Goal: Task Accomplishment & Management: Use online tool/utility

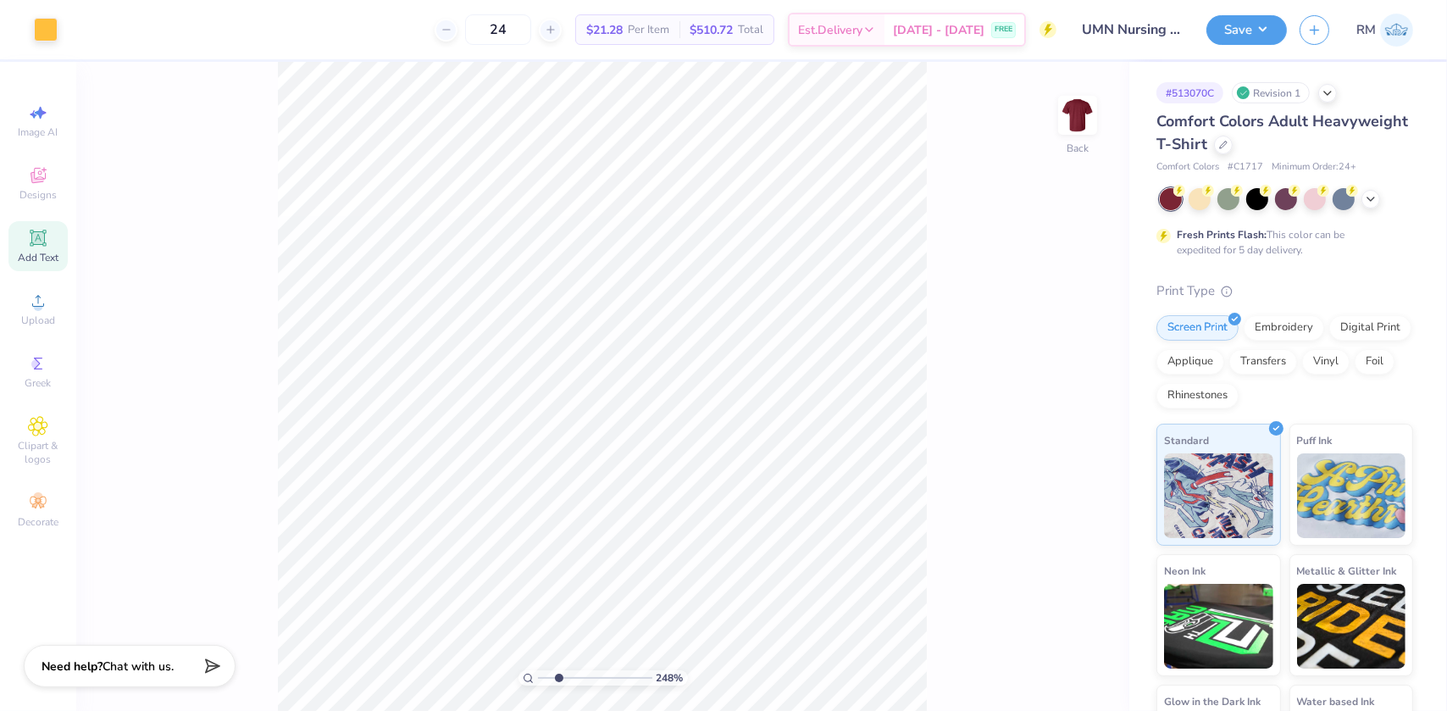
click at [30, 227] on div "Add Text" at bounding box center [37, 246] width 59 height 50
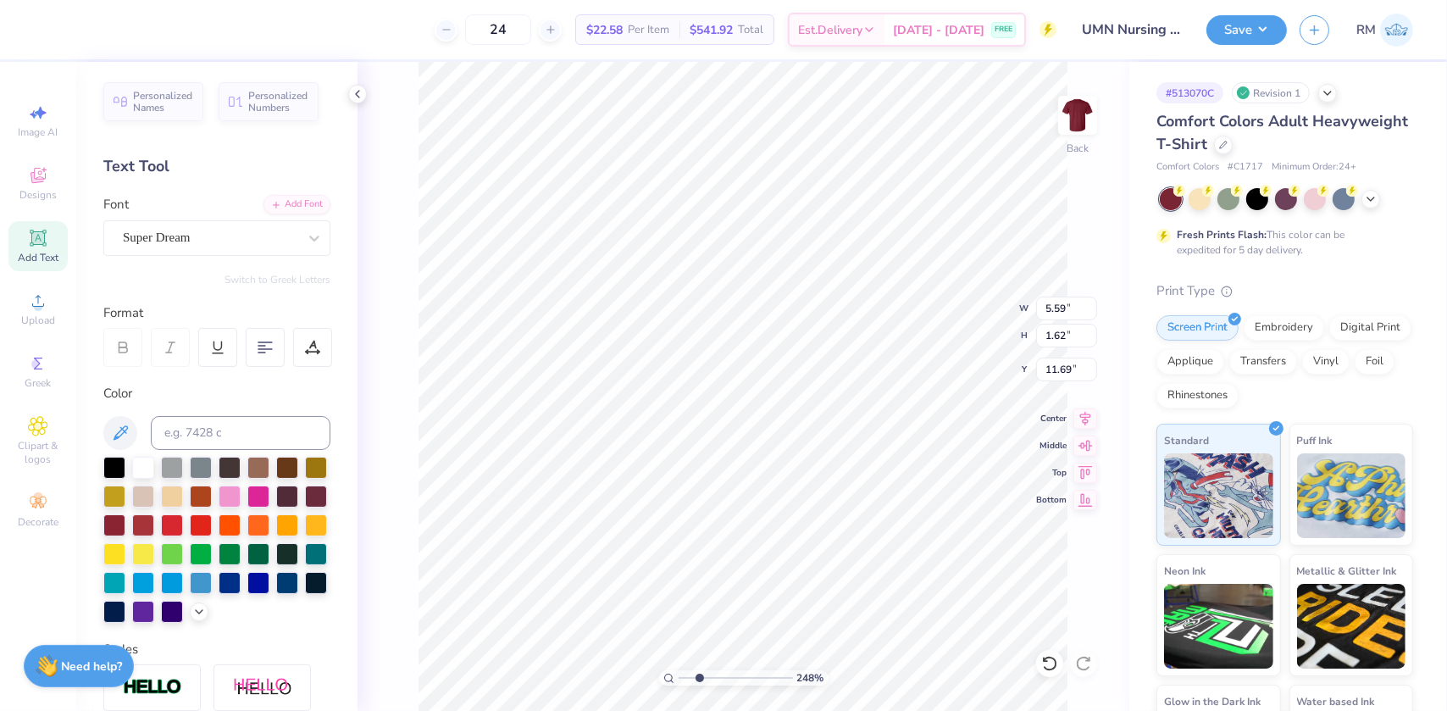
scroll to position [12, 1]
type input "2.4831942565701"
type textarea "T"
type input "2.4831942565701"
type textarea "TM"
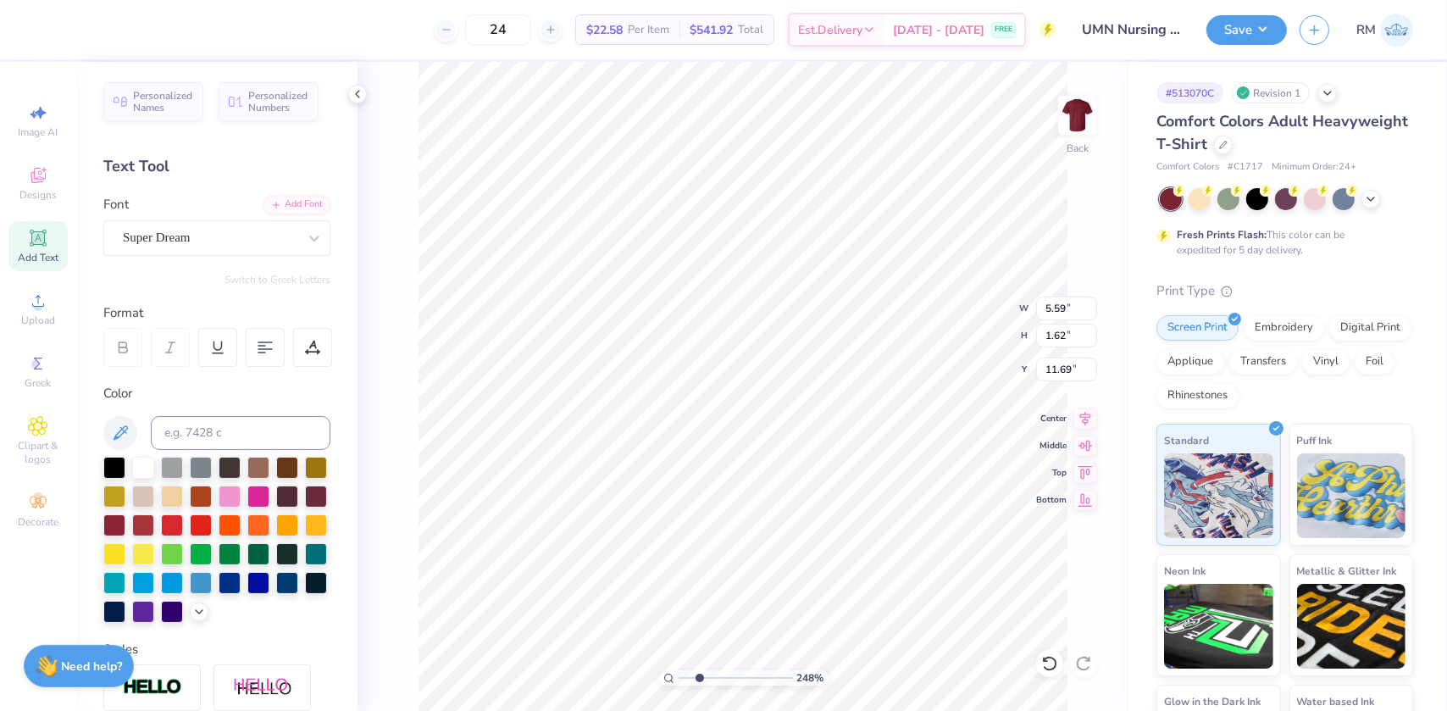
type input "2.4831942565701"
type textarea "TM"
click at [237, 242] on div "Super Dream" at bounding box center [210, 237] width 178 height 26
type input "2.4831942565701"
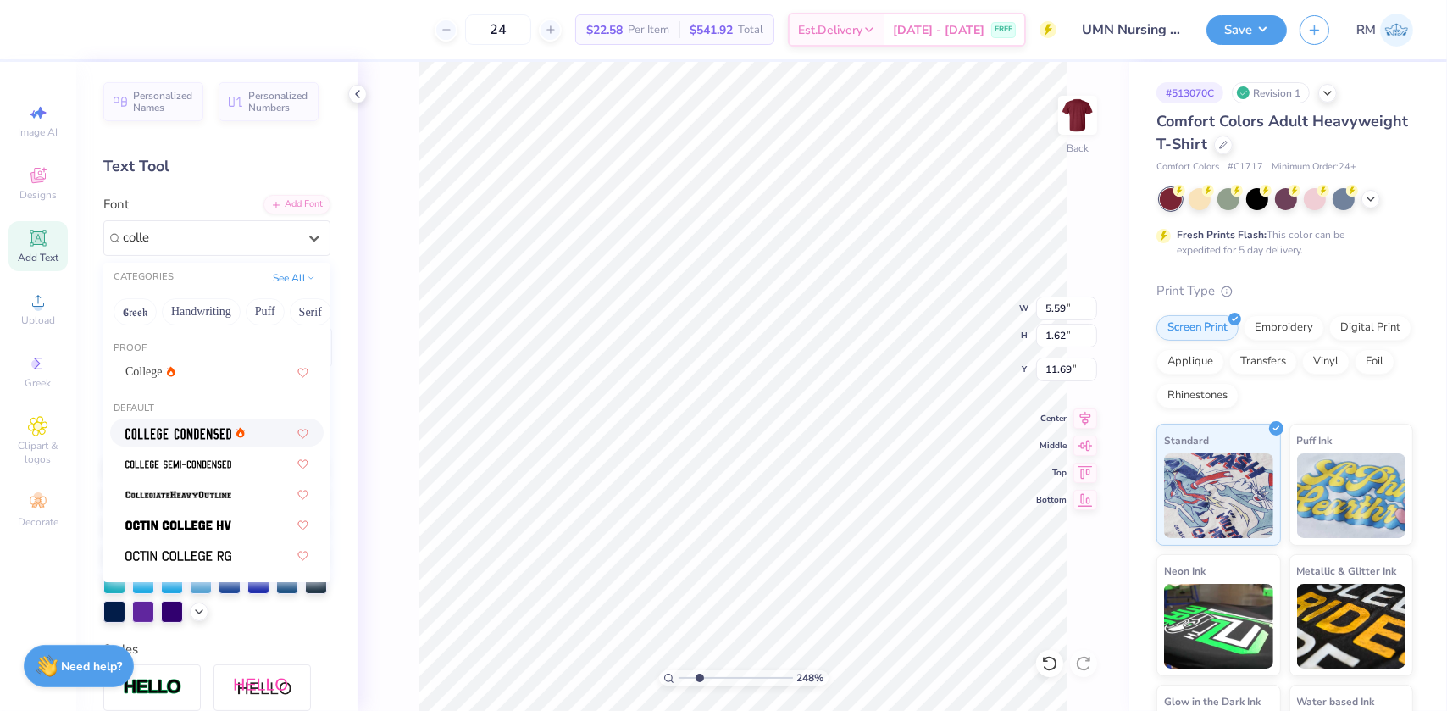
click at [213, 439] on img at bounding box center [178, 434] width 106 height 12
type input "colle"
type input "2.4831942565701"
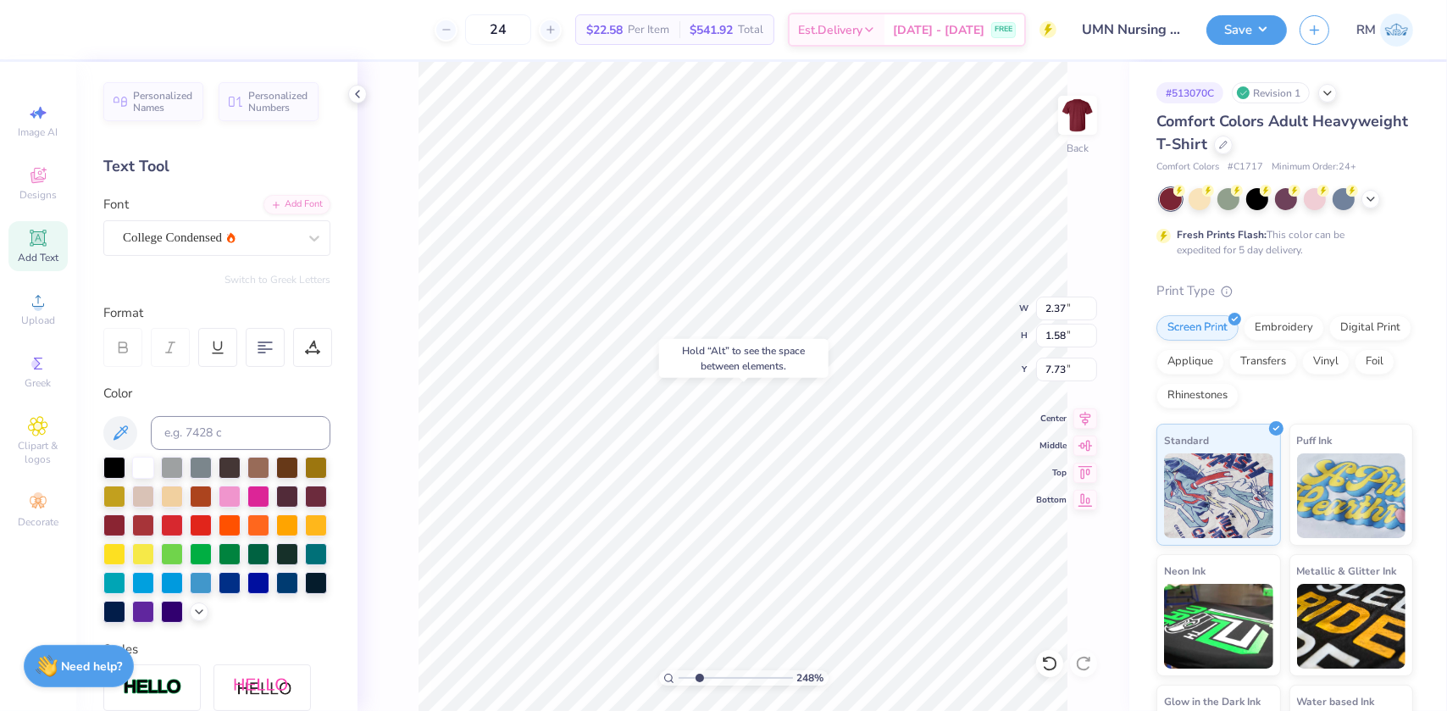
type input "2.4831942565701"
type input "7.73"
click at [119, 436] on icon at bounding box center [121, 432] width 14 height 14
type input "2.4831942565701"
type input "3.00"
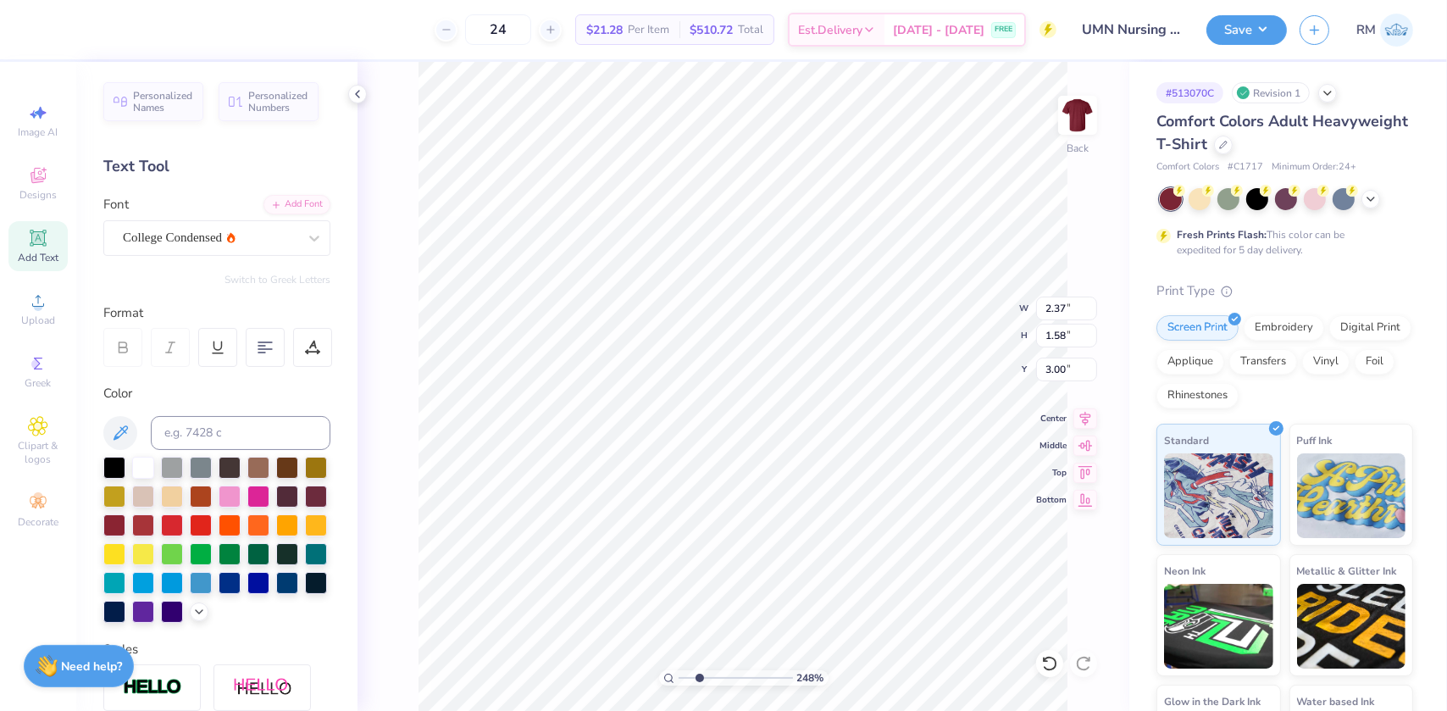
type input "2.4831942565701"
type input "0.44"
type input "0.29"
type input "2.4831942565701"
type input "3.83"
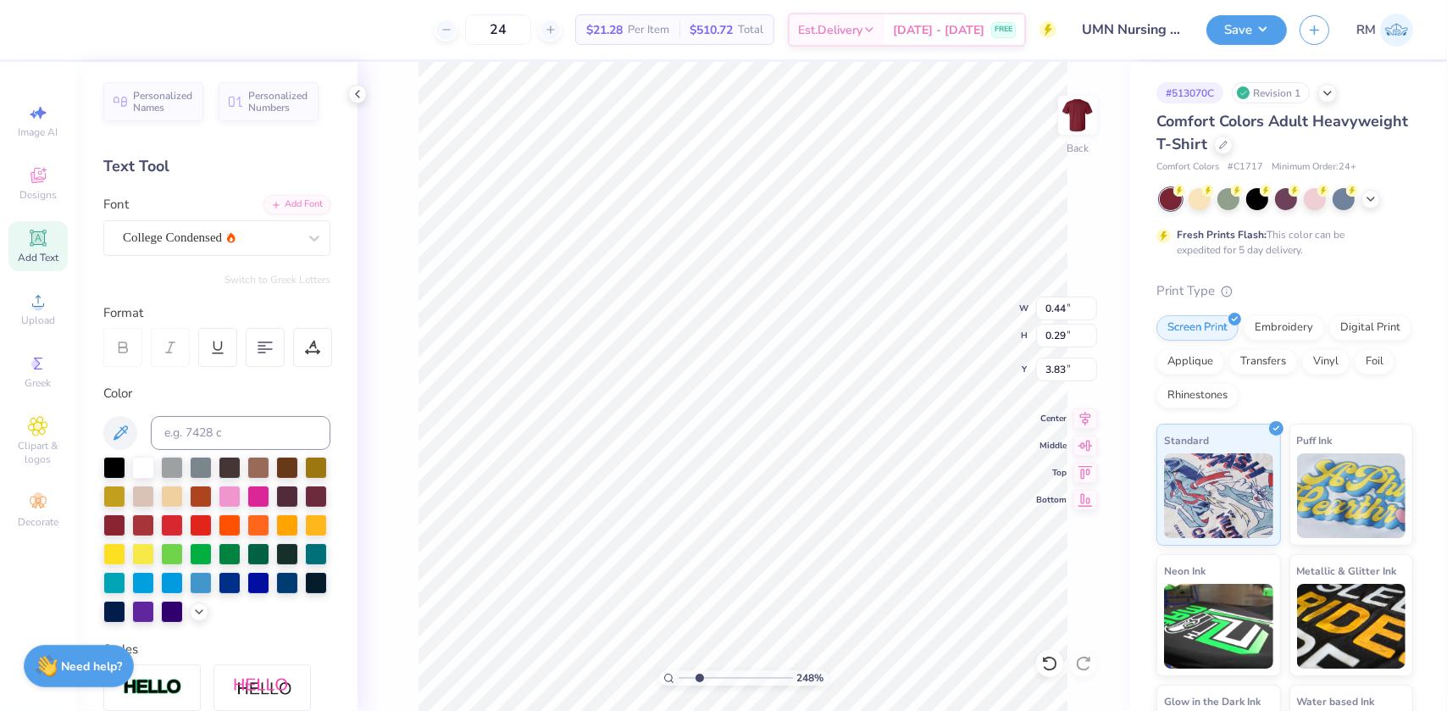
type input "2.4831942565701"
type input "3.86"
type input "2.4831942565701"
type input "0.39"
type input "0.26"
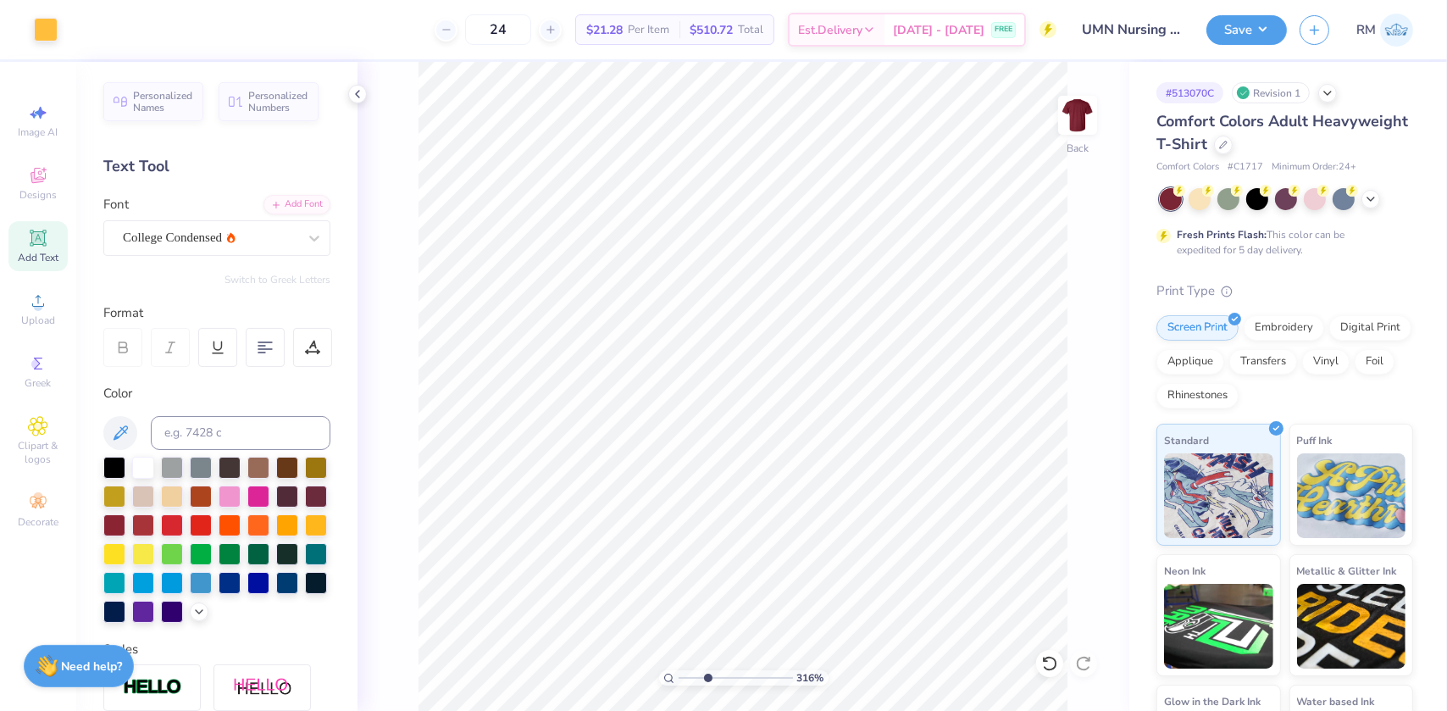
drag, startPoint x: 698, startPoint y: 678, endPoint x: 707, endPoint y: 669, distance: 12.6
click at [707, 670] on input "range" at bounding box center [735, 677] width 114 height 15
type input "3.23"
type input "3.87"
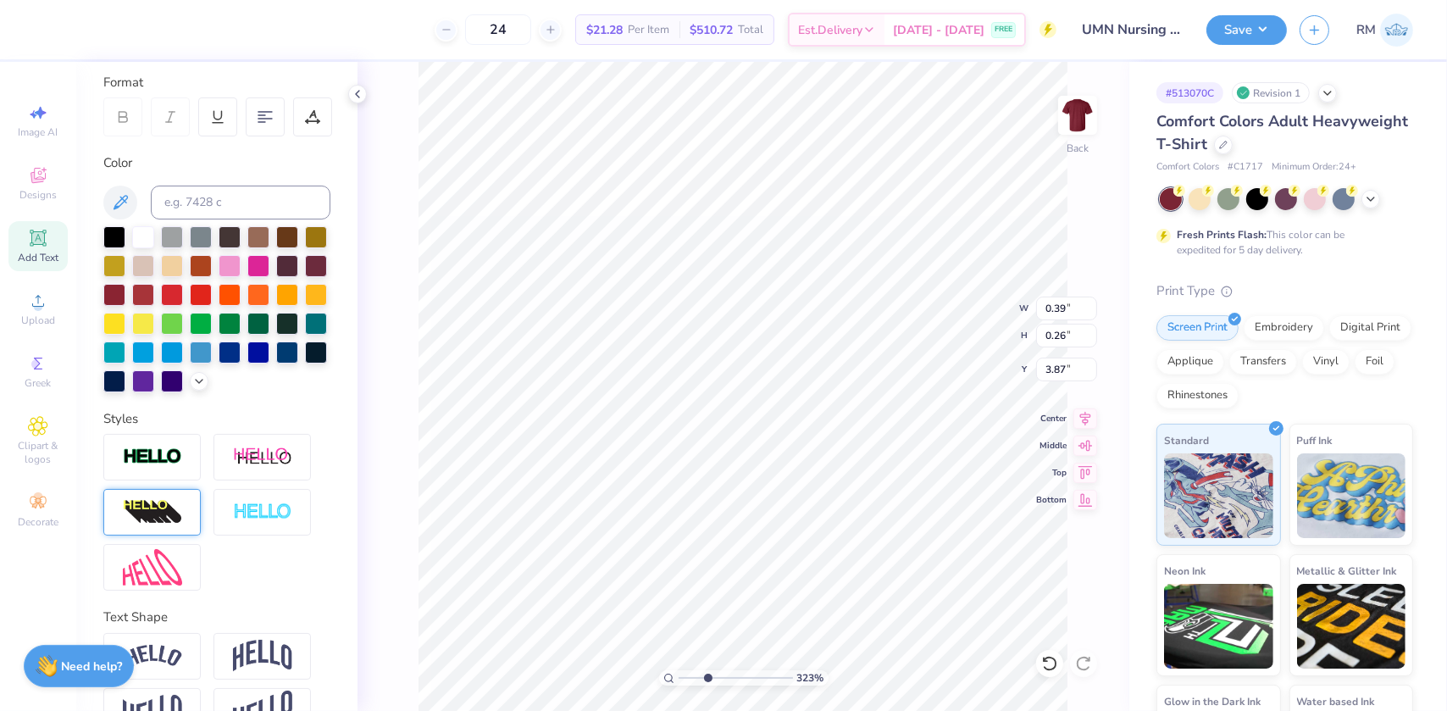
scroll to position [302, 0]
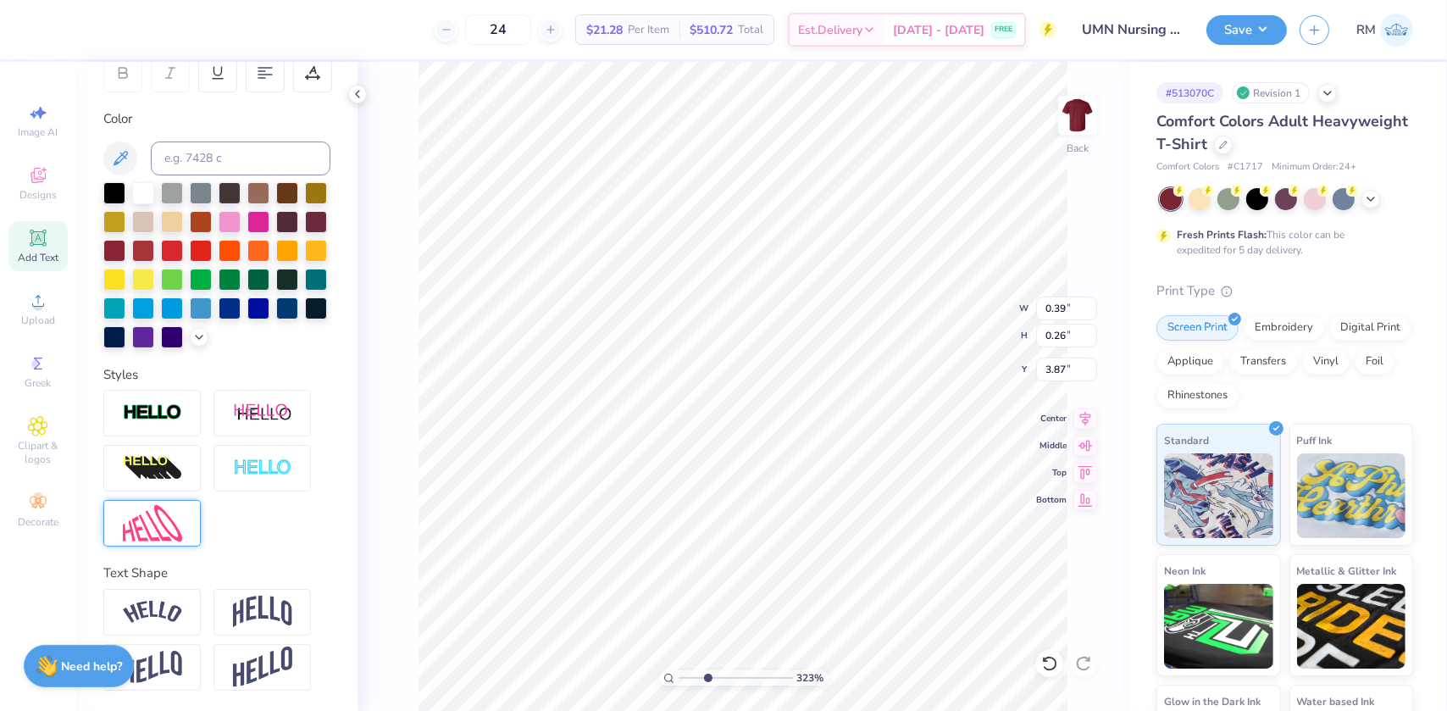
drag, startPoint x: 161, startPoint y: 517, endPoint x: 169, endPoint y: 527, distance: 13.2
click at [161, 518] on img at bounding box center [152, 523] width 59 height 36
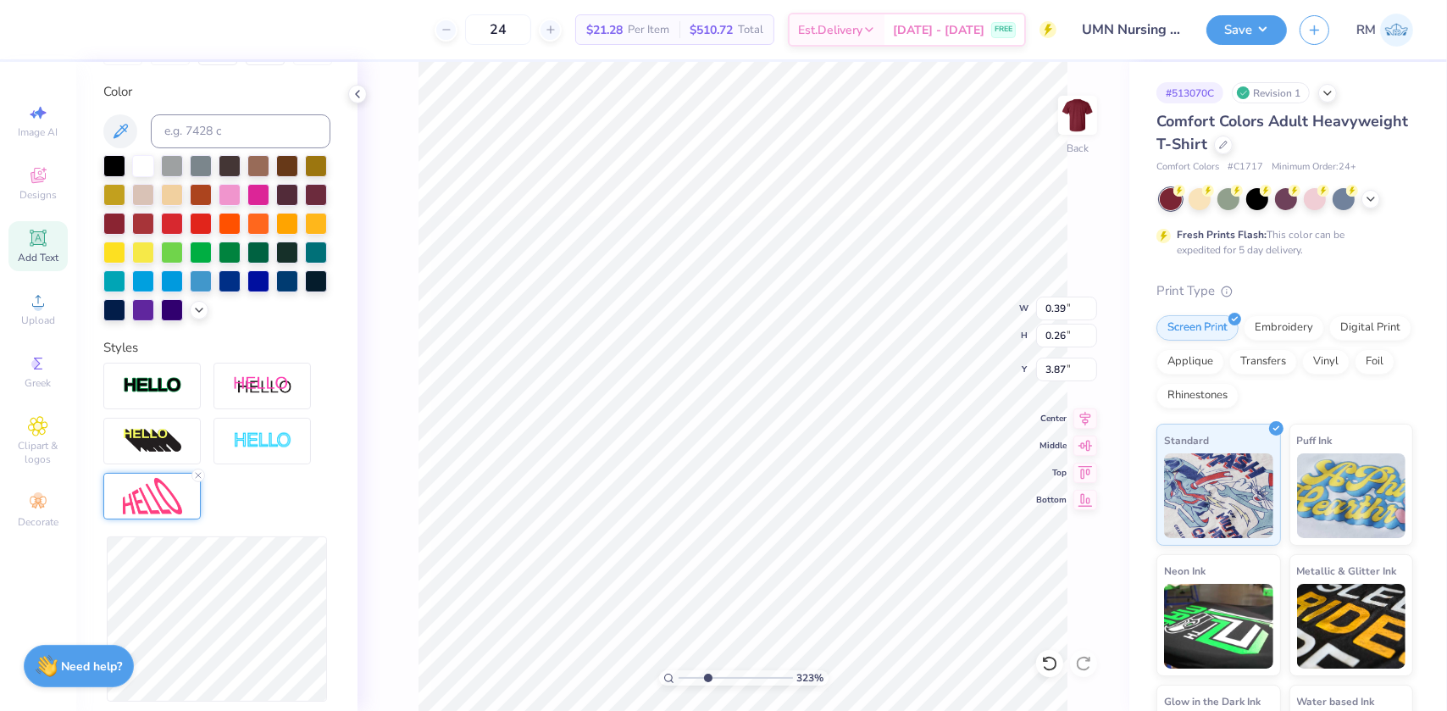
scroll to position [520, 0]
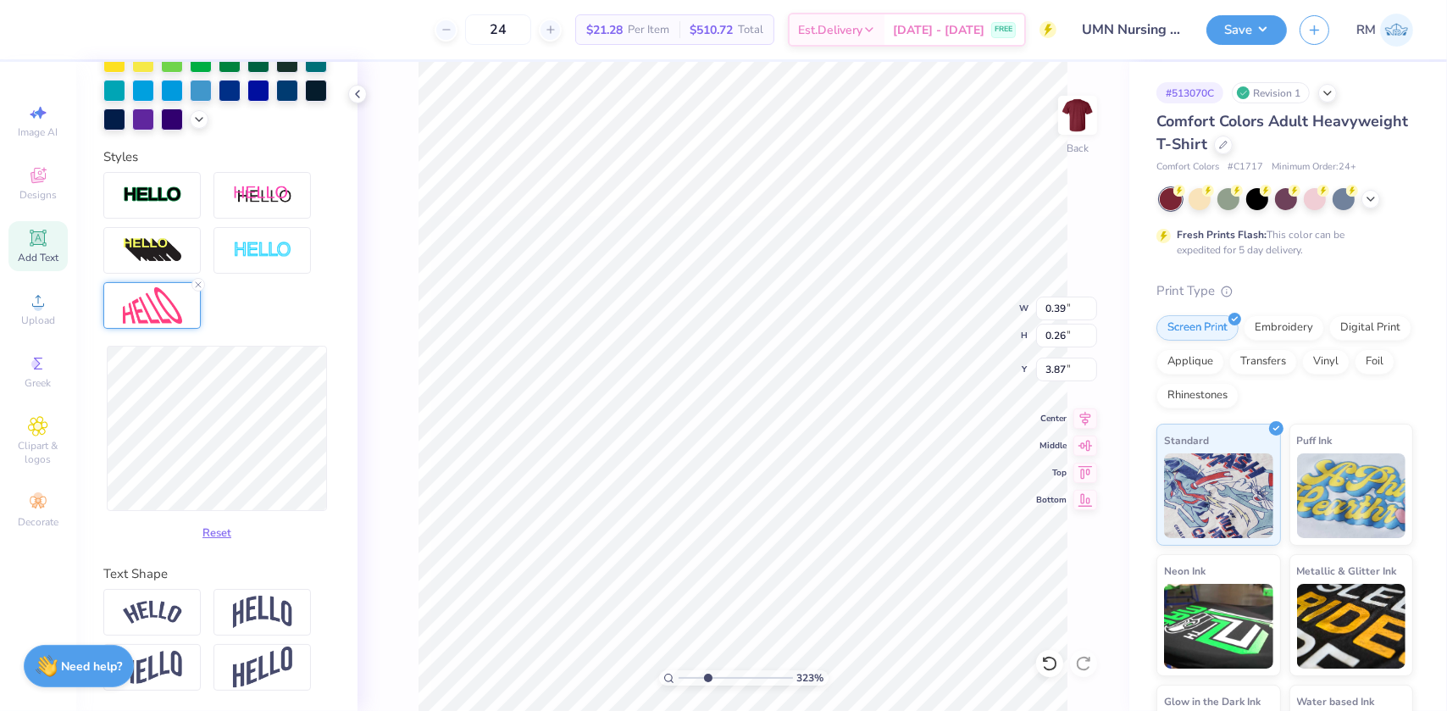
type input "3.23"
type input "0.40"
type input "0.36"
type input "3.82"
drag, startPoint x: 706, startPoint y: 675, endPoint x: 669, endPoint y: 672, distance: 36.6
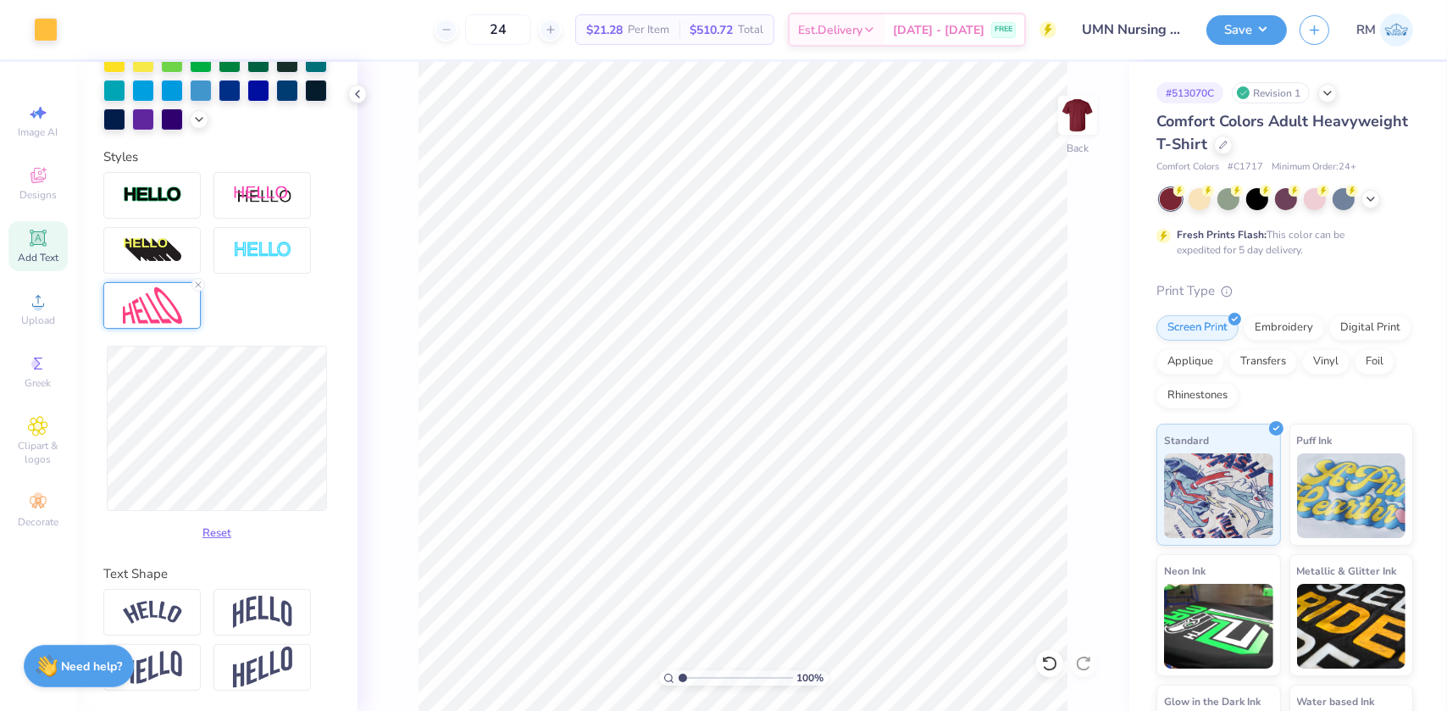
type input "1"
click at [678, 672] on input "range" at bounding box center [735, 677] width 114 height 15
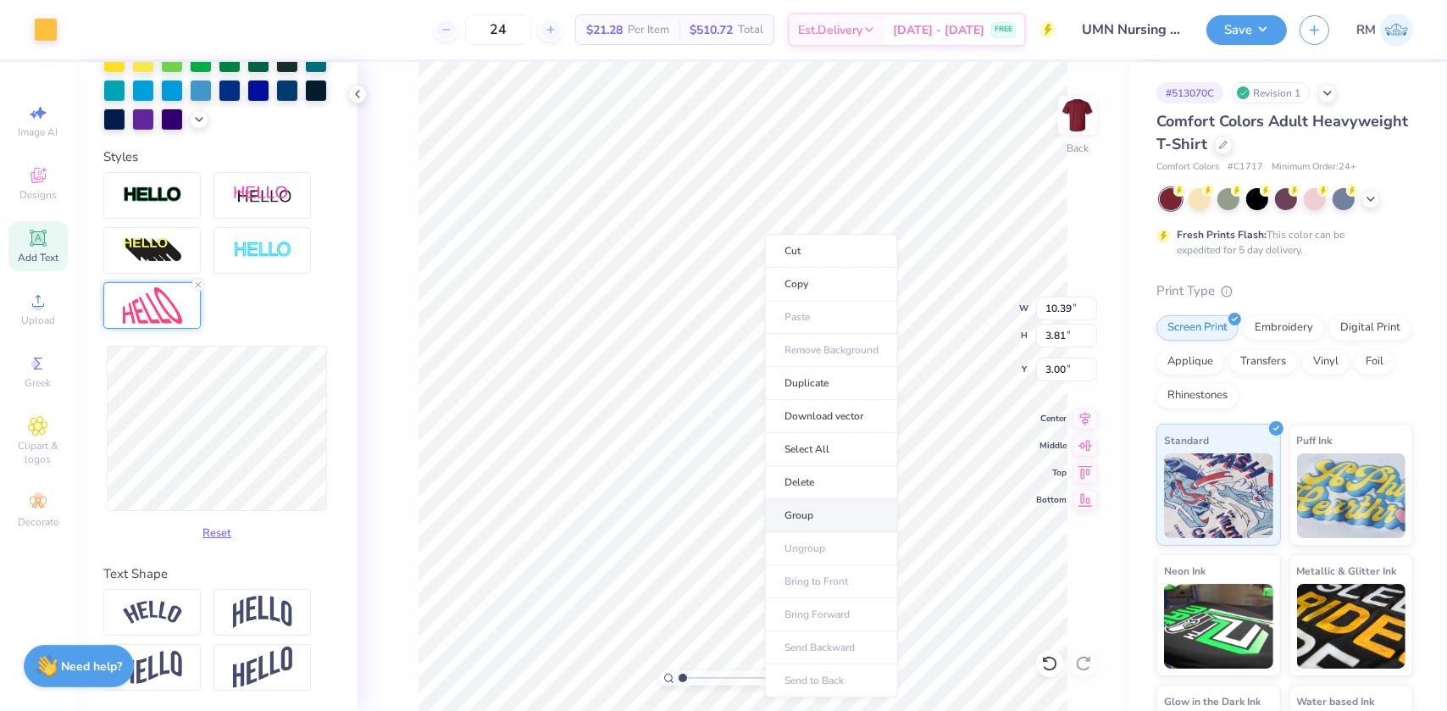
click at [788, 511] on li "Group" at bounding box center [831, 515] width 133 height 33
click at [1051, 308] on input "10.39" at bounding box center [1066, 308] width 61 height 24
type input "10.00"
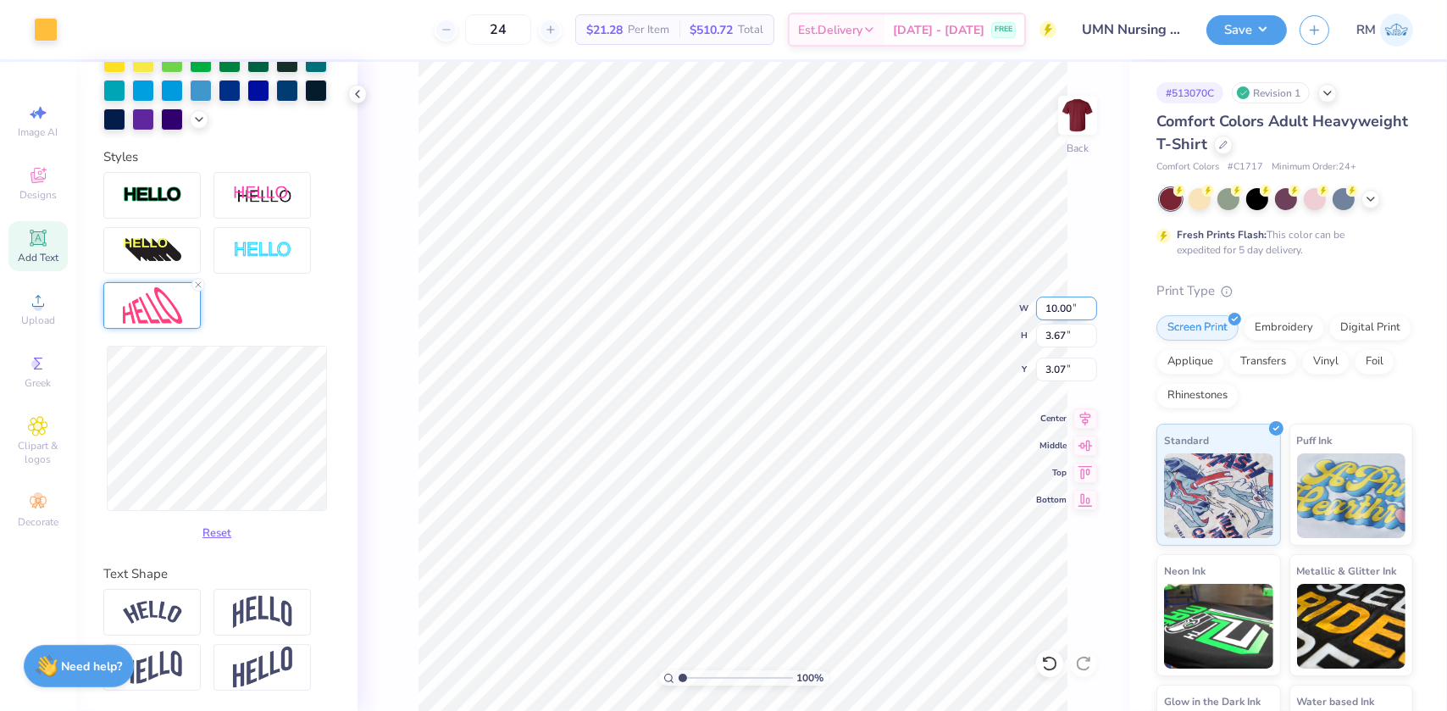
type input "3.67"
click at [1058, 371] on input "3.07" at bounding box center [1066, 369] width 61 height 24
type input "3.00"
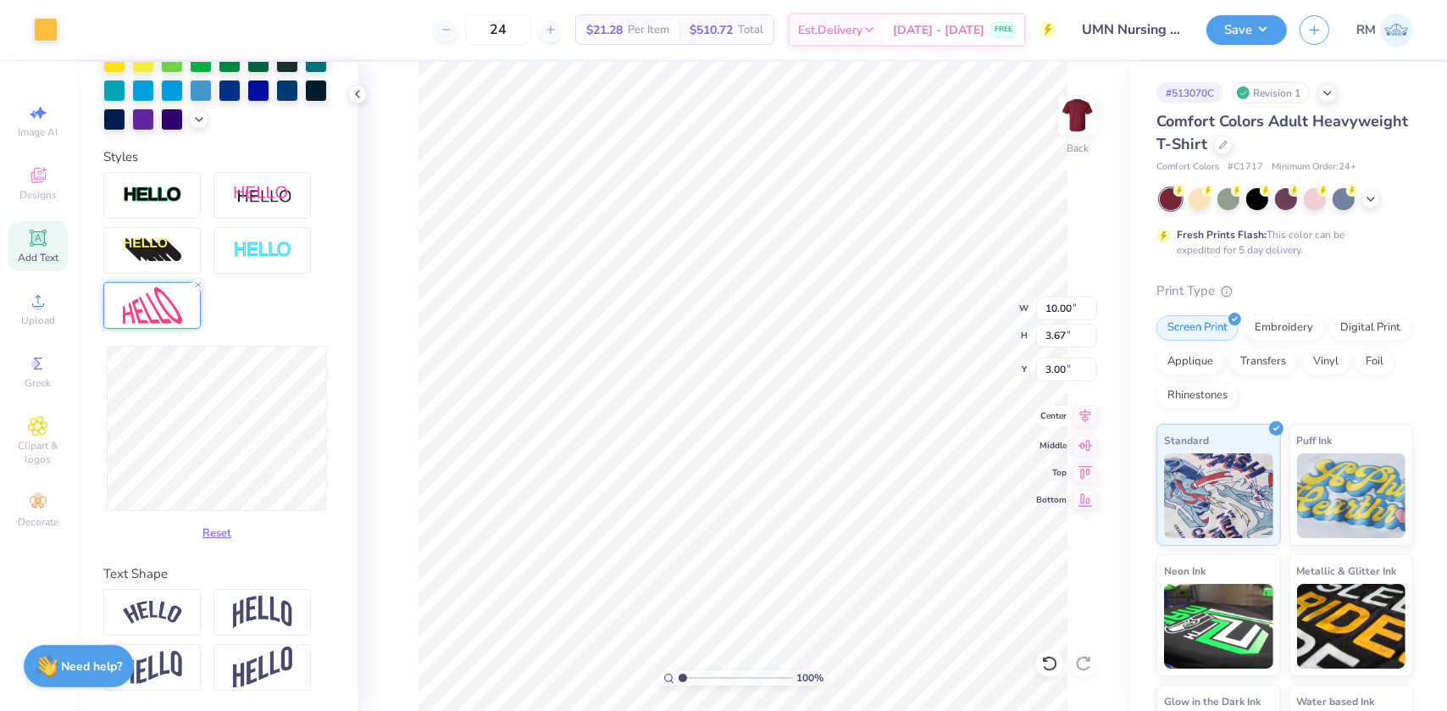
click at [1088, 411] on icon at bounding box center [1085, 415] width 11 height 14
click at [1257, 25] on button "Save" at bounding box center [1246, 28] width 80 height 30
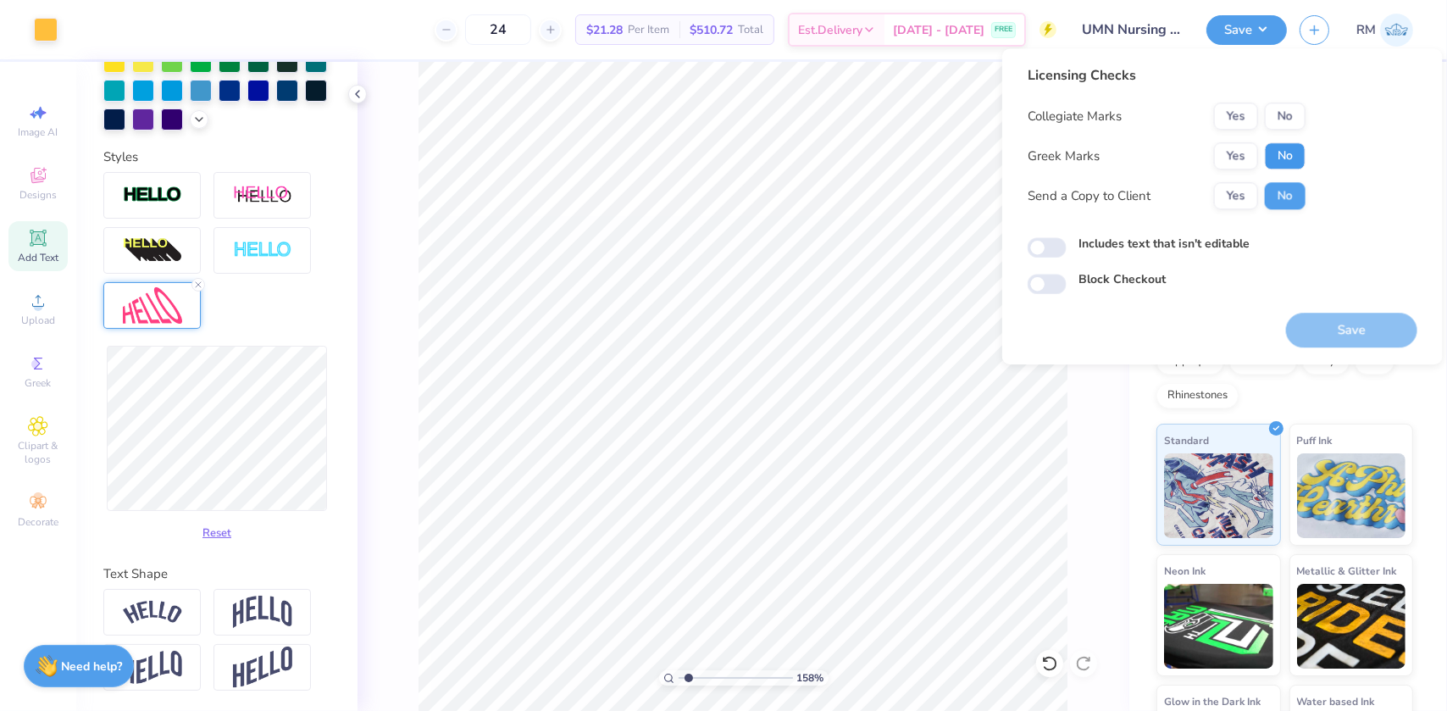
click at [1279, 158] on button "No" at bounding box center [1285, 155] width 41 height 27
click at [1233, 103] on button "Yes" at bounding box center [1236, 115] width 44 height 27
click at [1351, 321] on button "Save" at bounding box center [1351, 330] width 131 height 35
type input "1.57581542592085"
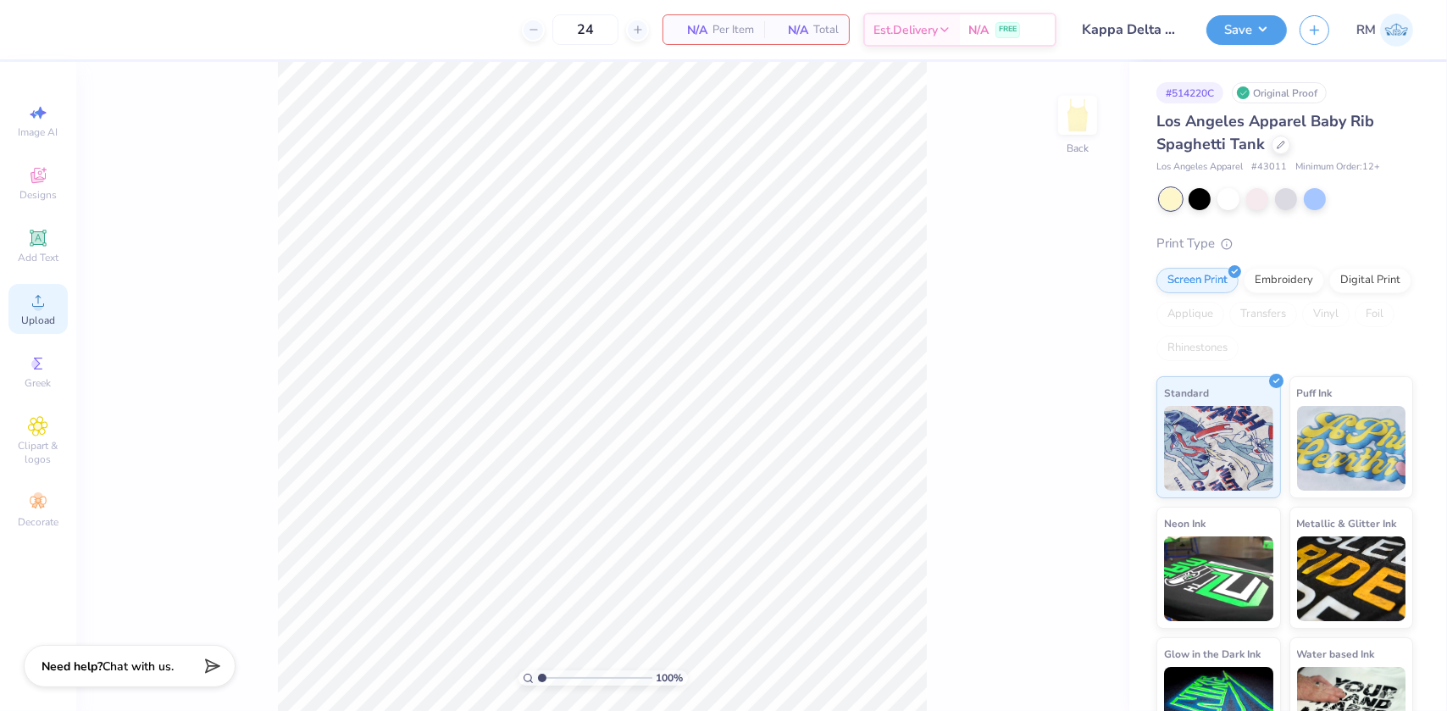
click at [27, 313] on div "Upload" at bounding box center [37, 309] width 59 height 50
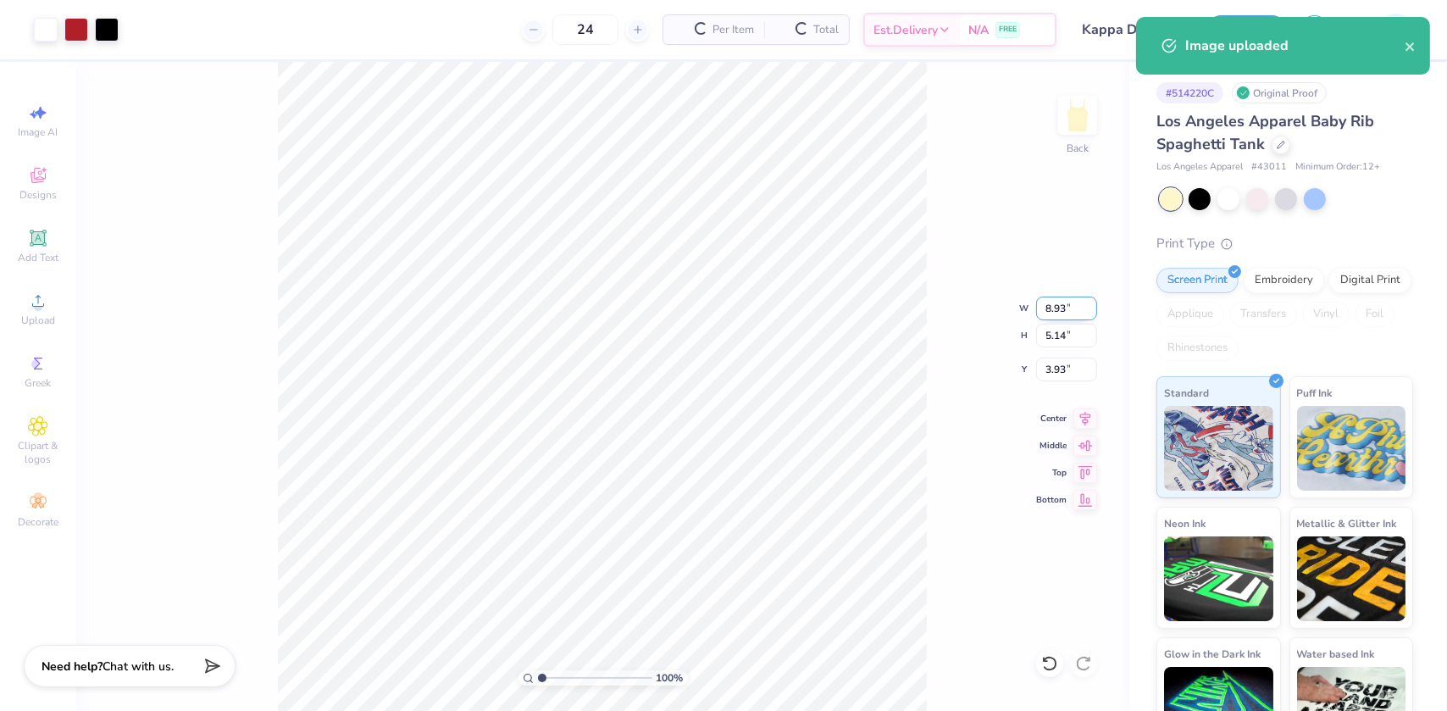
click at [1061, 302] on input "8.93" at bounding box center [1066, 308] width 61 height 24
type input "7.00"
type input "4.03"
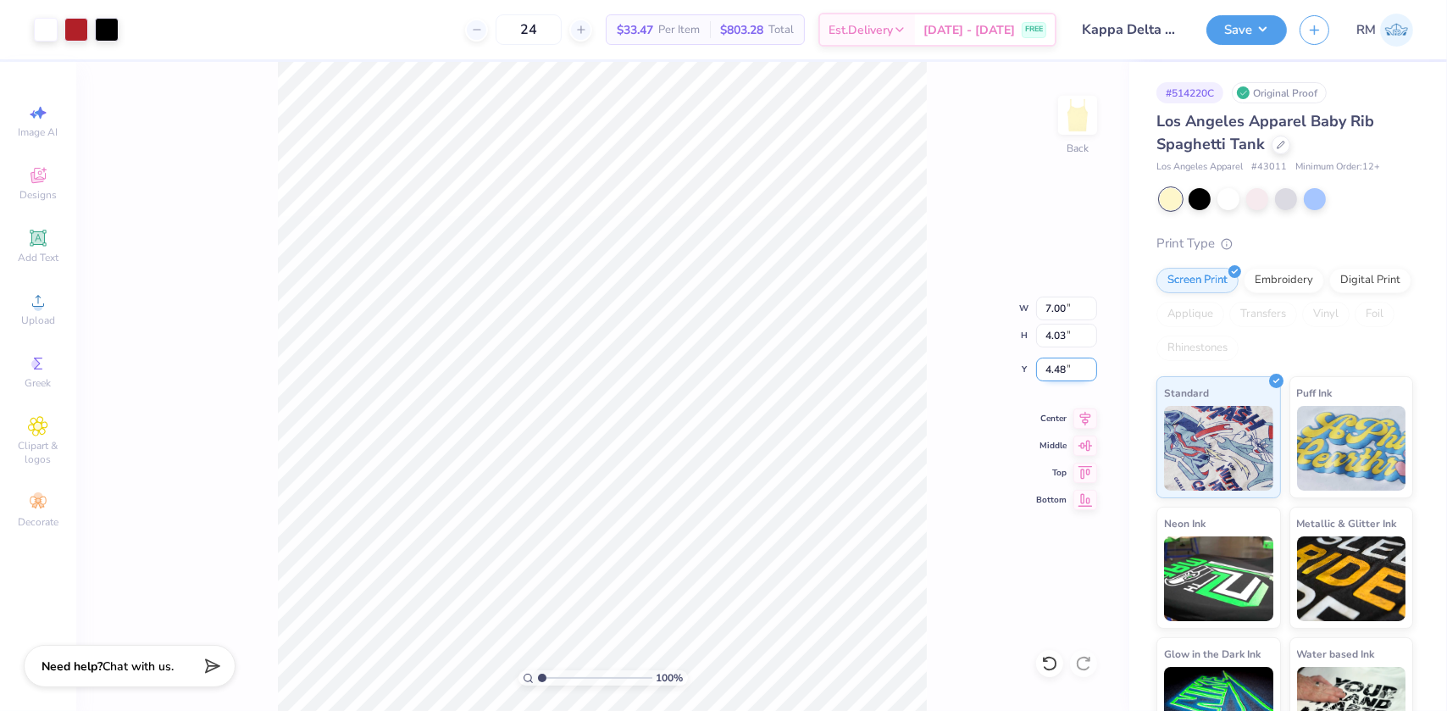
click at [1055, 363] on input "4.48" at bounding box center [1066, 369] width 61 height 24
type input "1.50"
click at [1250, 28] on button "Save" at bounding box center [1246, 28] width 80 height 30
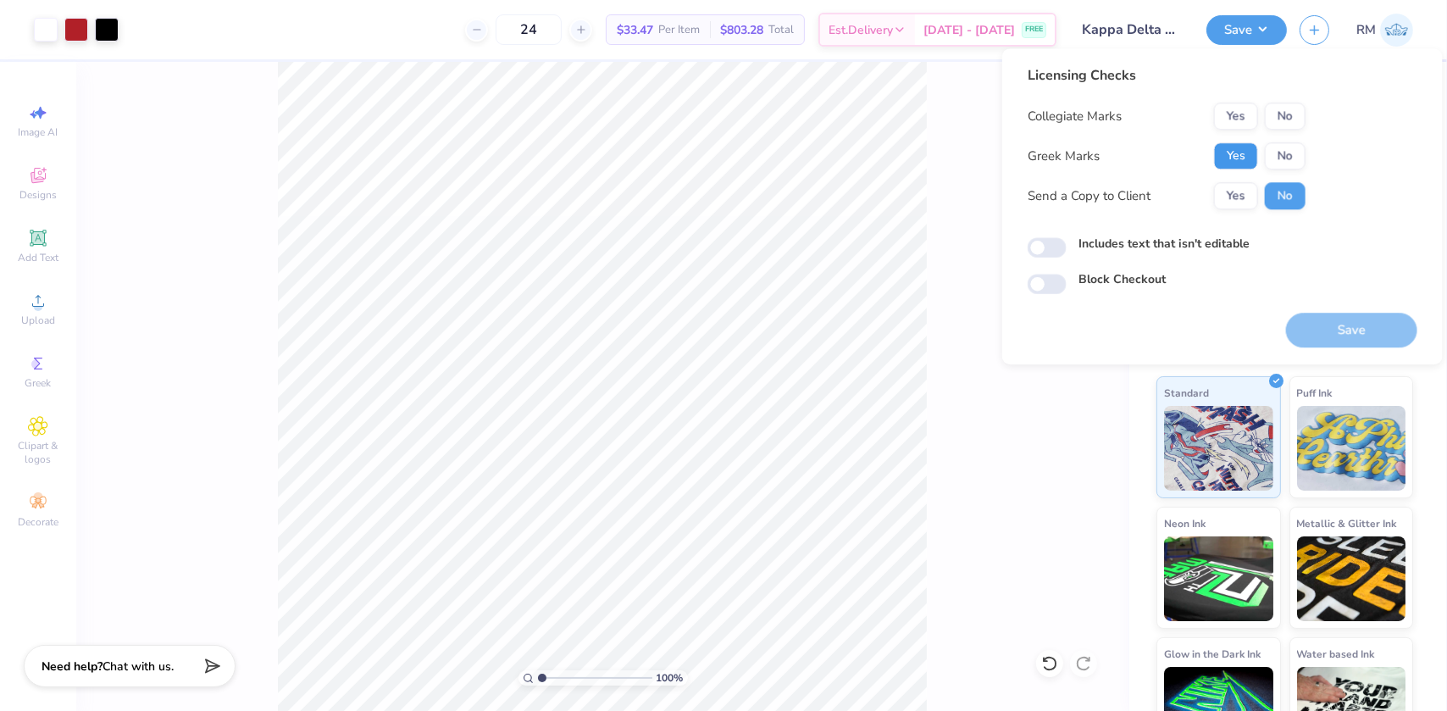
click at [1230, 152] on button "Yes" at bounding box center [1236, 155] width 44 height 27
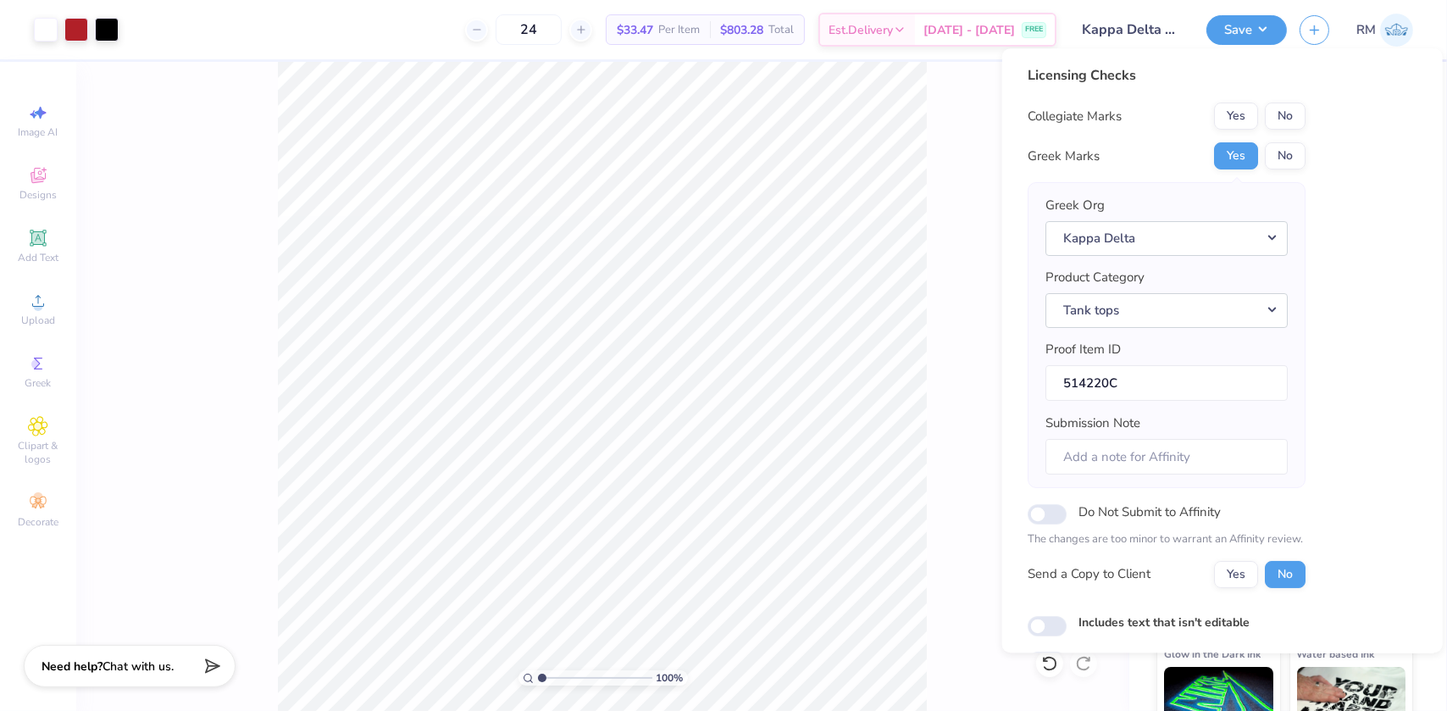
click at [1282, 101] on div "Licensing Checks Collegiate Marks Yes No Greek Marks Yes No Greek Org Kappa Del…" at bounding box center [1166, 332] width 278 height 535
click at [1282, 112] on button "No" at bounding box center [1285, 115] width 41 height 27
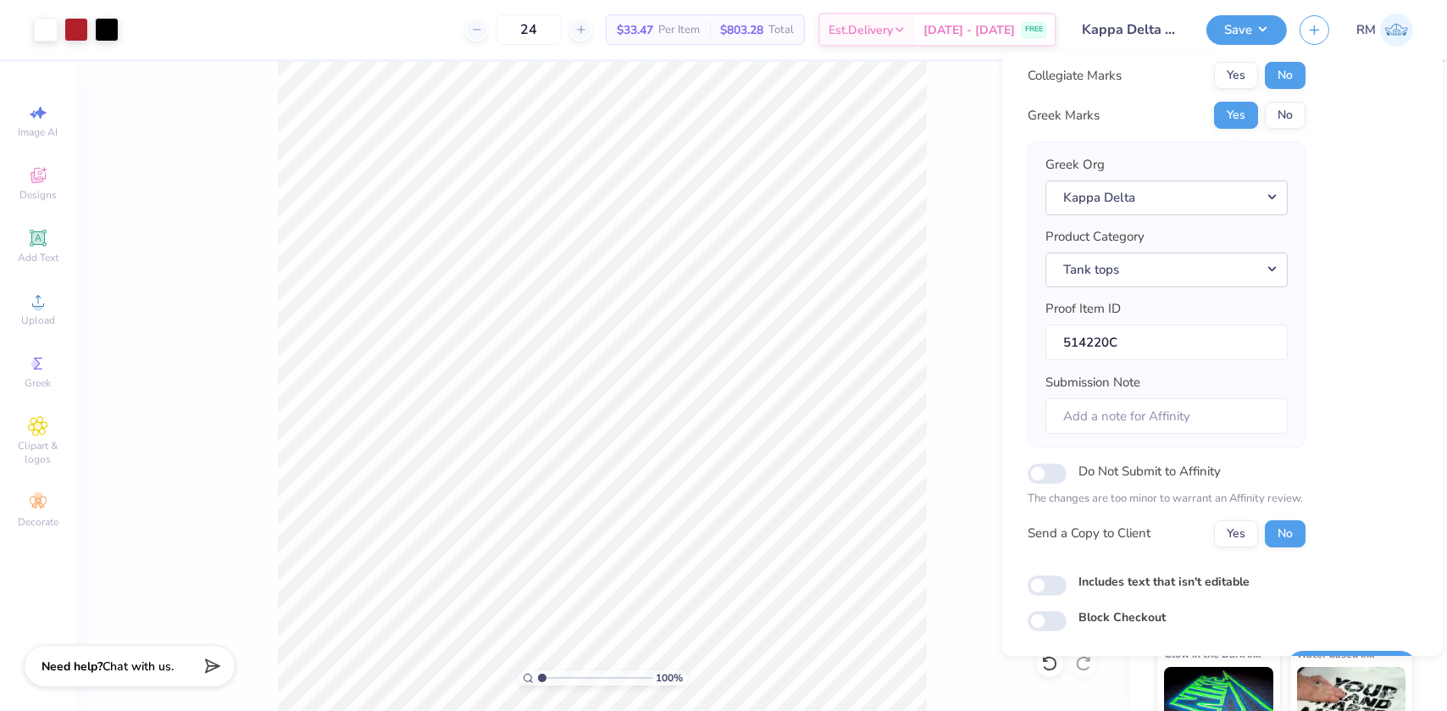
scroll to position [88, 0]
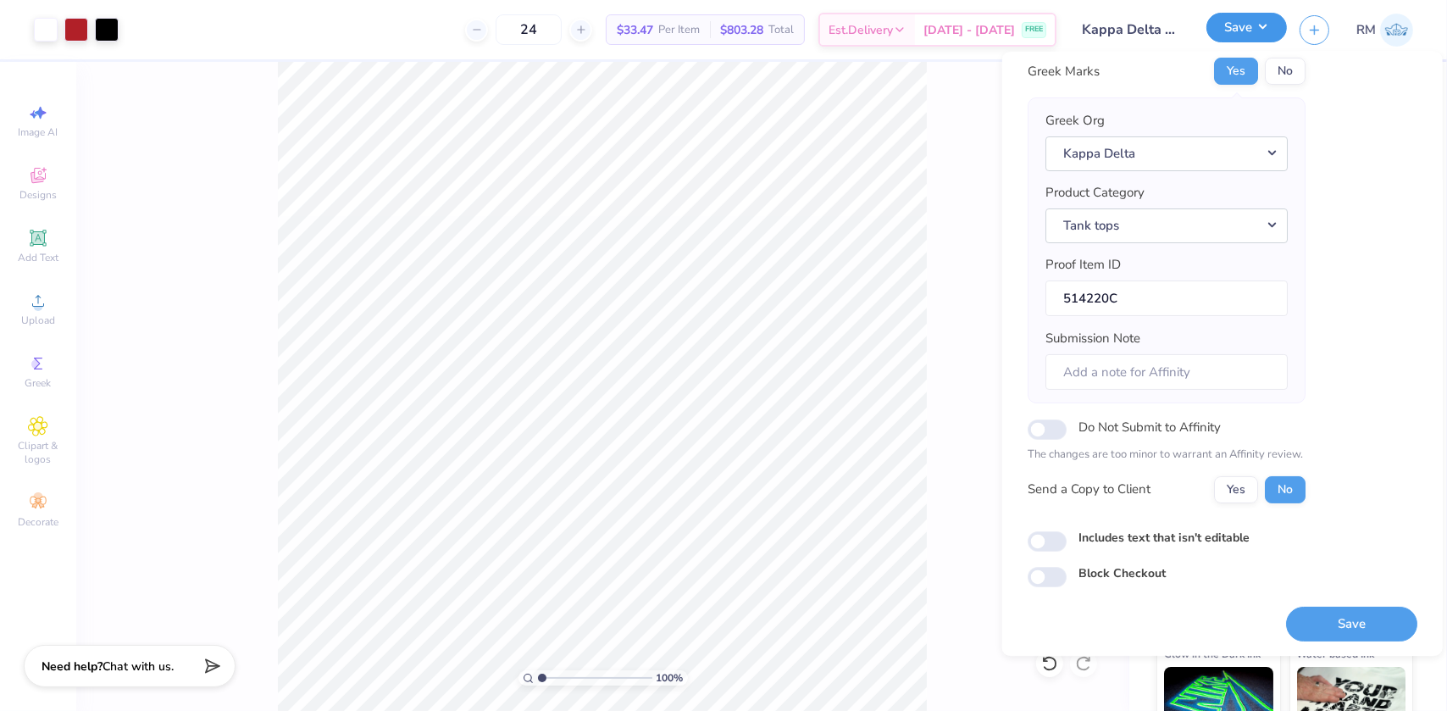
click at [1231, 38] on button "Save" at bounding box center [1246, 28] width 80 height 30
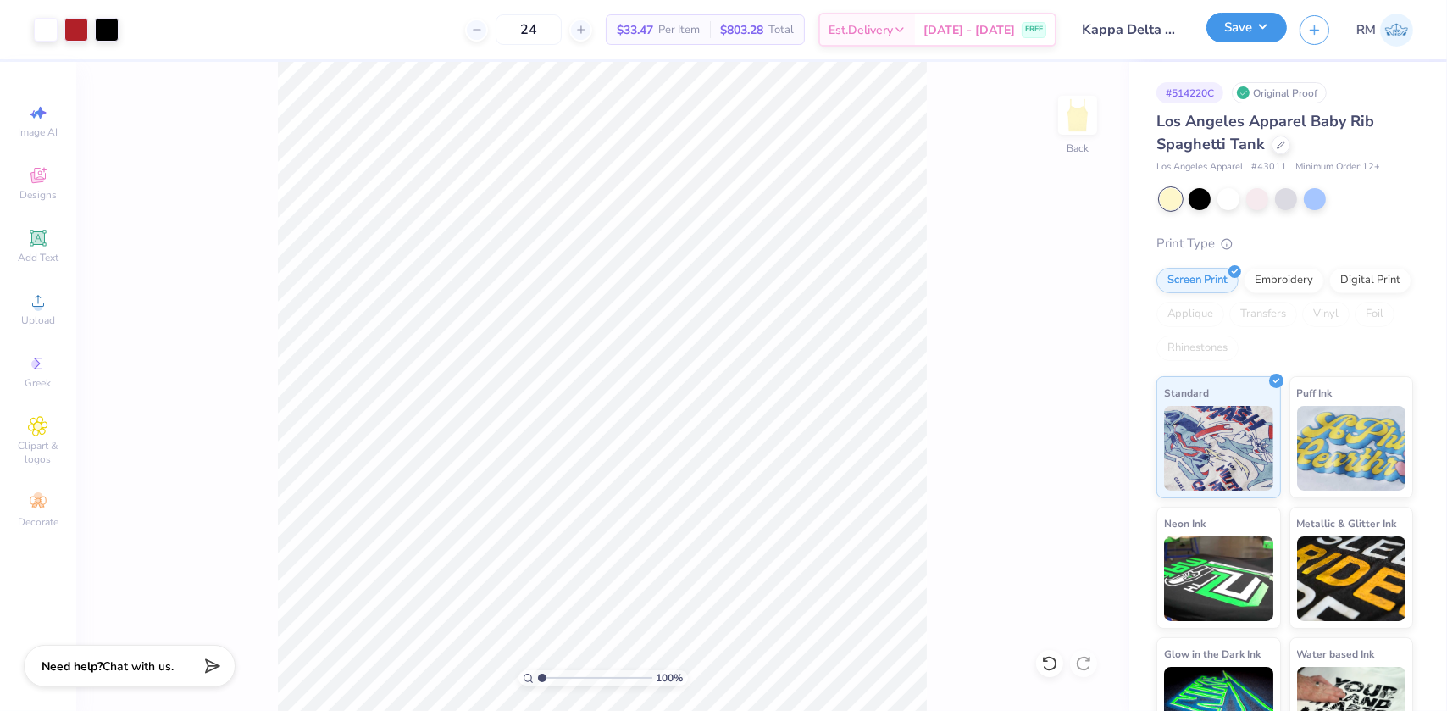
click at [1231, 36] on button "Save" at bounding box center [1246, 28] width 80 height 30
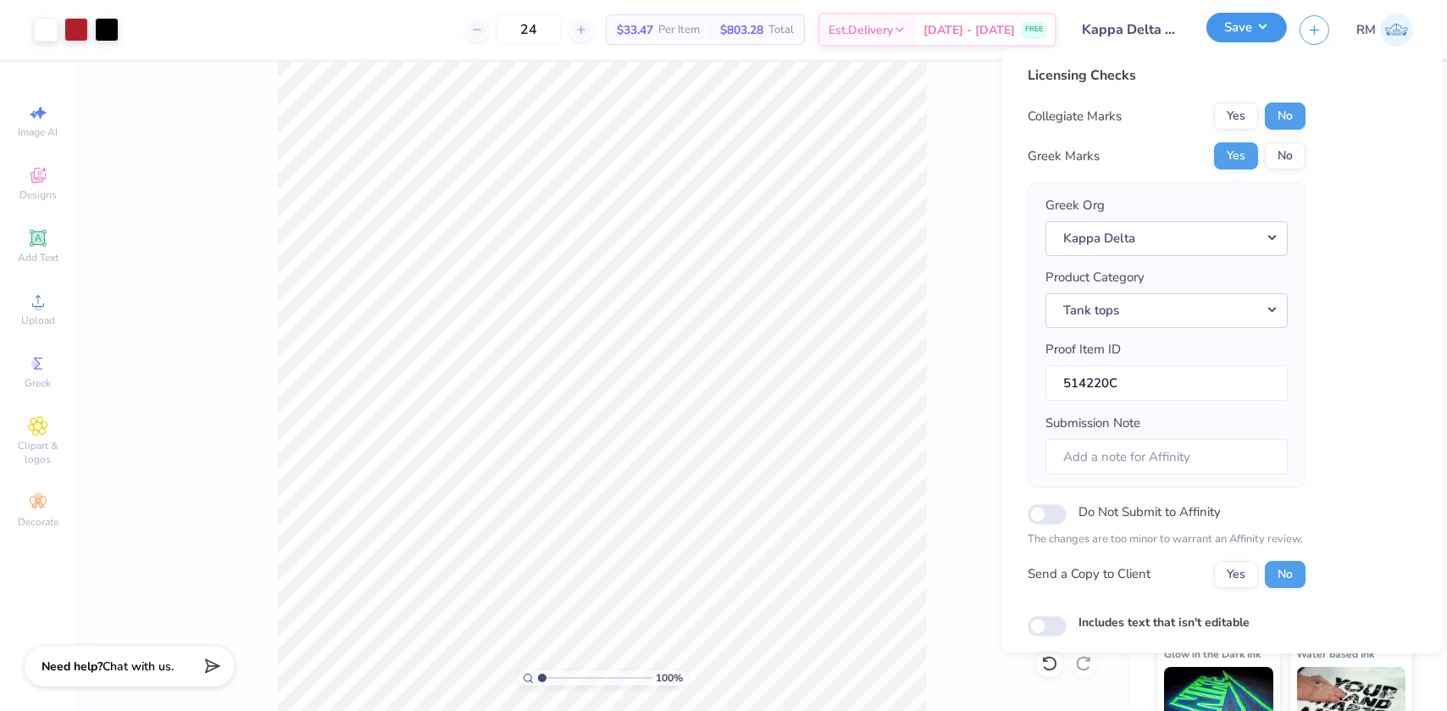
click at [1231, 36] on button "Save" at bounding box center [1246, 28] width 80 height 30
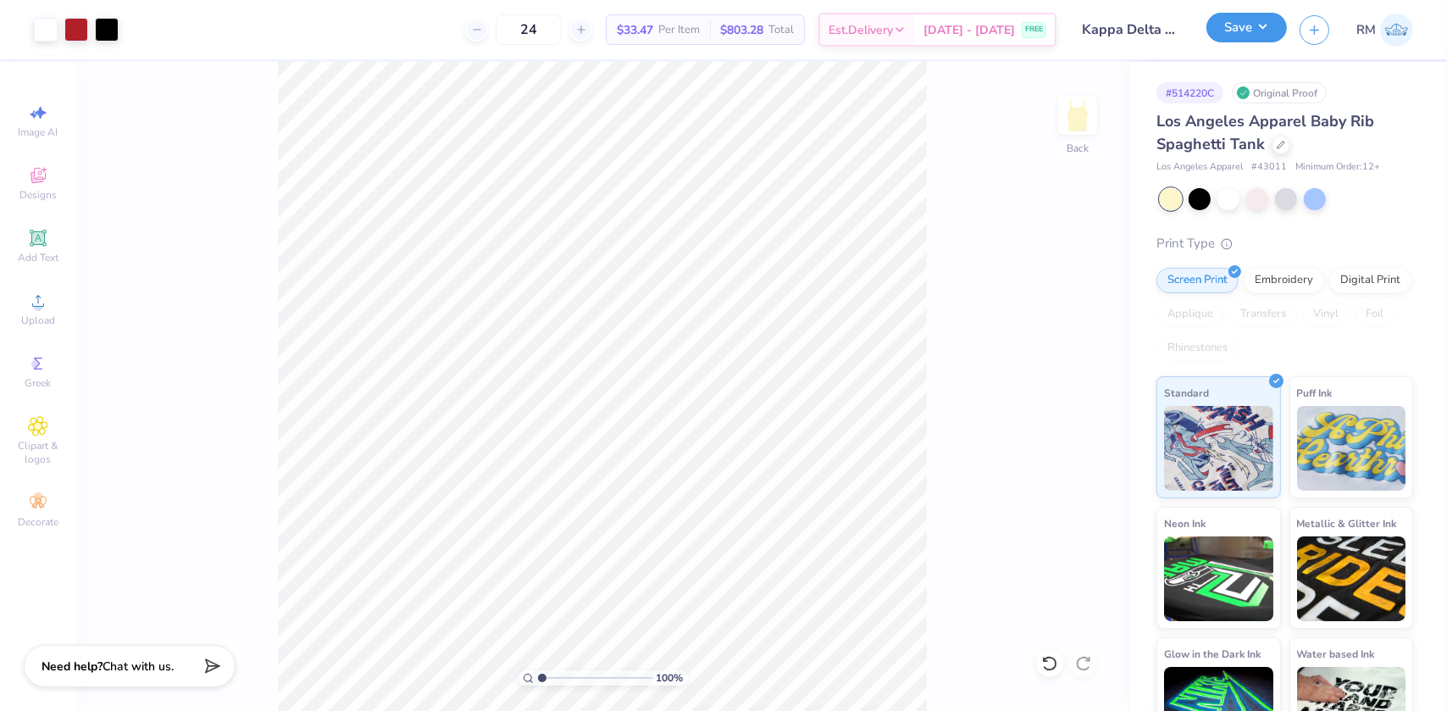
click at [1220, 34] on button "Save" at bounding box center [1246, 28] width 80 height 30
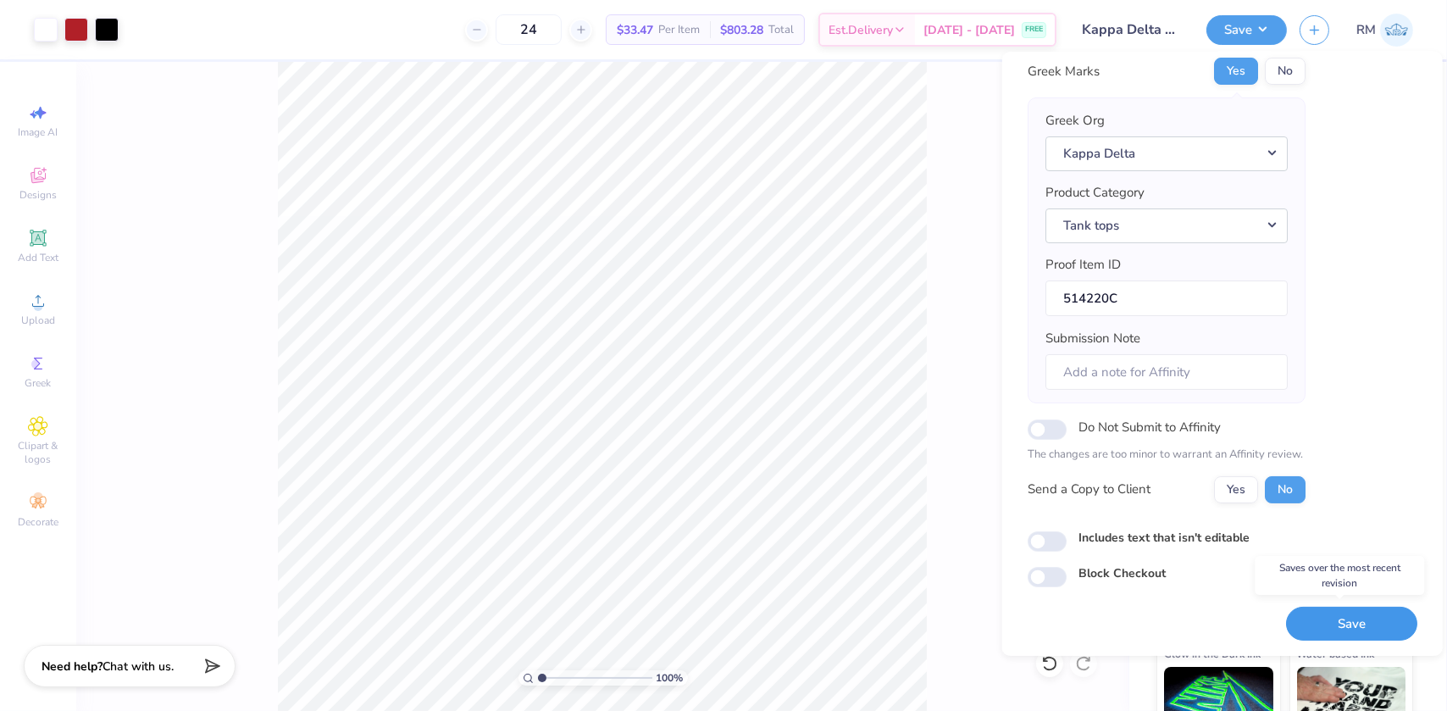
click at [1321, 610] on button "Save" at bounding box center [1351, 623] width 131 height 35
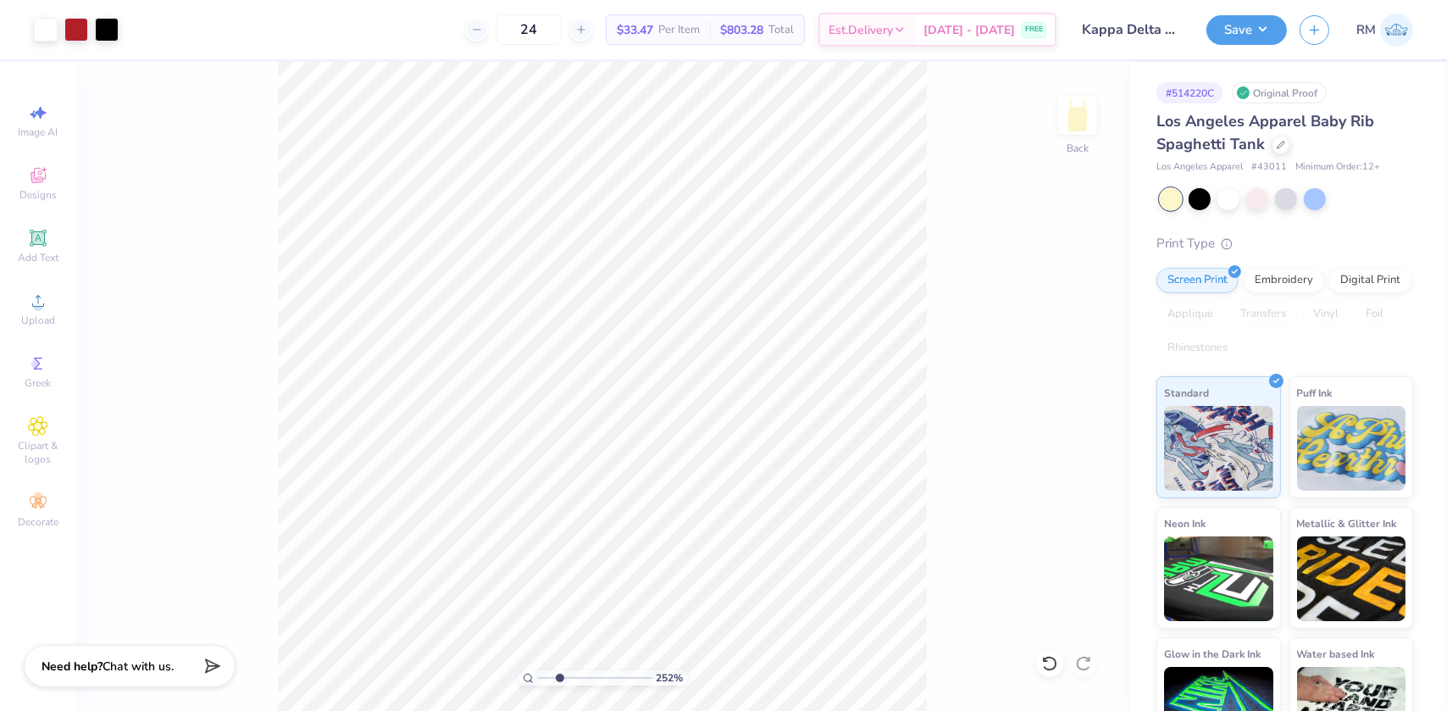
drag, startPoint x: 541, startPoint y: 678, endPoint x: 524, endPoint y: 678, distance: 16.9
click at [559, 671] on input "range" at bounding box center [595, 677] width 114 height 15
drag, startPoint x: 562, startPoint y: 680, endPoint x: 524, endPoint y: 678, distance: 37.4
type input "1"
click at [538, 678] on input "range" at bounding box center [595, 677] width 114 height 15
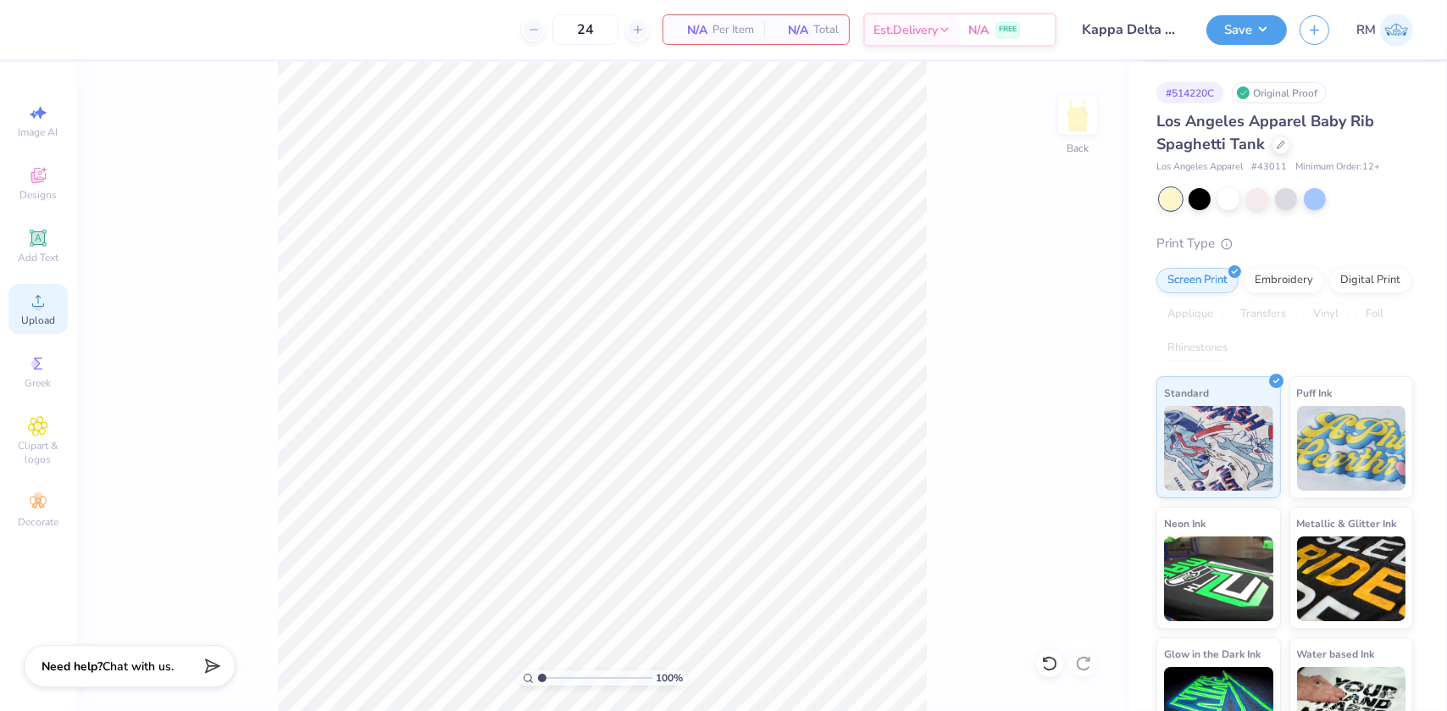
click at [34, 313] on div "Upload" at bounding box center [37, 309] width 59 height 50
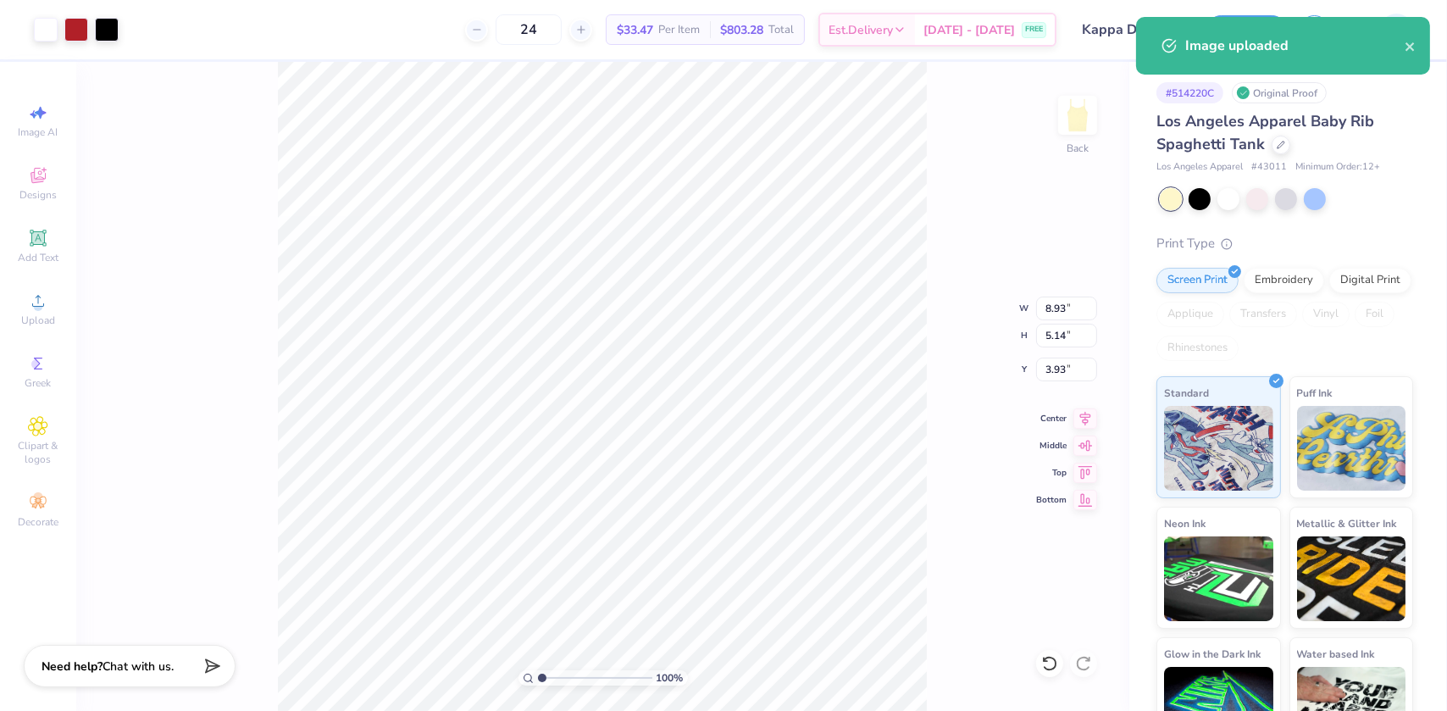
click at [1039, 296] on div "100 % Back W 8.93 8.93 " H 5.14 5.14 " Y 3.93 3.93 " Center Middle Top Bottom" at bounding box center [602, 386] width 1053 height 649
click at [1053, 309] on input "8.93" at bounding box center [1066, 308] width 61 height 24
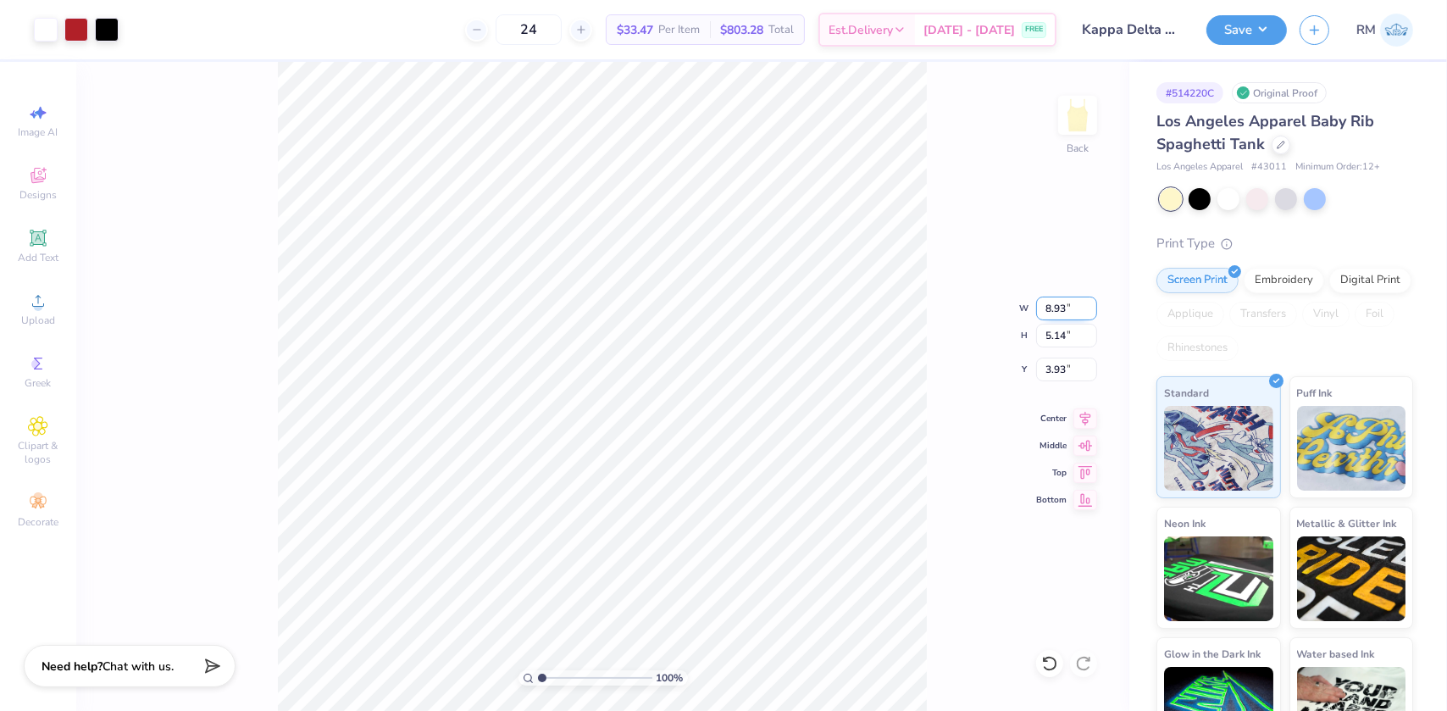
click at [1053, 309] on input "8.93" at bounding box center [1066, 308] width 61 height 24
type input "7.00"
type input "4.03"
click at [1059, 363] on input "4.48" at bounding box center [1066, 369] width 61 height 24
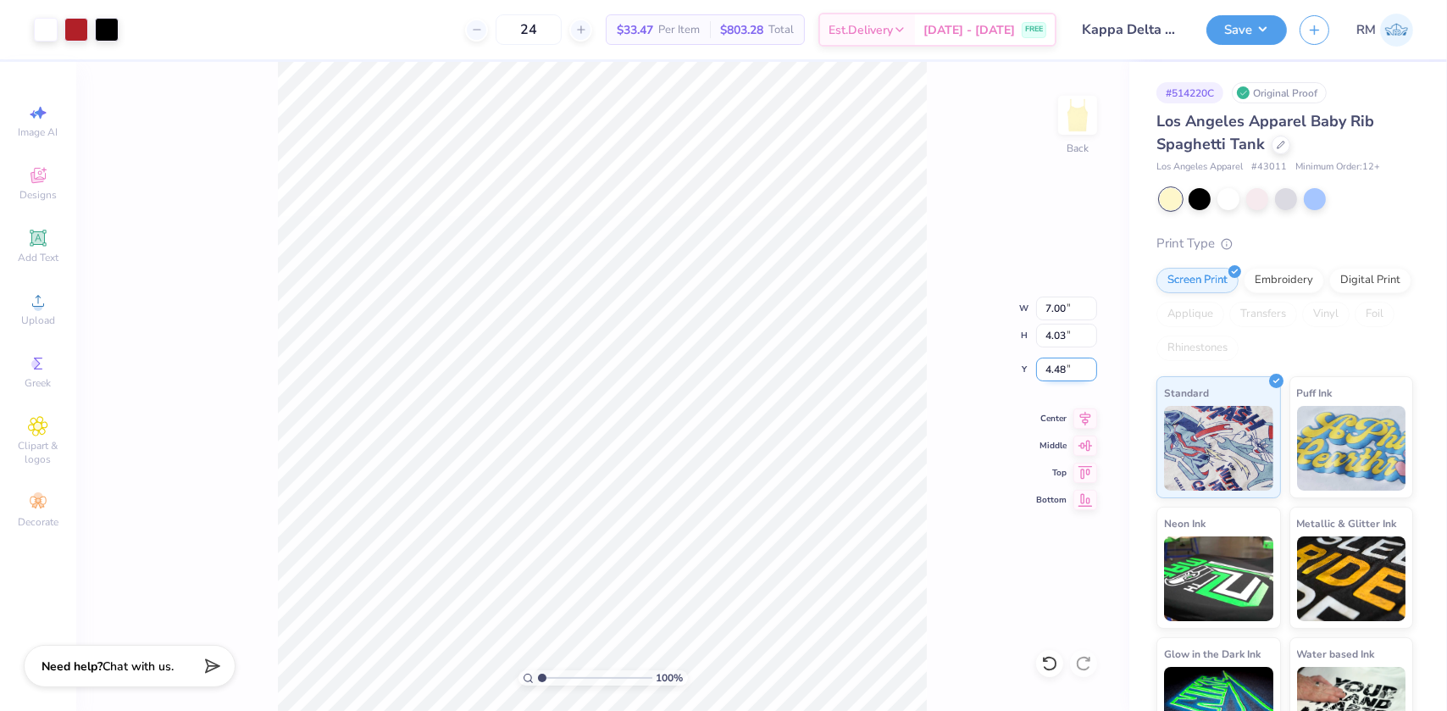
click at [1059, 363] on input "4.48" at bounding box center [1066, 369] width 61 height 24
type input "1.5"
click at [1057, 367] on input "4.48" at bounding box center [1066, 369] width 61 height 24
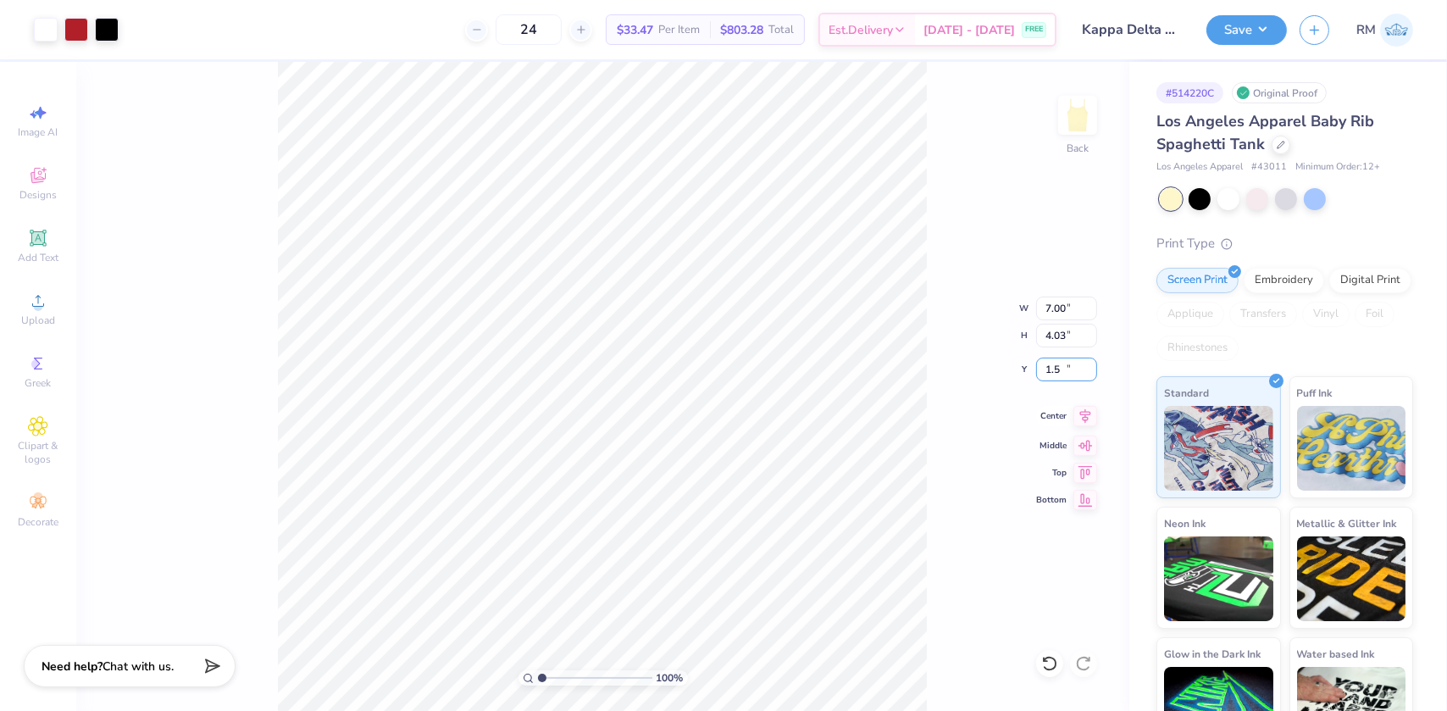
type input "1.50"
click at [1087, 419] on icon at bounding box center [1085, 415] width 11 height 14
click at [186, 81] on div "189 % Back" at bounding box center [602, 386] width 1053 height 649
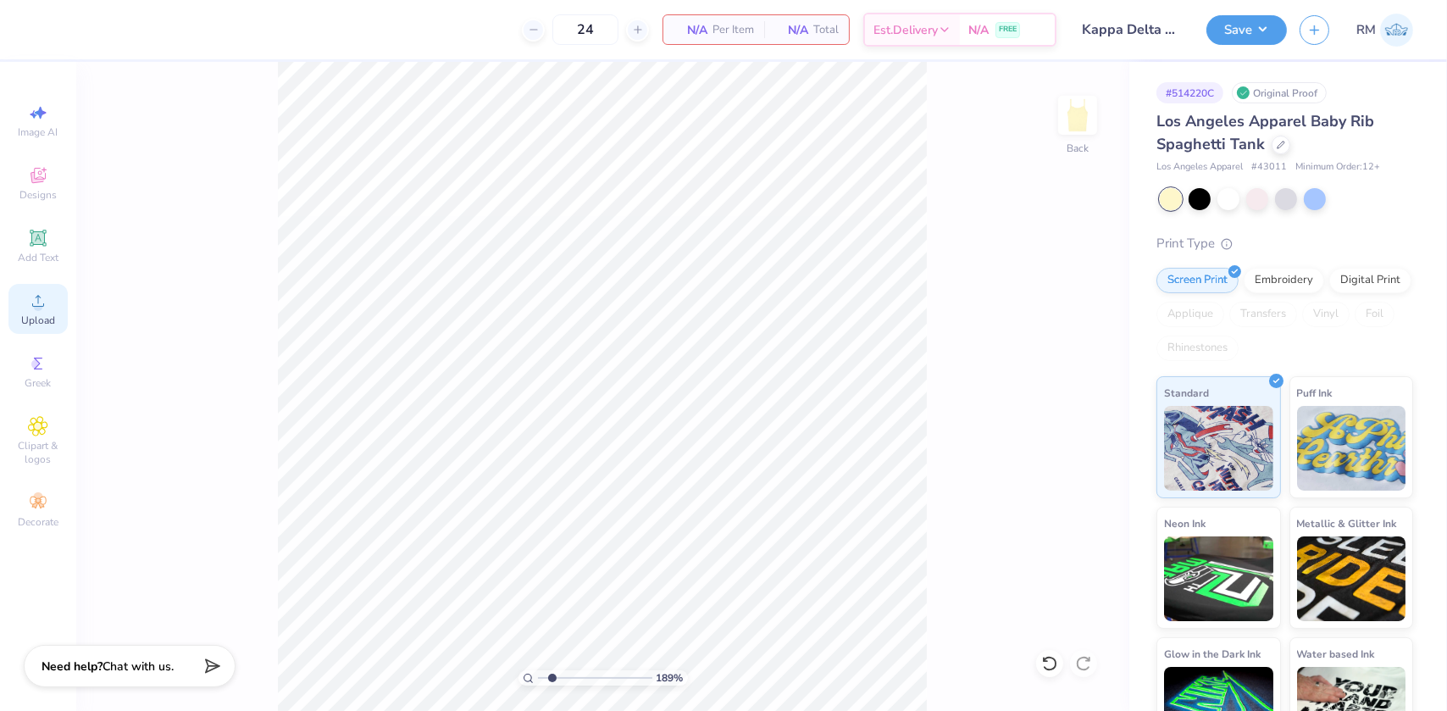
click at [39, 313] on div "Upload" at bounding box center [37, 309] width 59 height 50
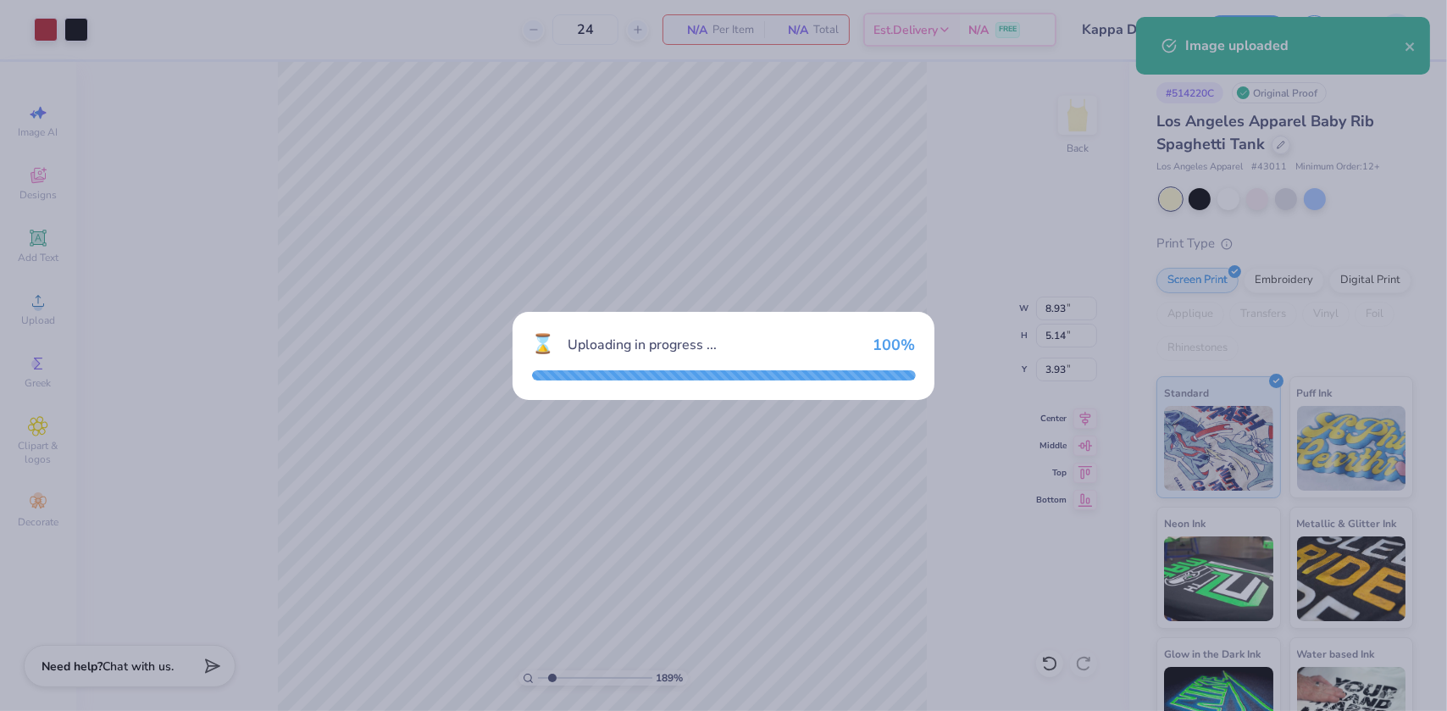
type input "1.89019881500322"
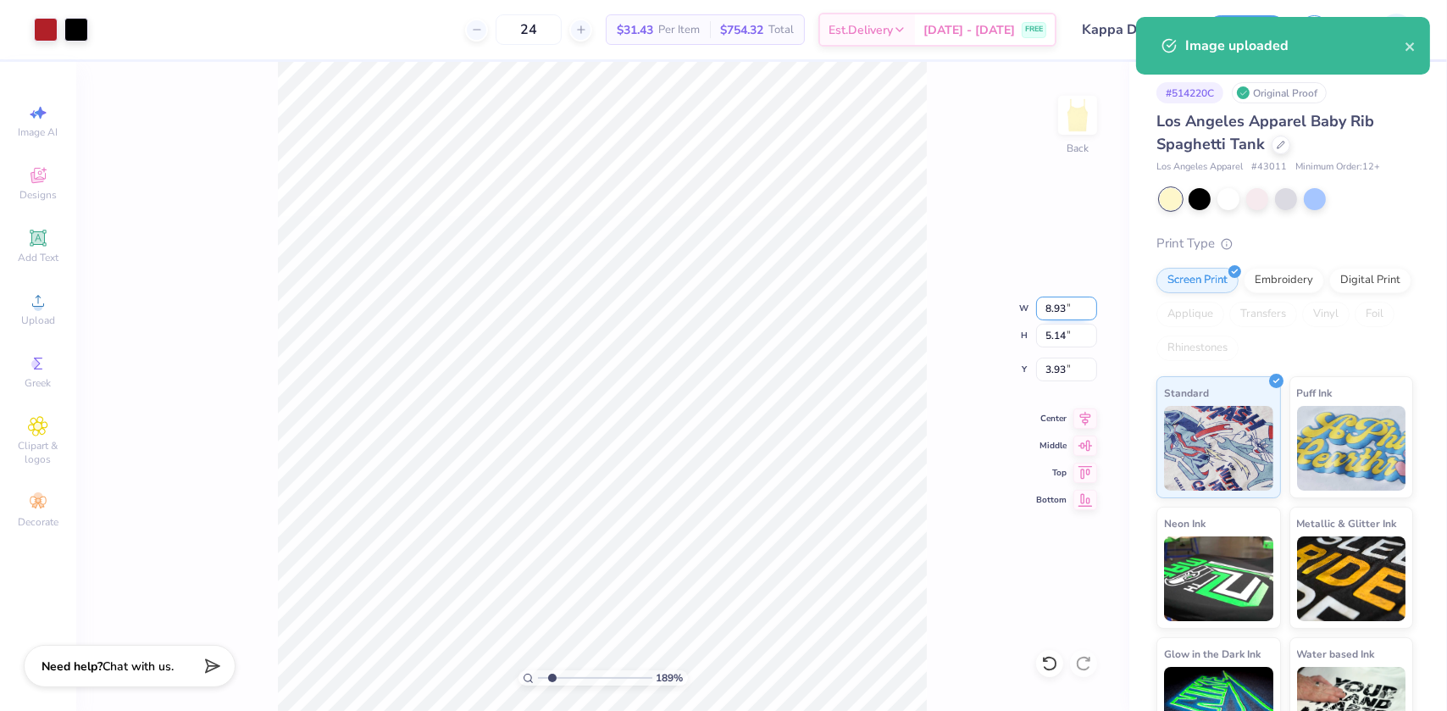
click at [1050, 305] on input "8.93" at bounding box center [1066, 308] width 61 height 24
type input "7"
type input "1.89019881500322"
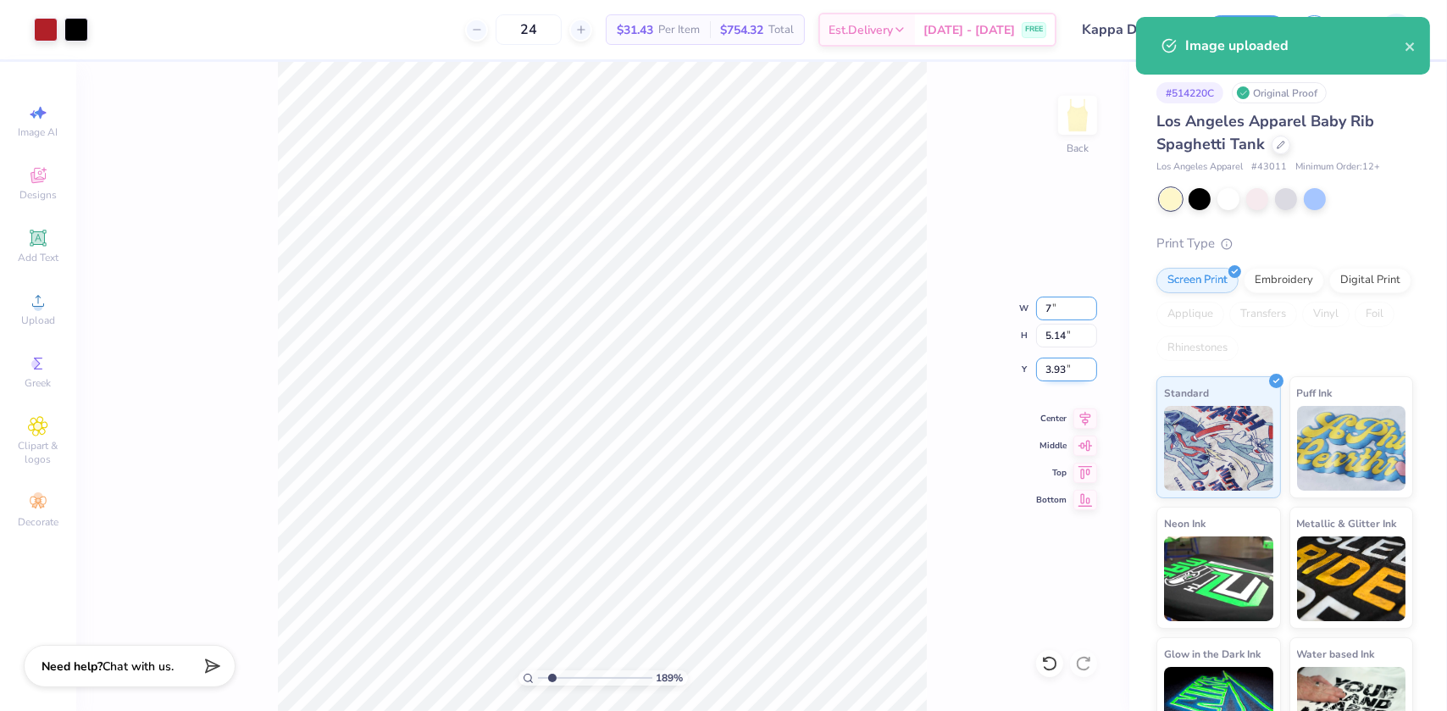
type input "7.00"
type input "4.03"
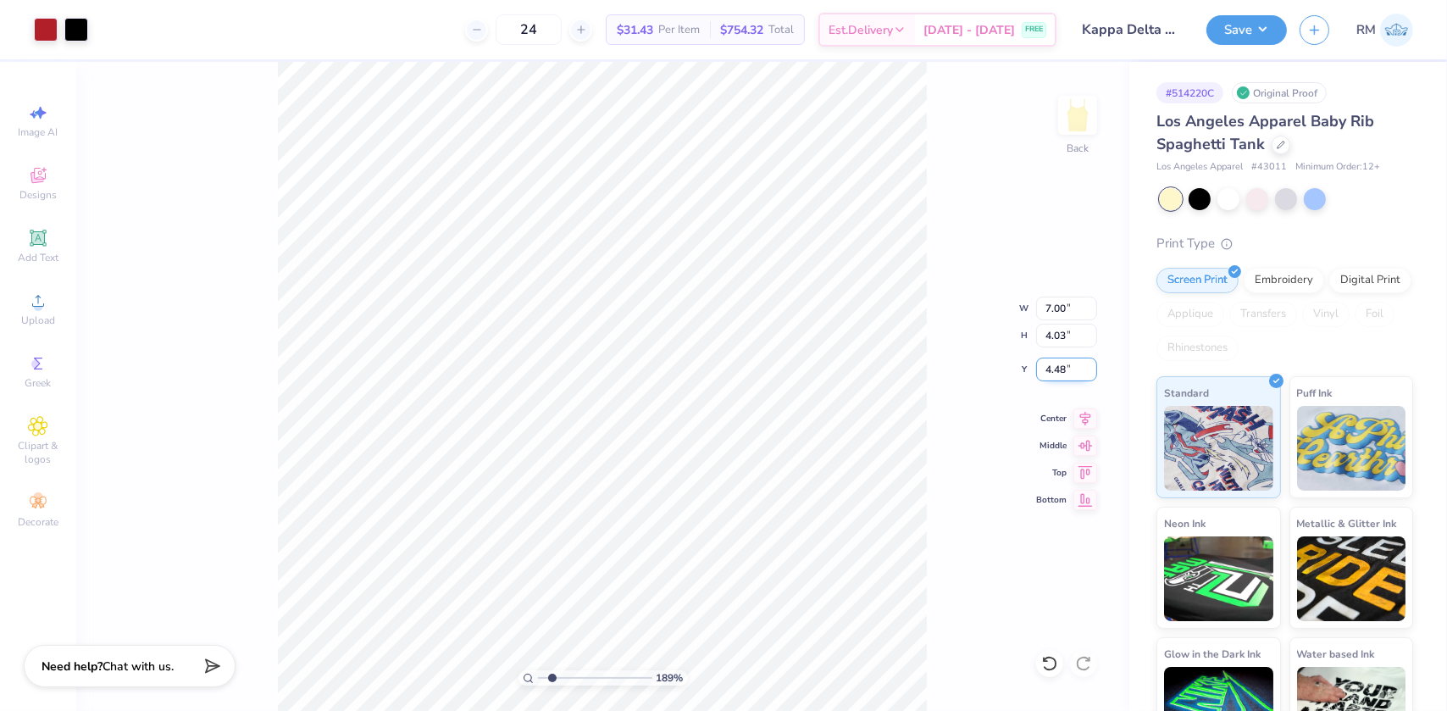
click at [1055, 363] on input "4.48" at bounding box center [1066, 369] width 61 height 24
type input "1.5"
type input "1.89019881500322"
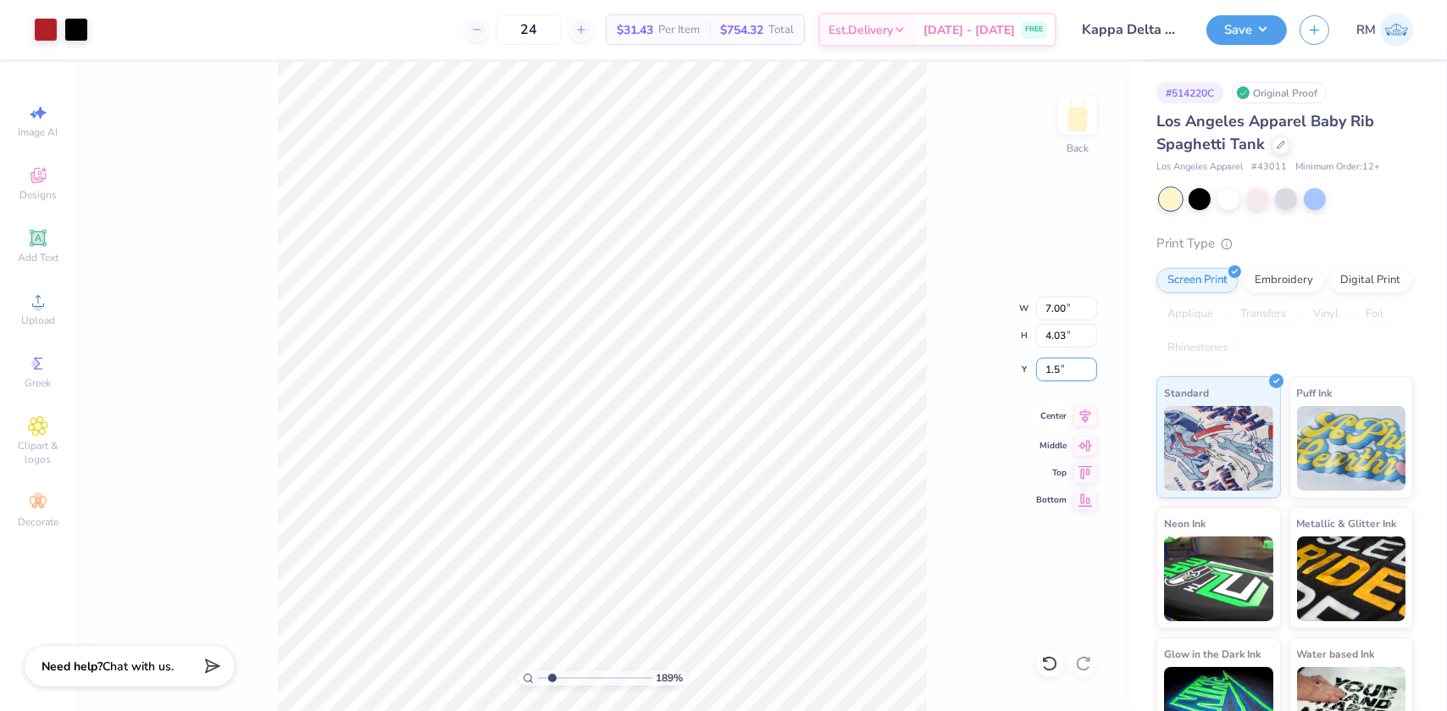
type input "1.50"
click at [1089, 415] on icon at bounding box center [1085, 416] width 24 height 20
click at [1248, 25] on button "Save" at bounding box center [1246, 28] width 80 height 30
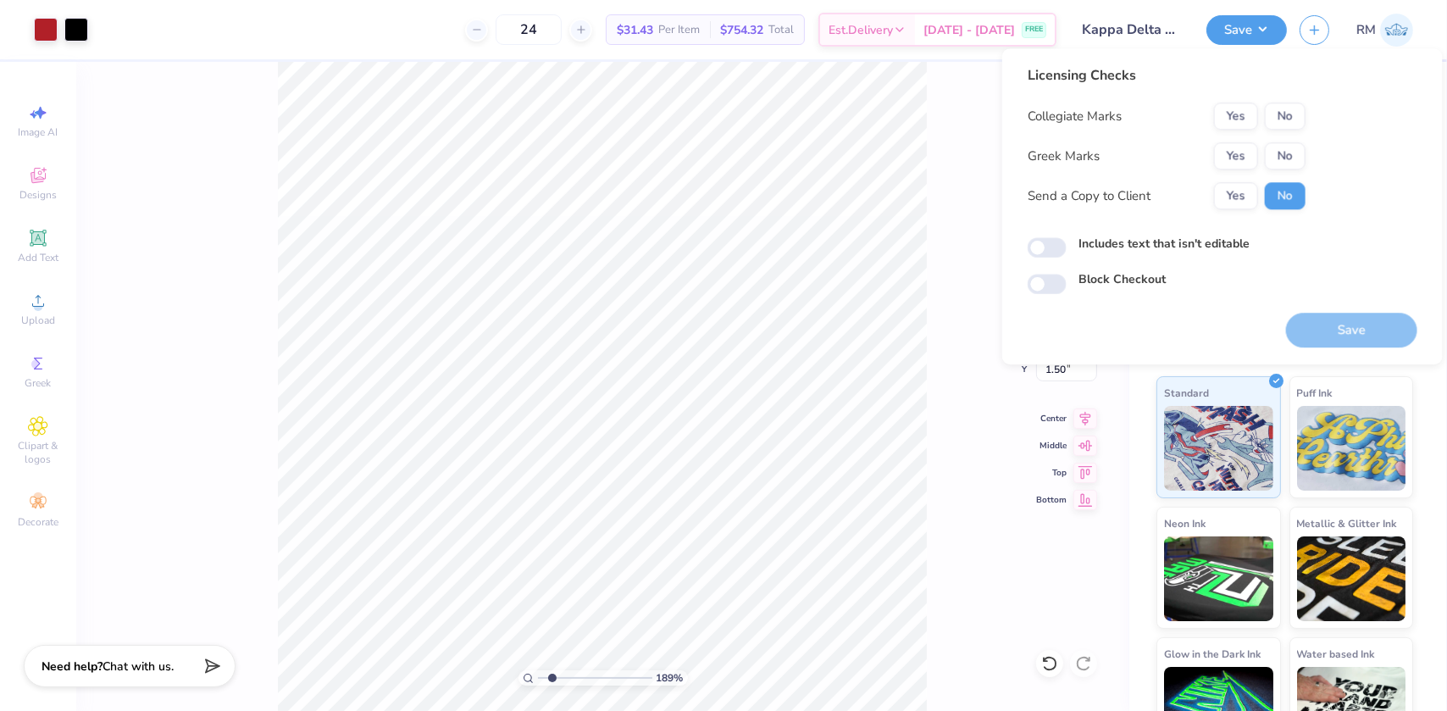
click at [1233, 139] on div "Collegiate Marks Yes No Greek Marks Yes No Send a Copy to Client Yes No" at bounding box center [1166, 155] width 278 height 107
click at [1234, 152] on button "Yes" at bounding box center [1236, 155] width 44 height 27
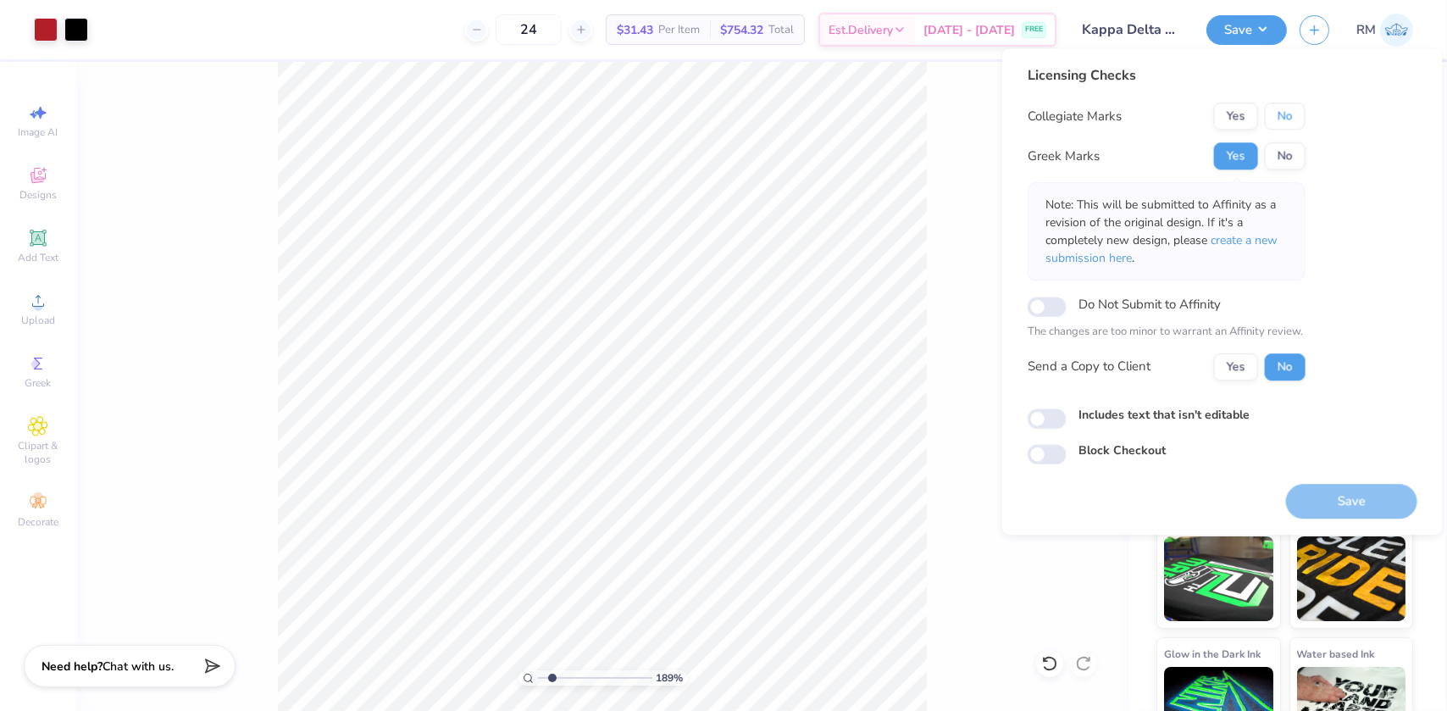
click at [1289, 110] on button "No" at bounding box center [1285, 115] width 41 height 27
click at [1355, 487] on button "Save" at bounding box center [1351, 501] width 131 height 35
drag, startPoint x: 551, startPoint y: 681, endPoint x: 524, endPoint y: 673, distance: 27.6
type input "1"
click at [538, 676] on input "range" at bounding box center [595, 677] width 114 height 15
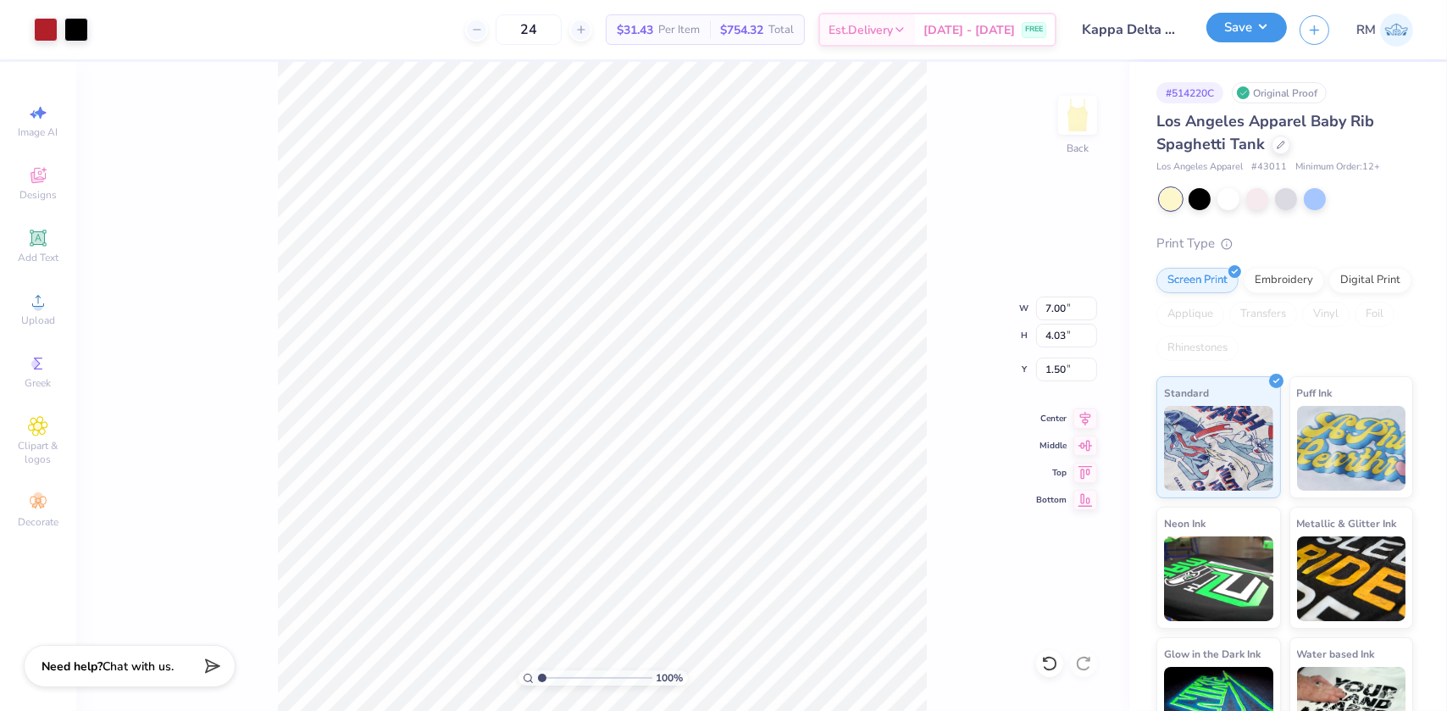
click at [1256, 38] on button "Save" at bounding box center [1246, 28] width 80 height 30
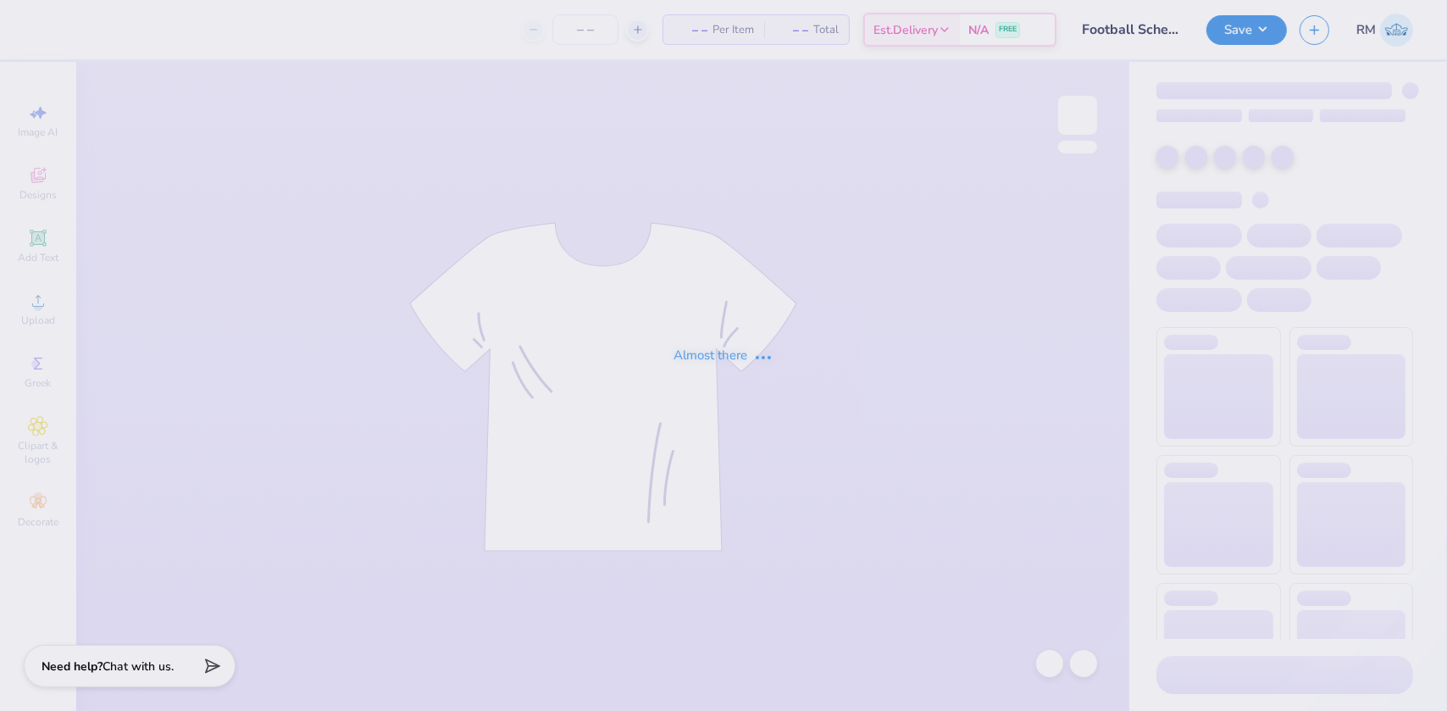
type input "Football Schedule"
type input "24"
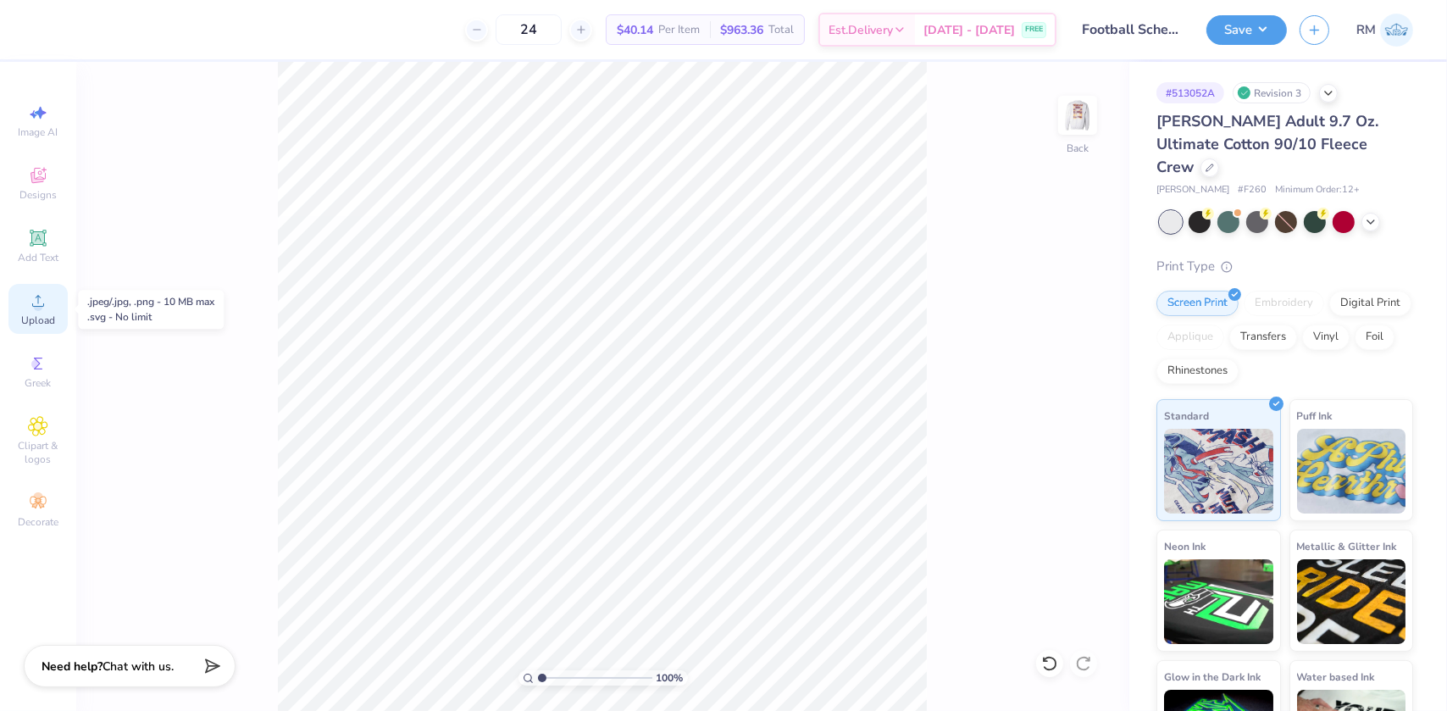
click at [19, 315] on div "Upload" at bounding box center [37, 309] width 59 height 50
click at [944, 710] on html "Art colors 24 $56.93 Per Item $1,366.32 Total Est. Delivery Sep 15 - 18 FREE De…" at bounding box center [723, 355] width 1447 height 711
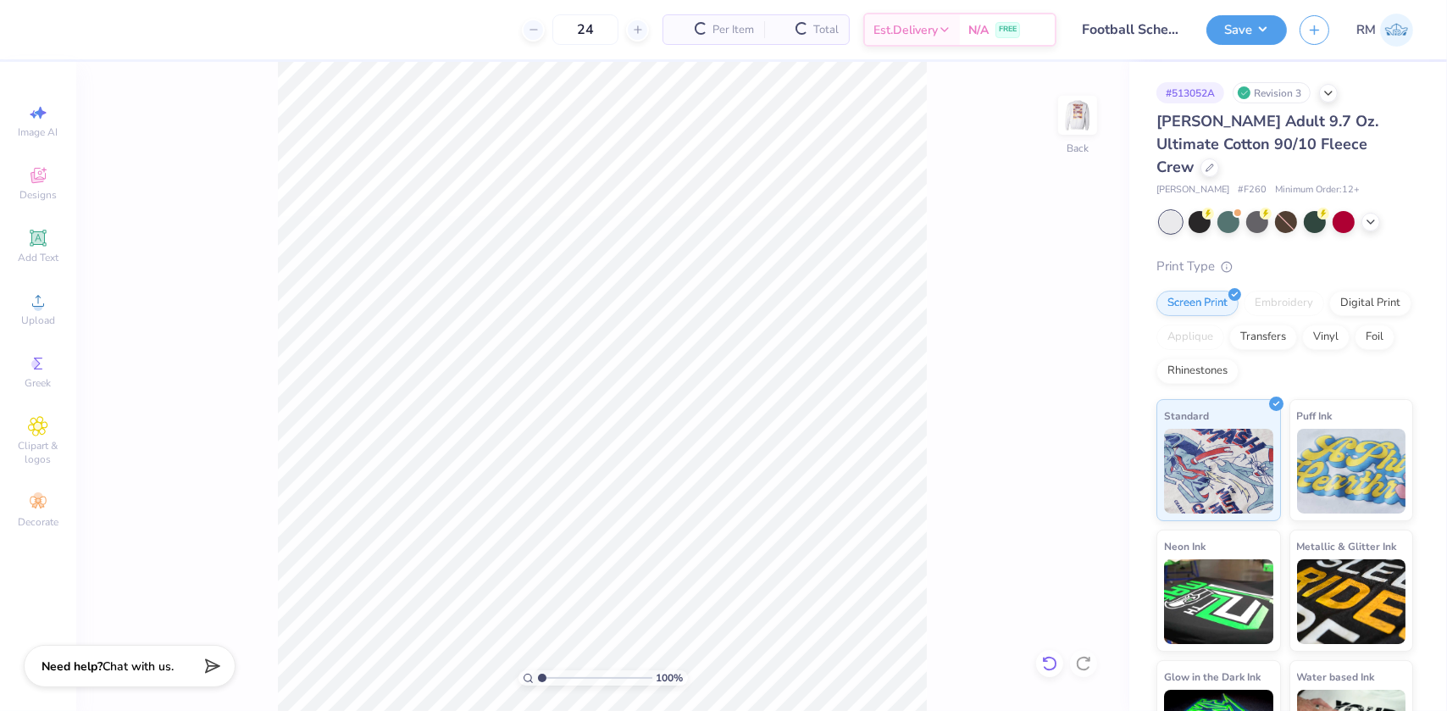
click at [1058, 665] on icon at bounding box center [1049, 663] width 17 height 17
click at [1046, 665] on icon at bounding box center [1049, 663] width 17 height 17
click at [1046, 665] on div "100 % Back W 15.00 H 11.17 Y 5.91 Center Middle Top Bottom" at bounding box center [602, 386] width 1053 height 649
click at [47, 308] on icon at bounding box center [38, 301] width 20 height 20
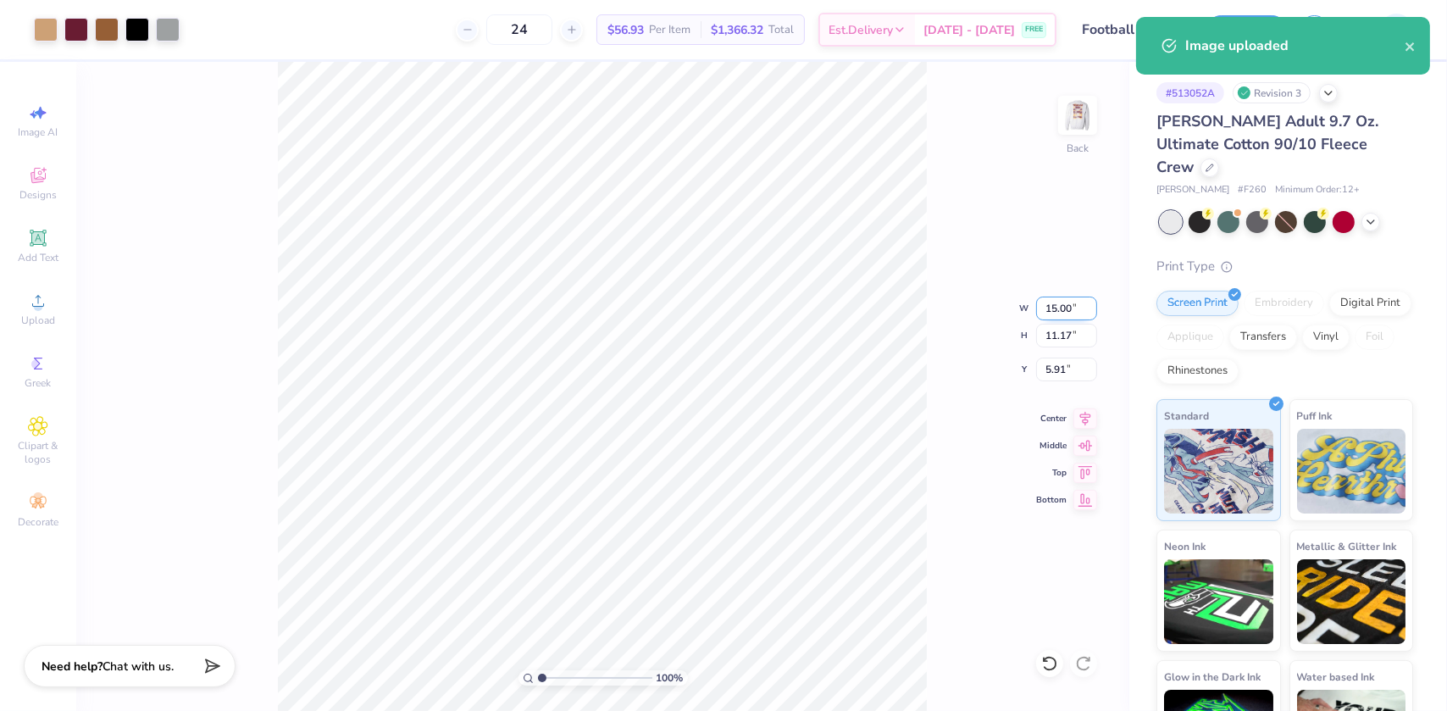
click at [1054, 307] on input "15.00" at bounding box center [1066, 308] width 61 height 24
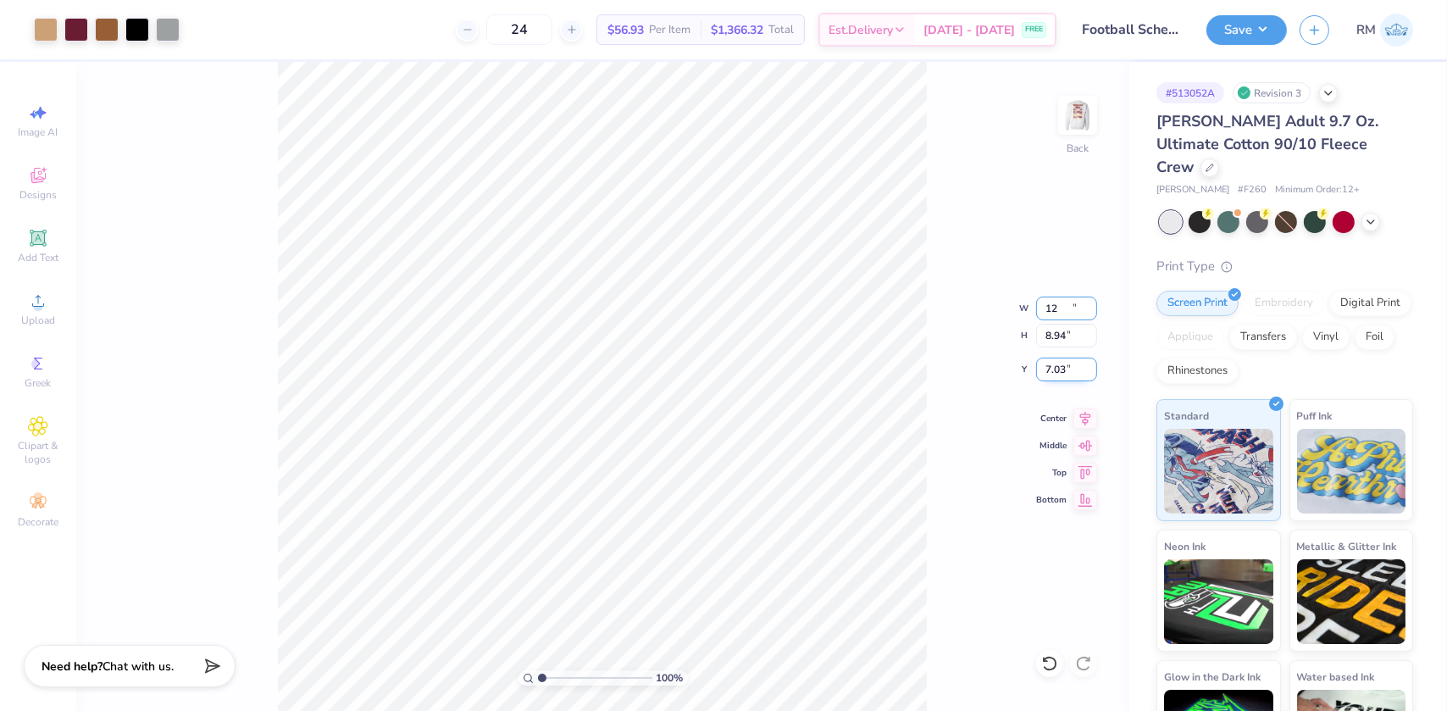
type input "12.00"
type input "8.94"
click at [1056, 366] on input "7.03" at bounding box center [1066, 369] width 61 height 24
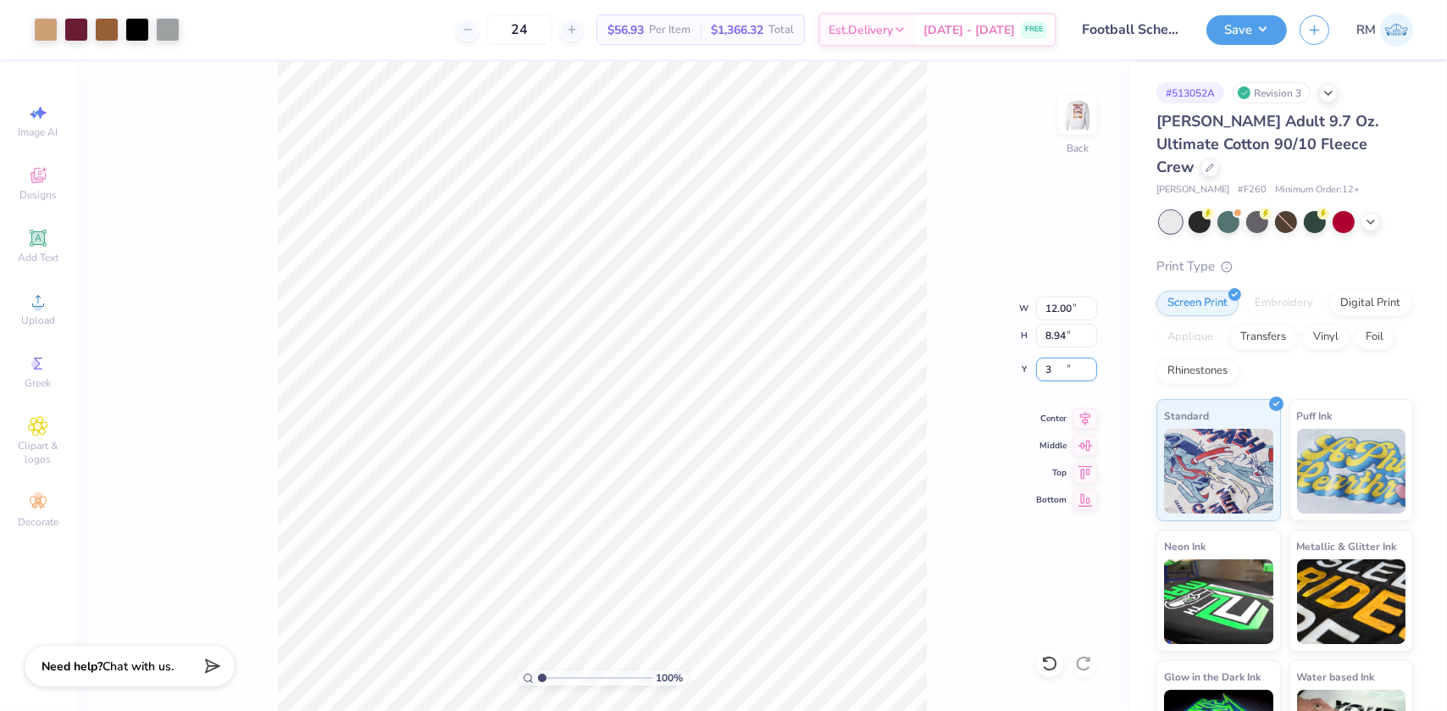
type input "3.00"
click at [1078, 413] on icon at bounding box center [1085, 416] width 24 height 20
click at [1072, 119] on img at bounding box center [1078, 115] width 68 height 68
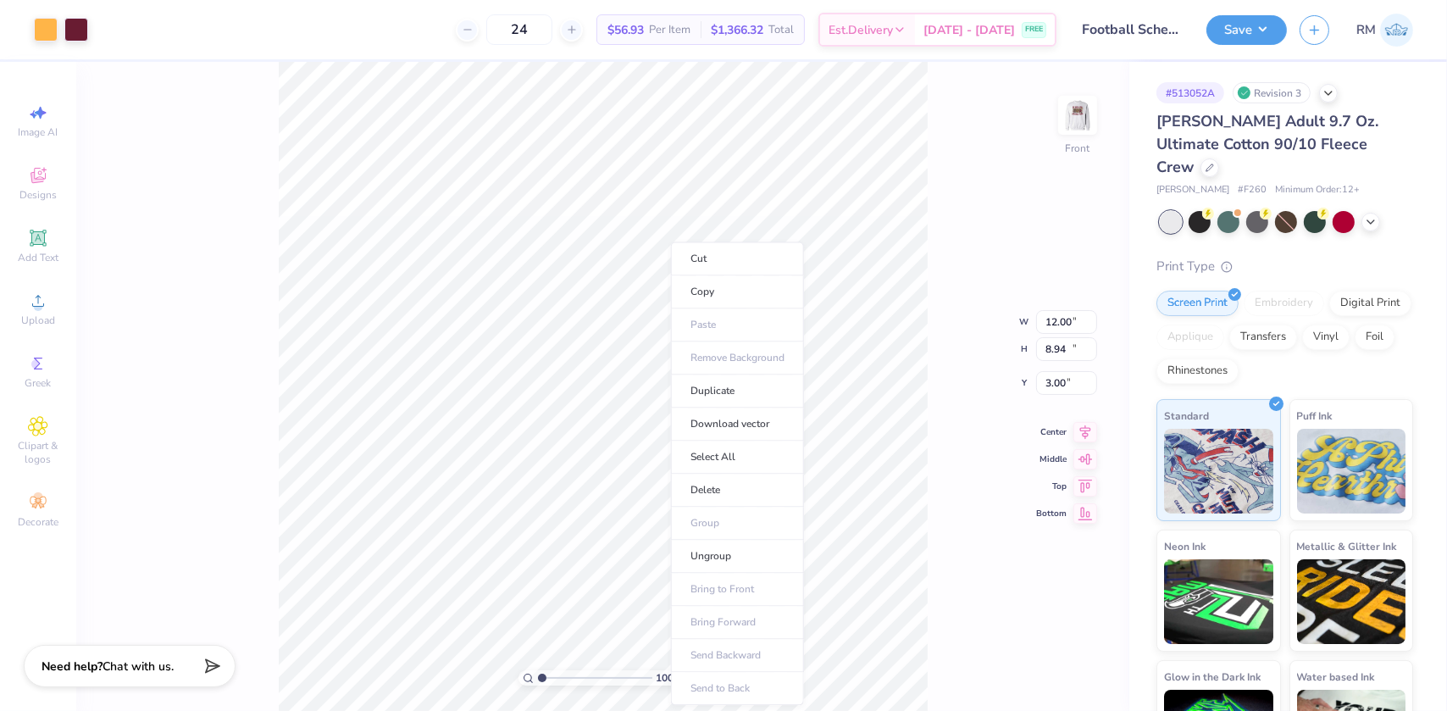
type input "10.02"
type input "15.00"
type input "7.36"
click at [1043, 665] on icon at bounding box center [1049, 663] width 17 height 17
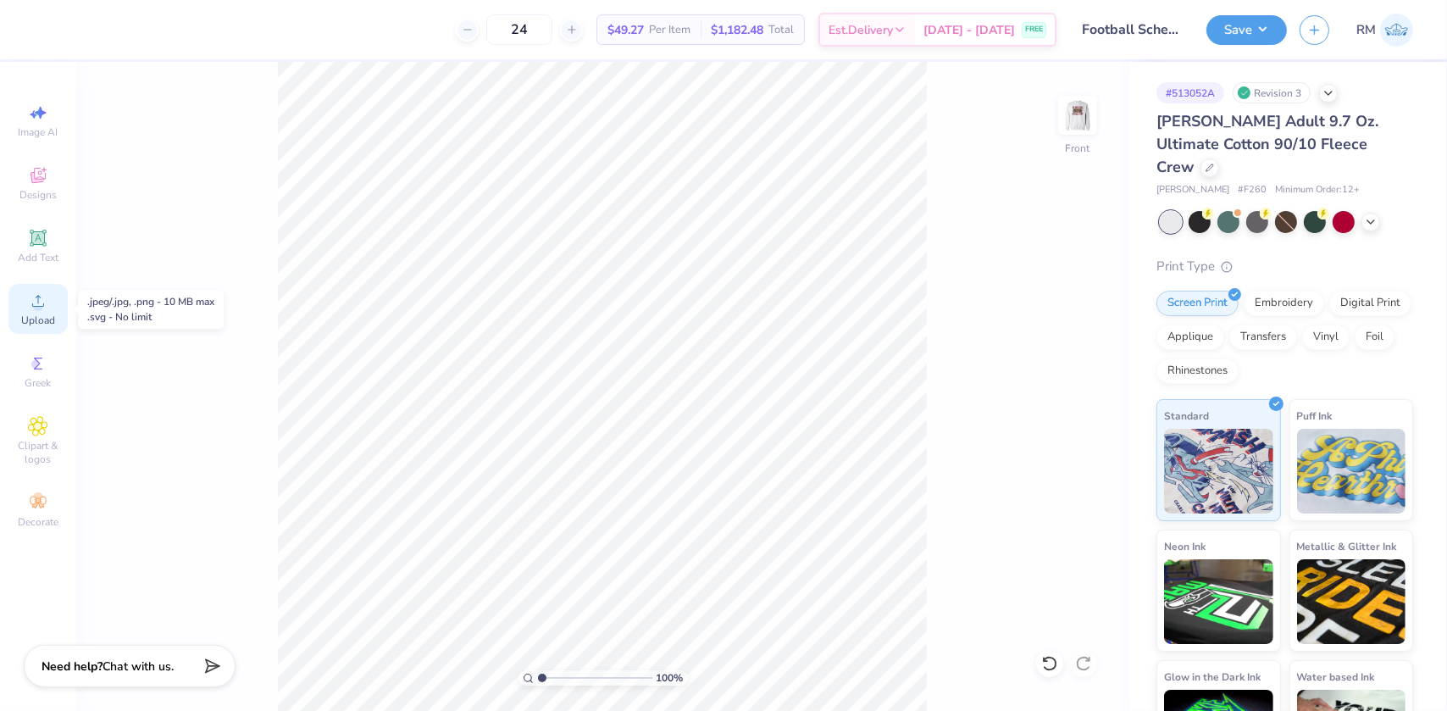
click at [29, 308] on icon at bounding box center [38, 301] width 20 height 20
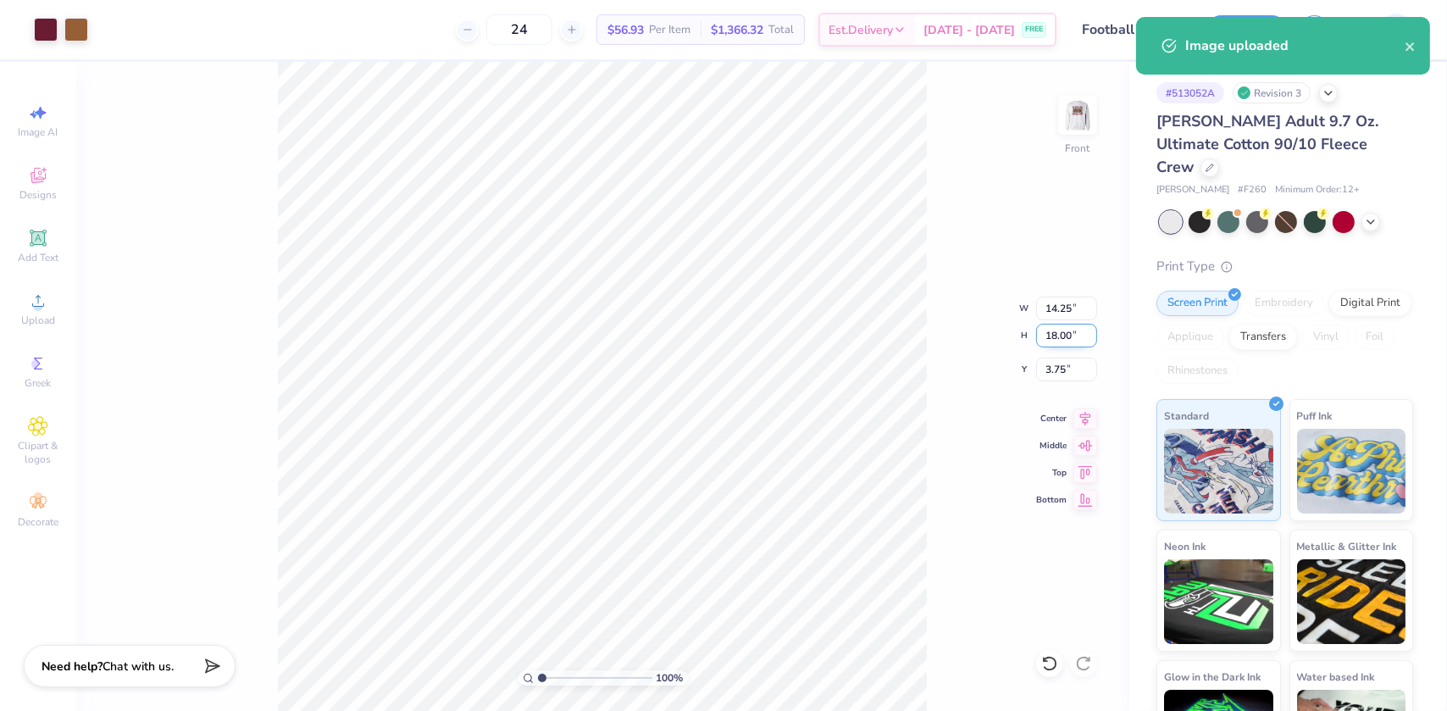
click at [1057, 341] on input "18.00" at bounding box center [1066, 336] width 61 height 24
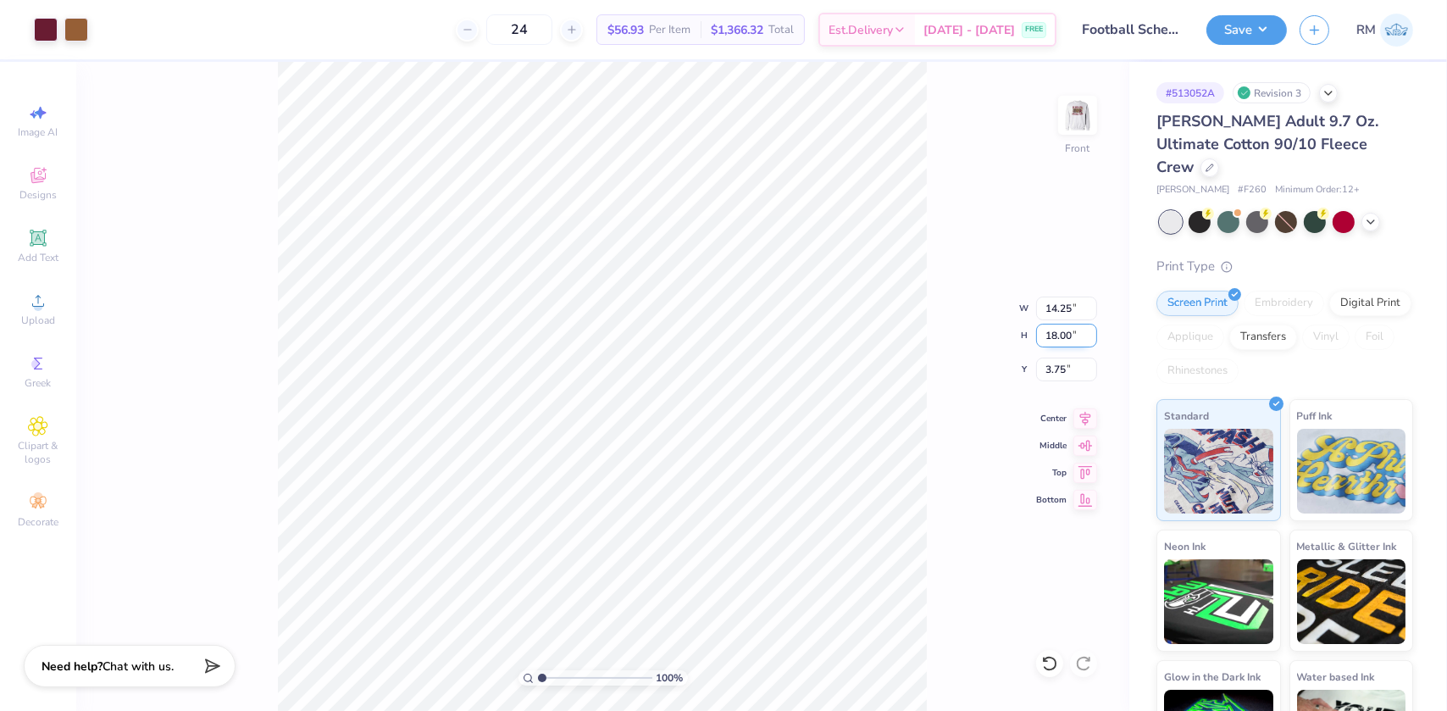
click at [1057, 341] on input "18.00" at bounding box center [1066, 336] width 61 height 24
type input "15"
type input "11.88"
type input "15.00"
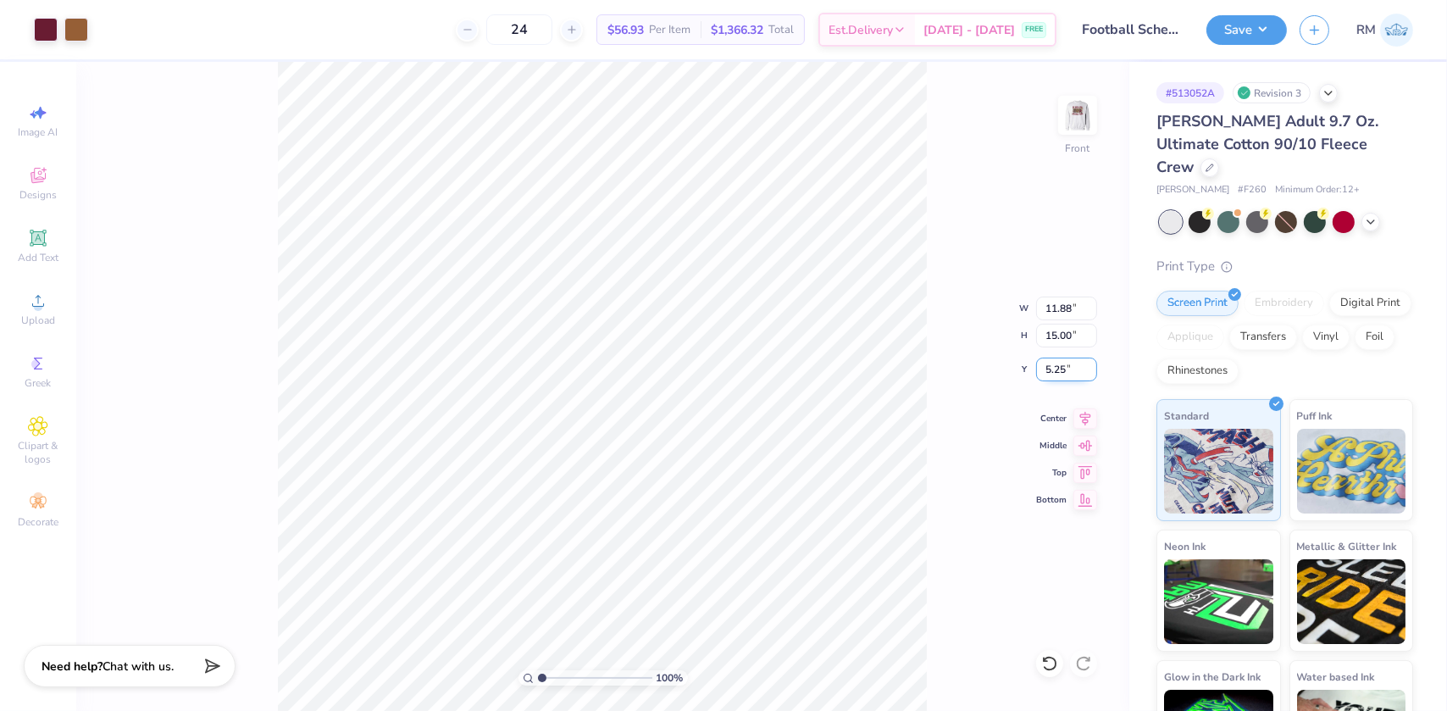
click at [1051, 371] on input "5.25" at bounding box center [1066, 369] width 61 height 24
type input "3.00"
click at [1080, 413] on icon at bounding box center [1085, 416] width 24 height 20
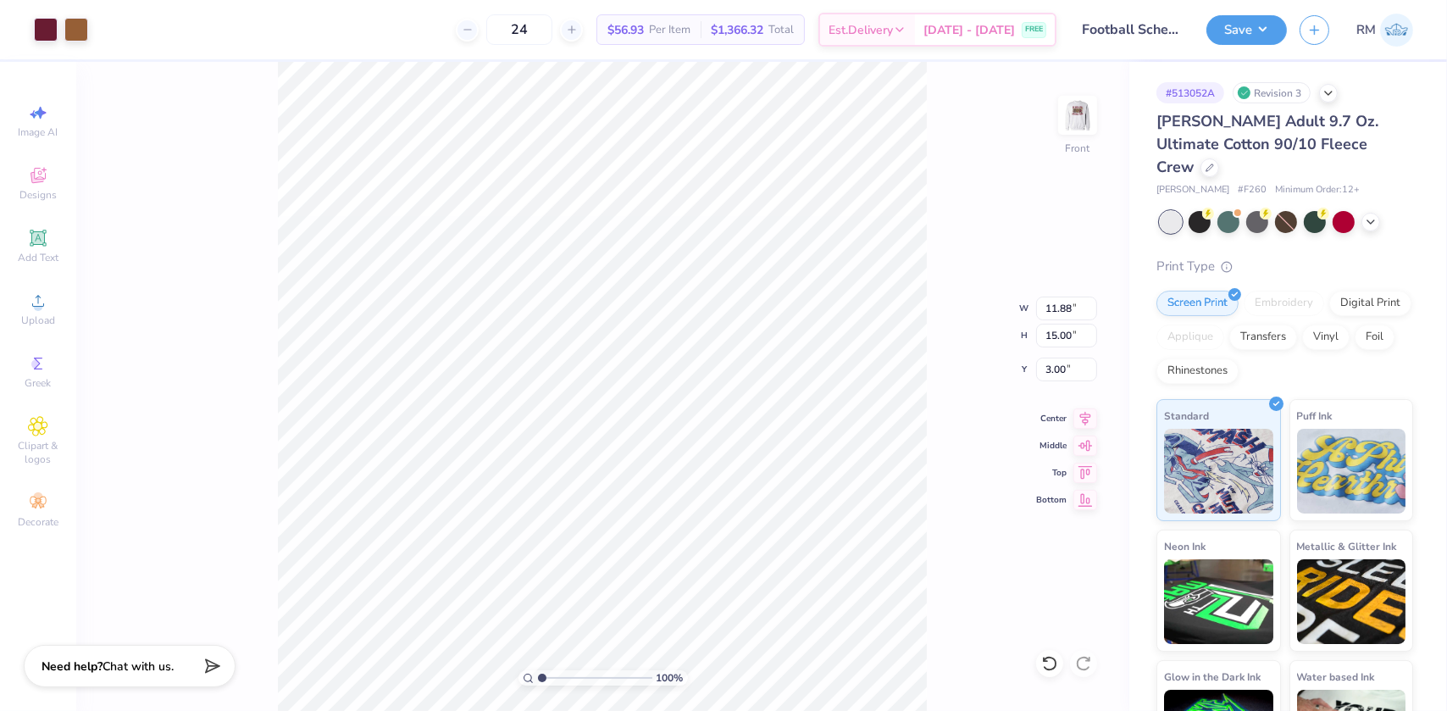
click at [966, 451] on div "100 % Front W 11.88 11.88 " H 15.00 15.00 " Y 3.00 3.00 " Center Middle Top Bot…" at bounding box center [602, 386] width 1053 height 649
click at [1237, 30] on button "Save" at bounding box center [1246, 28] width 80 height 30
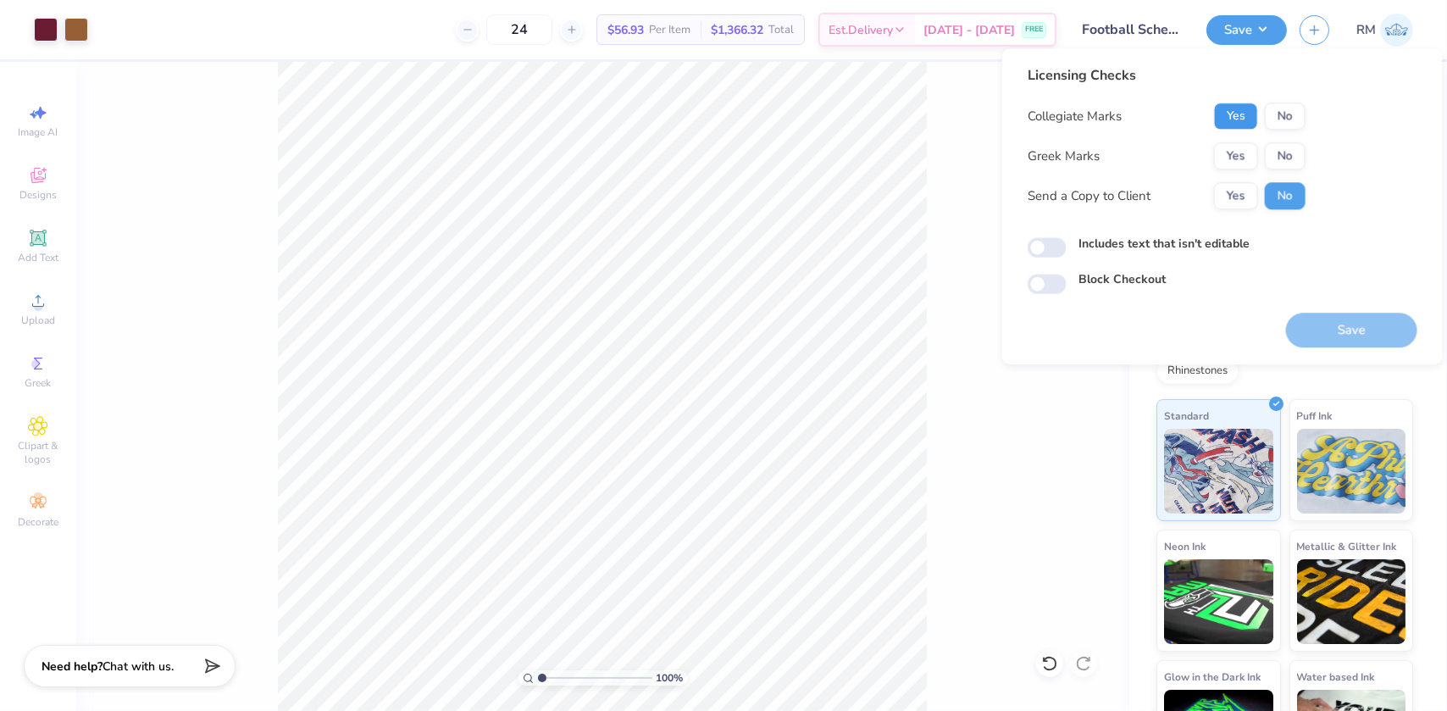
click at [1240, 117] on button "Yes" at bounding box center [1236, 115] width 44 height 27
click at [1237, 169] on button "Yes" at bounding box center [1236, 155] width 44 height 27
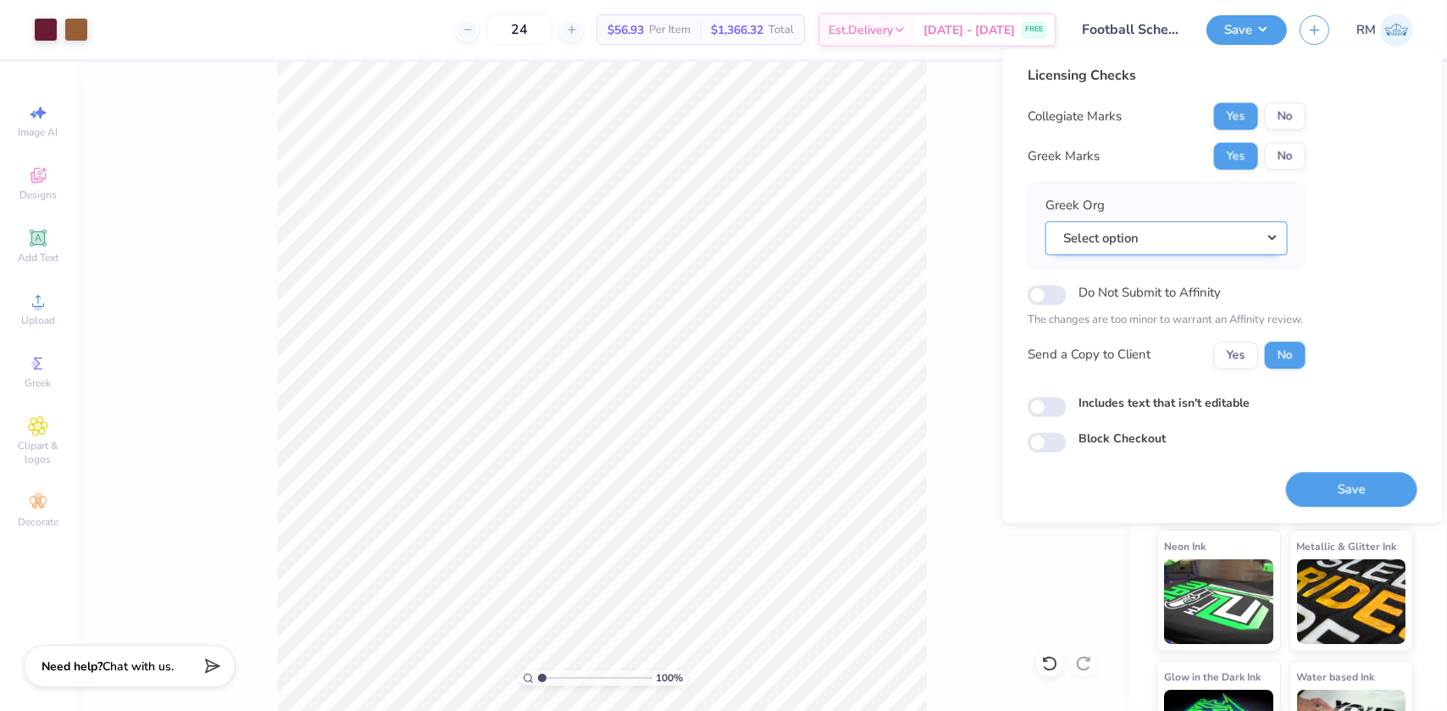
click at [1145, 235] on button "Select option" at bounding box center [1166, 238] width 242 height 35
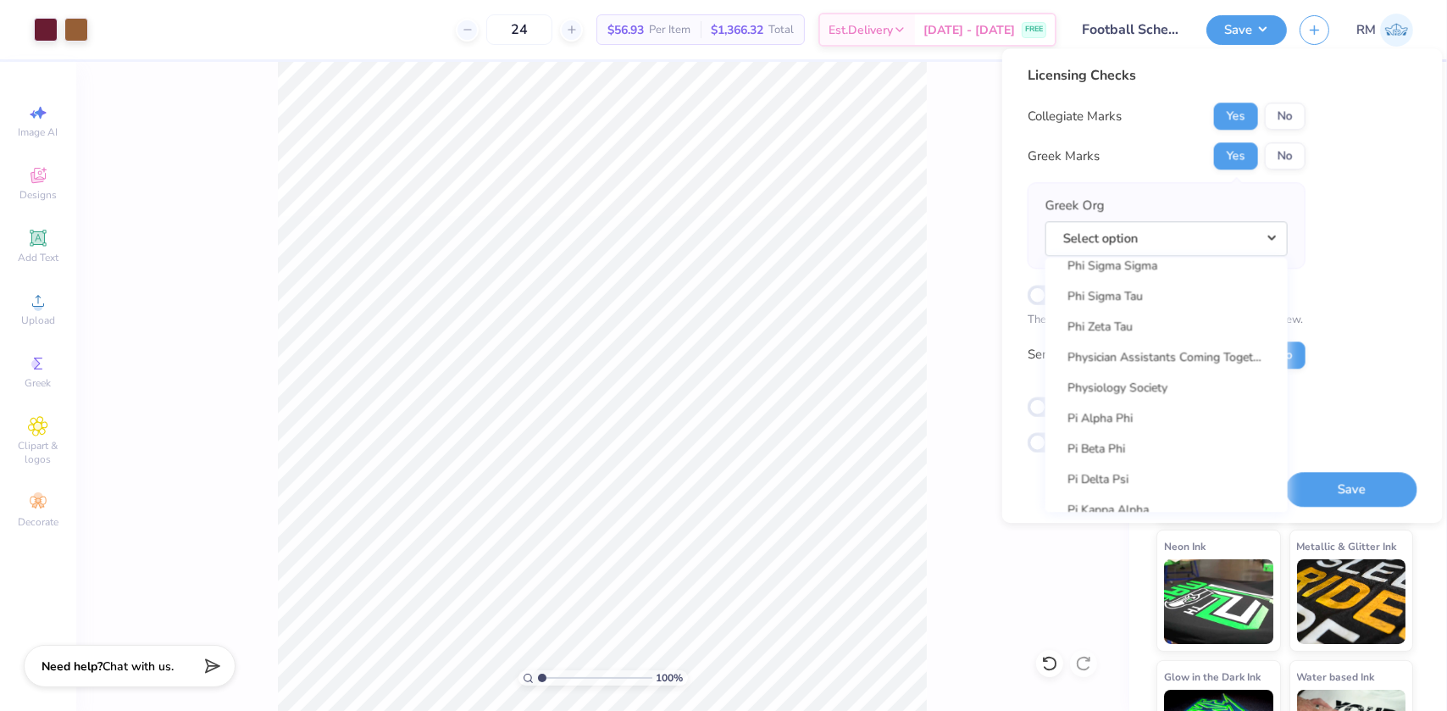
scroll to position [9535, 0]
click at [1128, 473] on link "Pi Beta Phi" at bounding box center [1166, 471] width 229 height 28
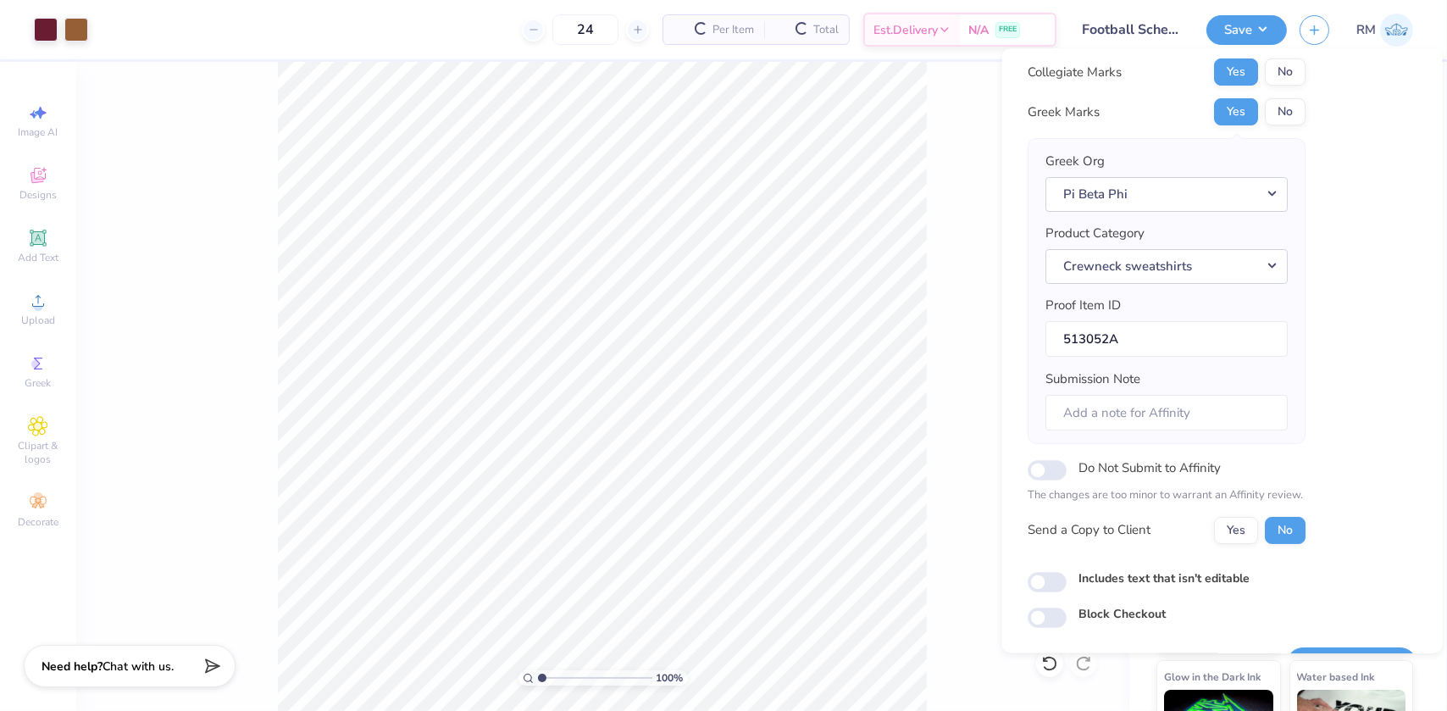
scroll to position [88, 0]
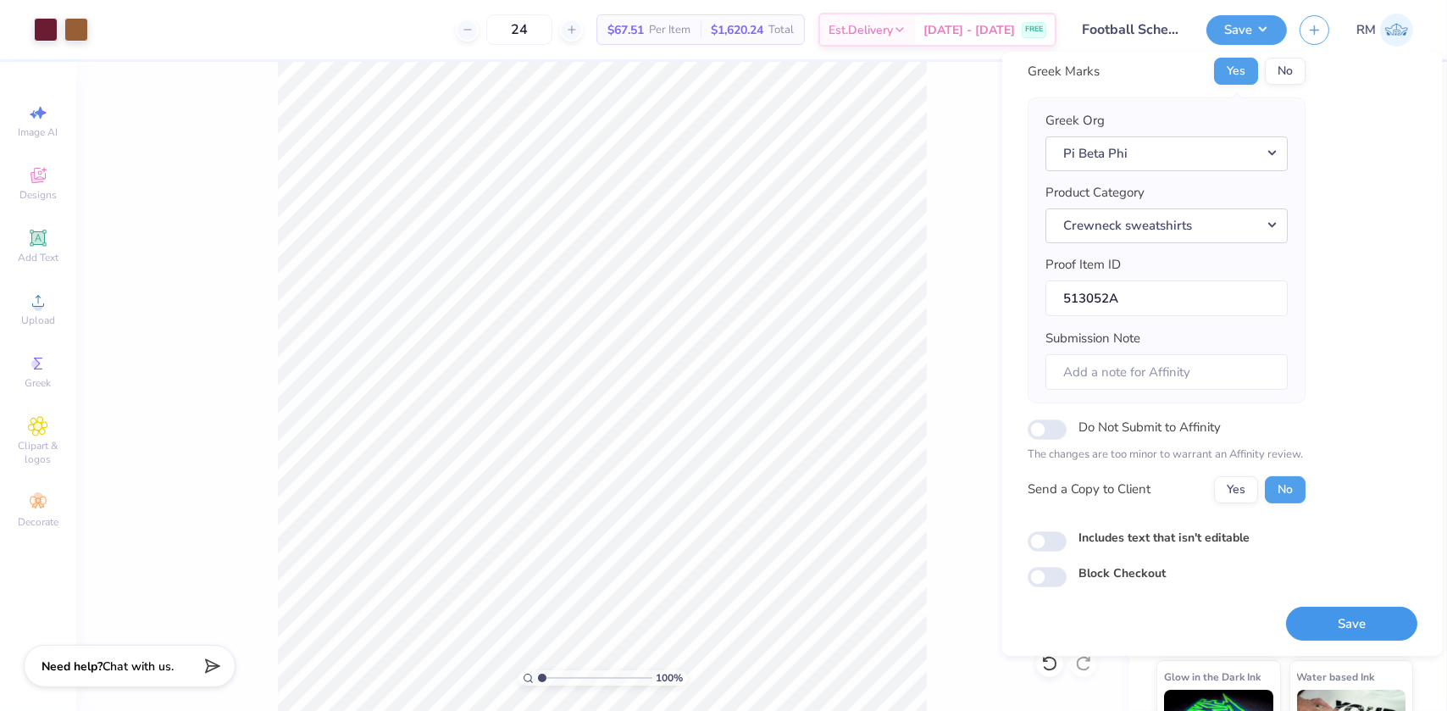
click at [1344, 635] on button "Save" at bounding box center [1351, 623] width 131 height 35
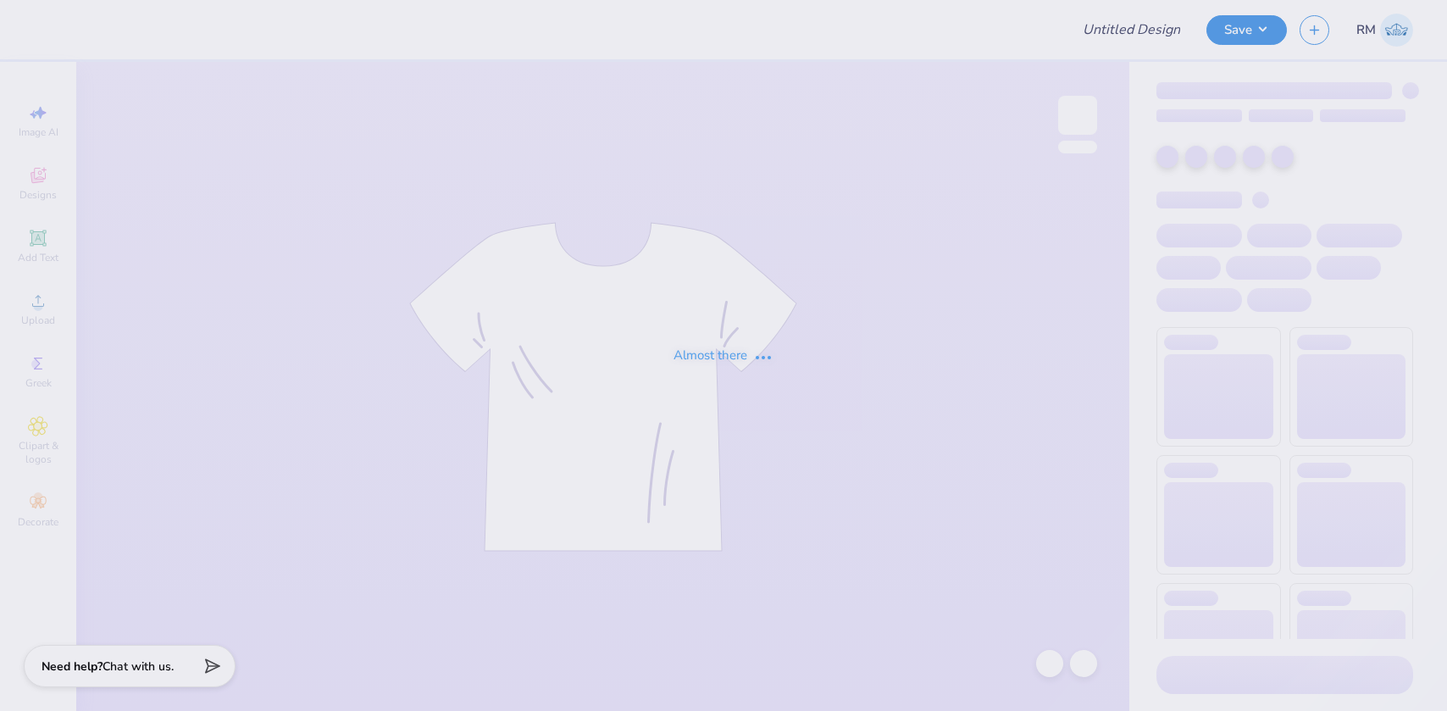
type input "SEP fall rush 25"
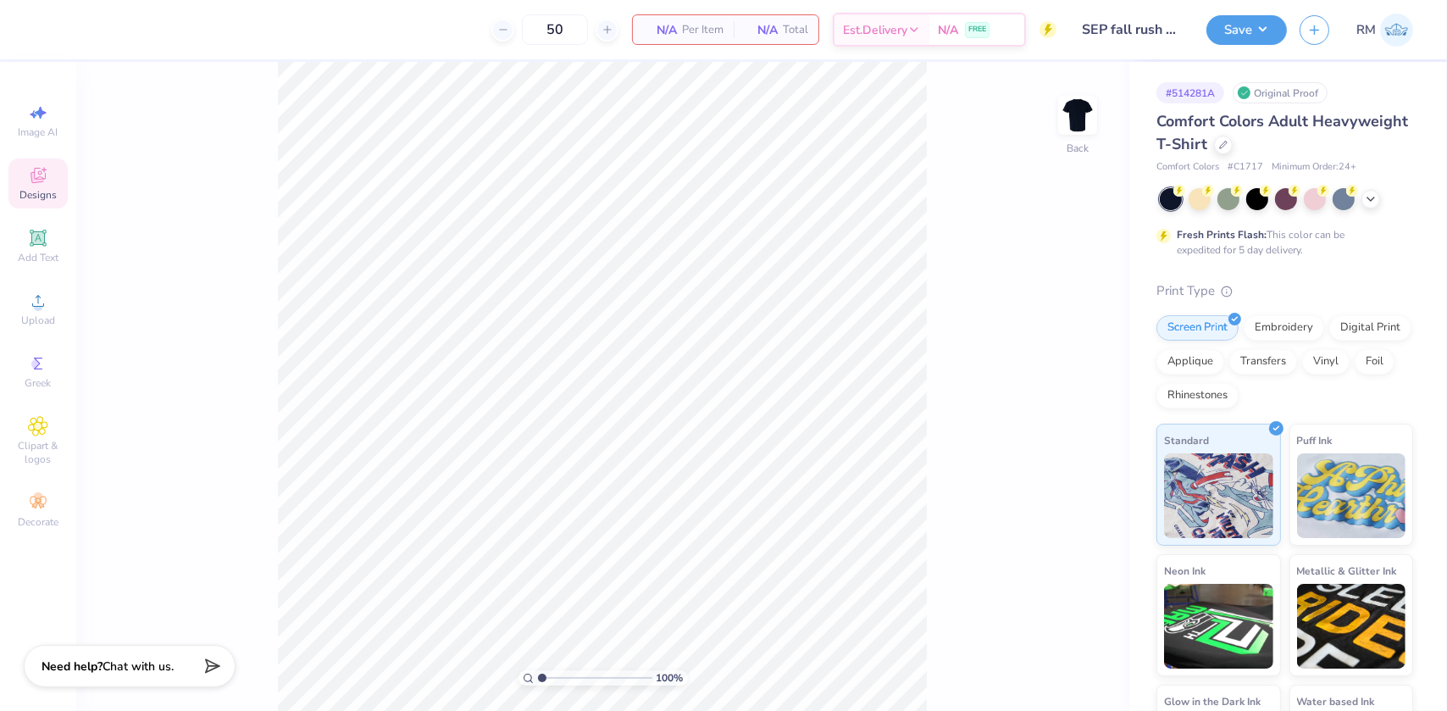
click at [39, 183] on icon at bounding box center [38, 175] width 20 height 20
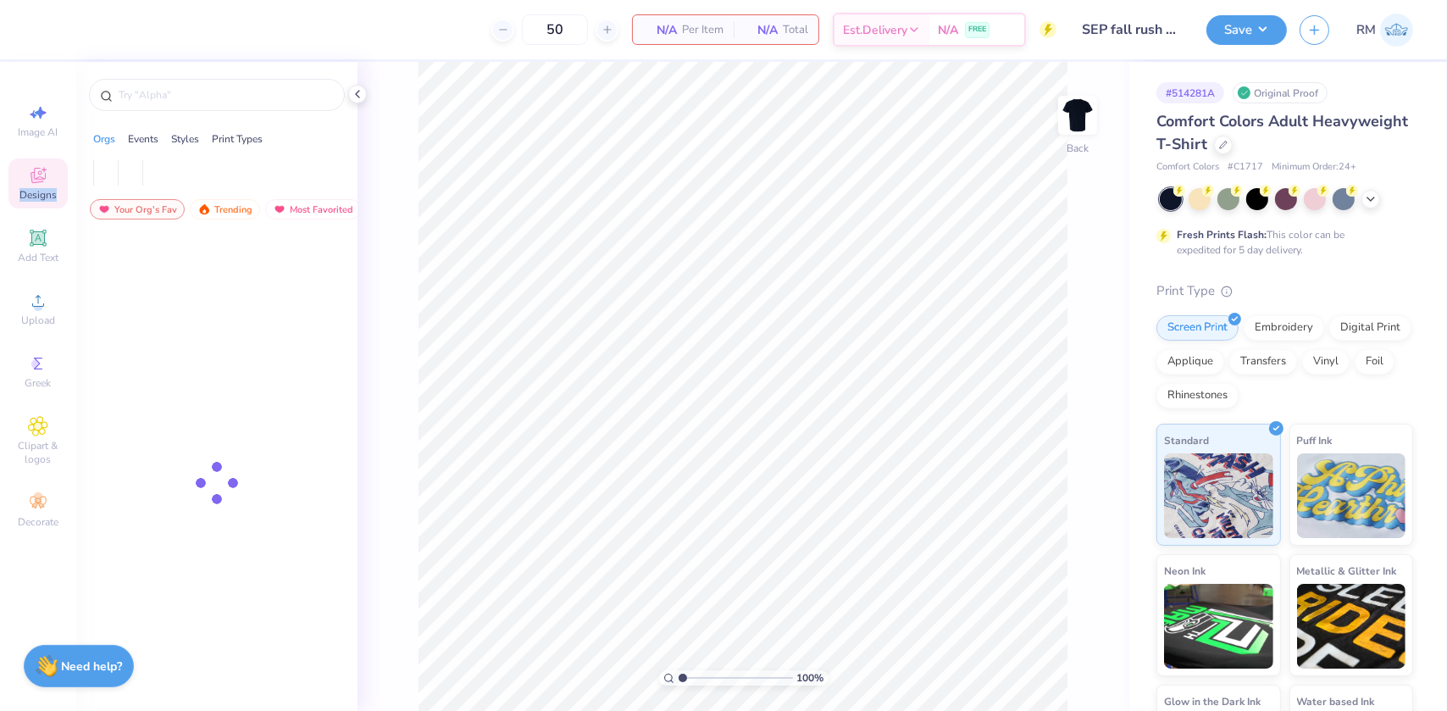
click at [39, 183] on icon at bounding box center [38, 175] width 20 height 20
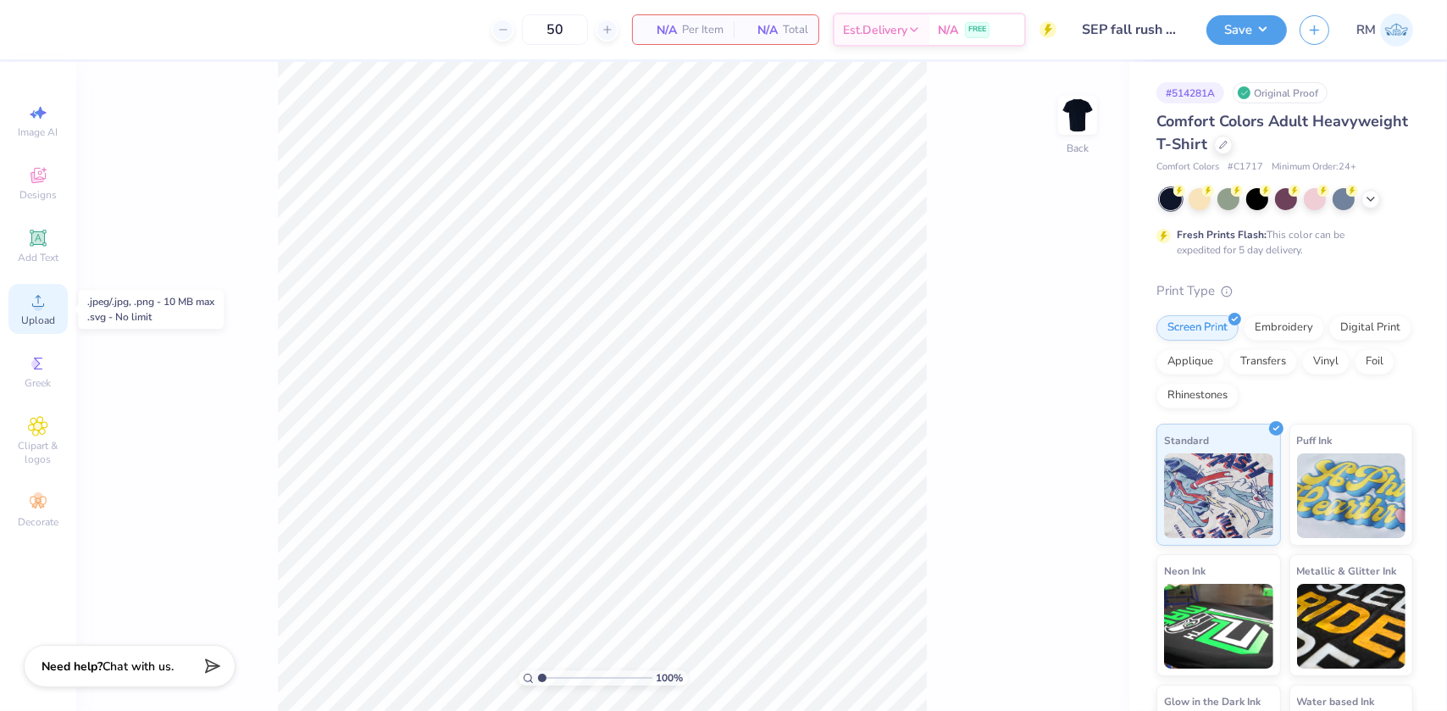
click at [47, 314] on span "Upload" at bounding box center [38, 320] width 34 height 14
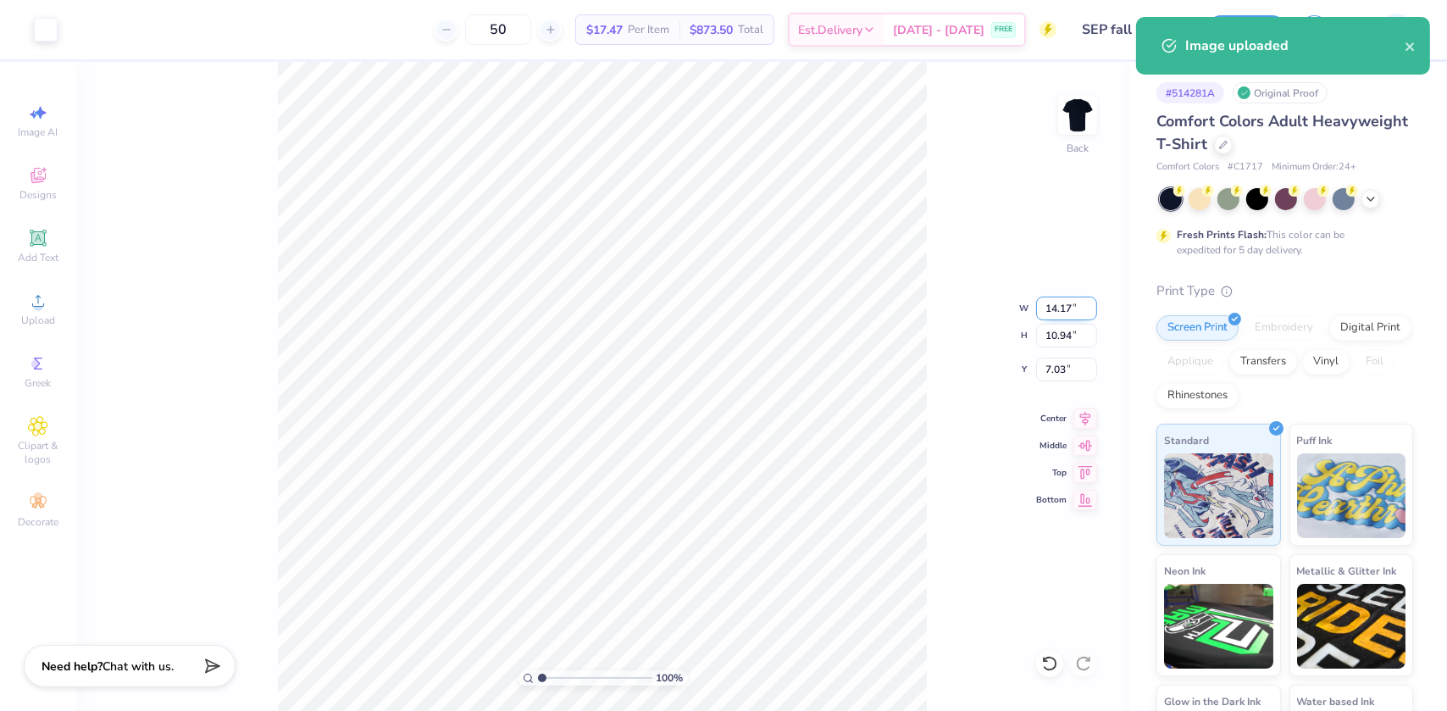
click at [1046, 308] on input "14.17" at bounding box center [1066, 308] width 61 height 24
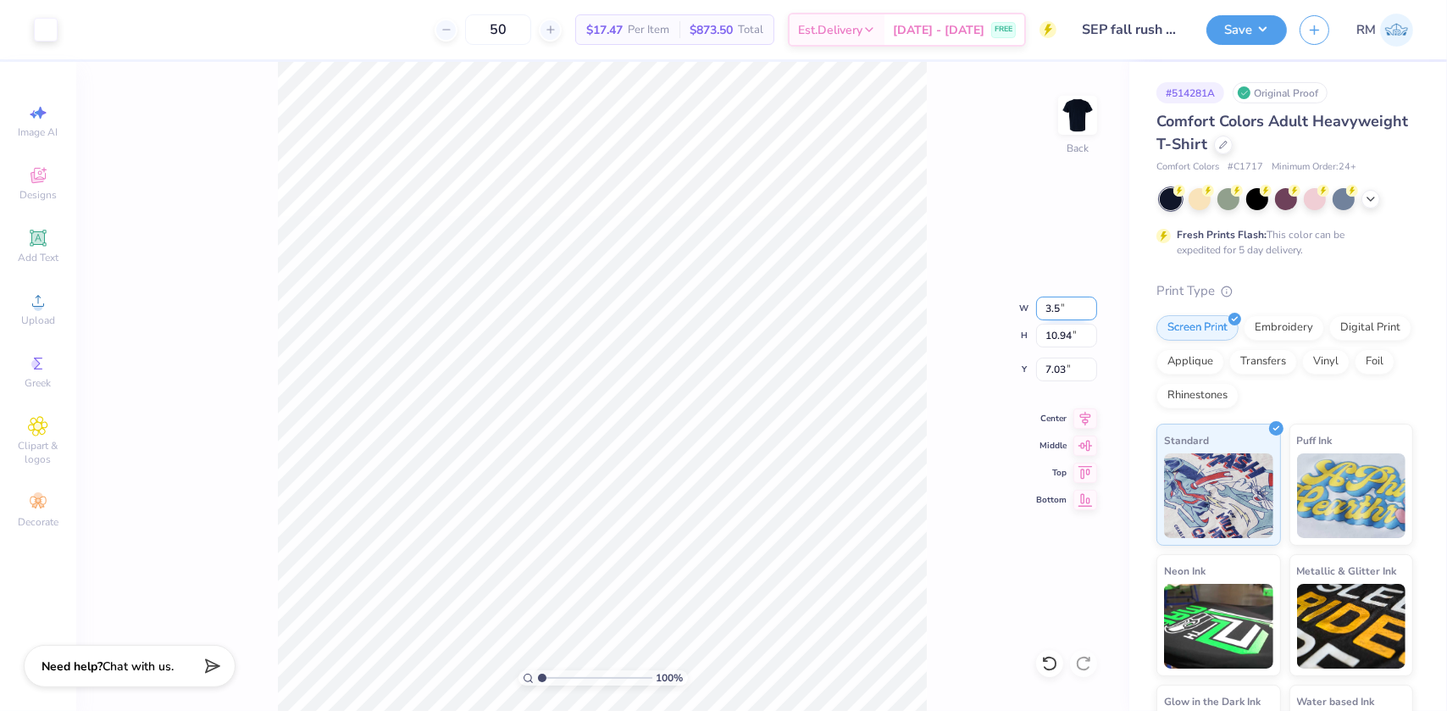
type input "3.50"
type input "2.70"
click at [1051, 373] on input "11.15" at bounding box center [1066, 369] width 61 height 24
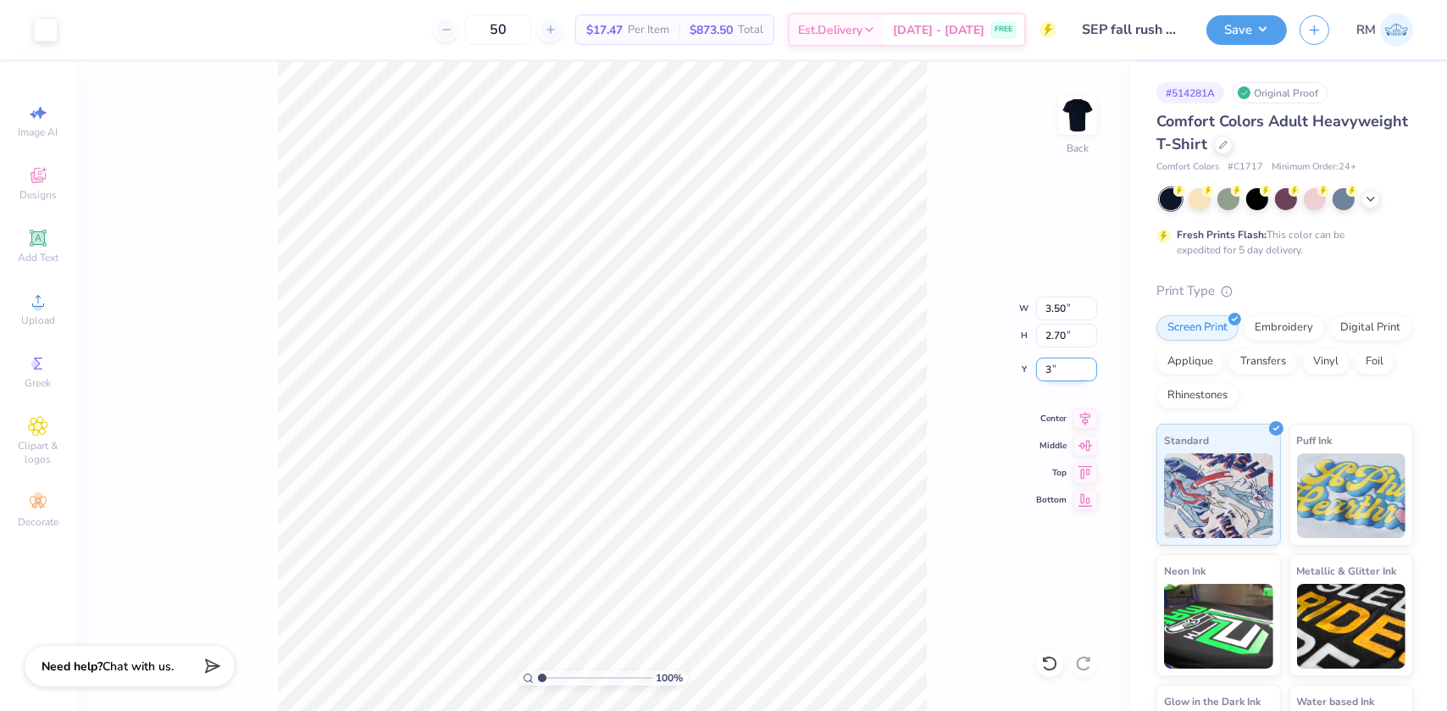
type input "3.00"
click at [1095, 105] on img at bounding box center [1078, 115] width 68 height 68
click at [26, 311] on div "Upload" at bounding box center [37, 309] width 59 height 50
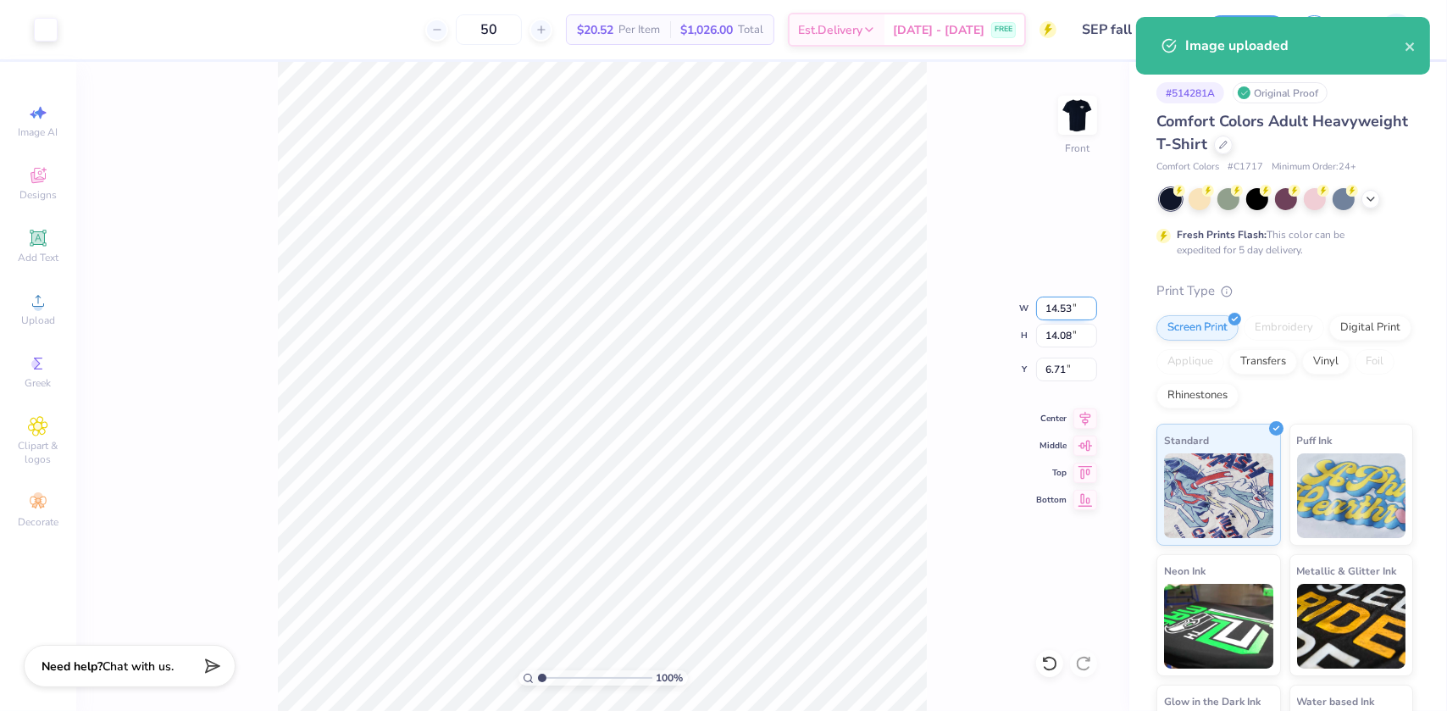
click at [1057, 313] on input "14.53" at bounding box center [1066, 308] width 61 height 24
type input "12.00"
type input "11.63"
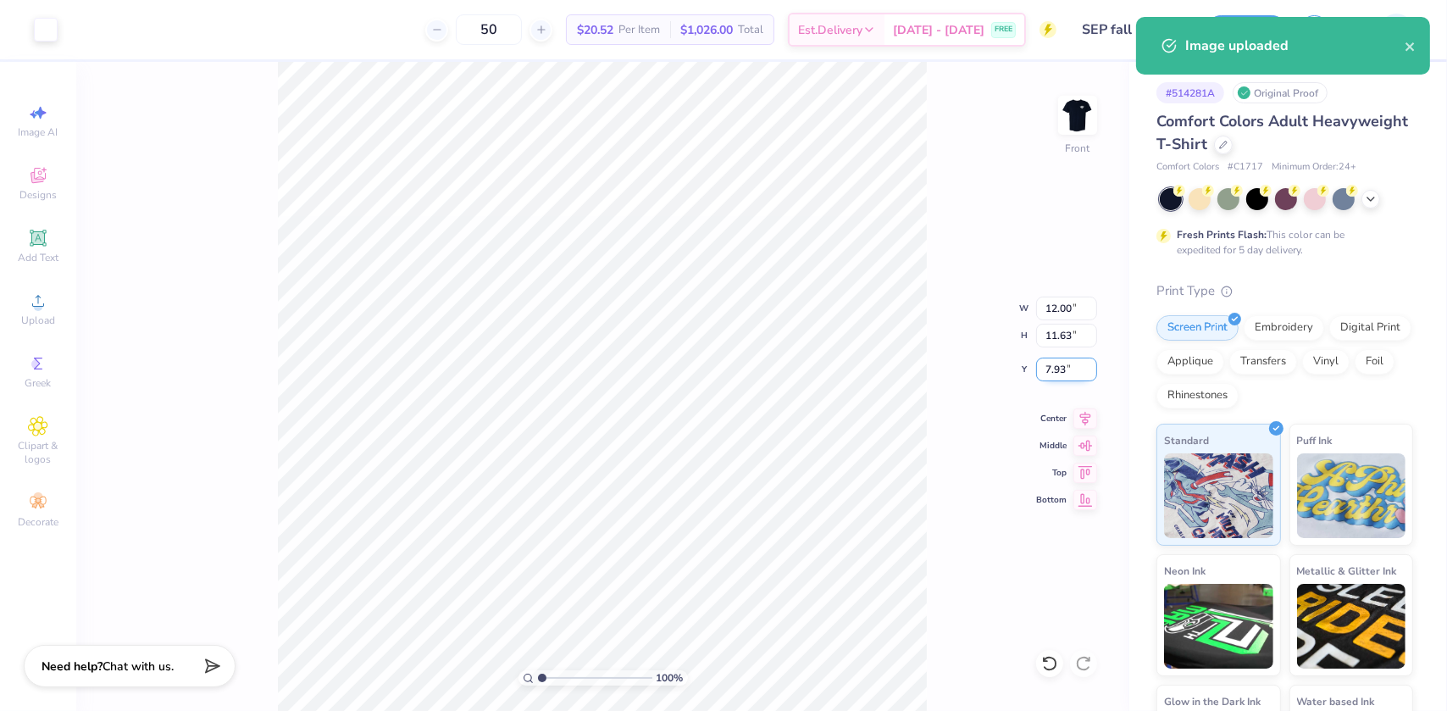
click at [1062, 363] on input "7.93" at bounding box center [1066, 369] width 61 height 24
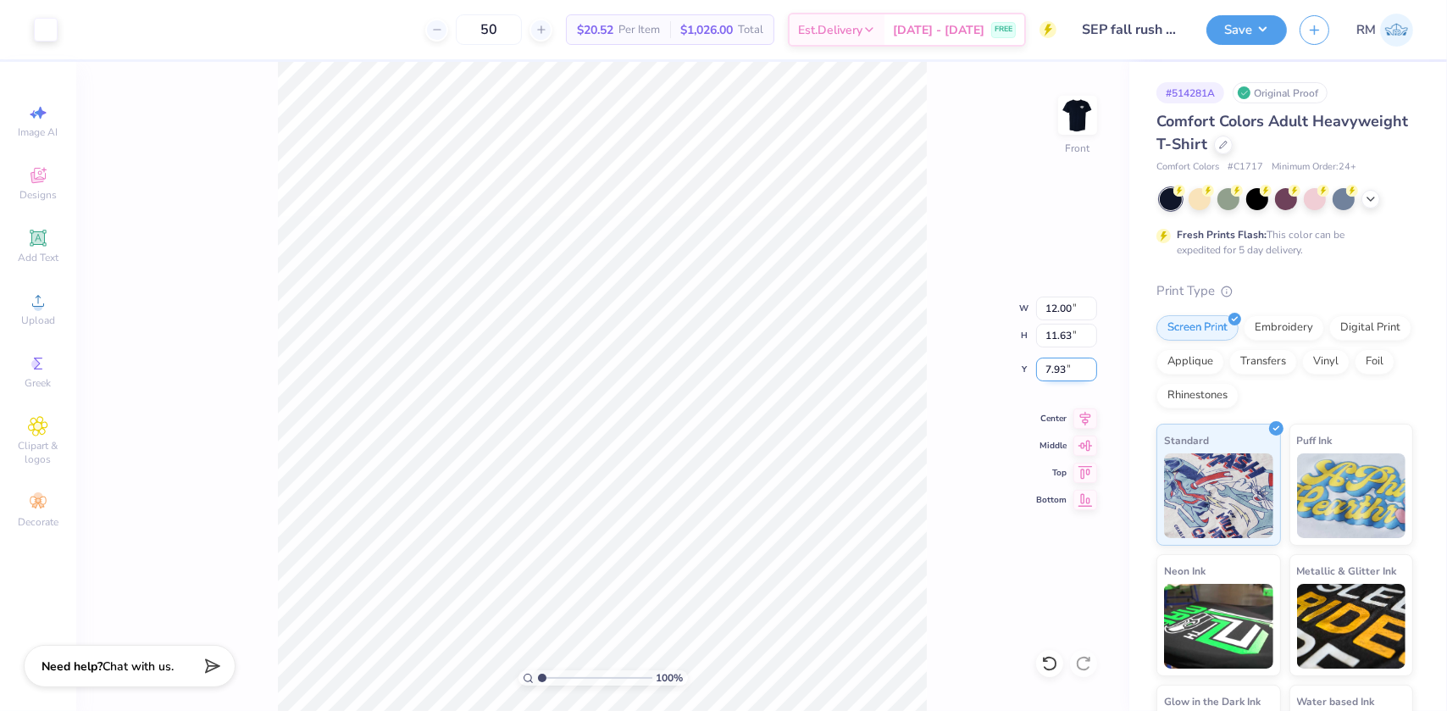
click at [1062, 363] on input "7.93" at bounding box center [1066, 369] width 61 height 24
type input "3.00"
click at [1056, 307] on input "12.00" at bounding box center [1066, 308] width 61 height 24
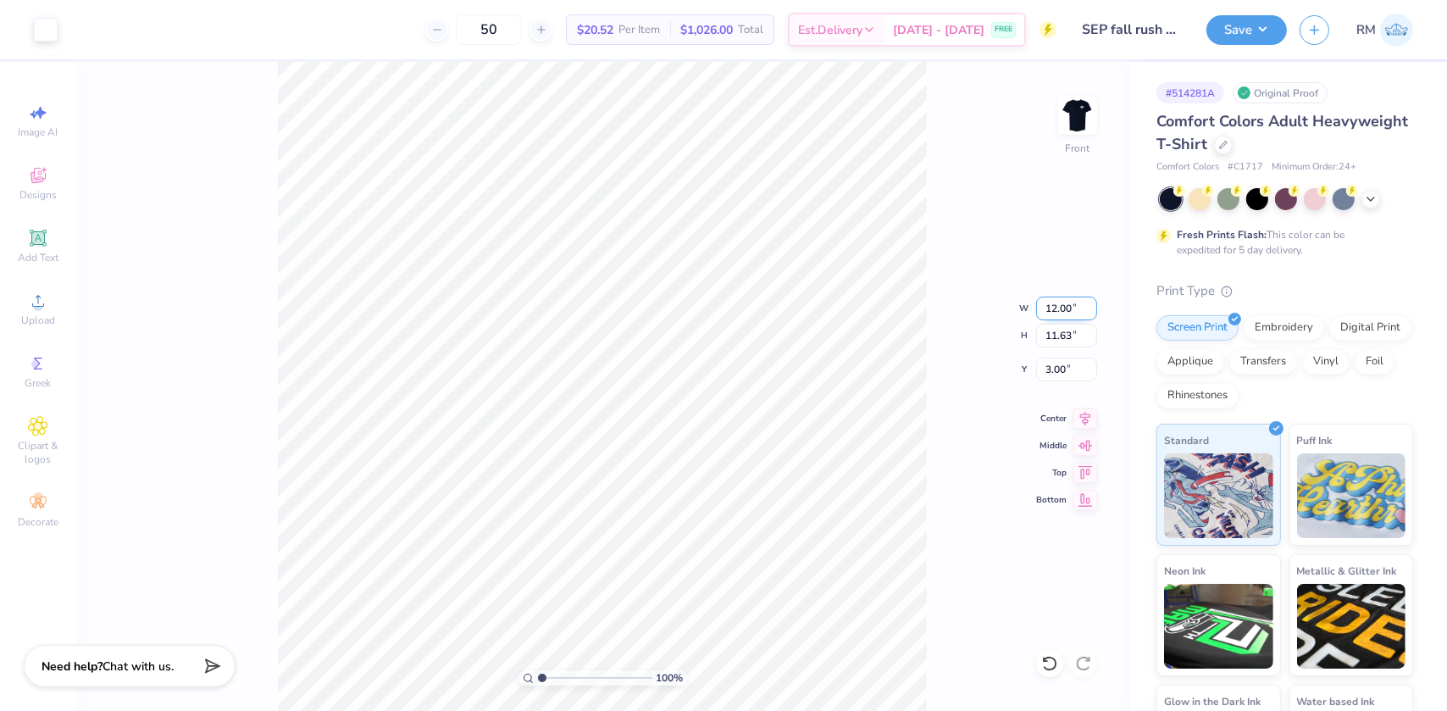
click at [1056, 307] on input "12.00" at bounding box center [1066, 308] width 61 height 24
type input "11.00"
type input "10.66"
click at [1051, 369] on input "3.49" at bounding box center [1066, 369] width 61 height 24
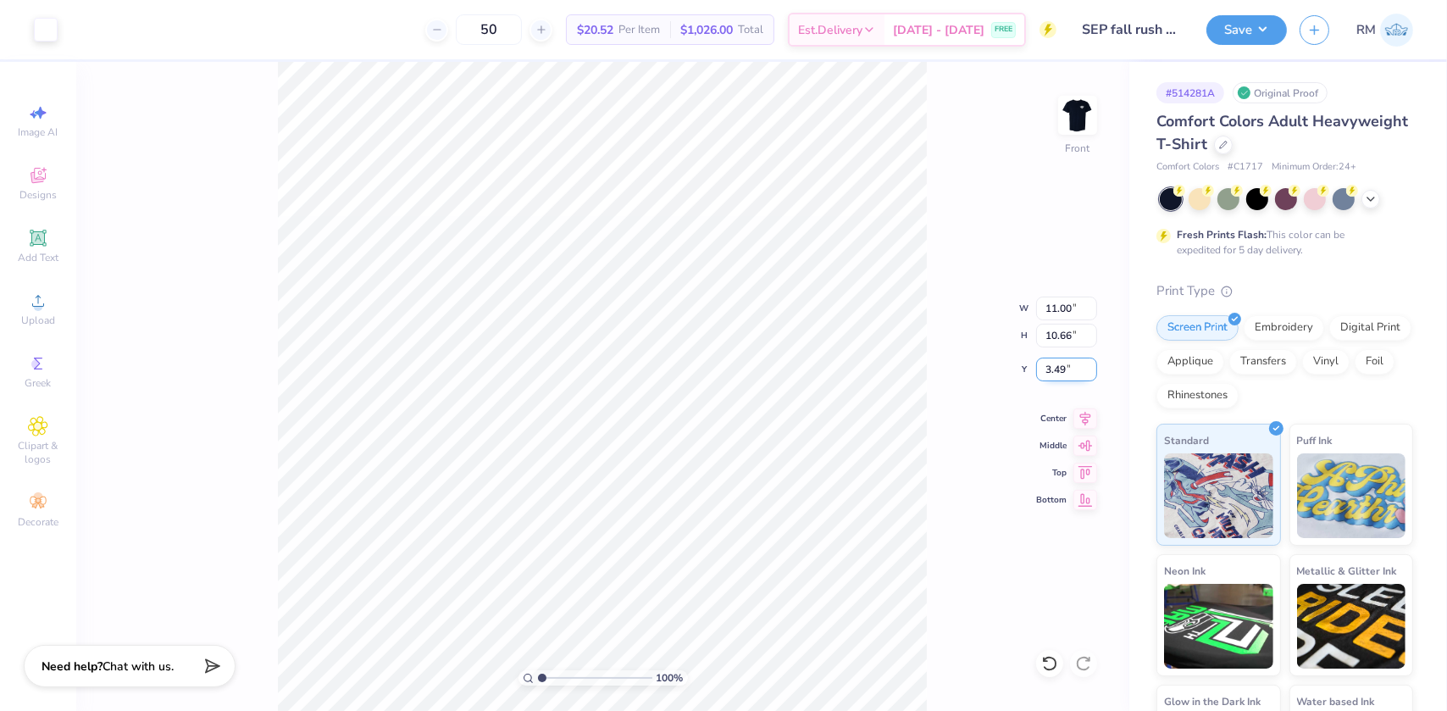
click at [1051, 369] on input "3.49" at bounding box center [1066, 369] width 61 height 24
type input "3.00"
click at [1088, 411] on icon at bounding box center [1085, 415] width 11 height 14
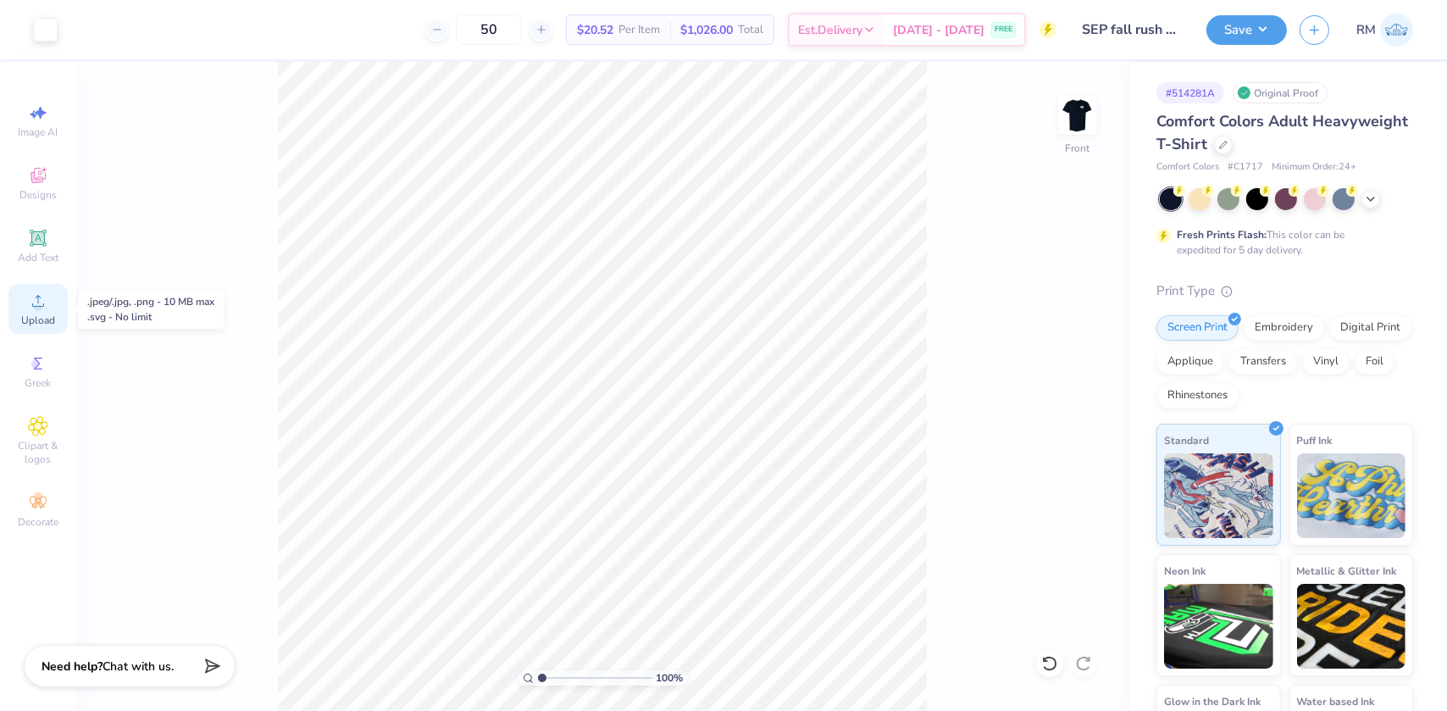
click at [38, 324] on span "Upload" at bounding box center [38, 320] width 34 height 14
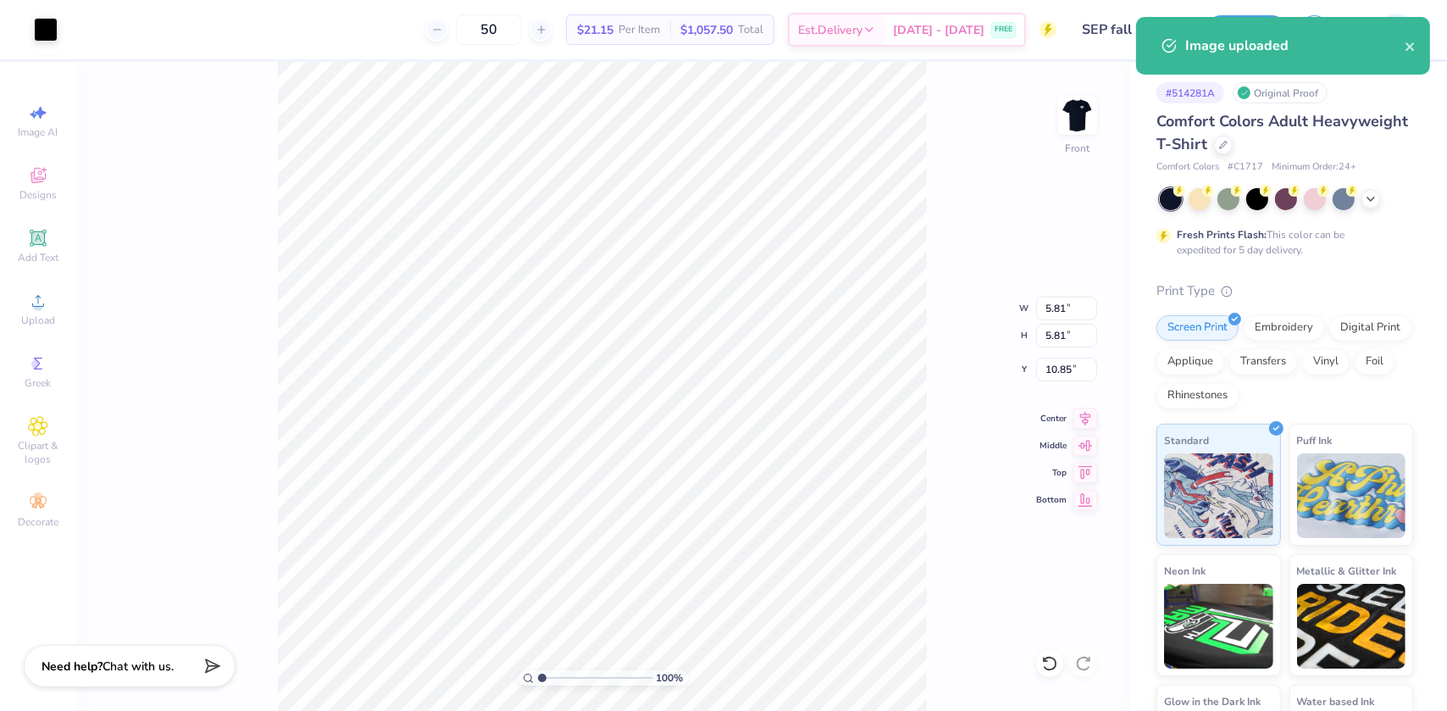
type input "1"
type input "1.83"
click at [28, 17] on div "Art colors" at bounding box center [29, 29] width 58 height 59
click at [47, 32] on div at bounding box center [46, 28] width 24 height 24
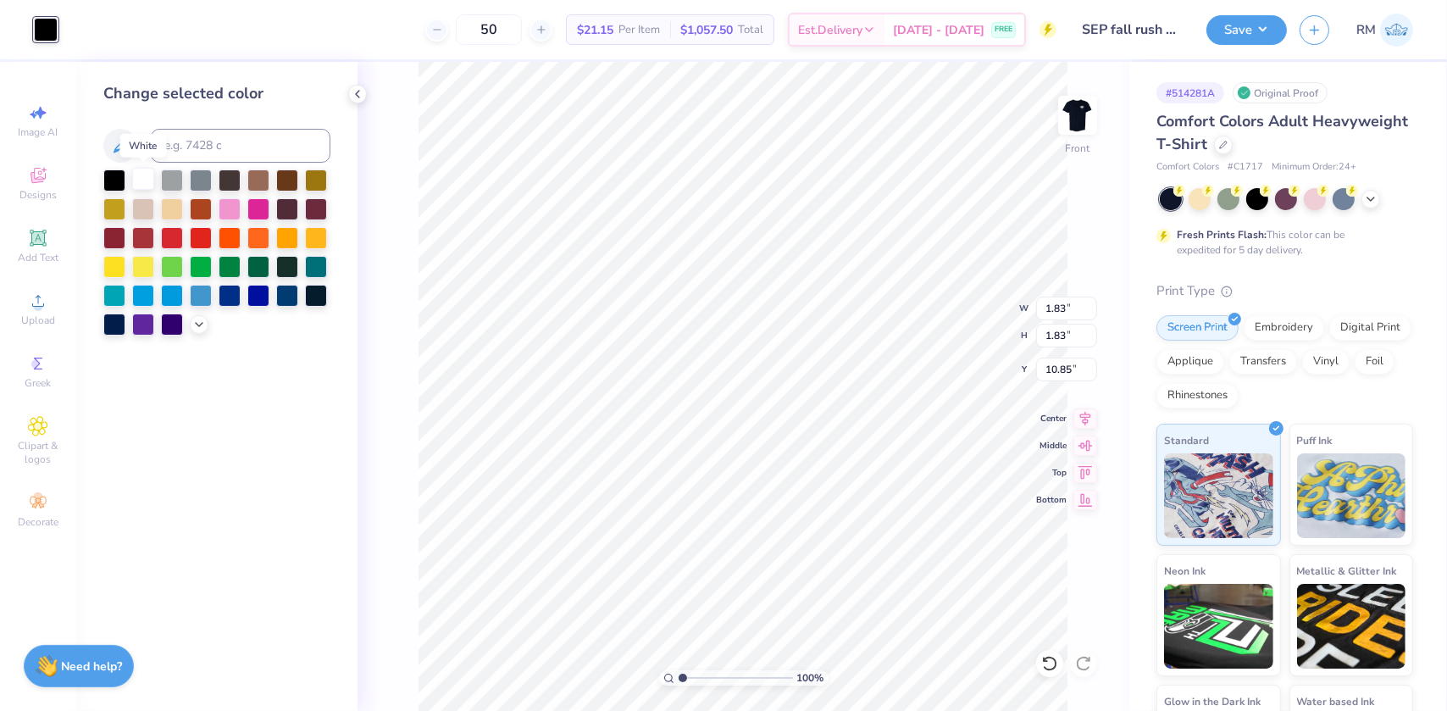
click at [141, 175] on div at bounding box center [143, 179] width 22 height 22
type input "1"
type input "6.26"
type input "2.97860445073937"
type input "0.38"
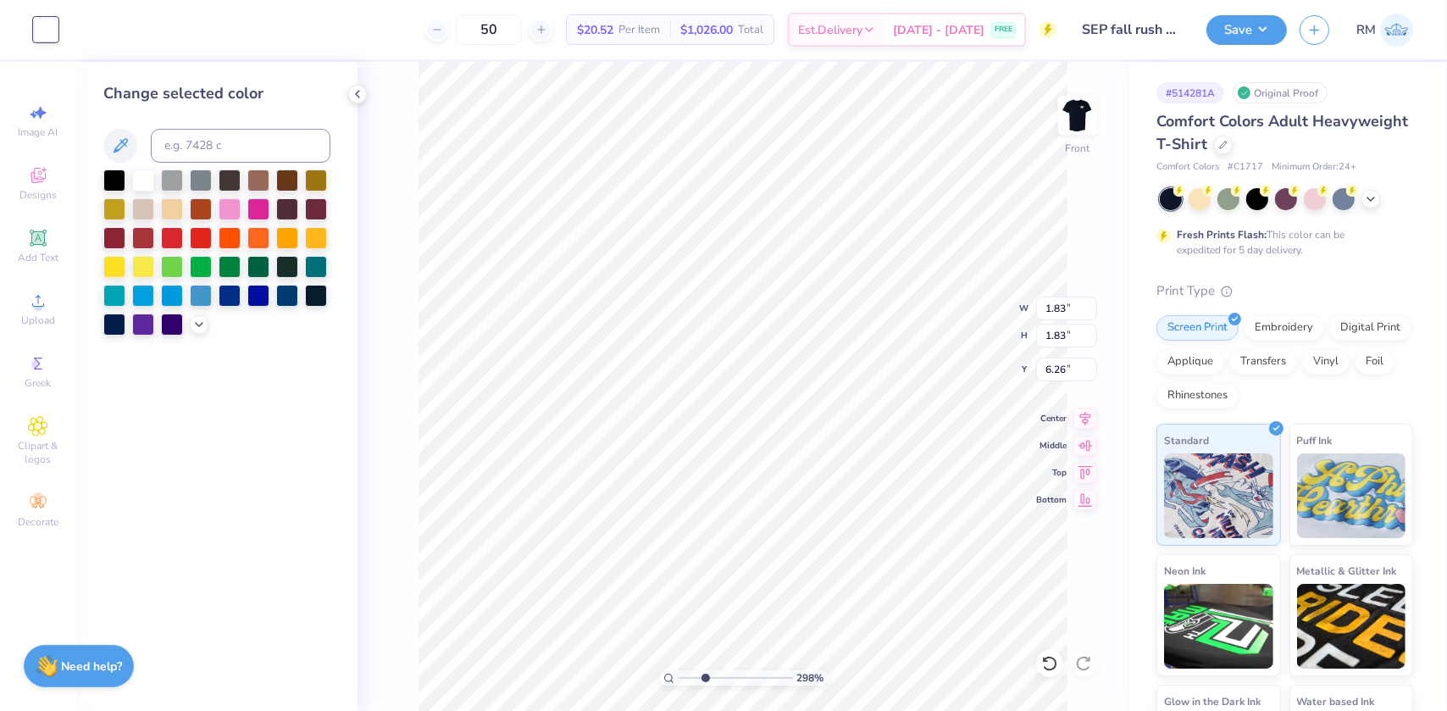
type input "0.38"
type input "7.72"
type input "2.97860445073937"
type input "6.50"
type input "2.97860445073937"
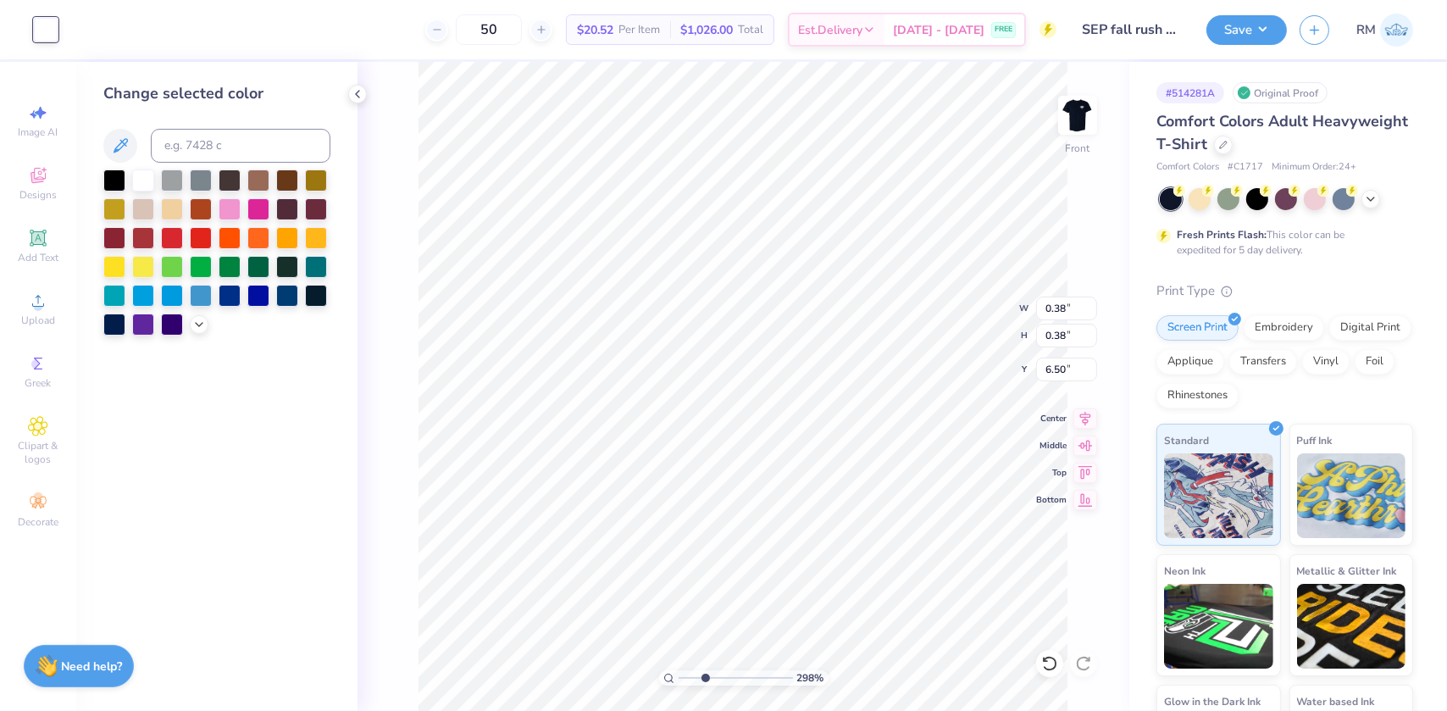
type input "0.20"
type input "2.97860445073937"
type input "11.00"
type input "10.66"
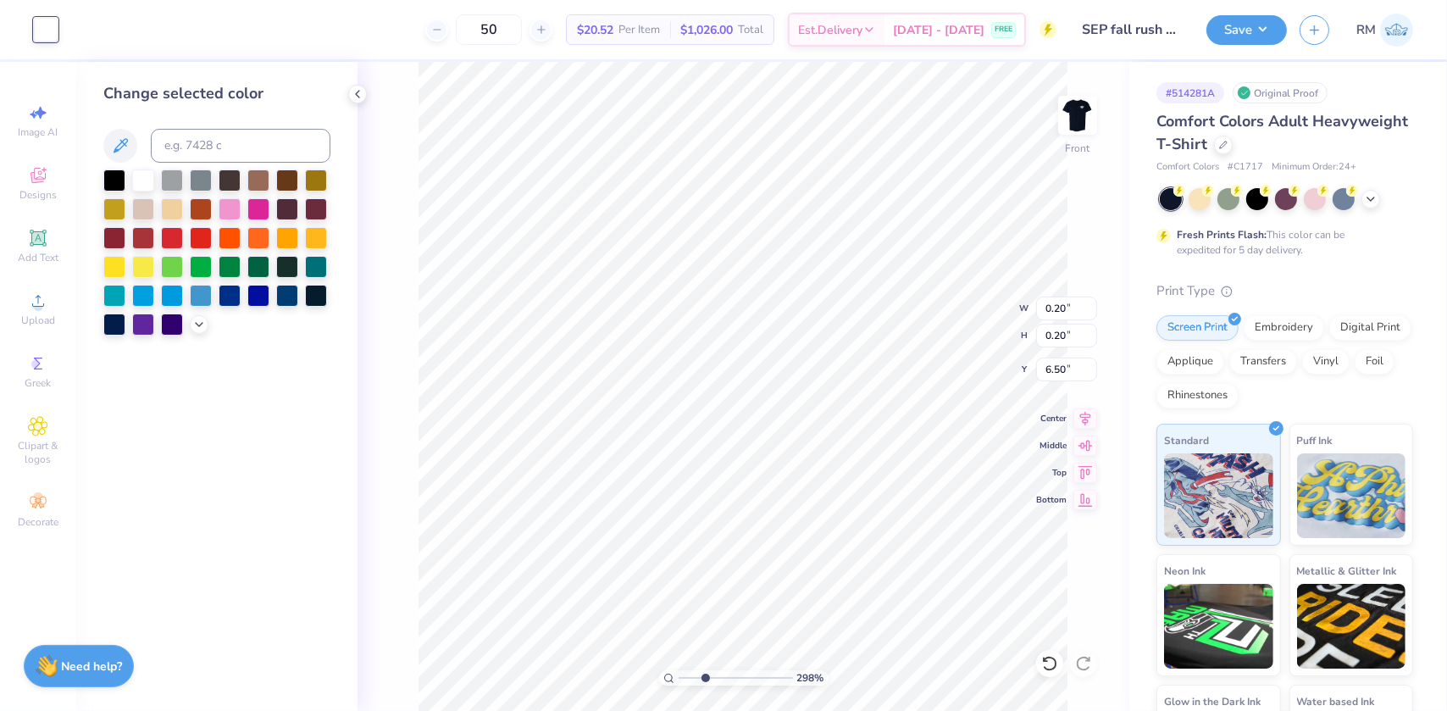
type input "3.00"
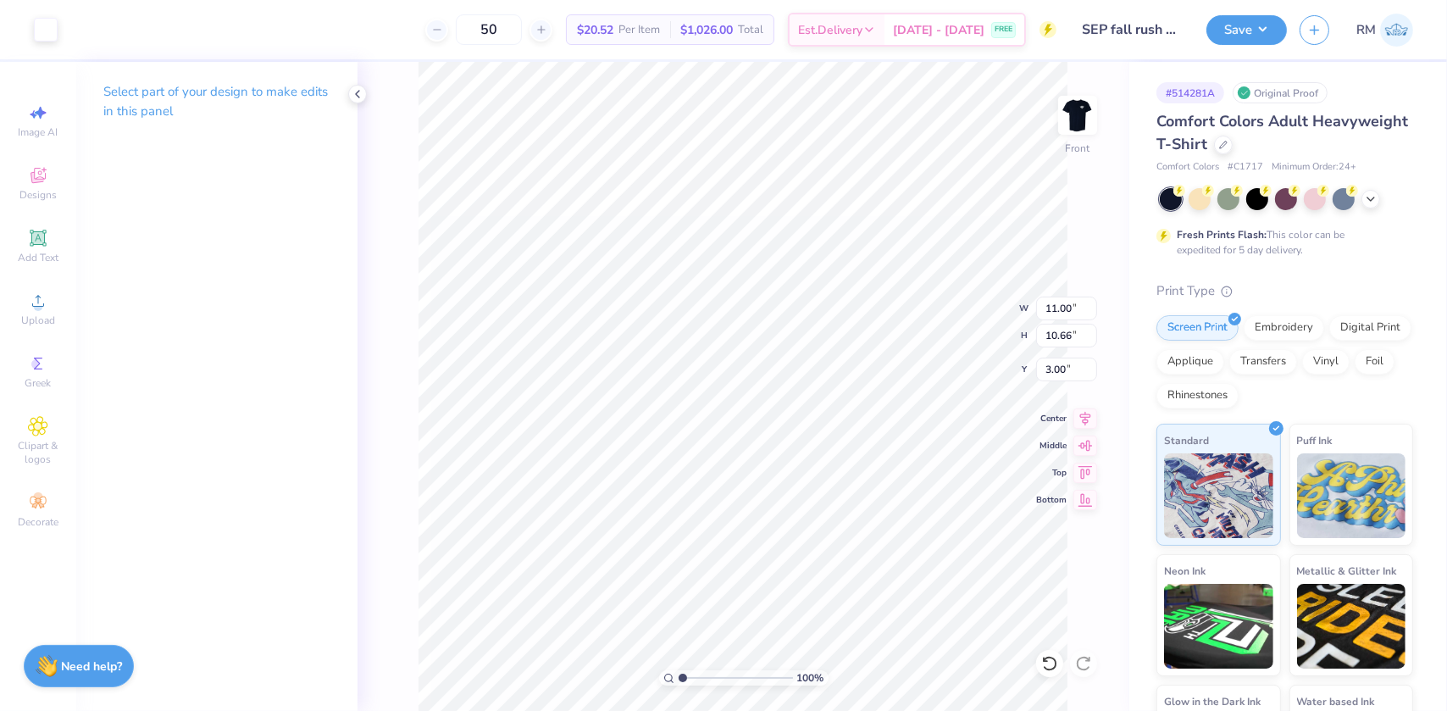
drag, startPoint x: 703, startPoint y: 677, endPoint x: 678, endPoint y: 671, distance: 26.1
type input "1"
click at [678, 671] on input "range" at bounding box center [735, 677] width 114 height 15
click at [1094, 125] on img at bounding box center [1078, 115] width 68 height 68
click at [1269, 26] on button "Save" at bounding box center [1246, 28] width 80 height 30
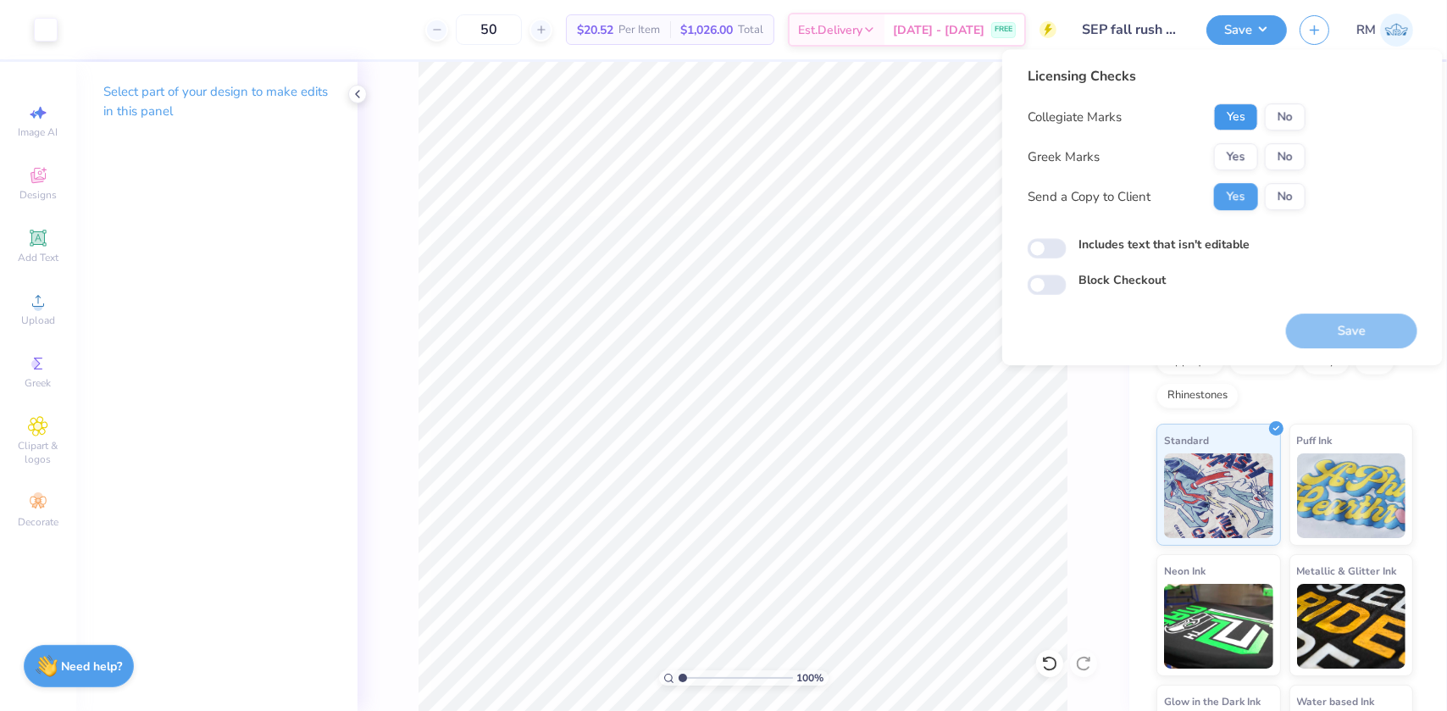
click at [1250, 114] on button "Yes" at bounding box center [1236, 116] width 44 height 27
click at [1240, 159] on button "Yes" at bounding box center [1236, 156] width 44 height 27
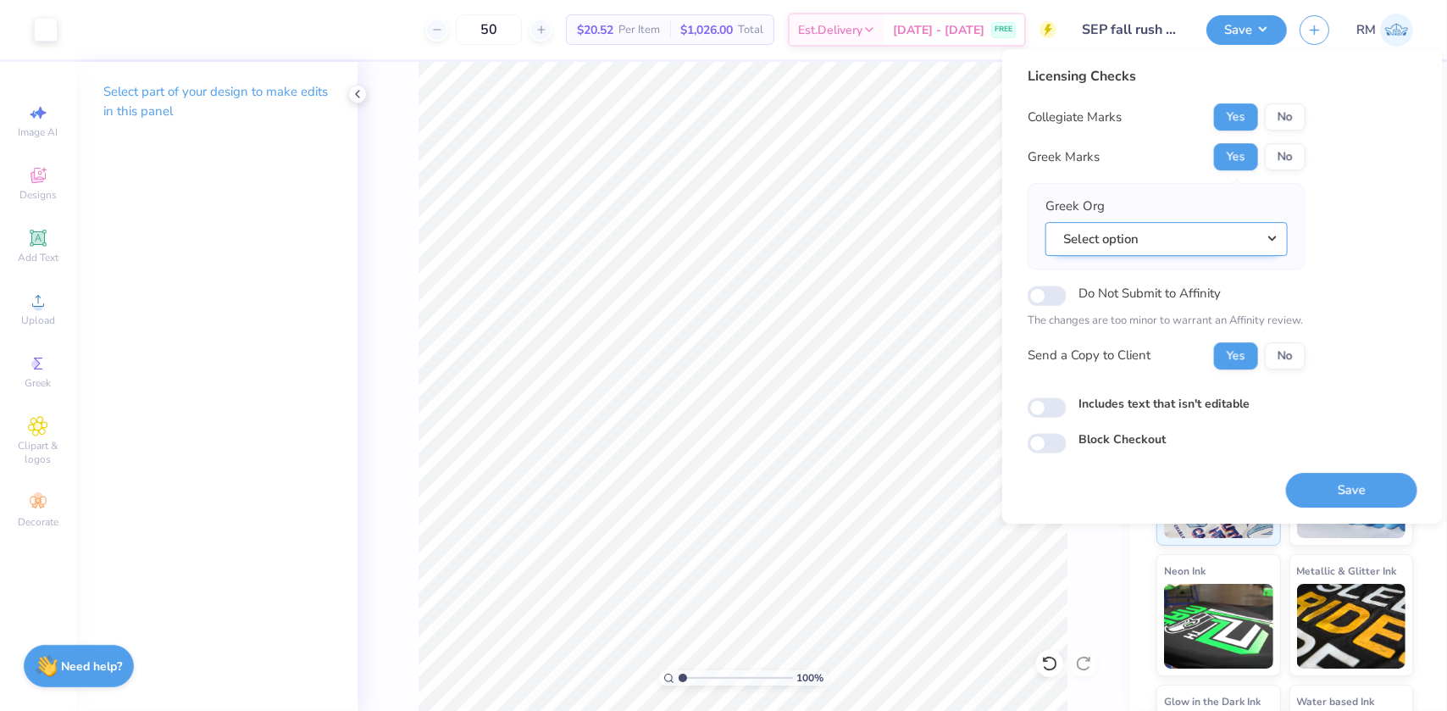
click at [1197, 229] on button "Select option" at bounding box center [1166, 239] width 242 height 35
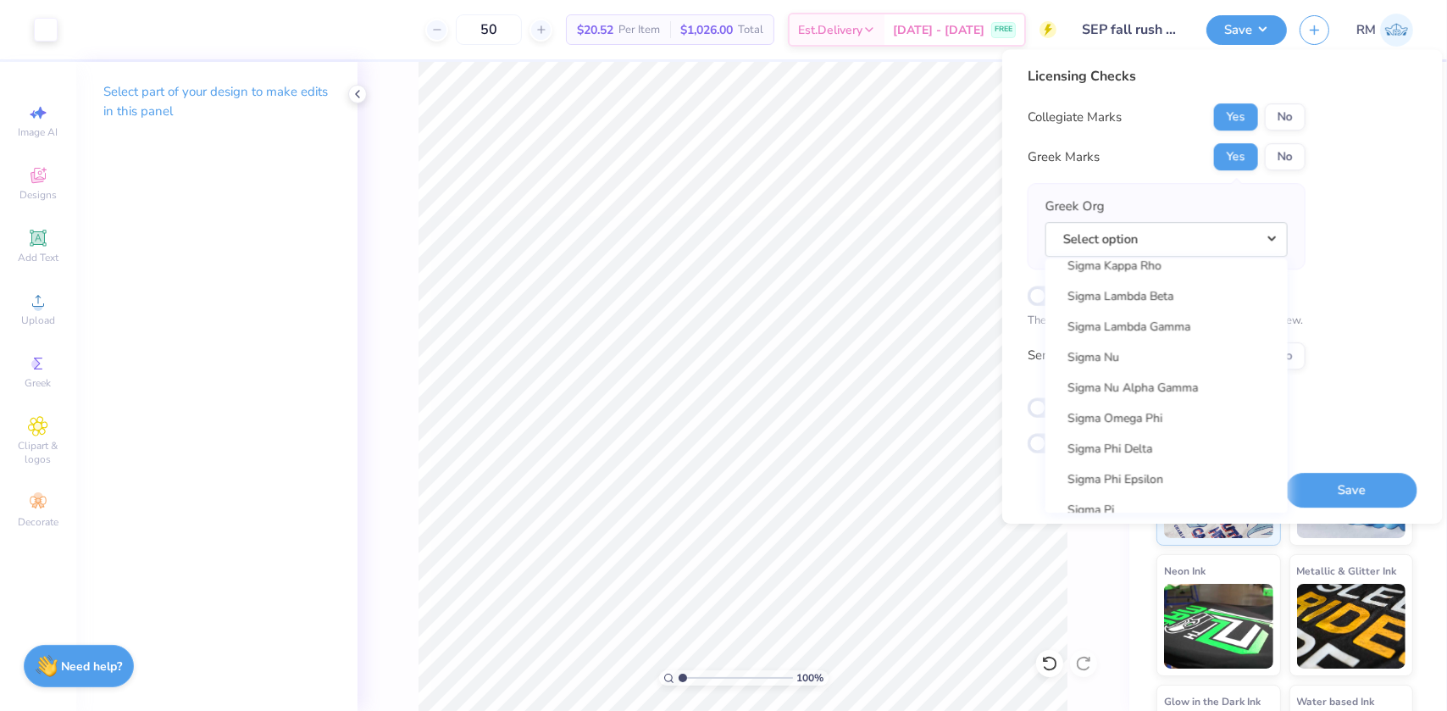
scroll to position [11171, 0]
click at [1282, 145] on button "No" at bounding box center [1285, 156] width 41 height 27
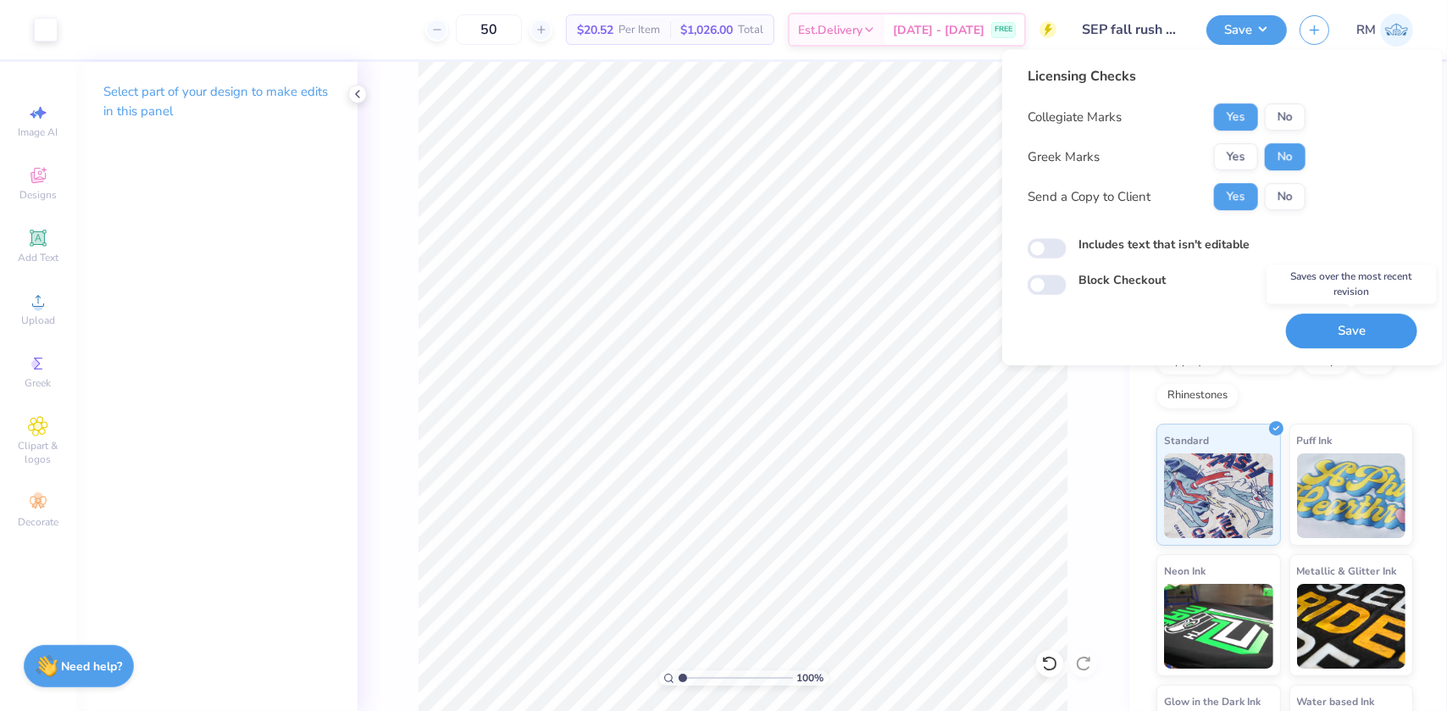
click at [1316, 330] on button "Save" at bounding box center [1351, 330] width 131 height 35
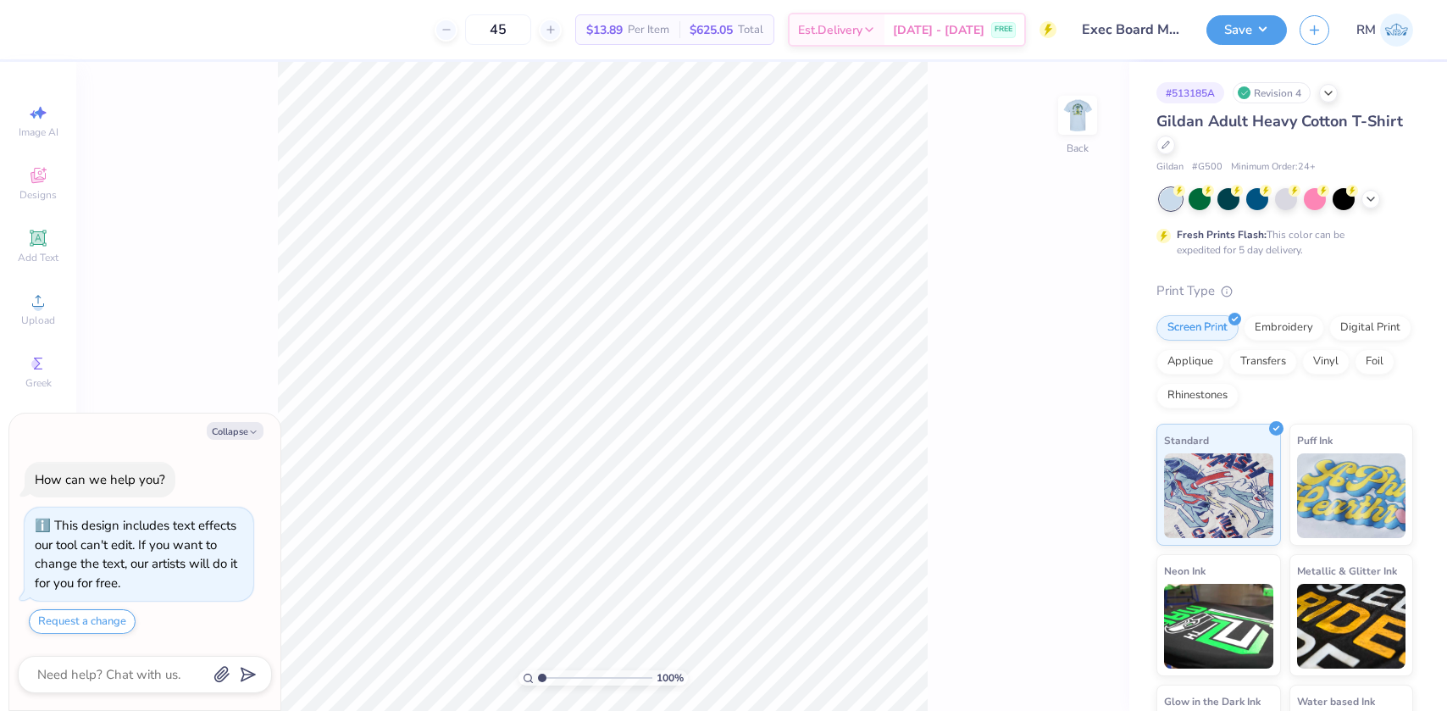
type textarea "x"
type input "1.43881275127245"
type textarea "x"
type input "1.43881275127245"
type textarea "x"
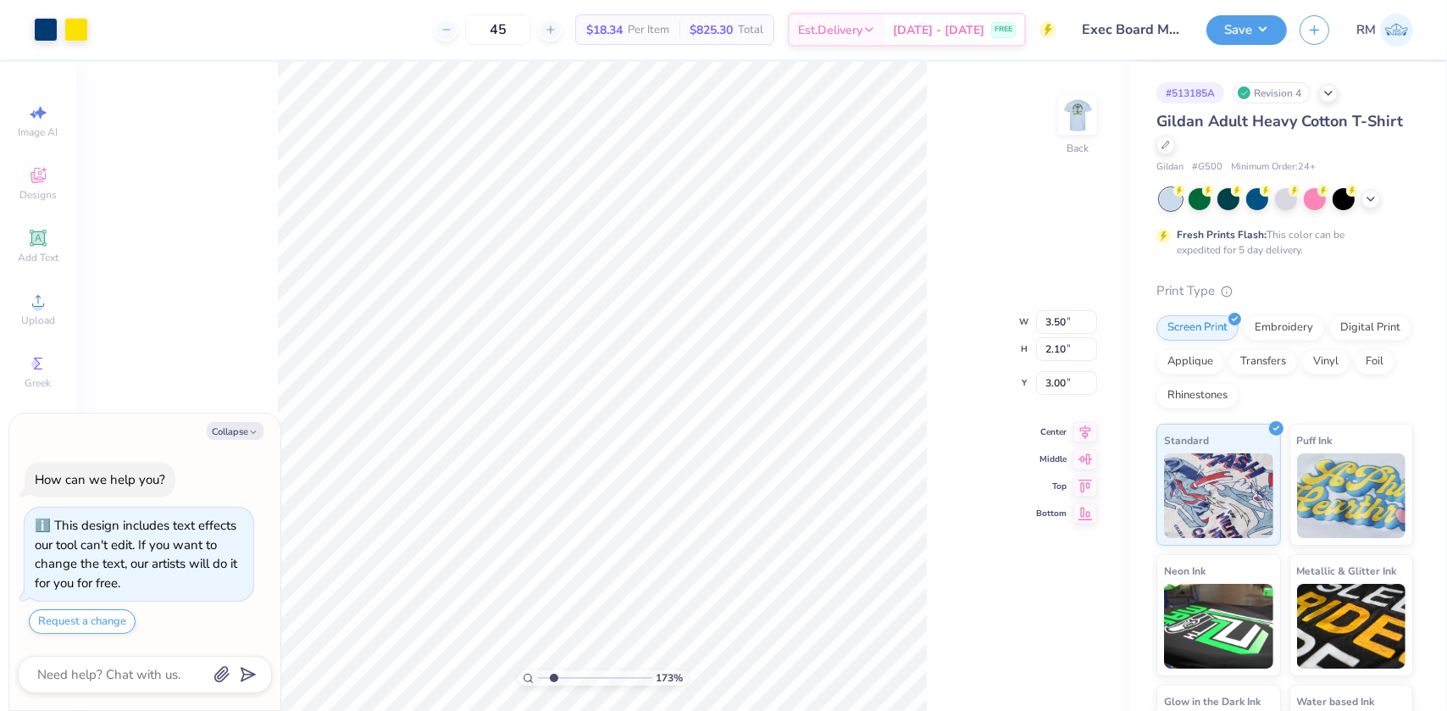
type input "2.26730332846674"
type textarea "x"
type input "2.26730332846674"
type textarea "x"
type input "2.26730332846674"
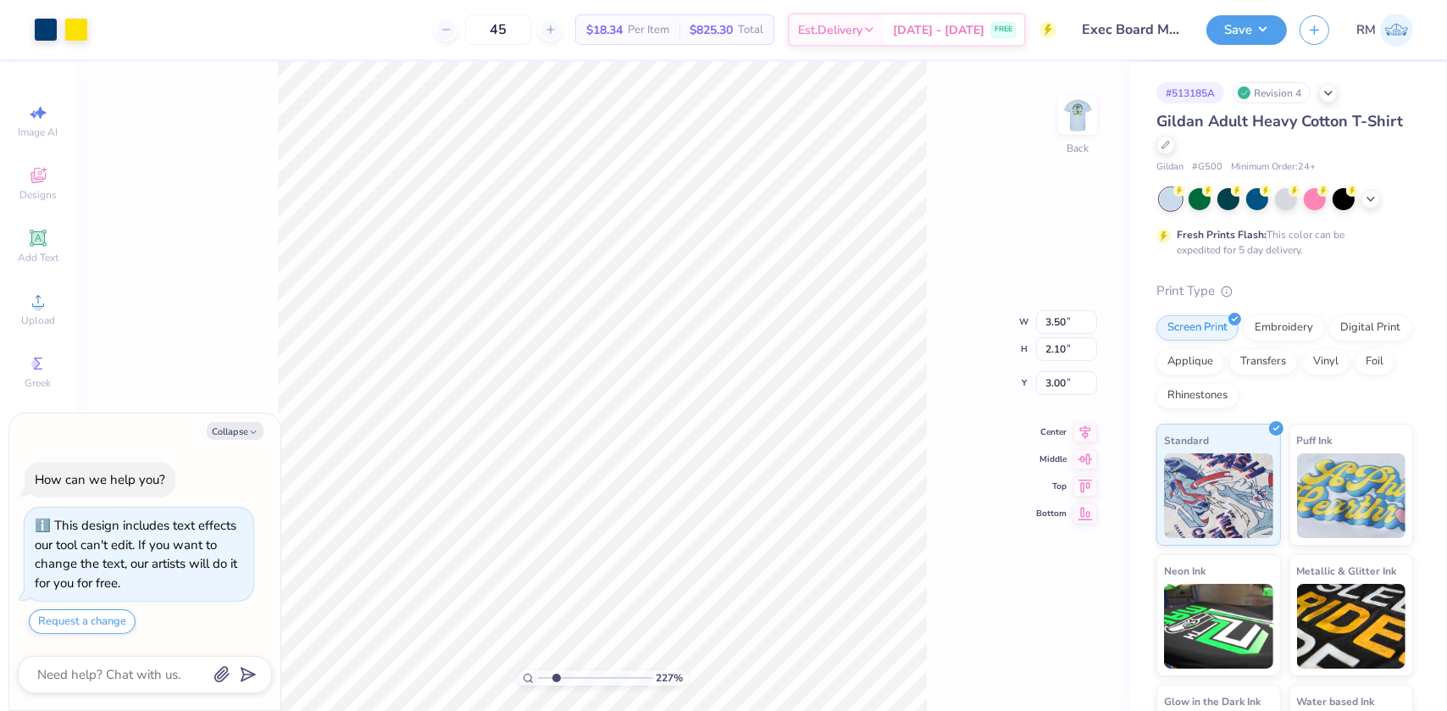
type textarea "x"
type input "2.26730332846674"
type textarea "x"
type input "2.26730332846674"
type textarea "x"
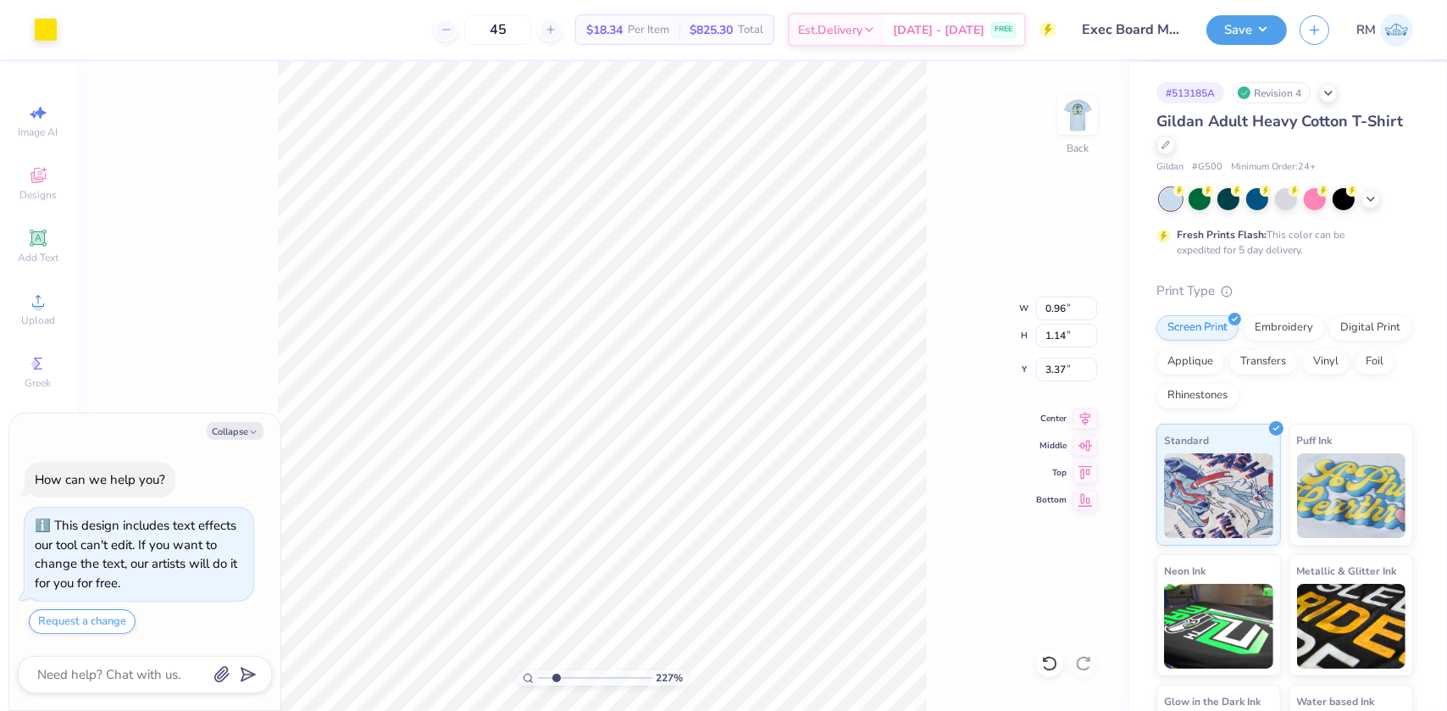
type input "2.26730332846674"
type textarea "x"
type input "10"
type textarea "x"
type input "3.57"
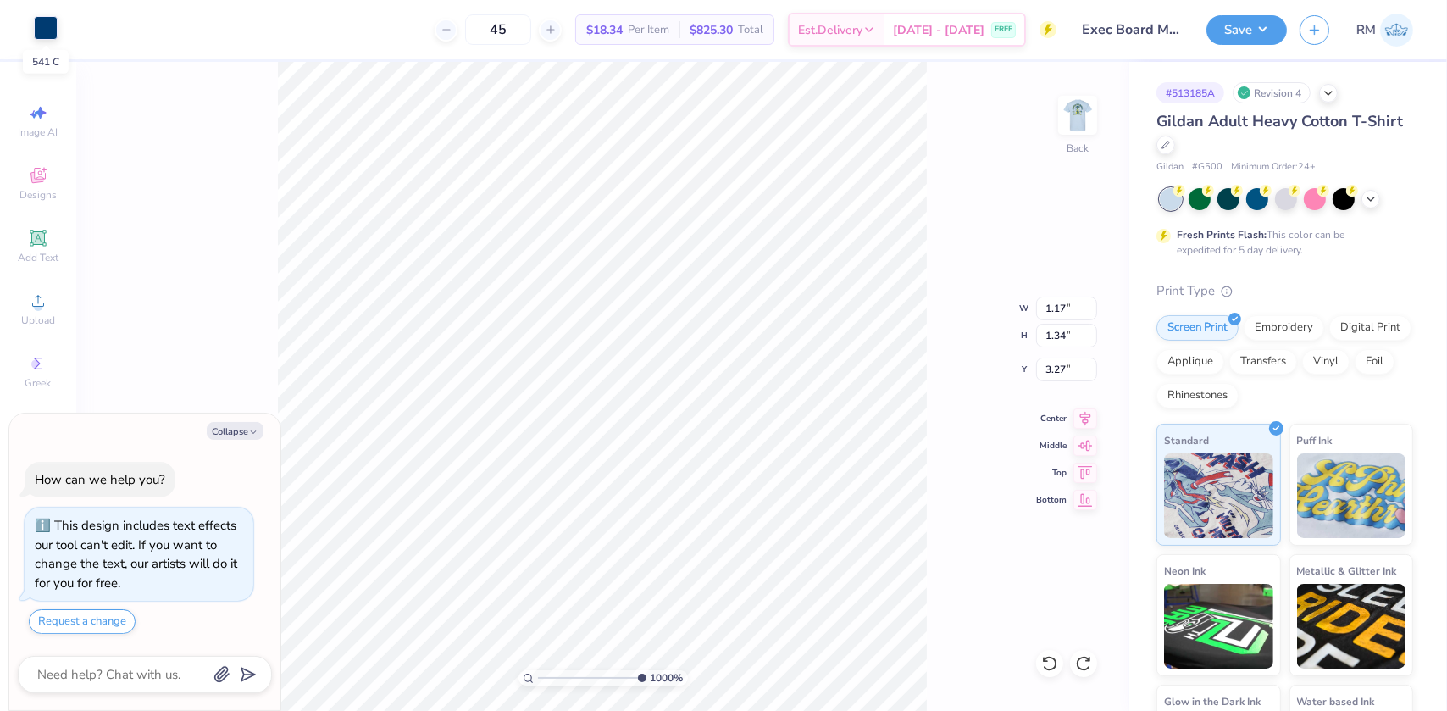
click at [47, 26] on div at bounding box center [46, 28] width 24 height 24
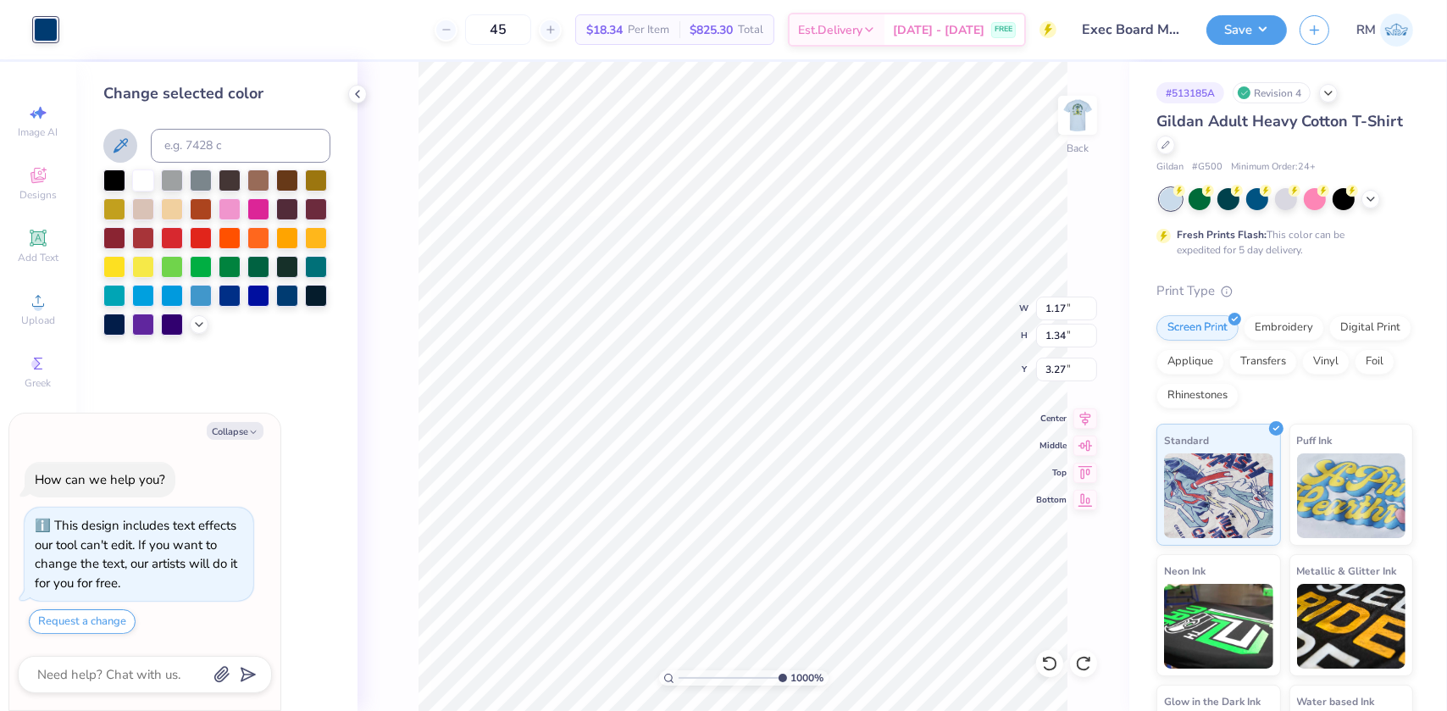
click at [121, 138] on icon at bounding box center [120, 146] width 20 height 20
type textarea "x"
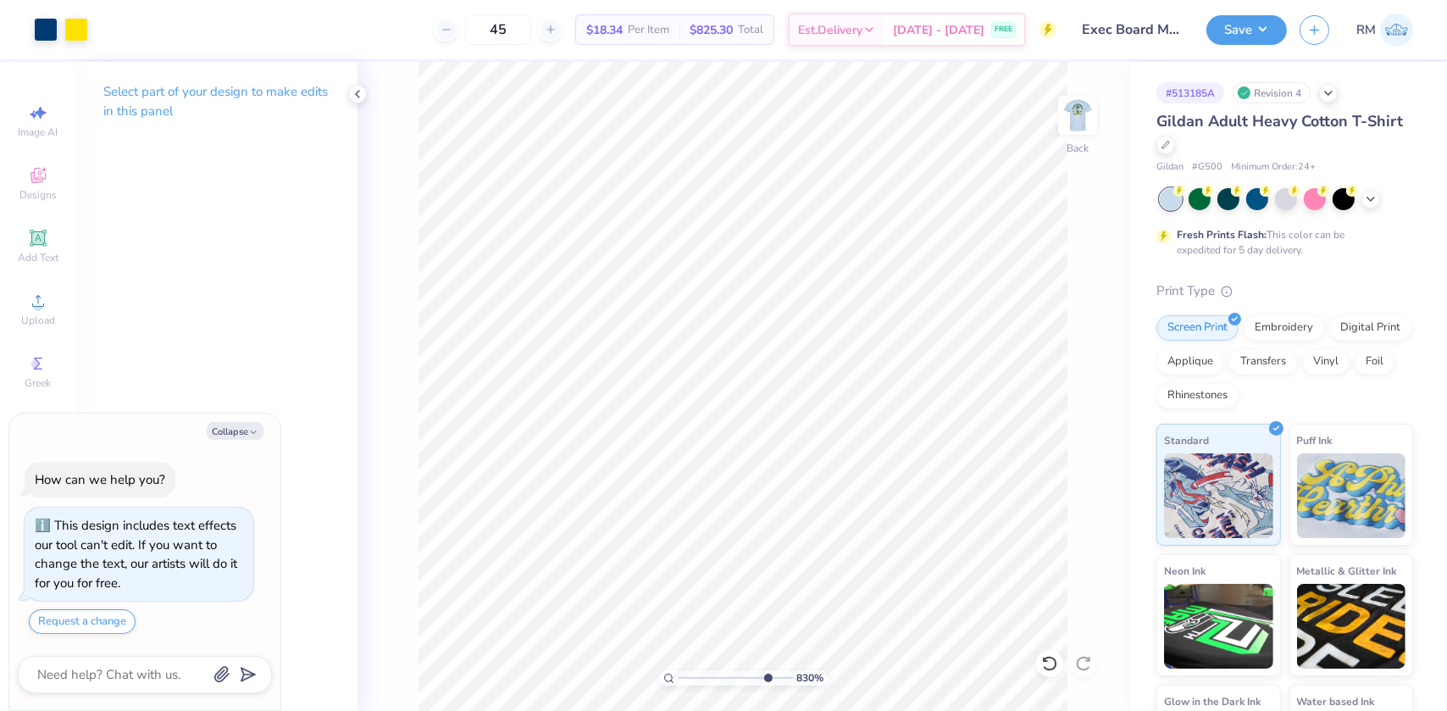
drag, startPoint x: 780, startPoint y: 676, endPoint x: 765, endPoint y: 640, distance: 38.7
type input "8.3"
click at [765, 670] on input "range" at bounding box center [735, 677] width 114 height 15
click at [38, 24] on div at bounding box center [46, 28] width 24 height 24
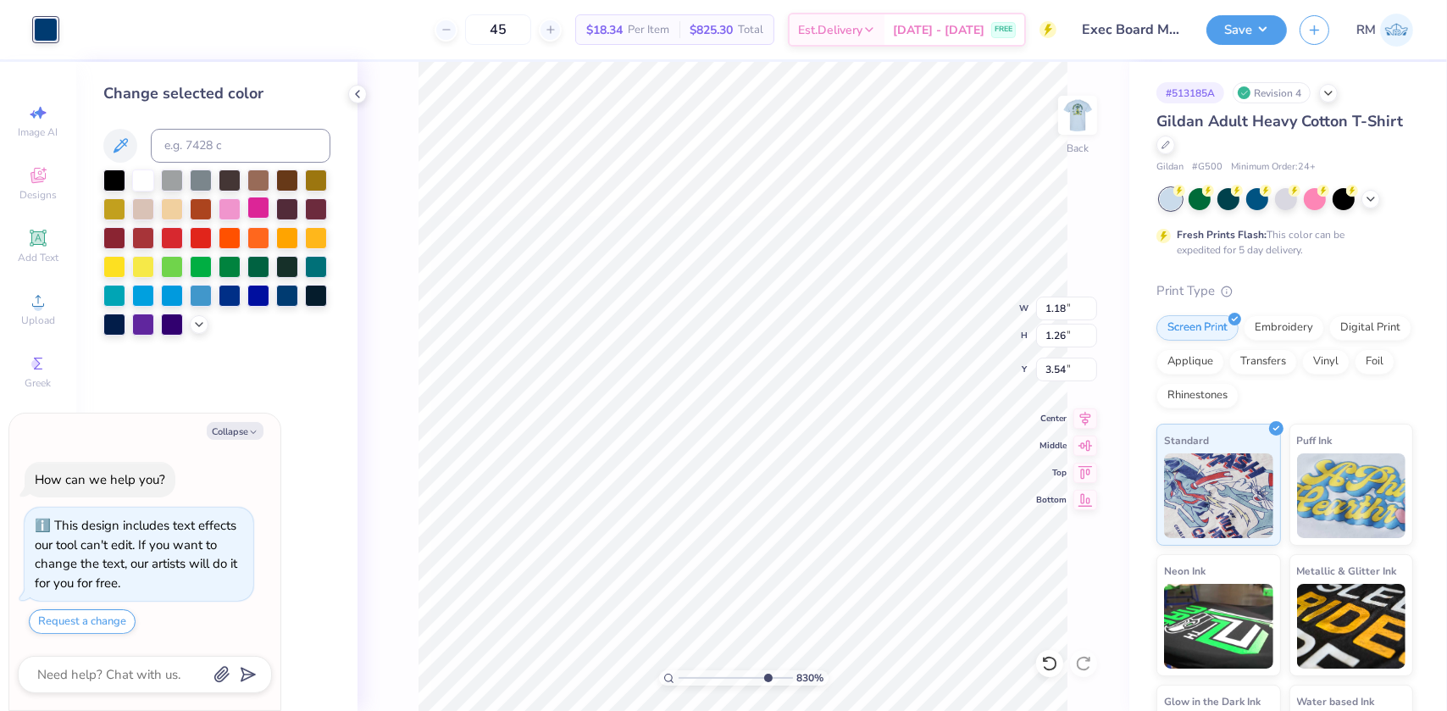
click at [117, 136] on icon at bounding box center [120, 146] width 20 height 20
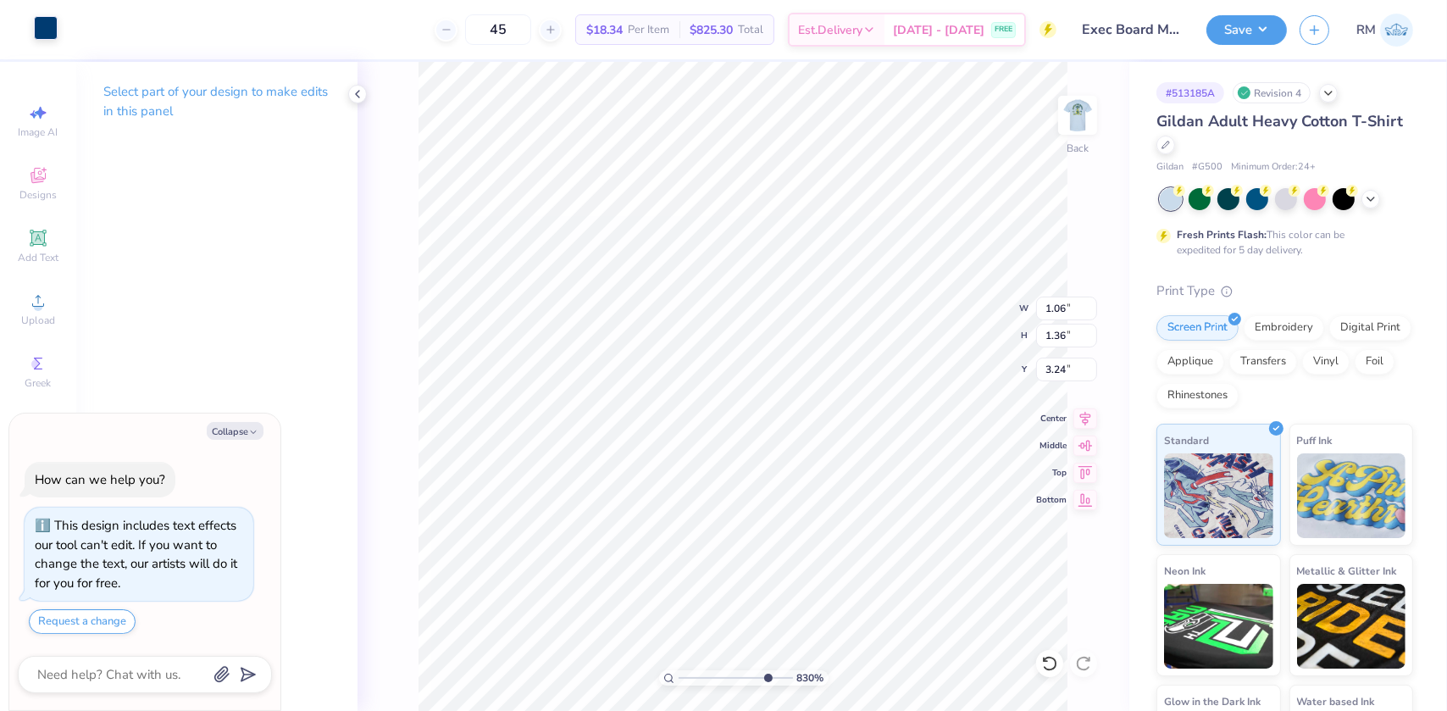
click at [53, 32] on div at bounding box center [46, 28] width 24 height 24
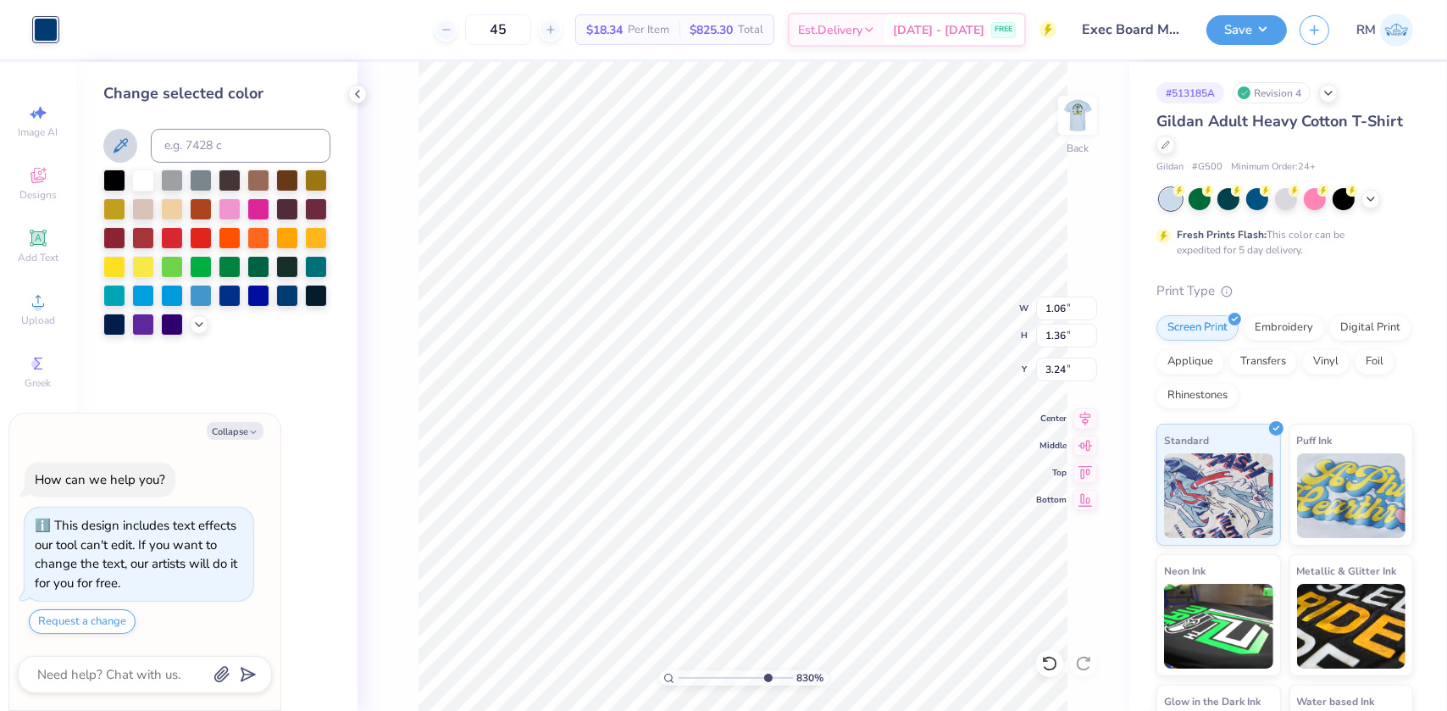
click at [119, 145] on icon at bounding box center [120, 146] width 20 height 20
type textarea "x"
drag, startPoint x: 760, startPoint y: 678, endPoint x: 689, endPoint y: 662, distance: 72.8
type input "1.6"
click at [689, 670] on input "range" at bounding box center [735, 677] width 114 height 15
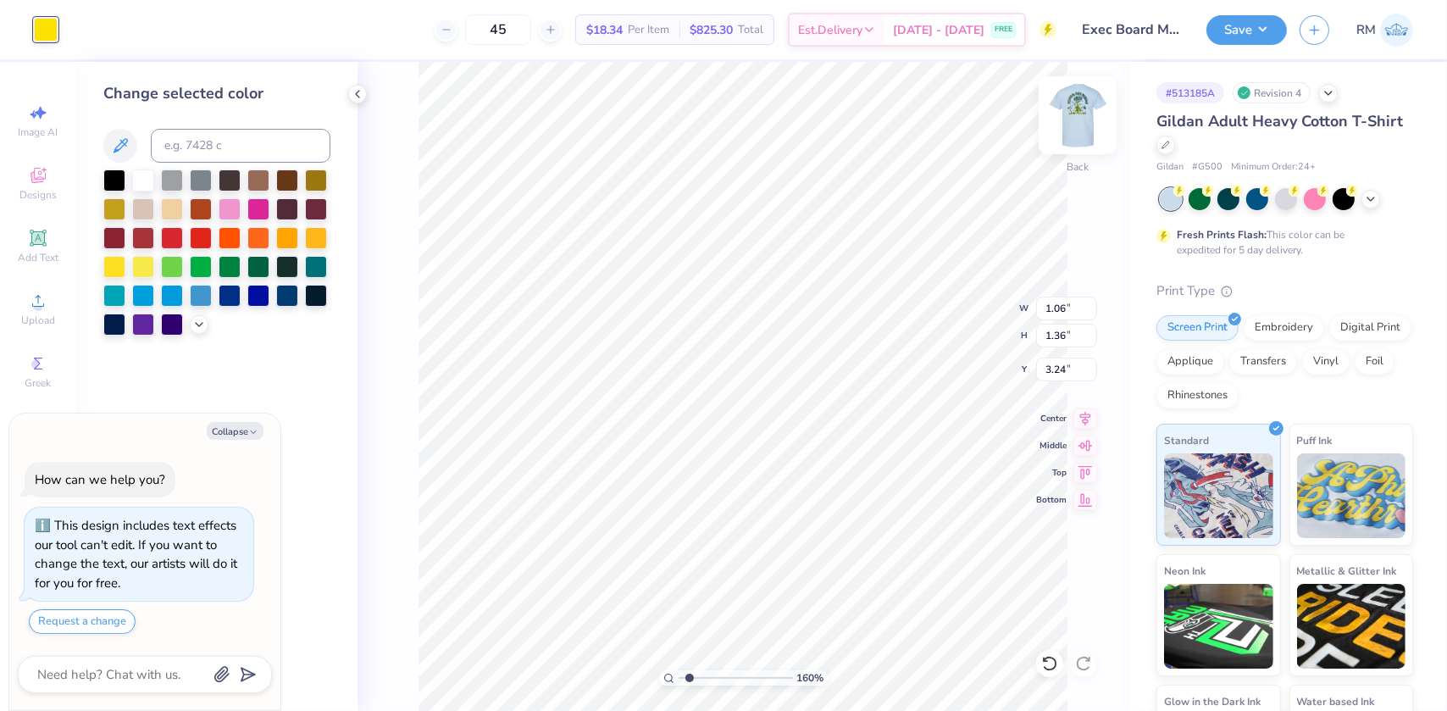
click at [1089, 119] on img at bounding box center [1078, 115] width 68 height 68
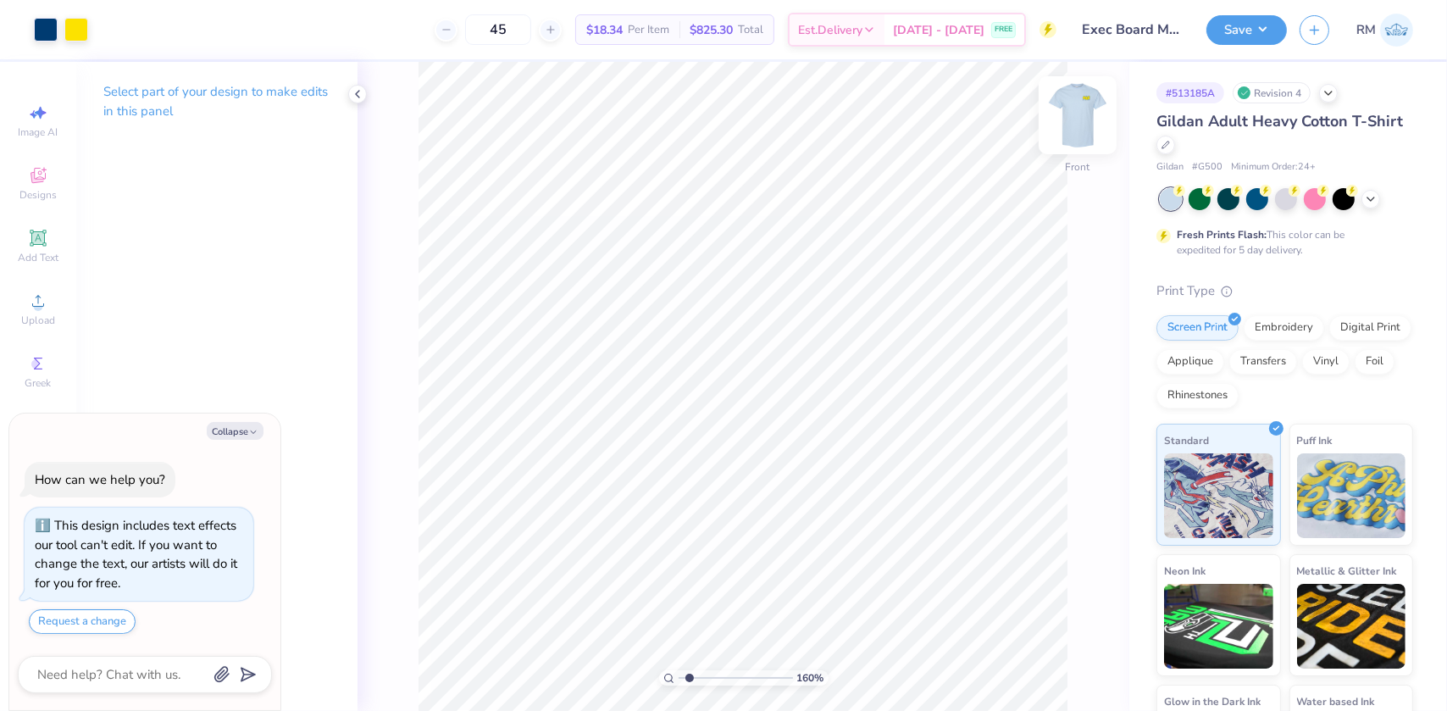
type textarea "x"
type input "2.30210040203592"
type textarea "x"
type input "2.52130468147335"
type textarea "x"
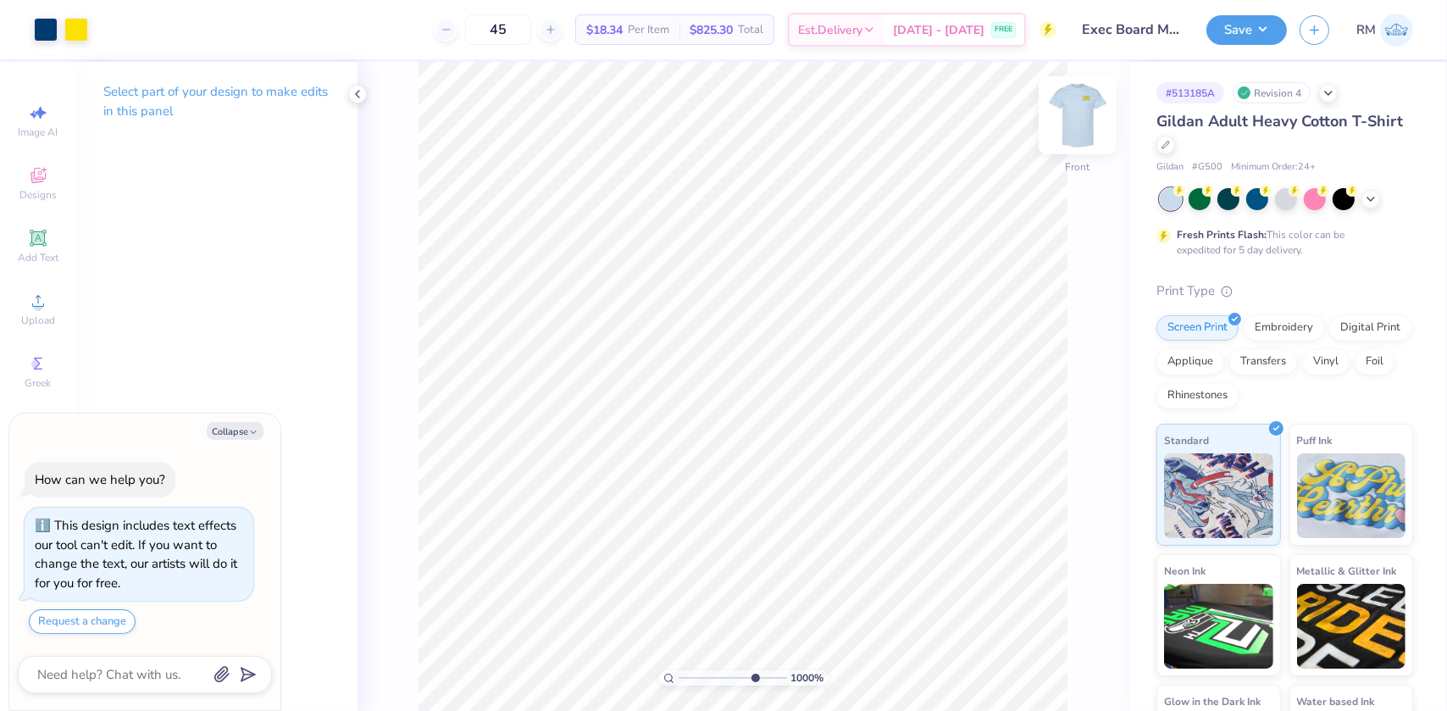
type input "6.95017471255815"
type textarea "x"
type input "6.95017471255815"
type textarea "x"
type input "6.95017471255815"
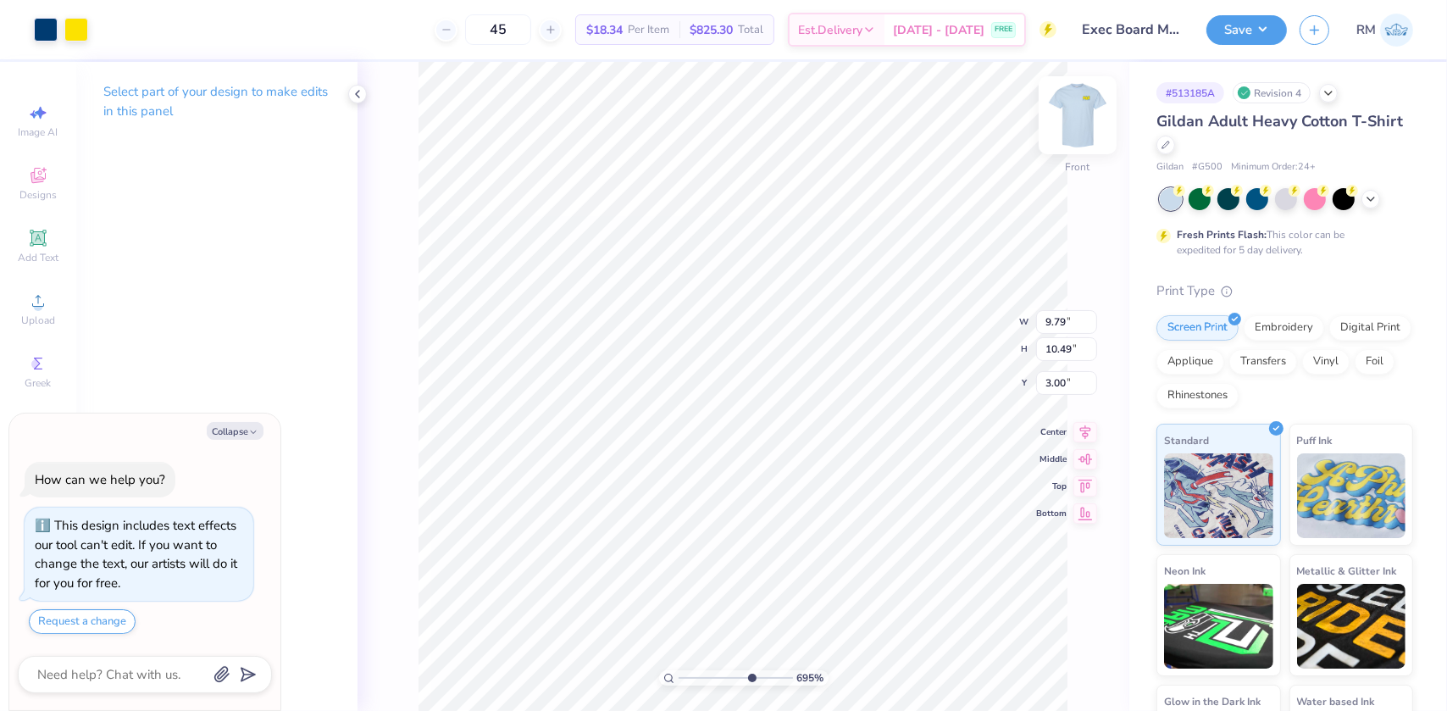
type textarea "x"
type input "6.95017471255815"
type input "2.38"
type textarea "x"
type input "6.95017471255815"
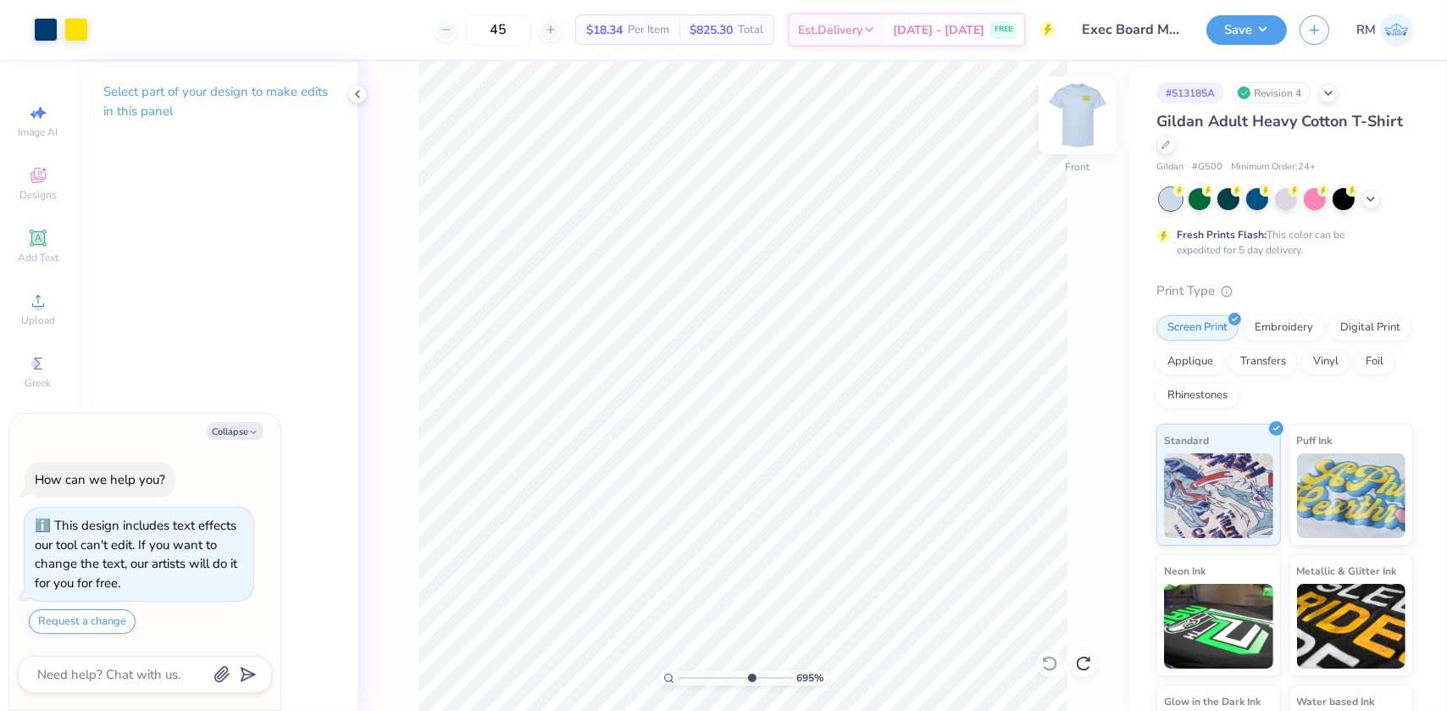
type textarea "x"
type input "6.95017471255815"
type textarea "x"
type input "6.95017471255815"
type textarea "x"
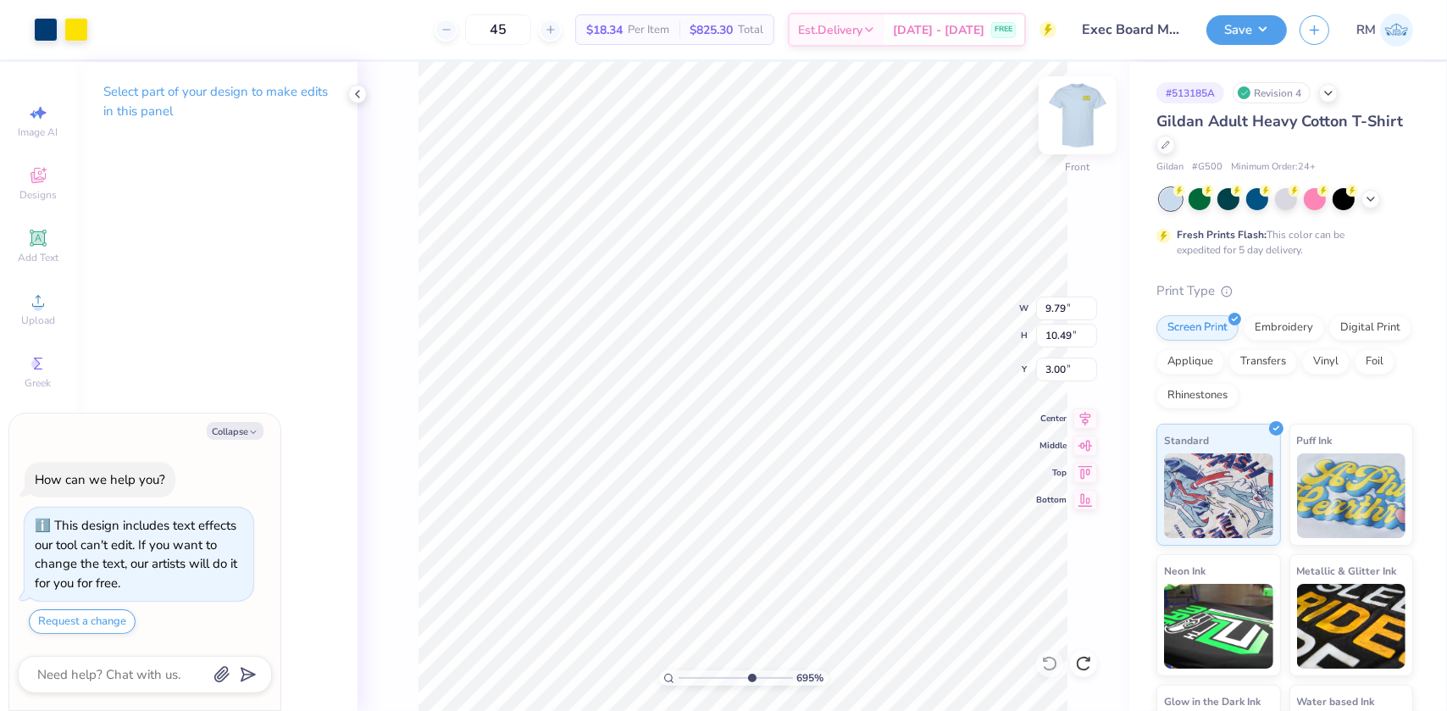
type input "6.95017471255815"
type textarea "x"
type input "6.95017471255815"
type input "1.81"
type input "0.82"
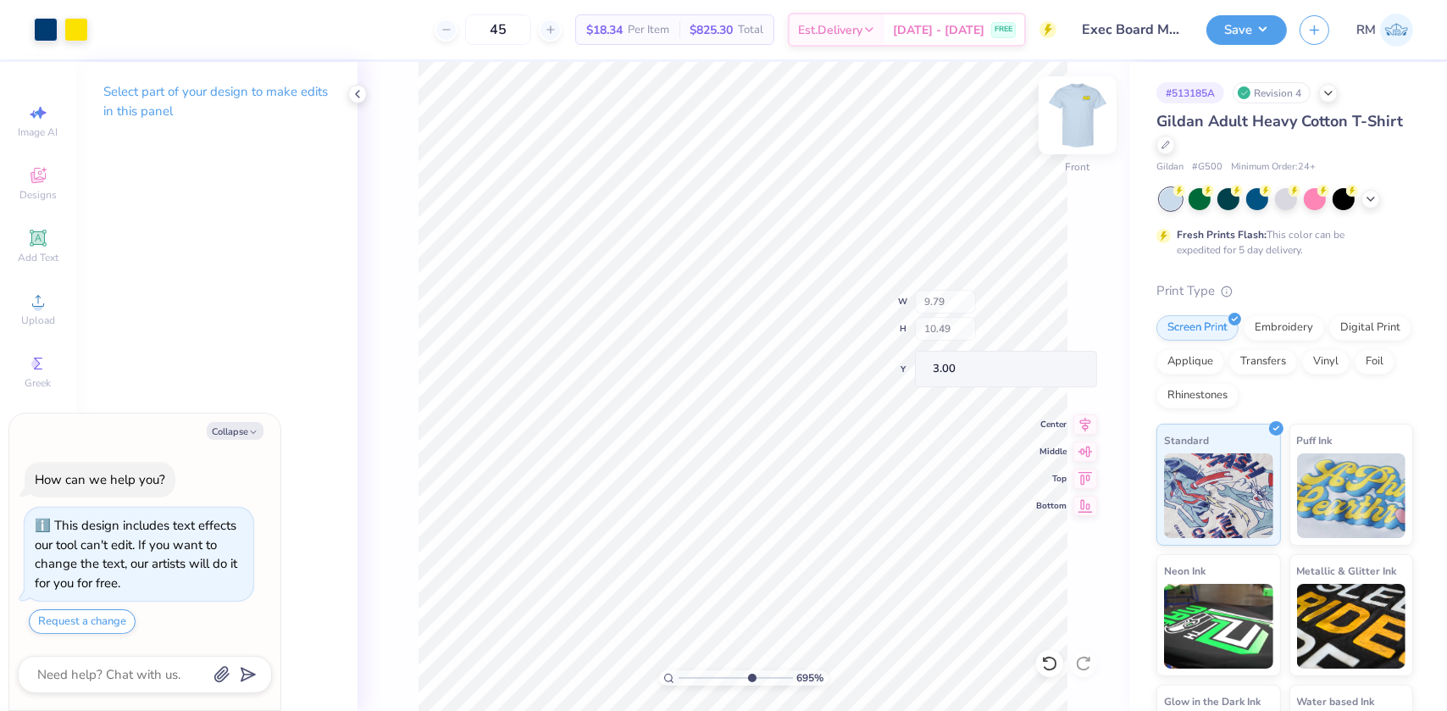
type input "10.22"
type textarea "x"
type input "6.95017471255815"
type input "0.49"
type input "0.74"
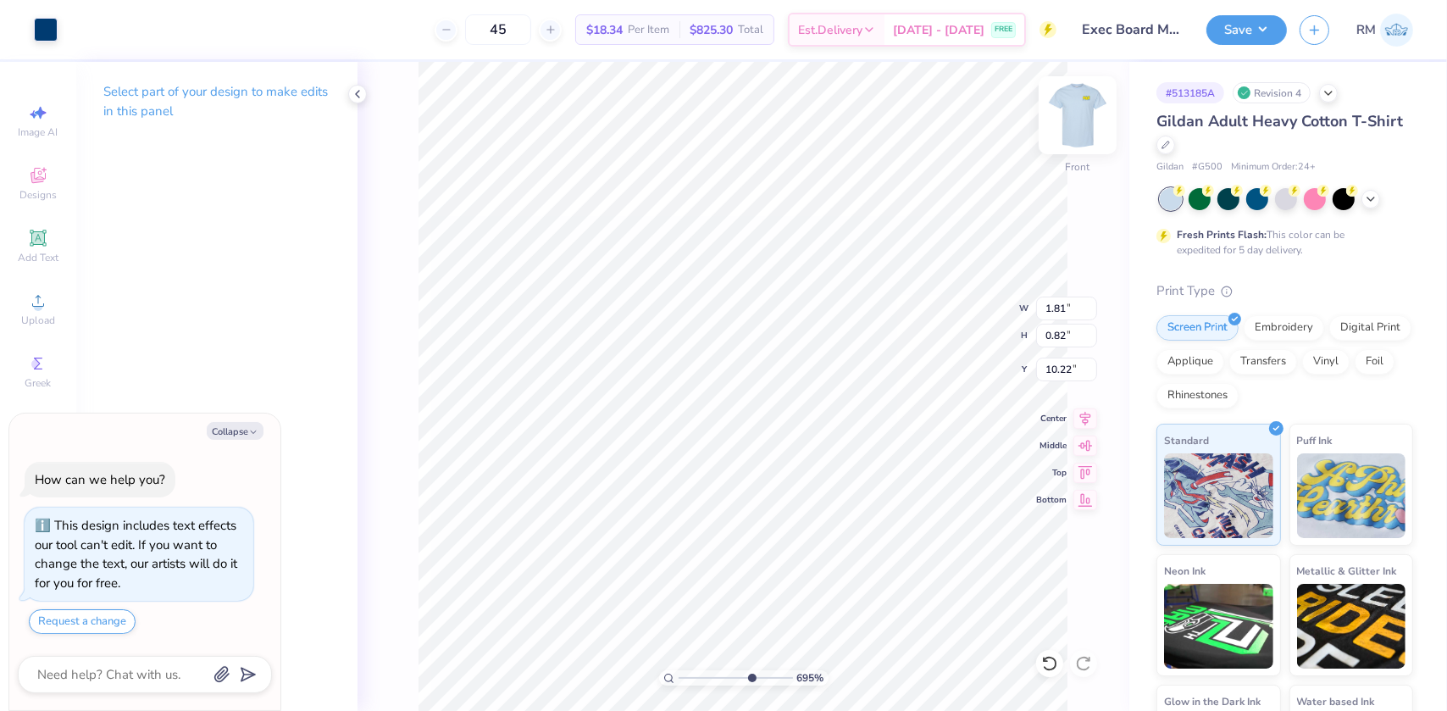
type input "10.27"
type textarea "x"
type input "6.95017471255815"
type input "9.18"
type textarea "x"
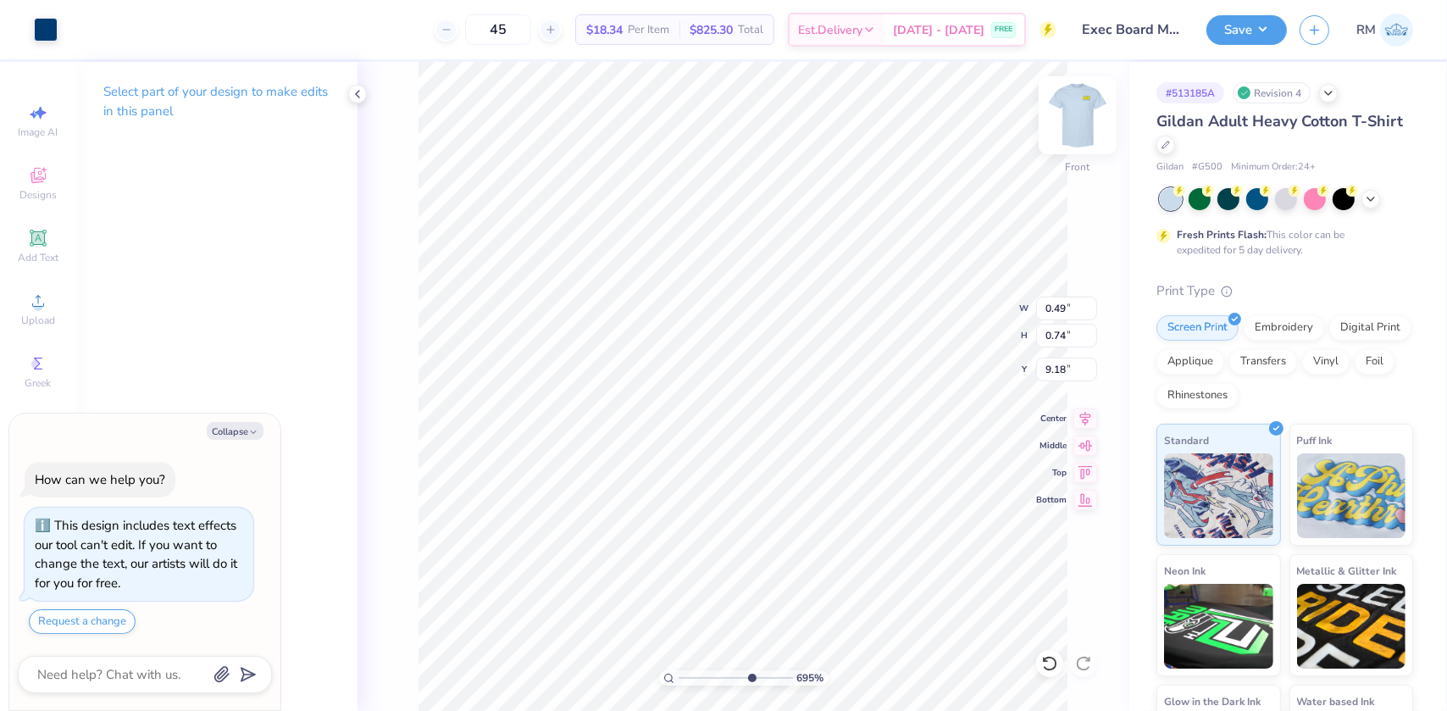
type input "6.95017471255815"
type textarea "x"
type input "10"
type textarea "x"
type input "7.62"
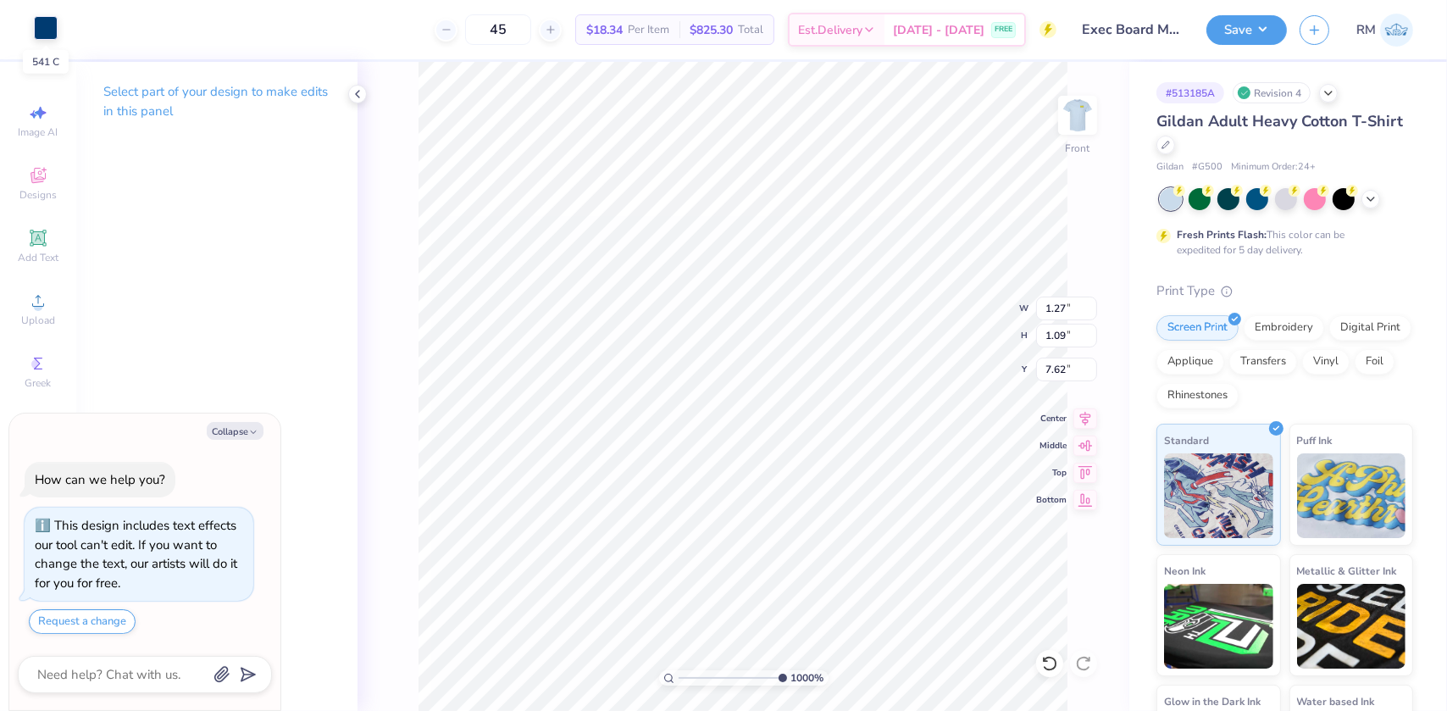
click at [43, 30] on div at bounding box center [46, 28] width 24 height 24
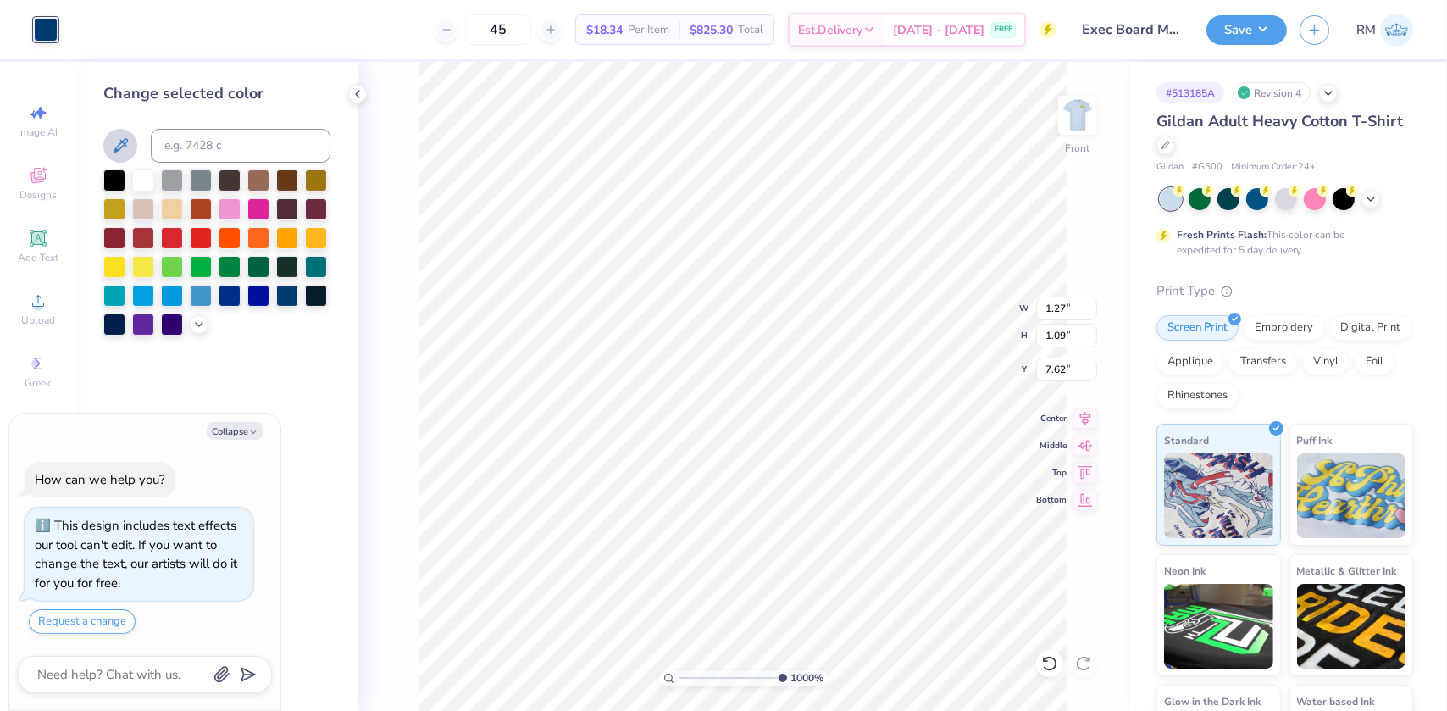
click at [123, 149] on icon at bounding box center [120, 146] width 20 height 20
click at [119, 136] on icon at bounding box center [120, 146] width 20 height 20
type textarea "x"
type input "0.27"
type input "0.16"
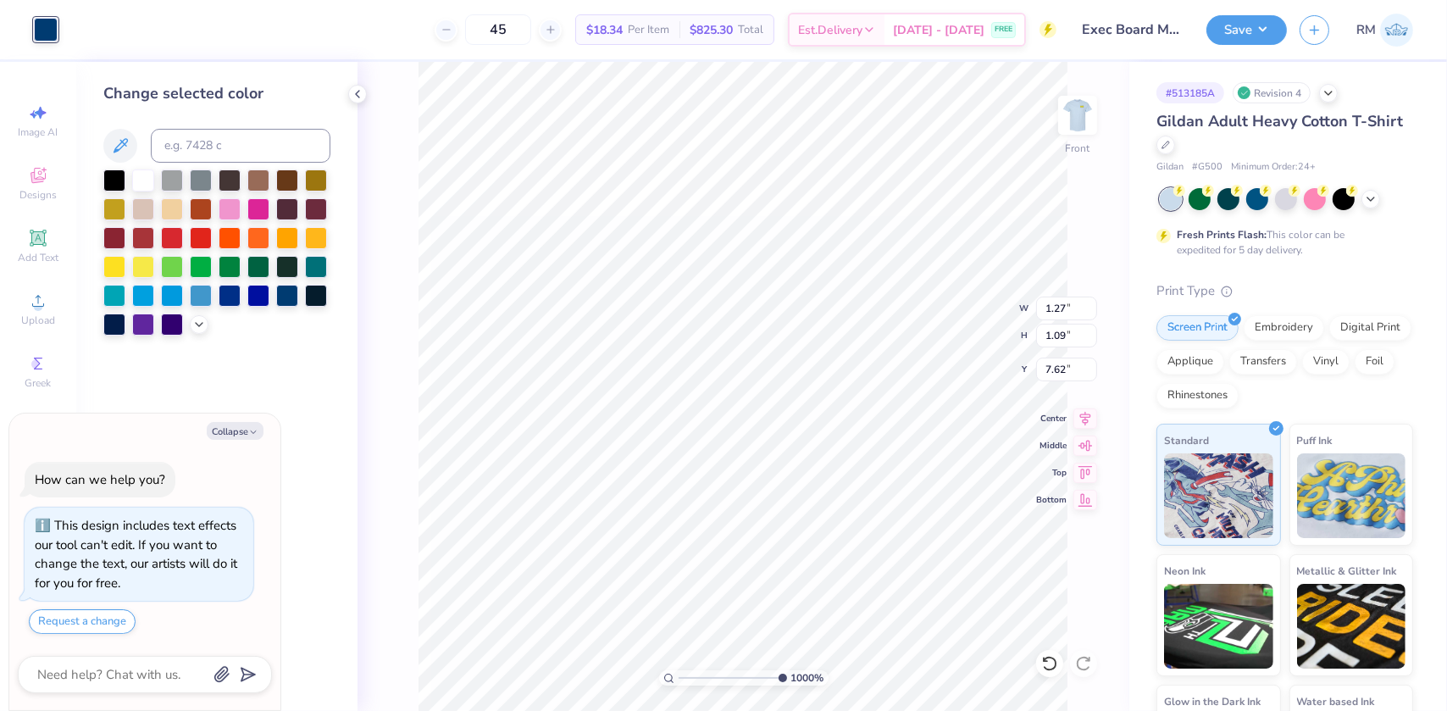
type input "7.01"
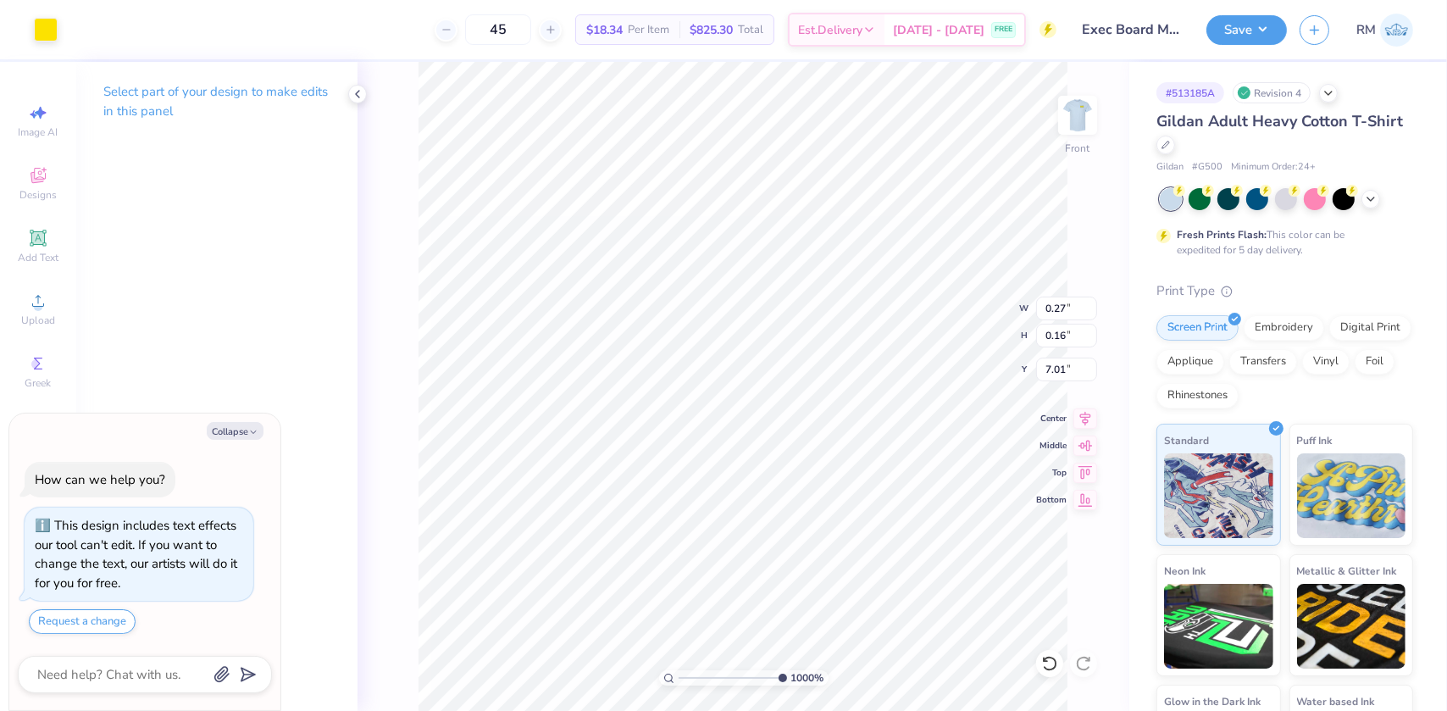
type textarea "x"
type input "1.27"
type input "1.09"
type input "7.62"
click at [42, 25] on div at bounding box center [46, 28] width 24 height 24
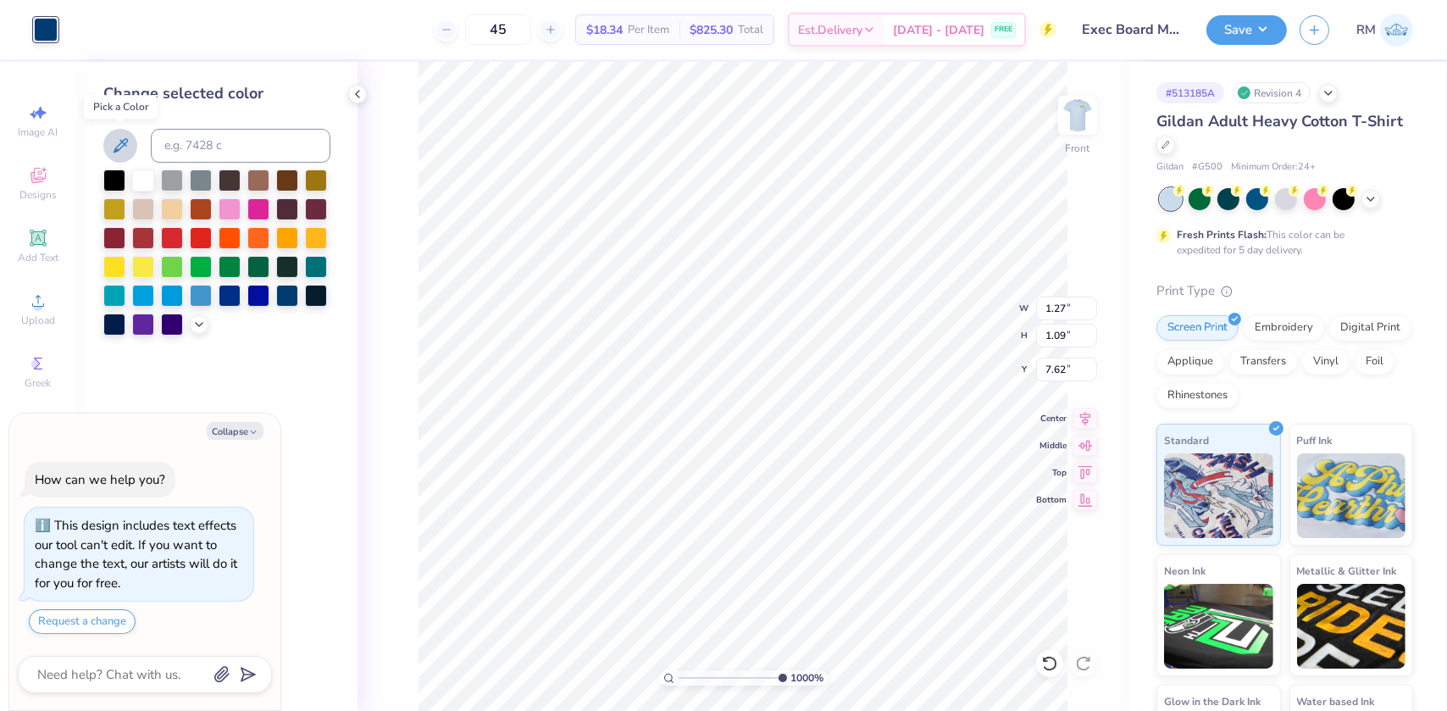
click at [119, 140] on icon at bounding box center [120, 146] width 20 height 20
click at [119, 140] on icon at bounding box center [121, 145] width 14 height 14
click at [118, 145] on icon at bounding box center [121, 145] width 14 height 14
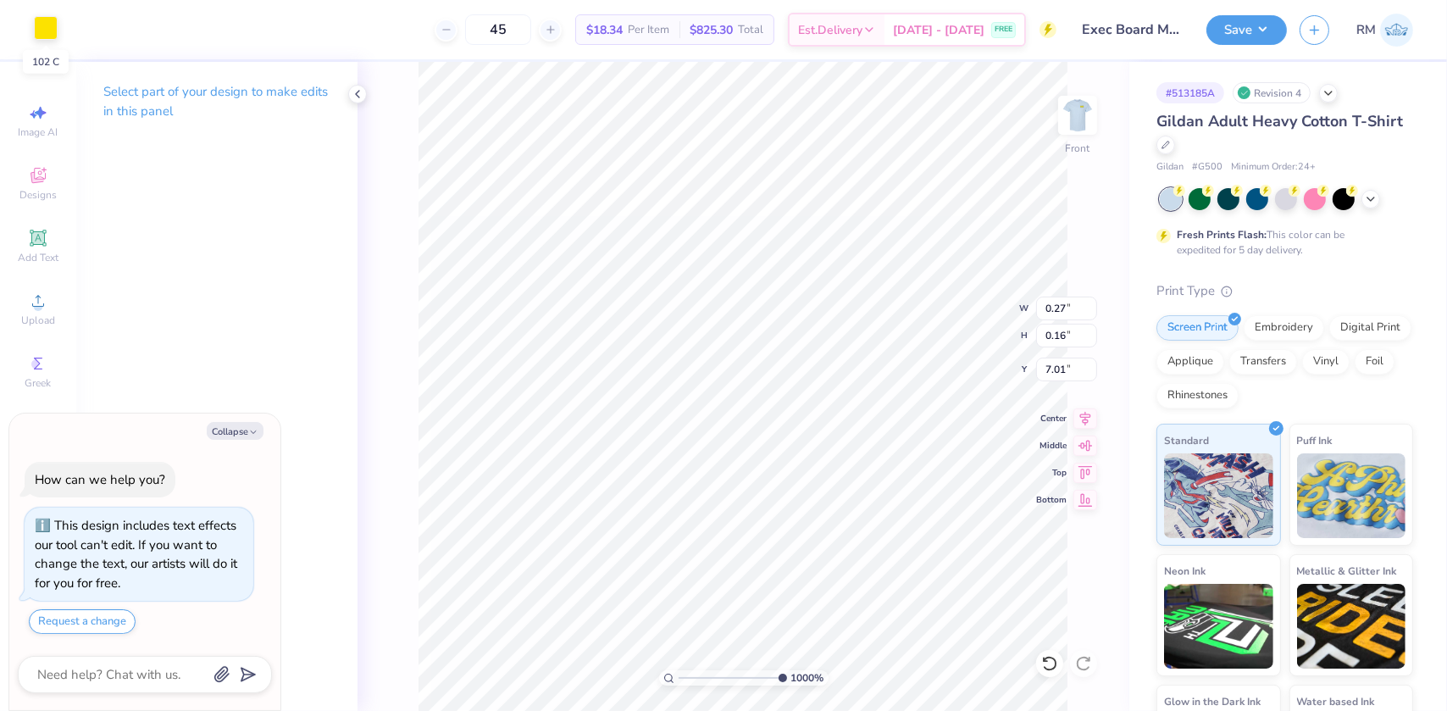
click at [34, 21] on div at bounding box center [46, 28] width 24 height 24
type textarea "x"
type input "1.27"
type input "1.09"
type input "7.62"
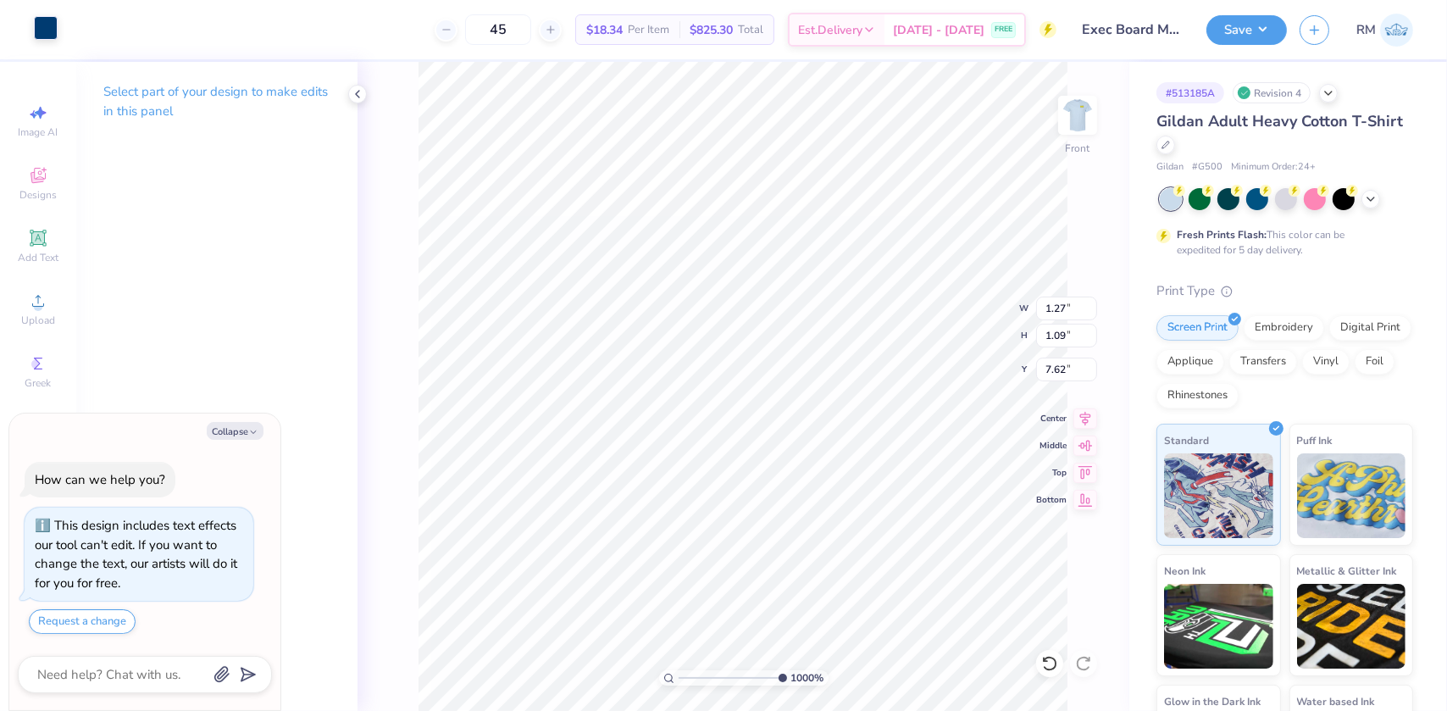
click at [53, 34] on div at bounding box center [46, 28] width 24 height 24
type textarea "x"
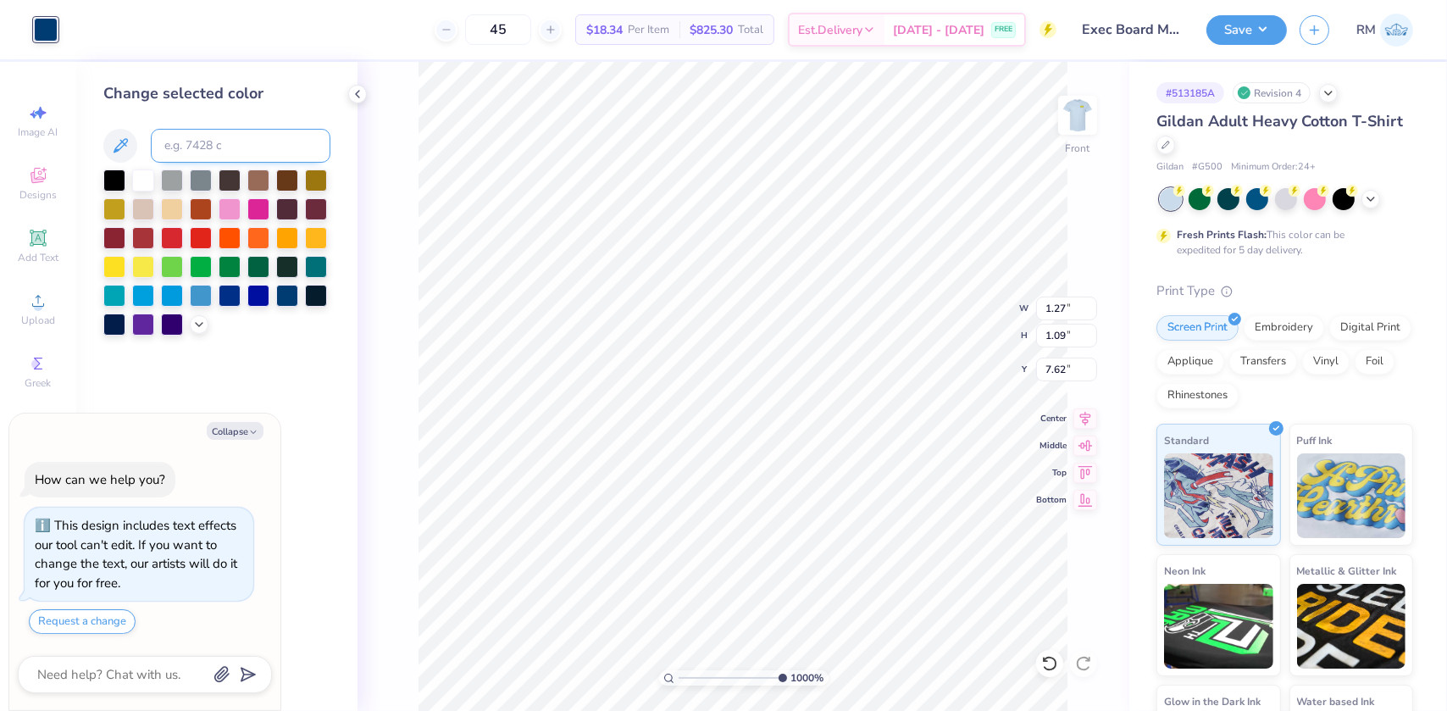
click at [183, 142] on input at bounding box center [241, 146] width 180 height 34
type input "102"
type input "x"
type textarea "x"
type input "xc"
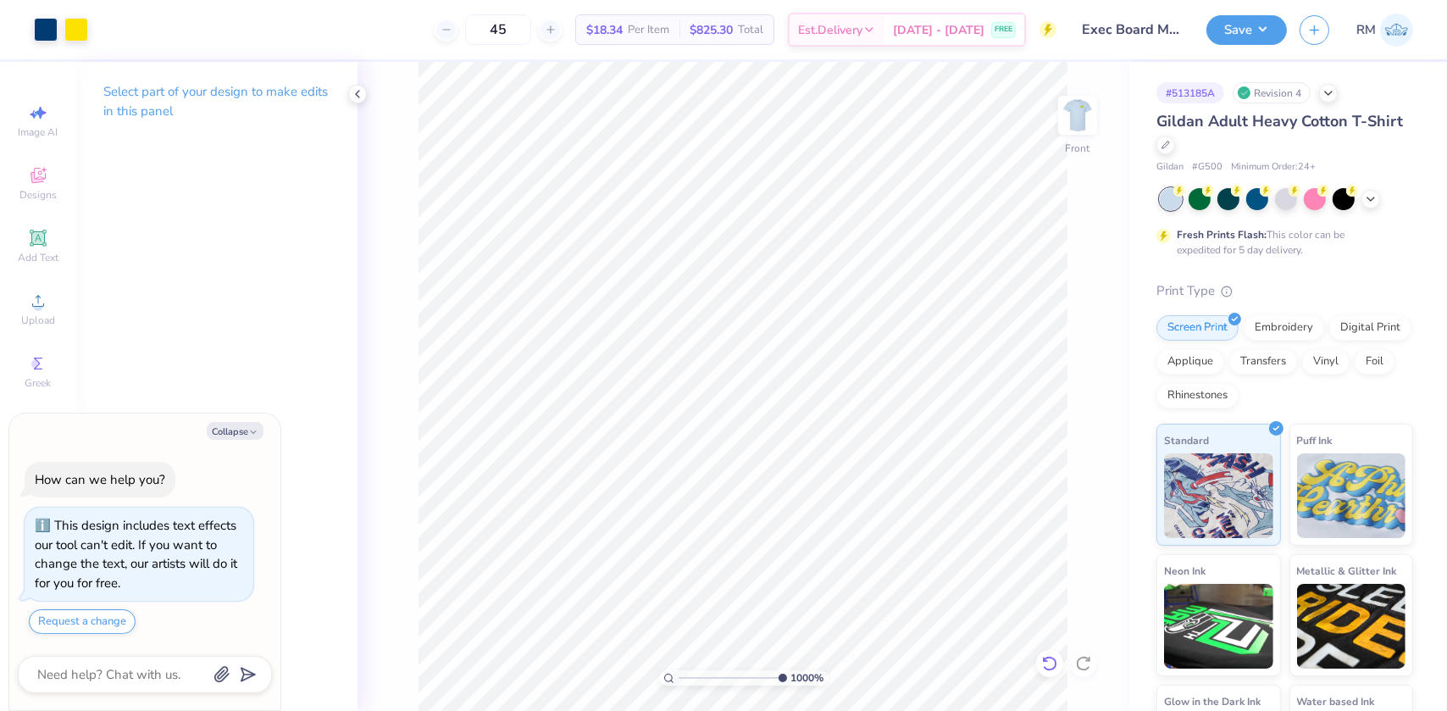
click at [1050, 663] on icon at bounding box center [1049, 663] width 17 height 17
click at [1049, 663] on icon at bounding box center [1049, 663] width 17 height 17
click at [44, 30] on div at bounding box center [46, 28] width 24 height 24
type textarea "x"
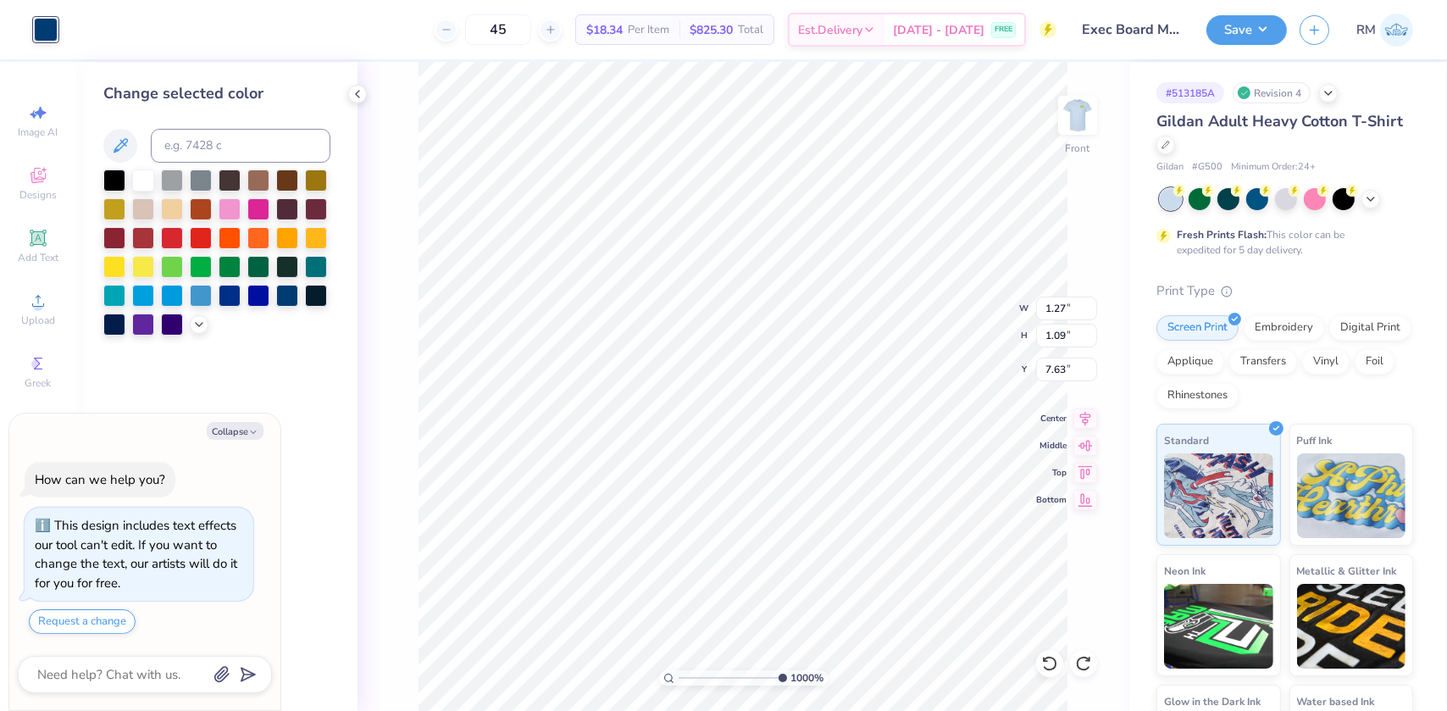
click at [158, 121] on div "Change selected color" at bounding box center [216, 208] width 227 height 253
click at [180, 154] on input at bounding box center [241, 146] width 180 height 34
type input "102"
type textarea "x"
type input "1.41"
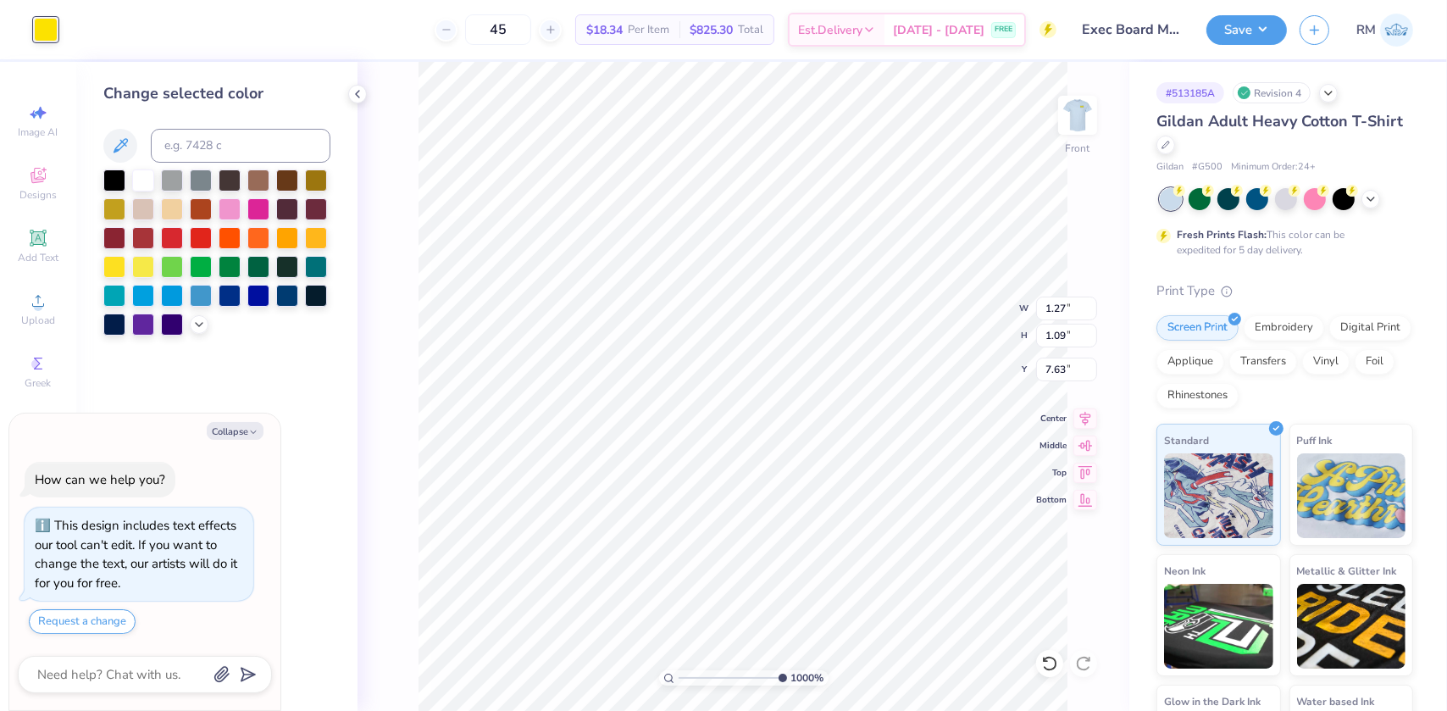
type input "1.42"
type input "6.20"
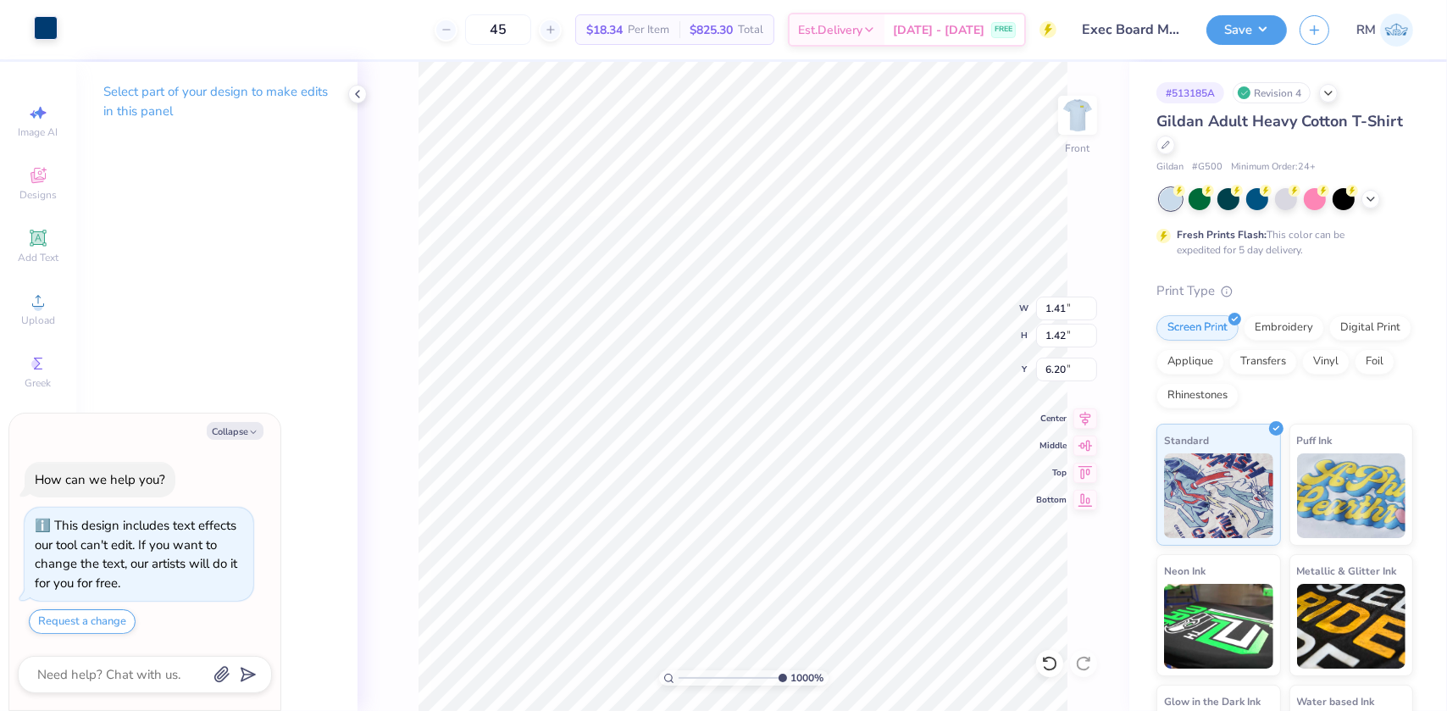
click at [42, 30] on div at bounding box center [46, 28] width 24 height 24
type textarea "x"
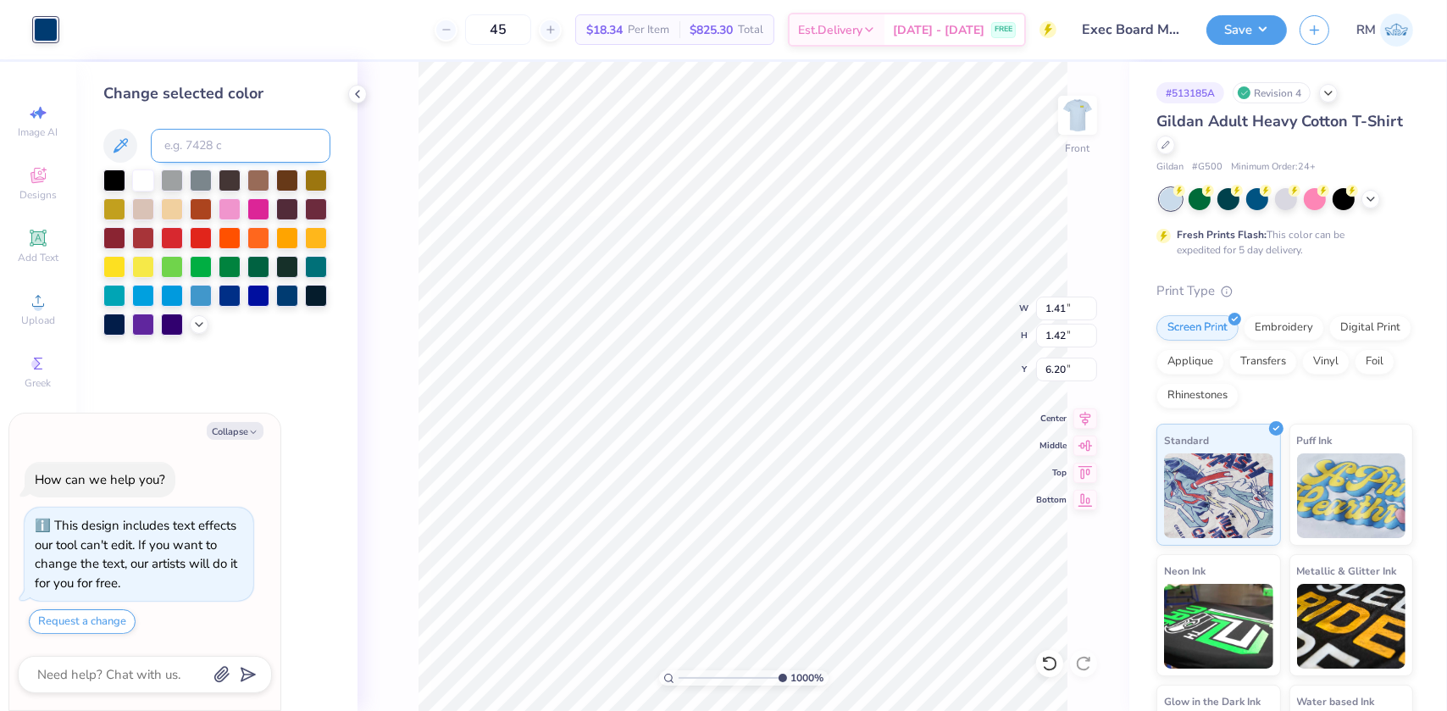
click at [222, 155] on input at bounding box center [241, 146] width 180 height 34
type input "102"
type textarea "x"
type input "1.25"
type input "1.08"
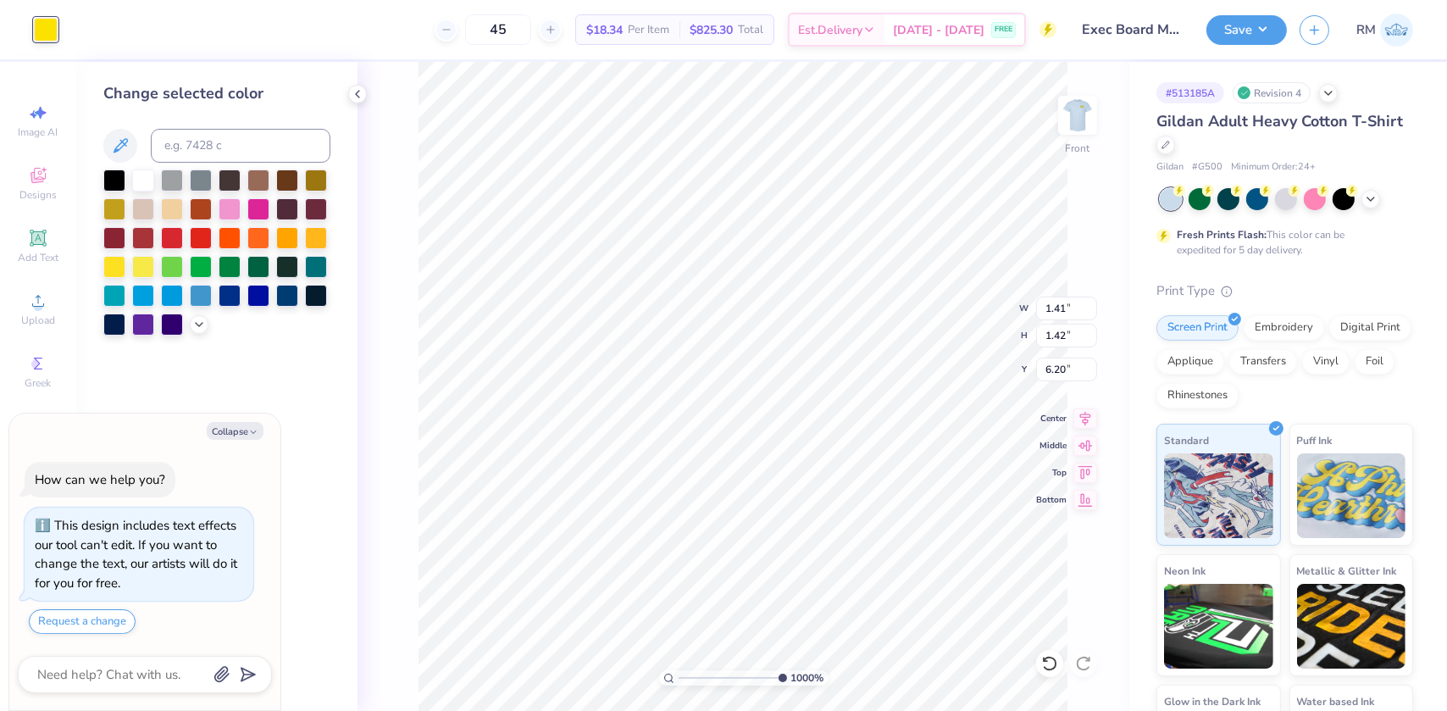
type input "5.21"
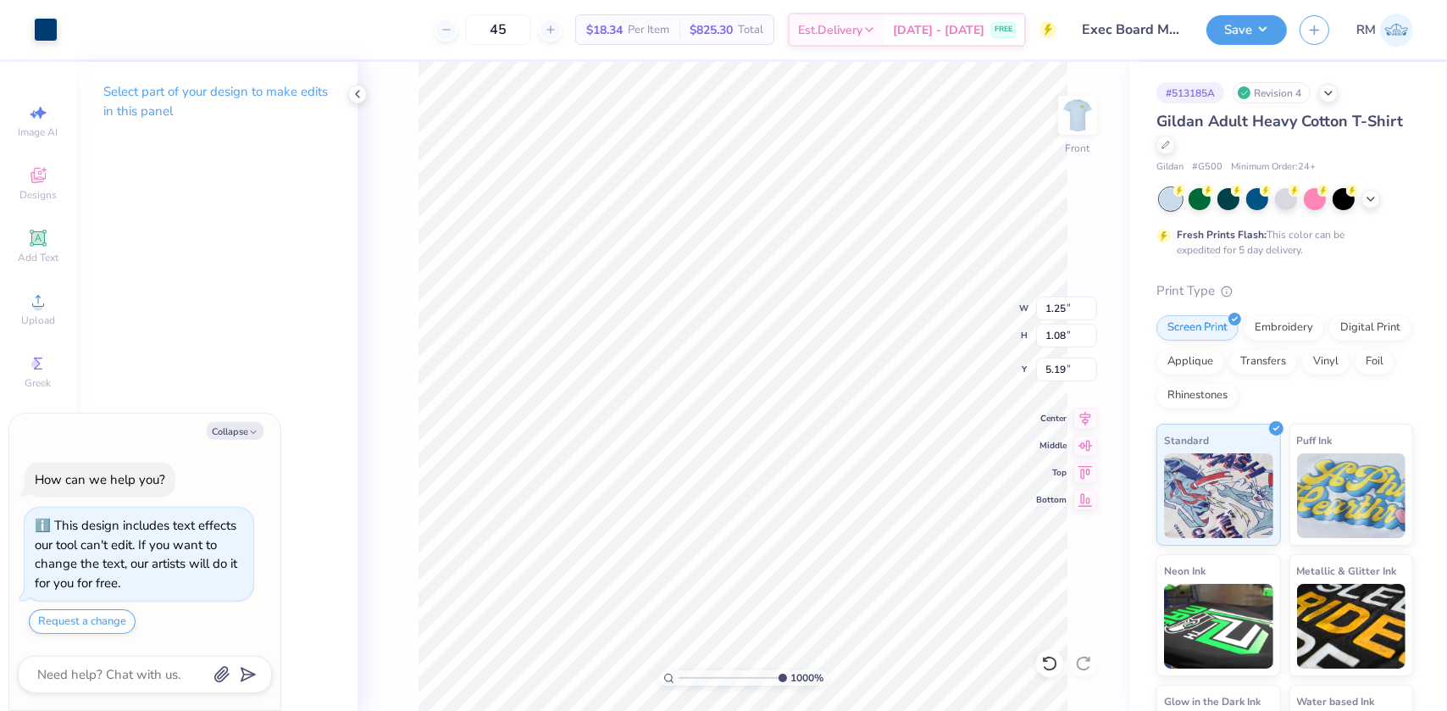
type textarea "x"
type input "5.21"
type textarea "x"
type input "1.75"
type input "1.79"
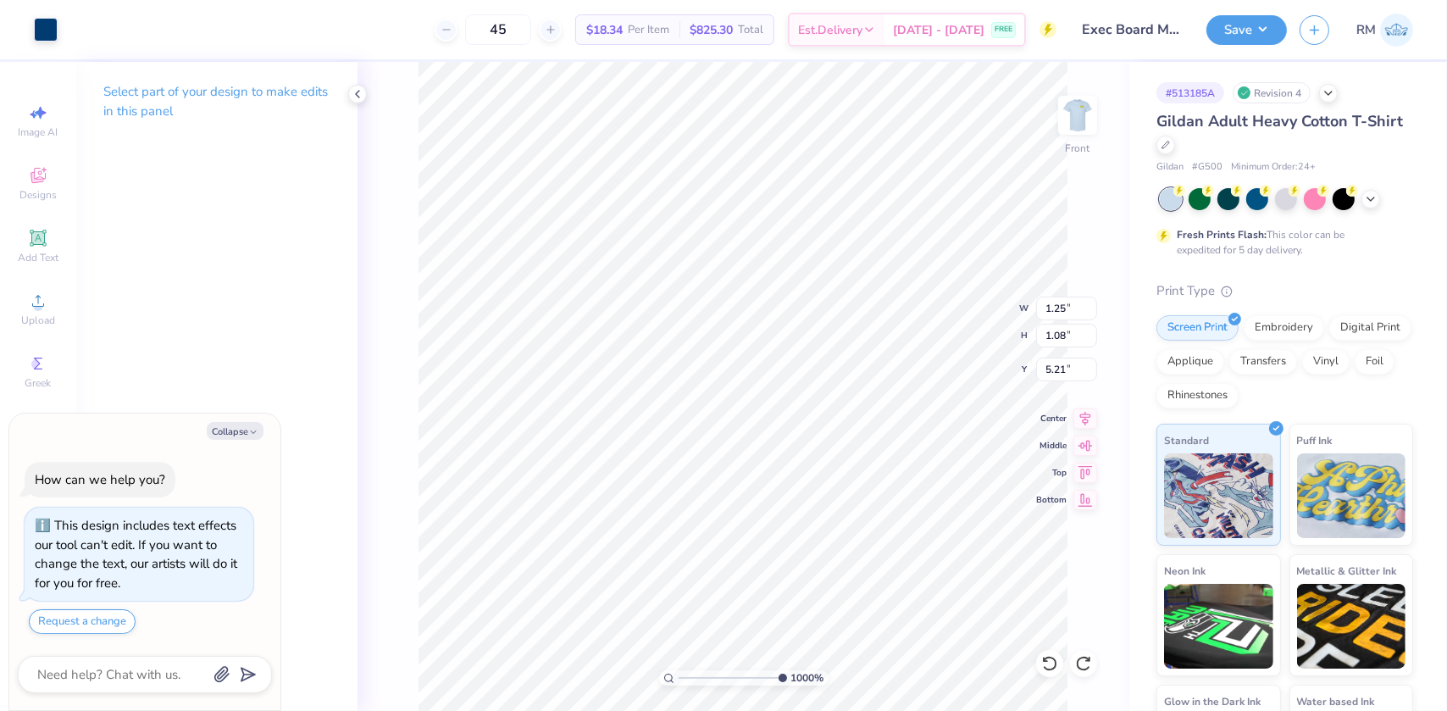
type input "4.49"
click at [49, 34] on div at bounding box center [46, 28] width 24 height 24
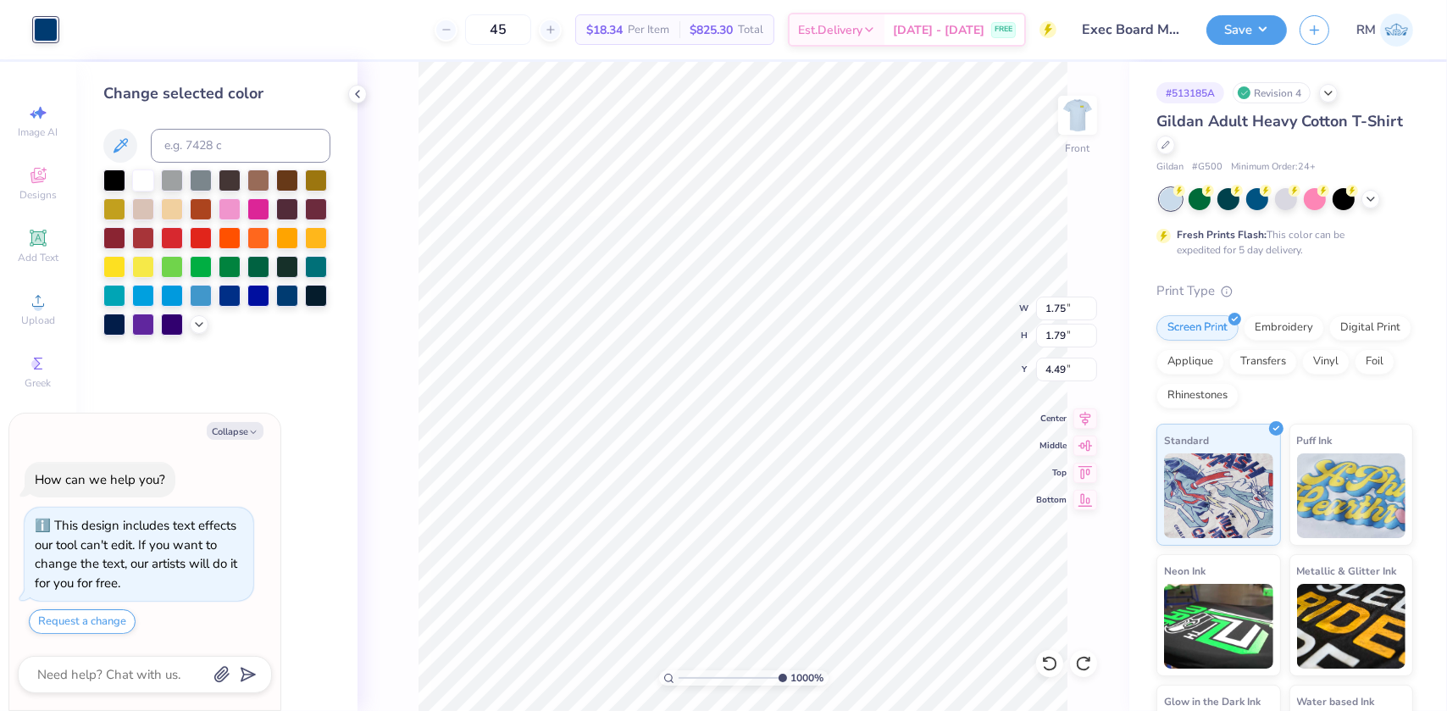
type textarea "x"
click at [242, 149] on input at bounding box center [241, 146] width 180 height 34
paste input "102"
type input "102"
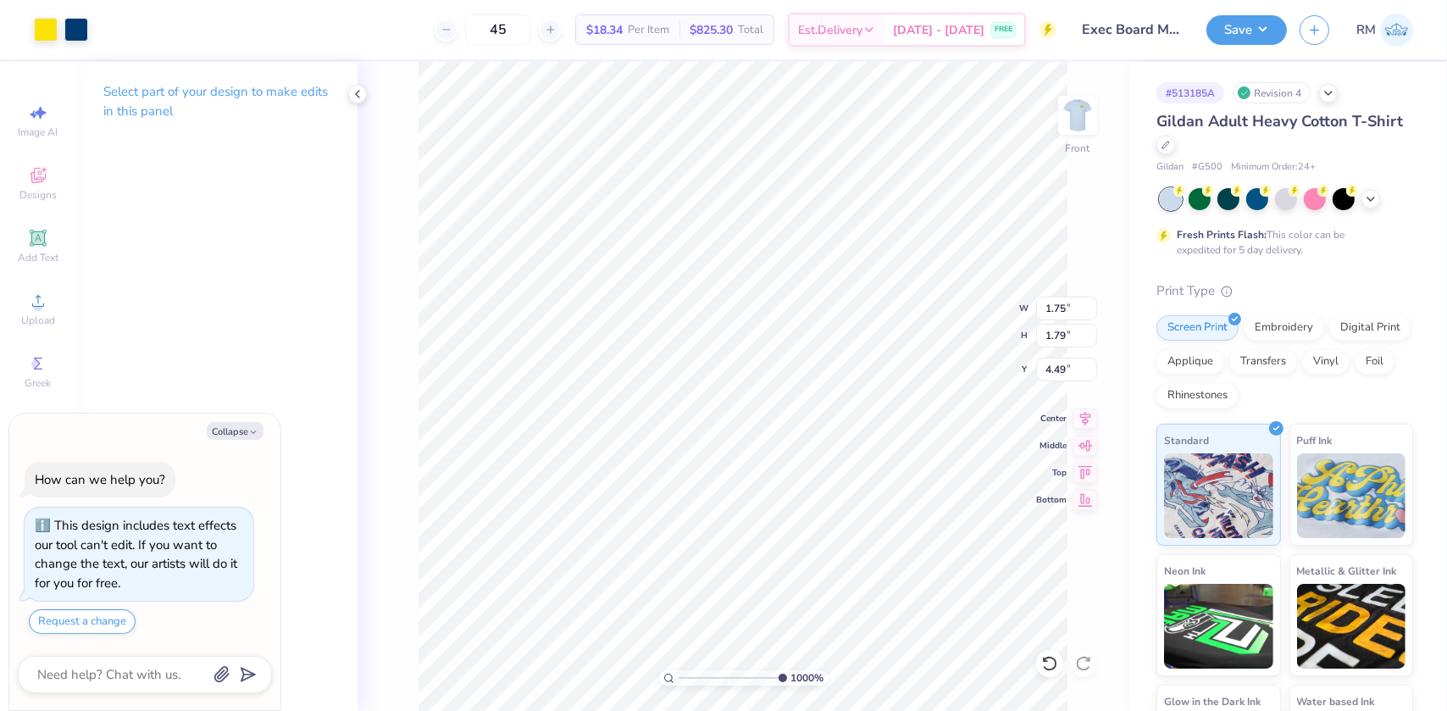
type textarea "x"
type input "2.40"
type input "2.42"
type input "3.86"
type textarea "x"
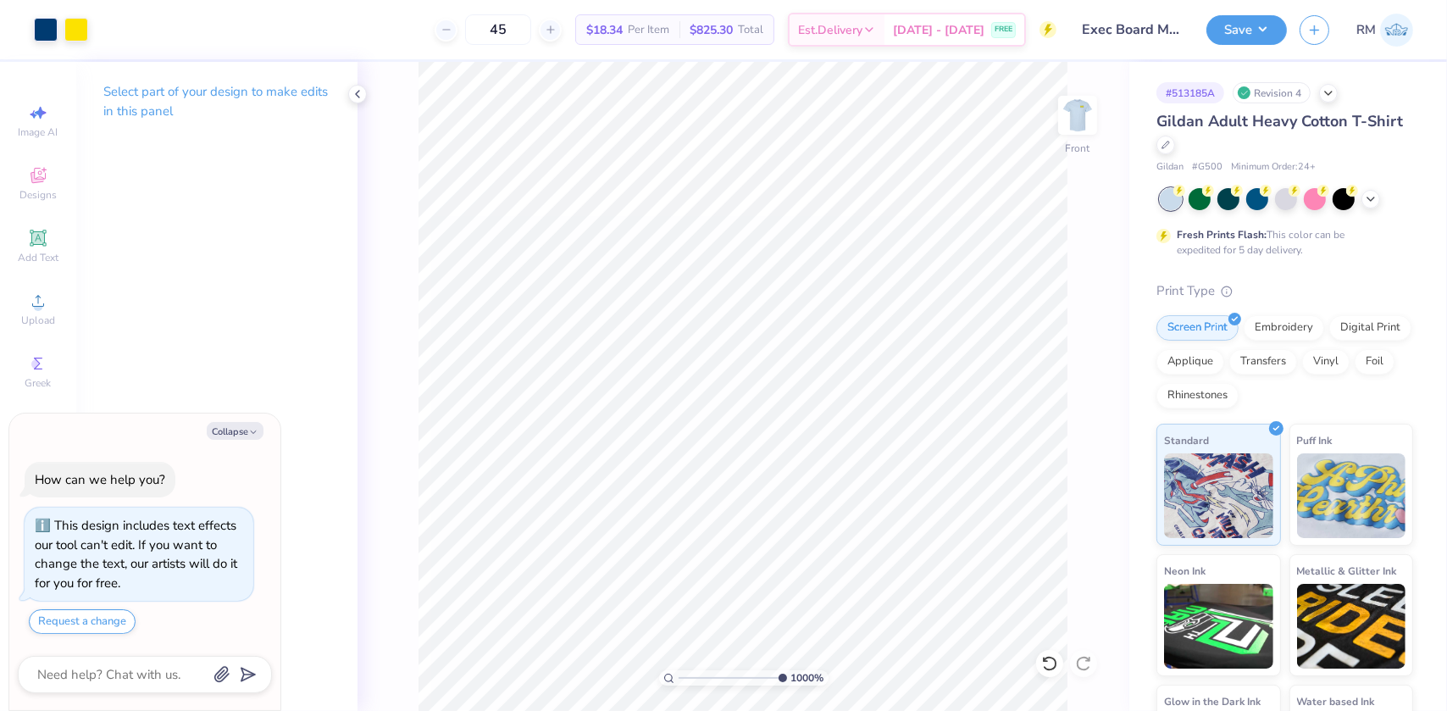
click at [724, 667] on div "1000 %" at bounding box center [742, 386] width 649 height 649
drag, startPoint x: 778, startPoint y: 678, endPoint x: 671, endPoint y: 644, distance: 112.2
click at [678, 670] on input "range" at bounding box center [735, 677] width 114 height 15
type input "4.50702915506205"
click at [1044, 657] on icon at bounding box center [1049, 663] width 17 height 17
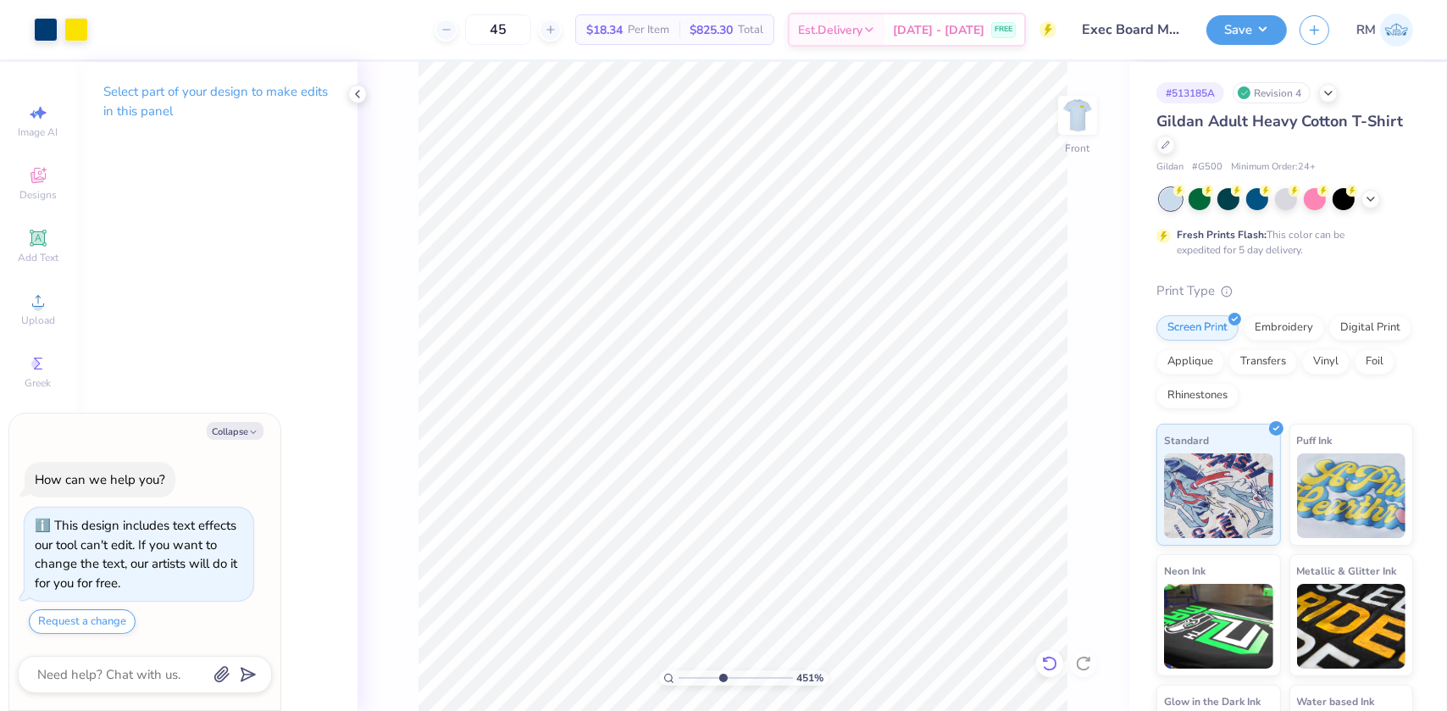
type textarea "x"
type input "4.50702915506205"
type textarea "x"
drag, startPoint x: 778, startPoint y: 678, endPoint x: 692, endPoint y: 643, distance: 93.4
type input "1.87"
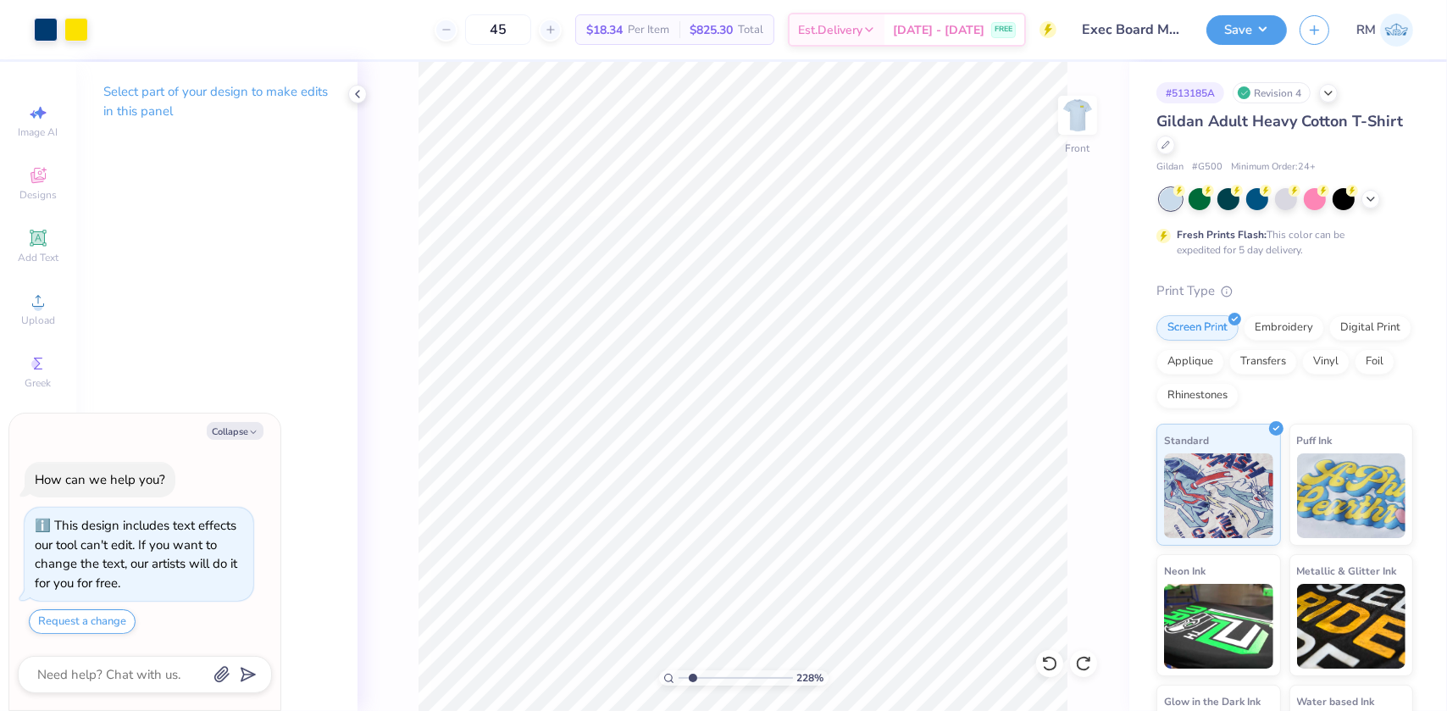
click at [692, 670] on input "range" at bounding box center [735, 677] width 114 height 15
type textarea "x"
click at [689, 682] on input "range" at bounding box center [735, 677] width 114 height 15
drag, startPoint x: 695, startPoint y: 679, endPoint x: 665, endPoint y: 678, distance: 29.7
type input "1"
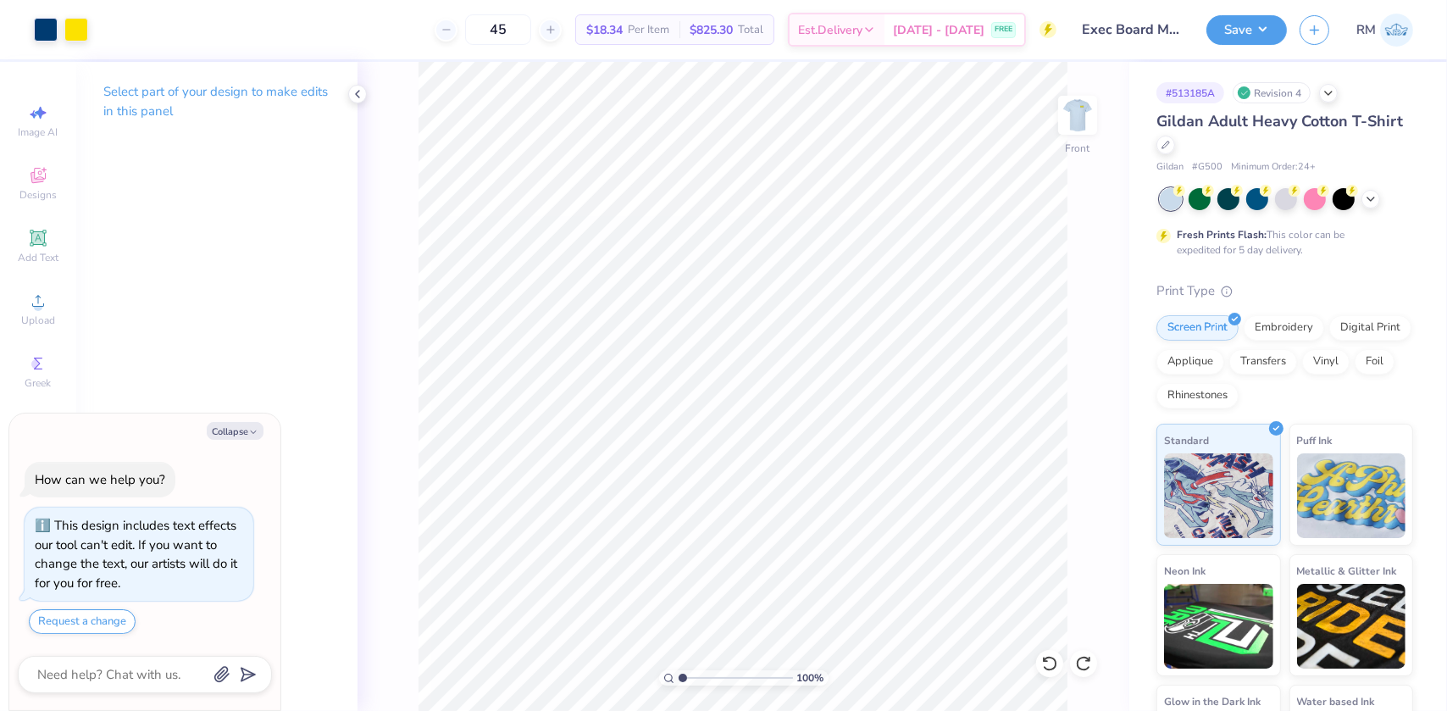
click at [678, 678] on input "range" at bounding box center [735, 677] width 114 height 15
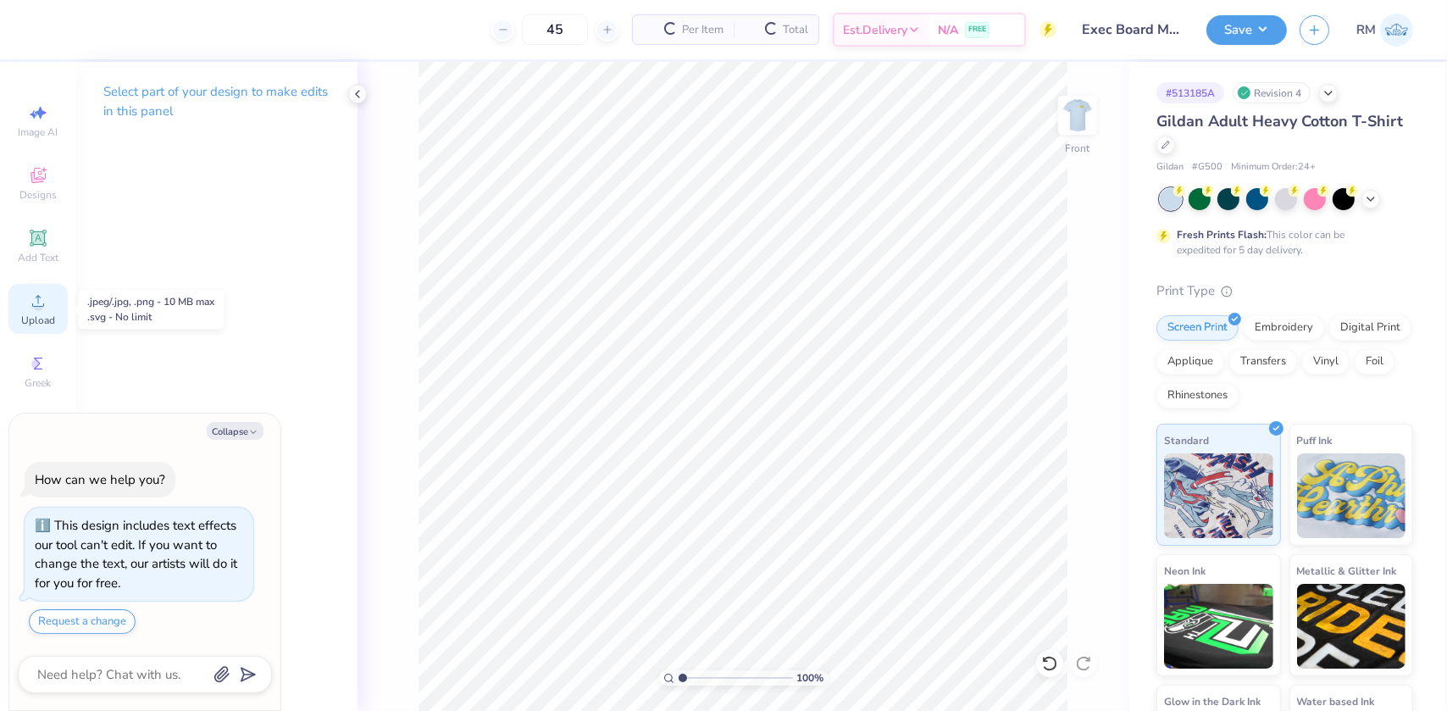
click at [23, 305] on div "Upload" at bounding box center [37, 309] width 59 height 50
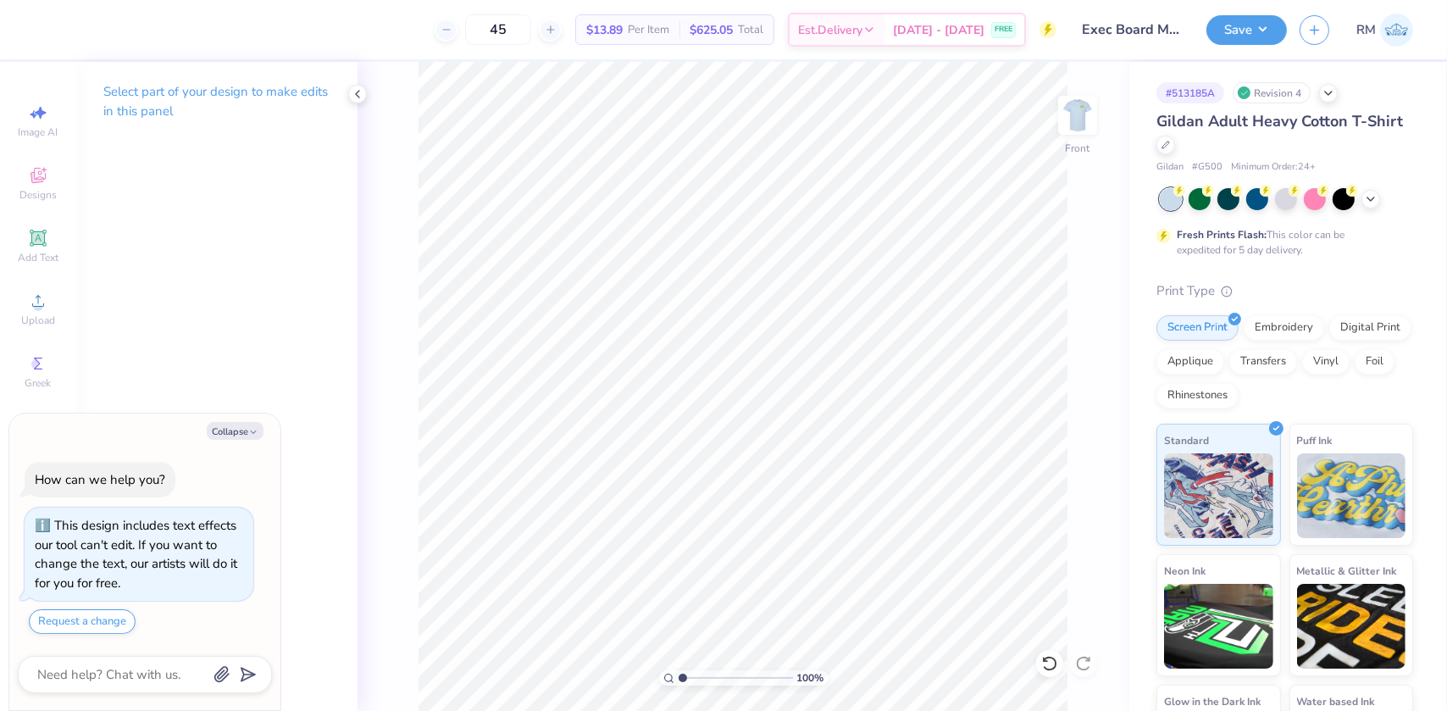
click at [318, 34] on div "45 $13.89 Per Item $625.05 Total Est. Delivery Sep 15 - 18 FREE" at bounding box center [552, 29] width 1010 height 59
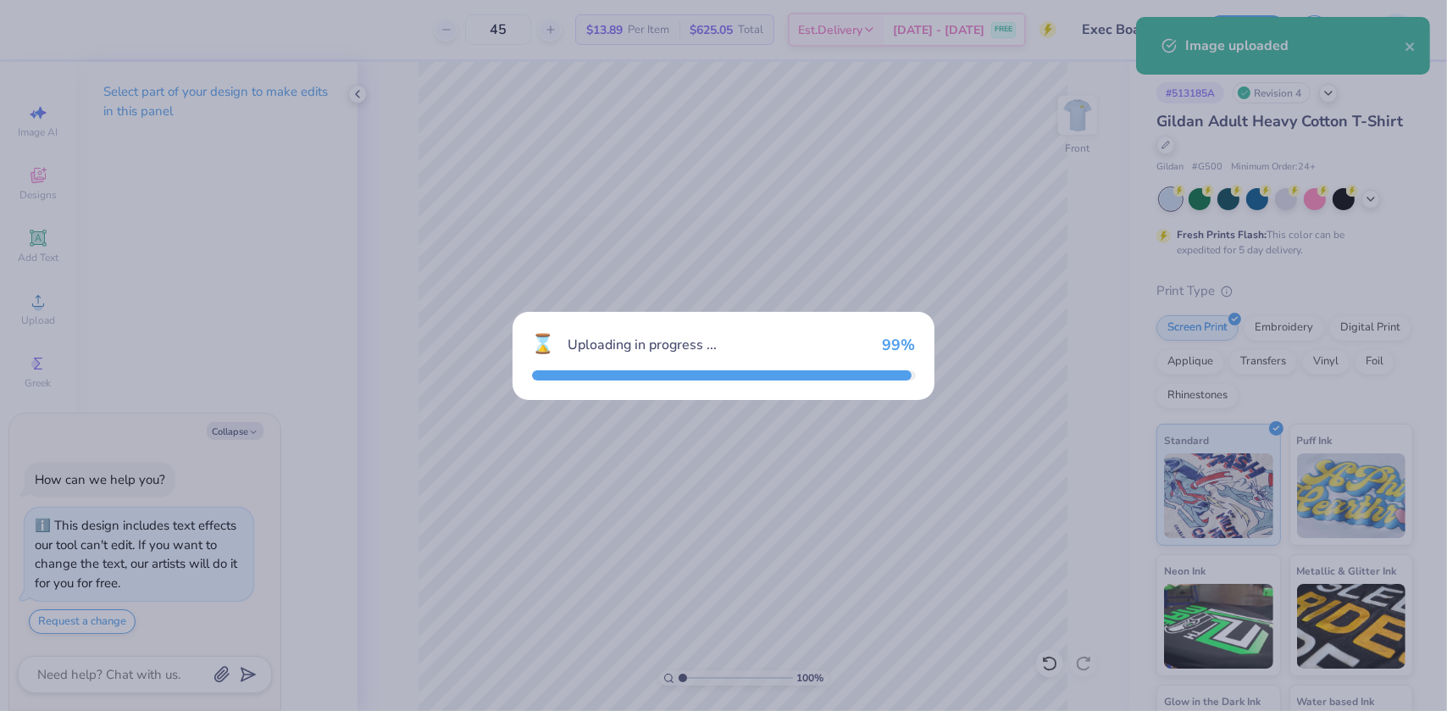
type textarea "x"
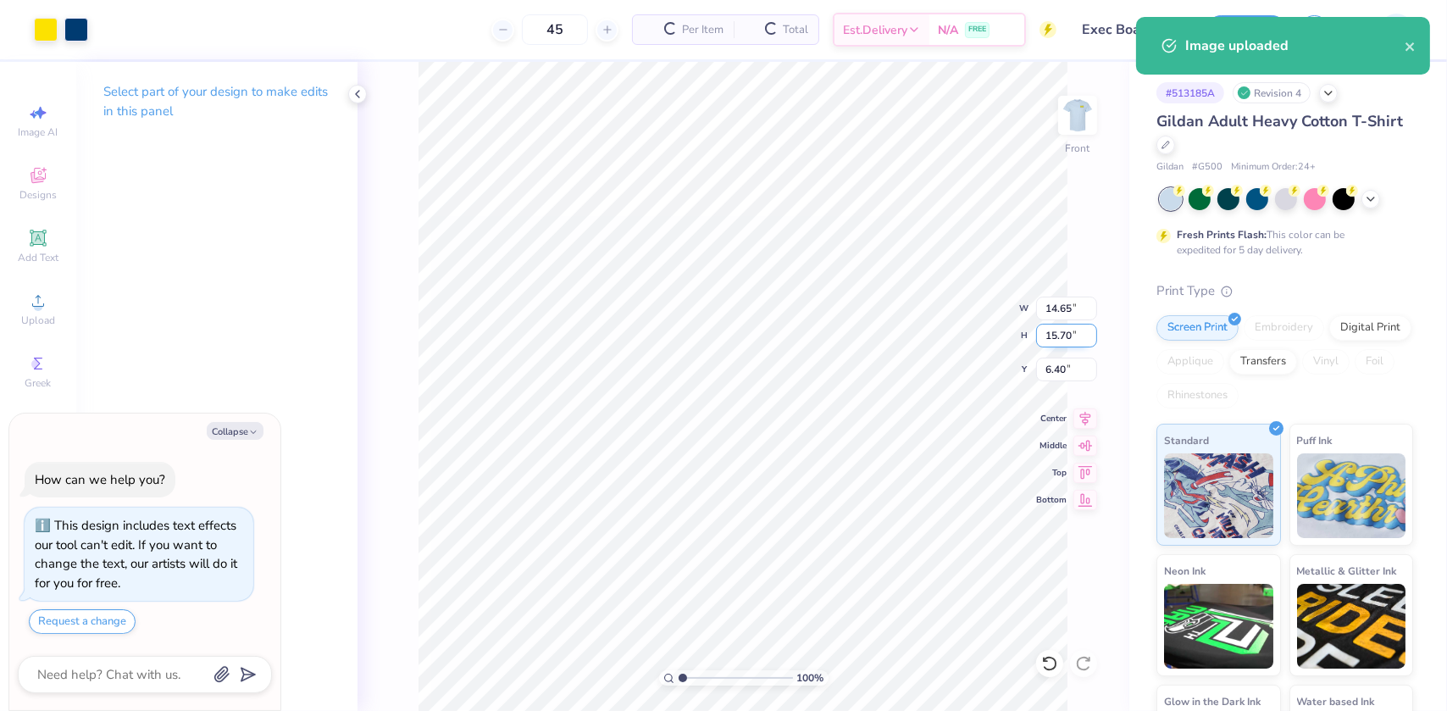
click at [1077, 330] on input "15.70" at bounding box center [1066, 336] width 61 height 24
click at [1076, 330] on input "15.70" at bounding box center [1066, 336] width 61 height 24
click at [1074, 330] on input "15.70" at bounding box center [1066, 336] width 61 height 24
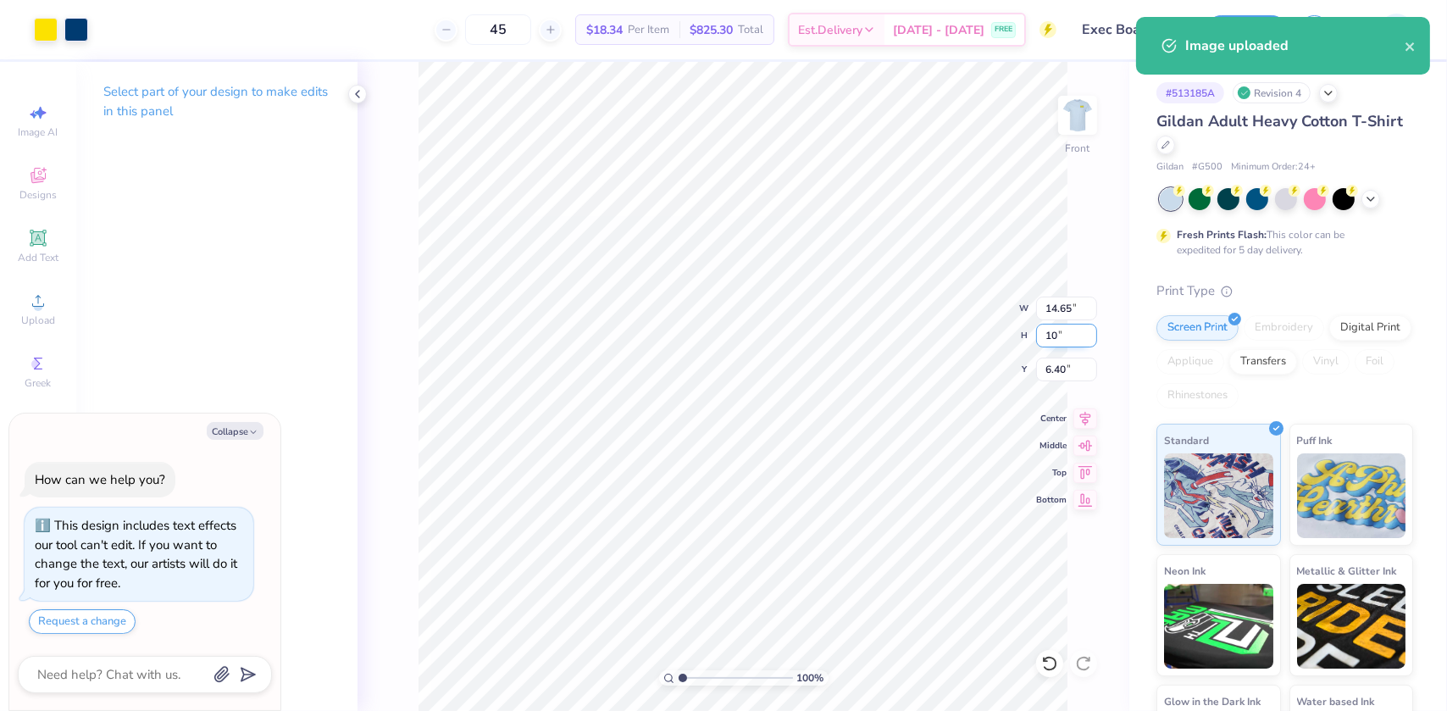
type input "10"
type textarea "x"
type input "9.33"
type input "10.00"
type input "9.25"
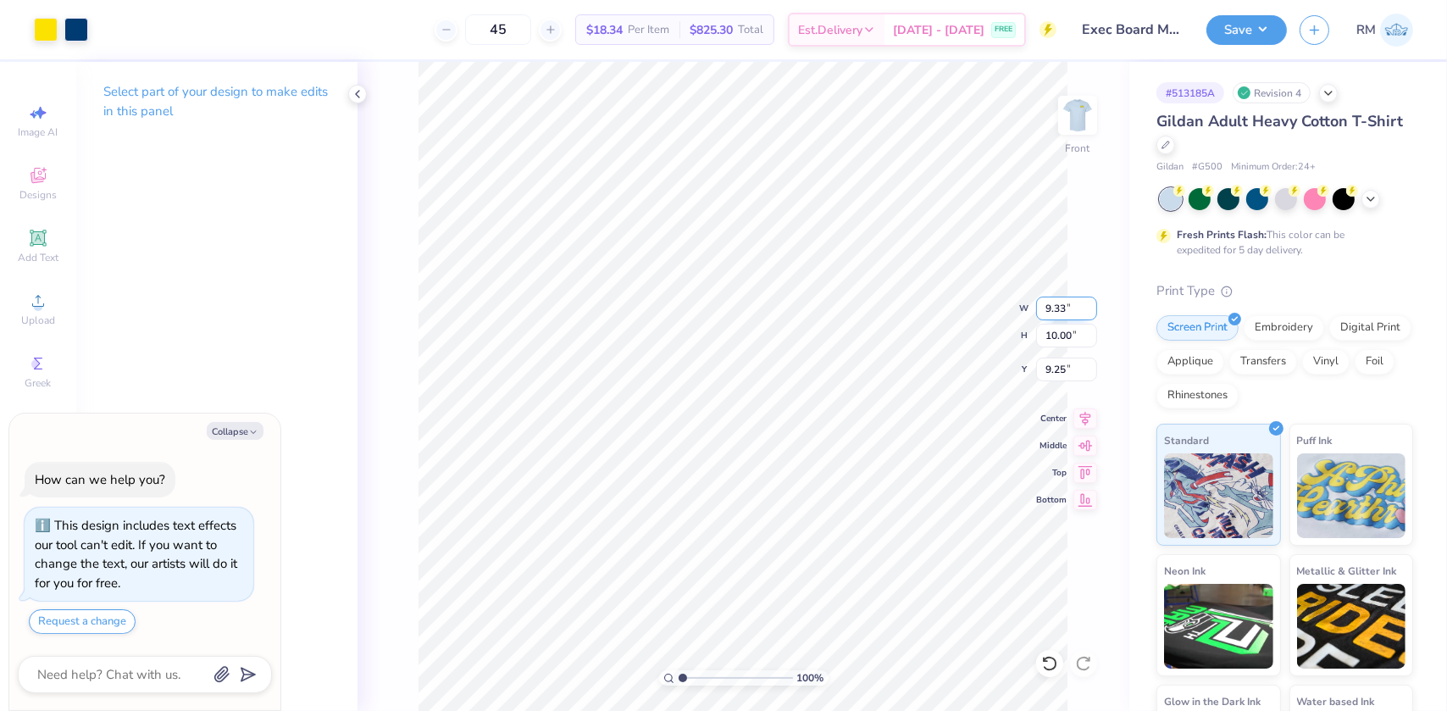
click at [1052, 313] on input "9.33" at bounding box center [1066, 308] width 61 height 24
click at [1066, 335] on input "10.00" at bounding box center [1066, 336] width 61 height 24
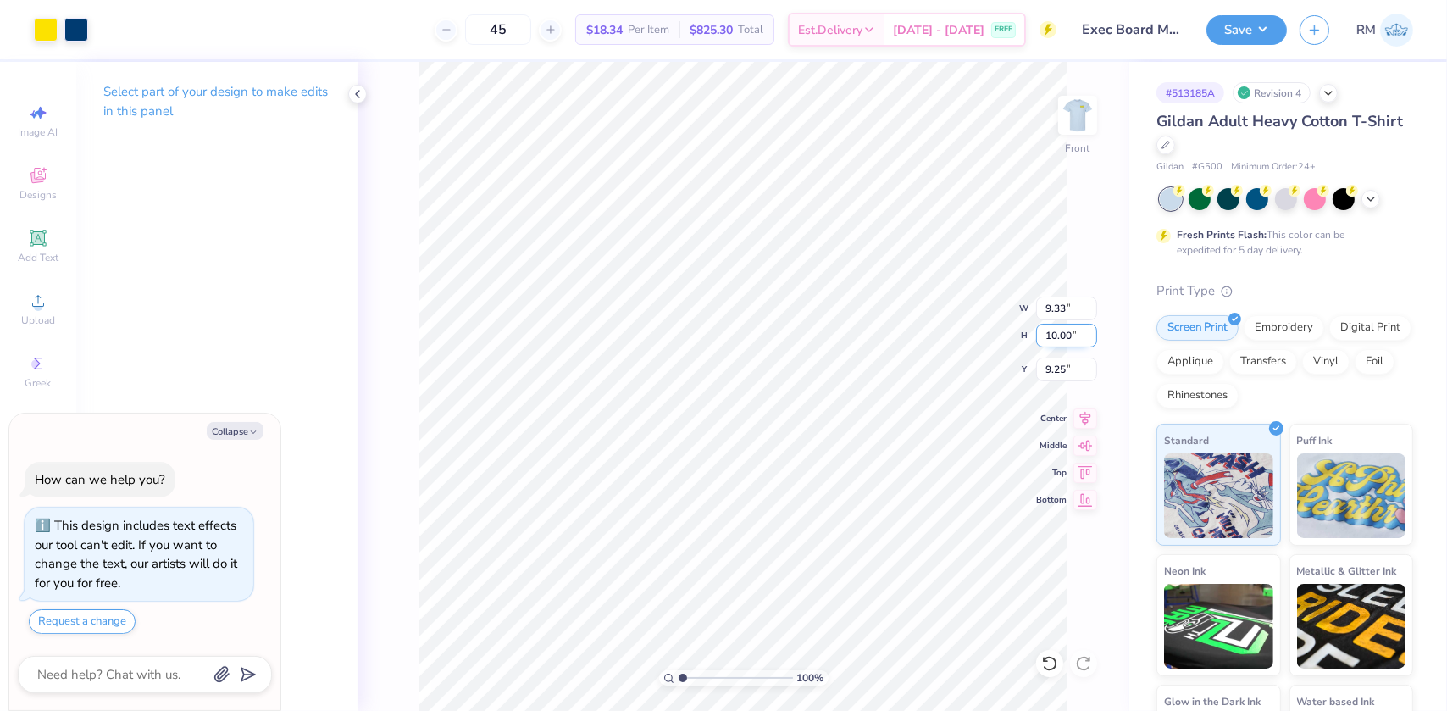
click at [1066, 335] on input "10.00" at bounding box center [1066, 336] width 61 height 24
type input "10.5"
type textarea "x"
type input "9.80"
type input "10.50"
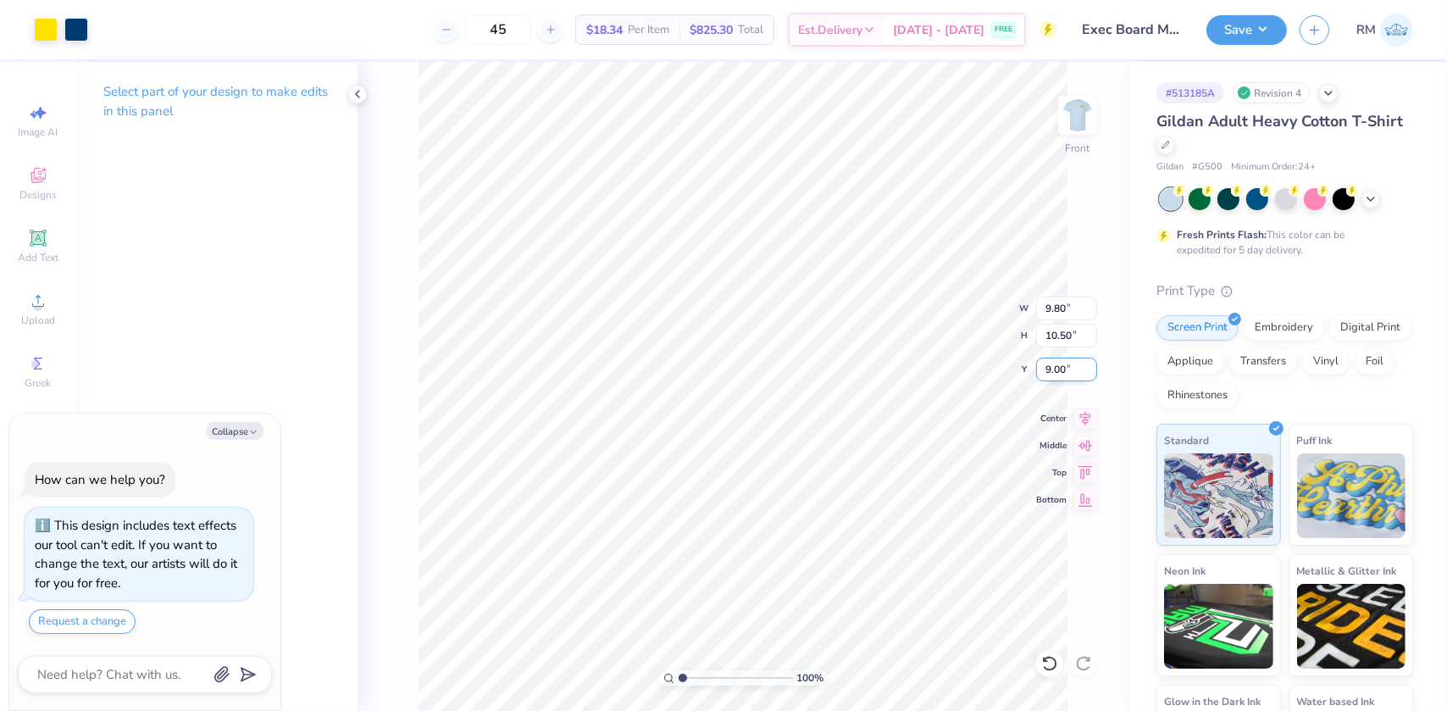
click at [1042, 371] on input "9.00" at bounding box center [1066, 369] width 61 height 24
type input "3"
type textarea "x"
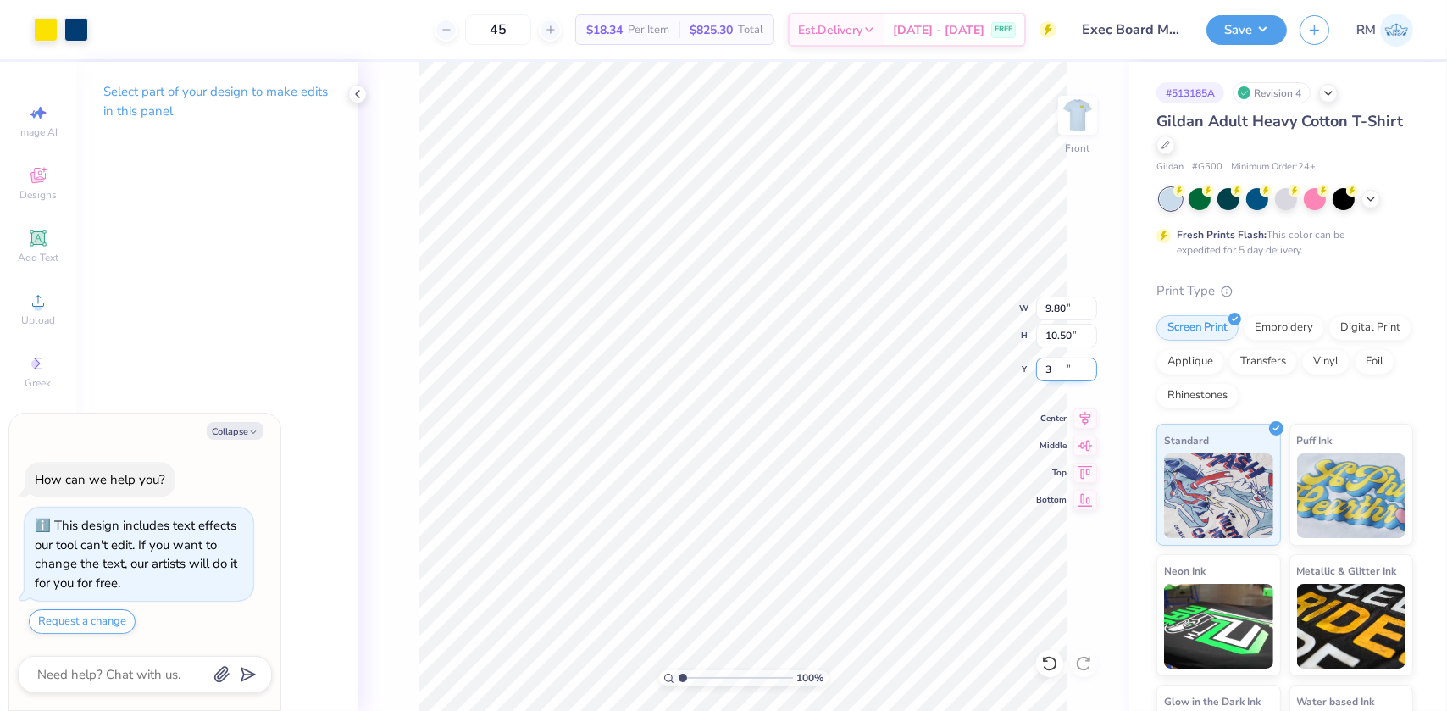
type input "3.00"
click at [940, 313] on div "100 % Front W 9.80 9.80 " H 10.50 10.50 " Y 3.00 3.00 " Center Middle Top Bottom" at bounding box center [743, 386] width 772 height 649
click at [1074, 126] on img at bounding box center [1078, 115] width 68 height 68
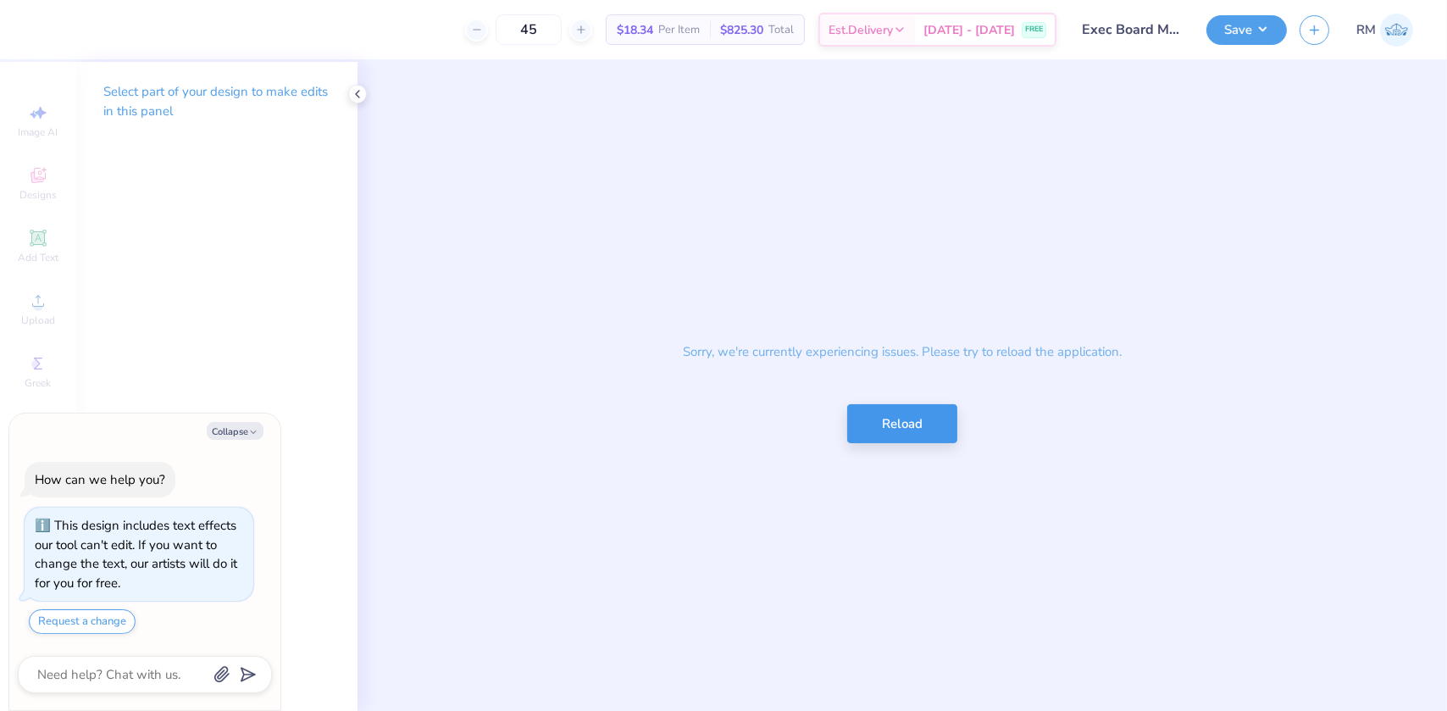
click at [921, 429] on button "Reload" at bounding box center [902, 424] width 110 height 40
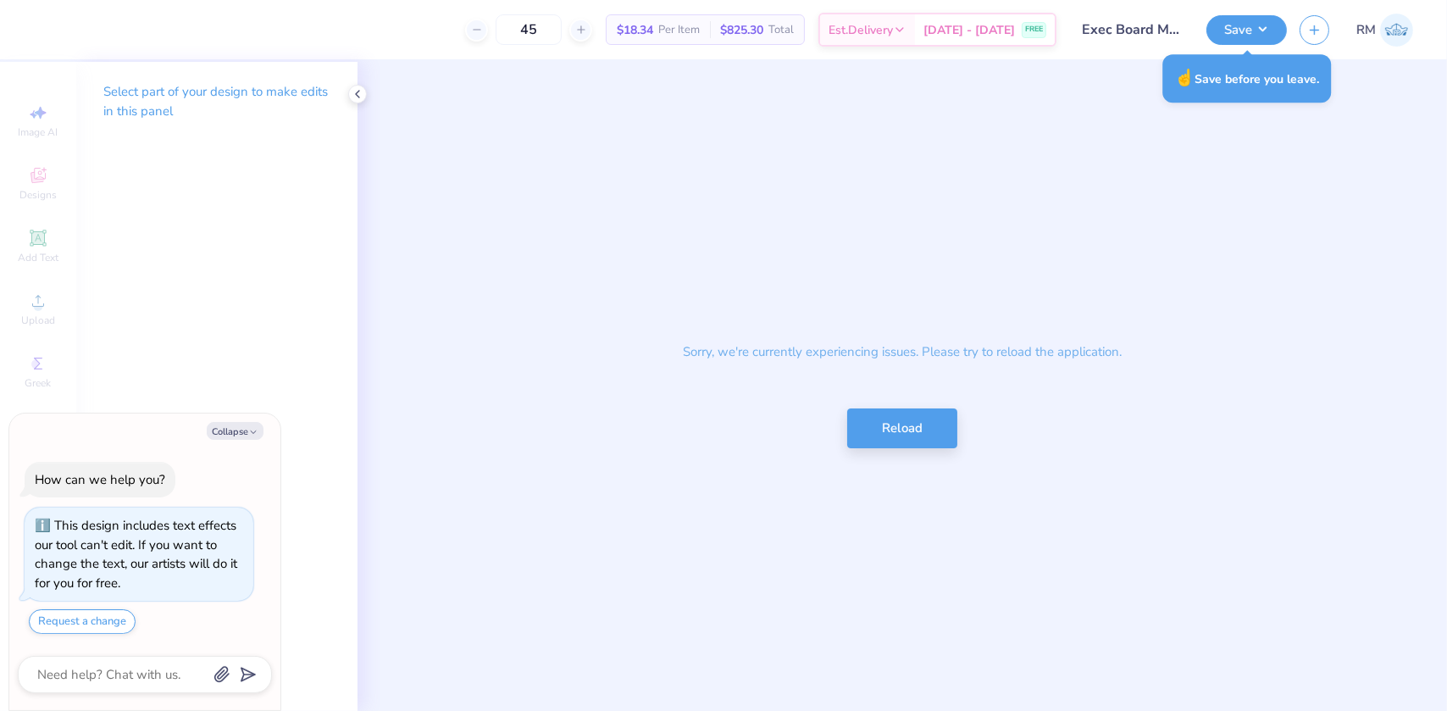
type textarea "x"
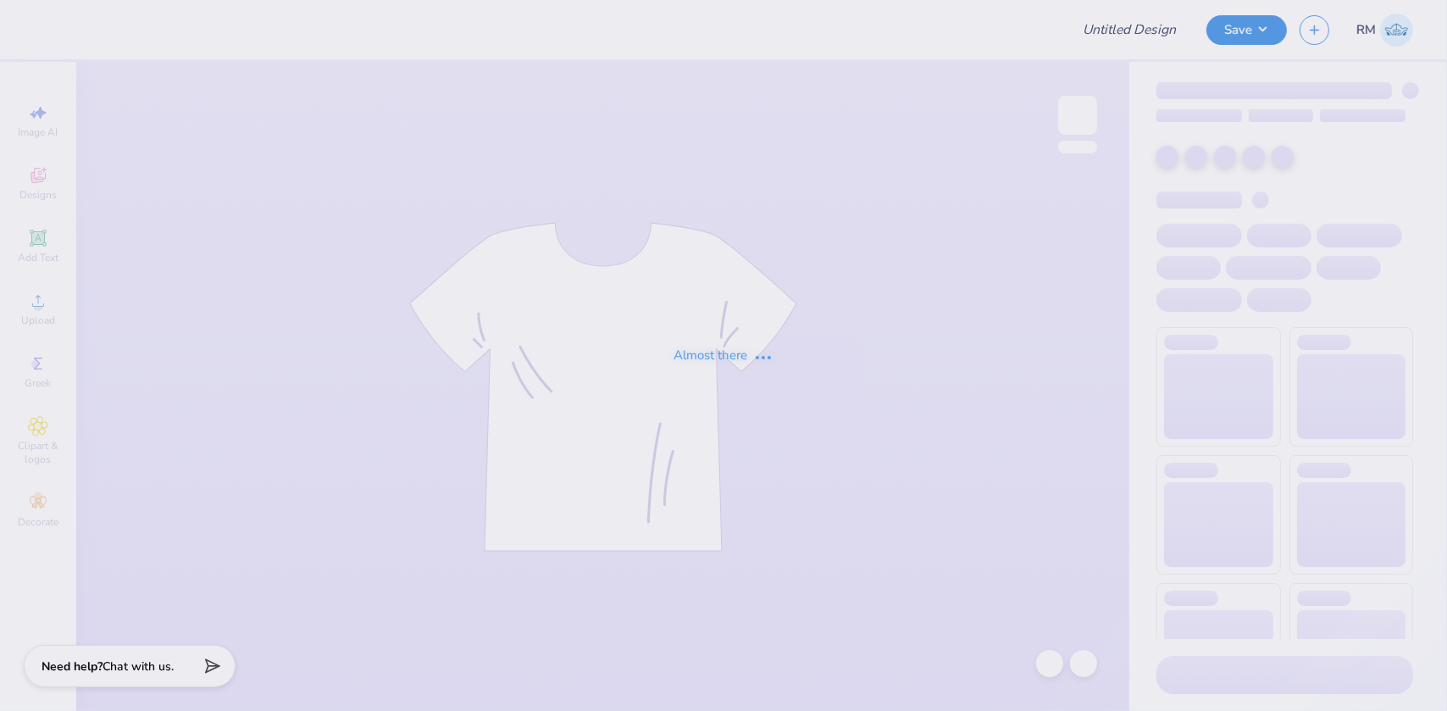
type input "Exec Board Merch"
type input "45"
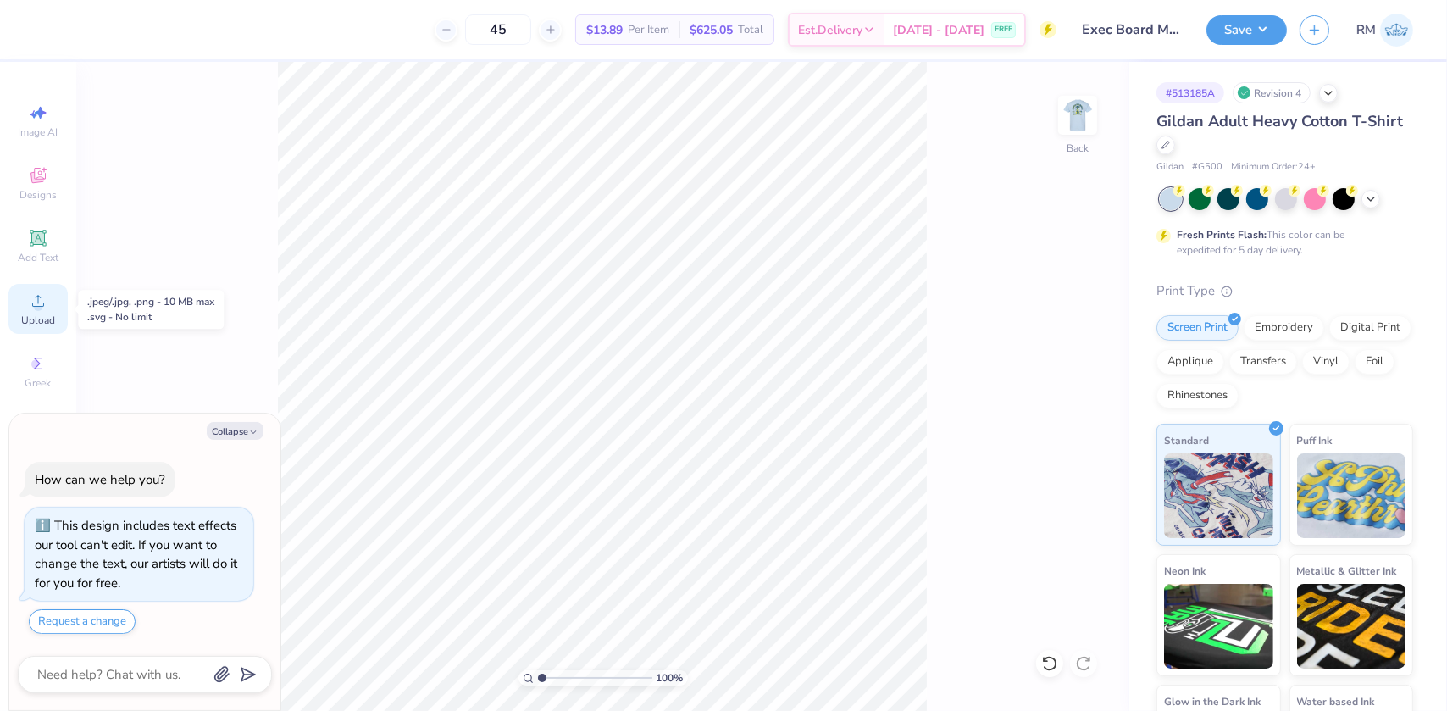
click at [51, 309] on div "Upload" at bounding box center [37, 309] width 59 height 50
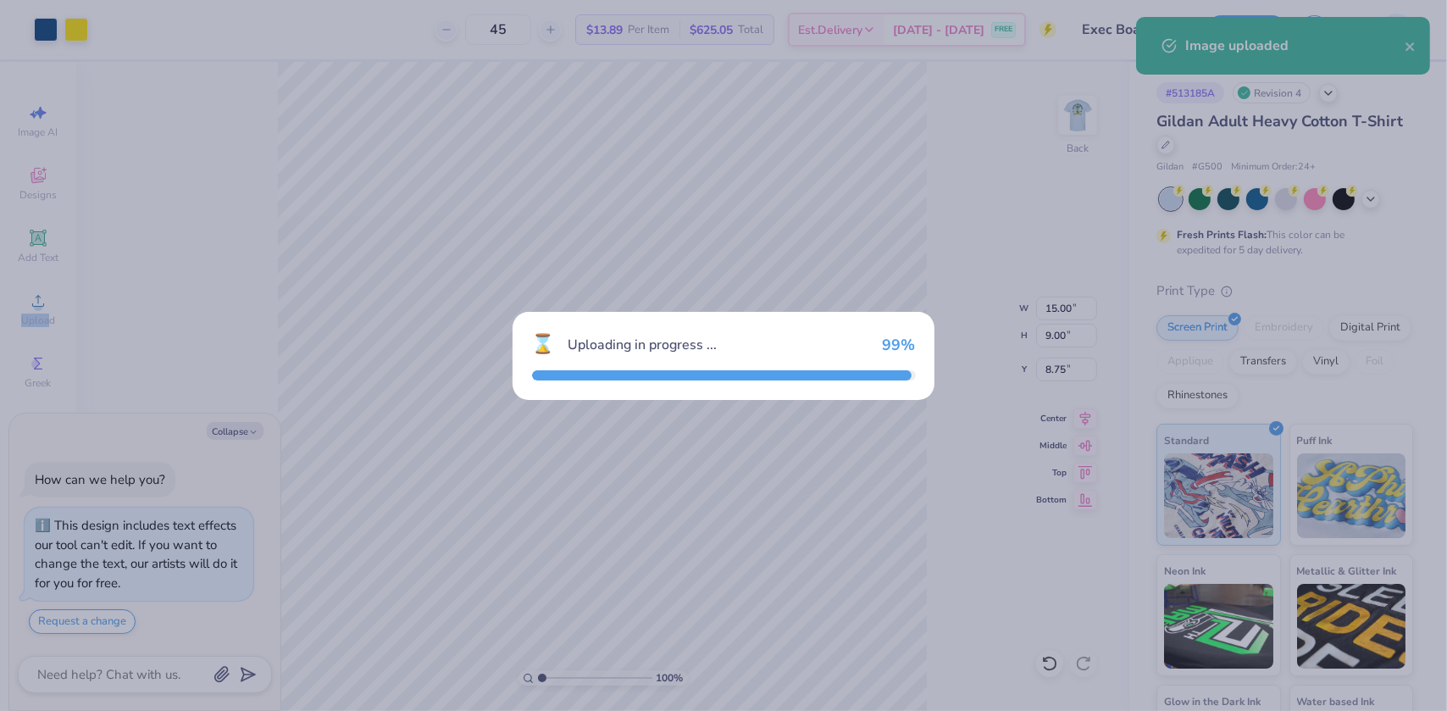
type textarea "x"
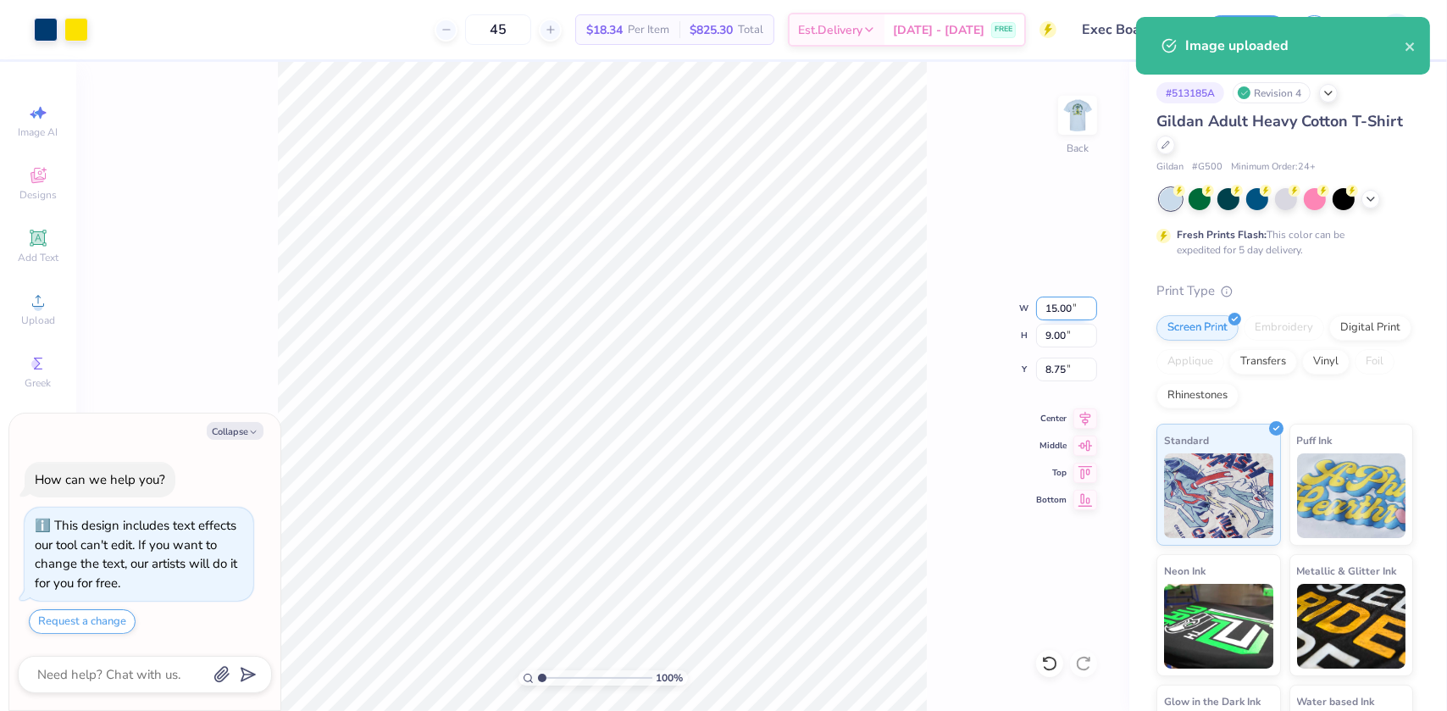
click at [1054, 302] on input "15.00" at bounding box center [1066, 308] width 61 height 24
type input "3.5"
type textarea "x"
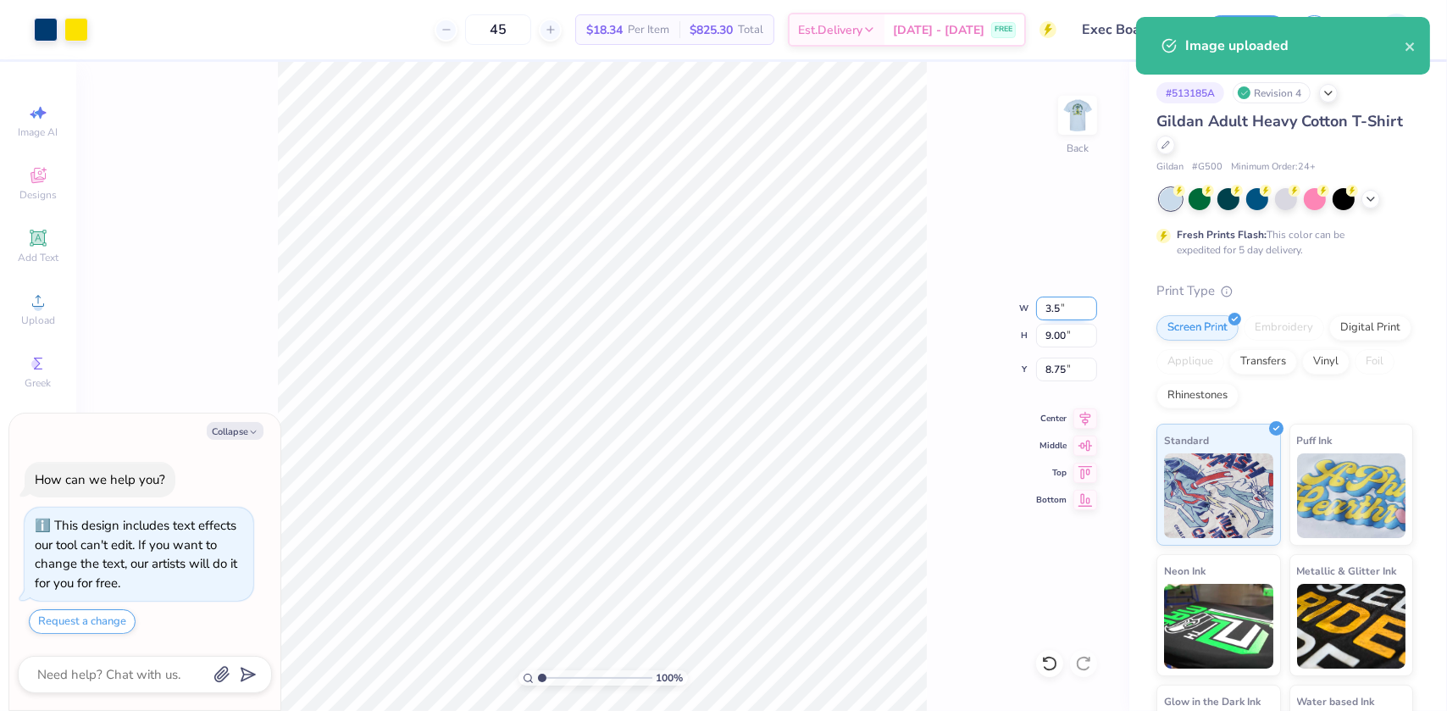
type input "3.50"
type input "2.10"
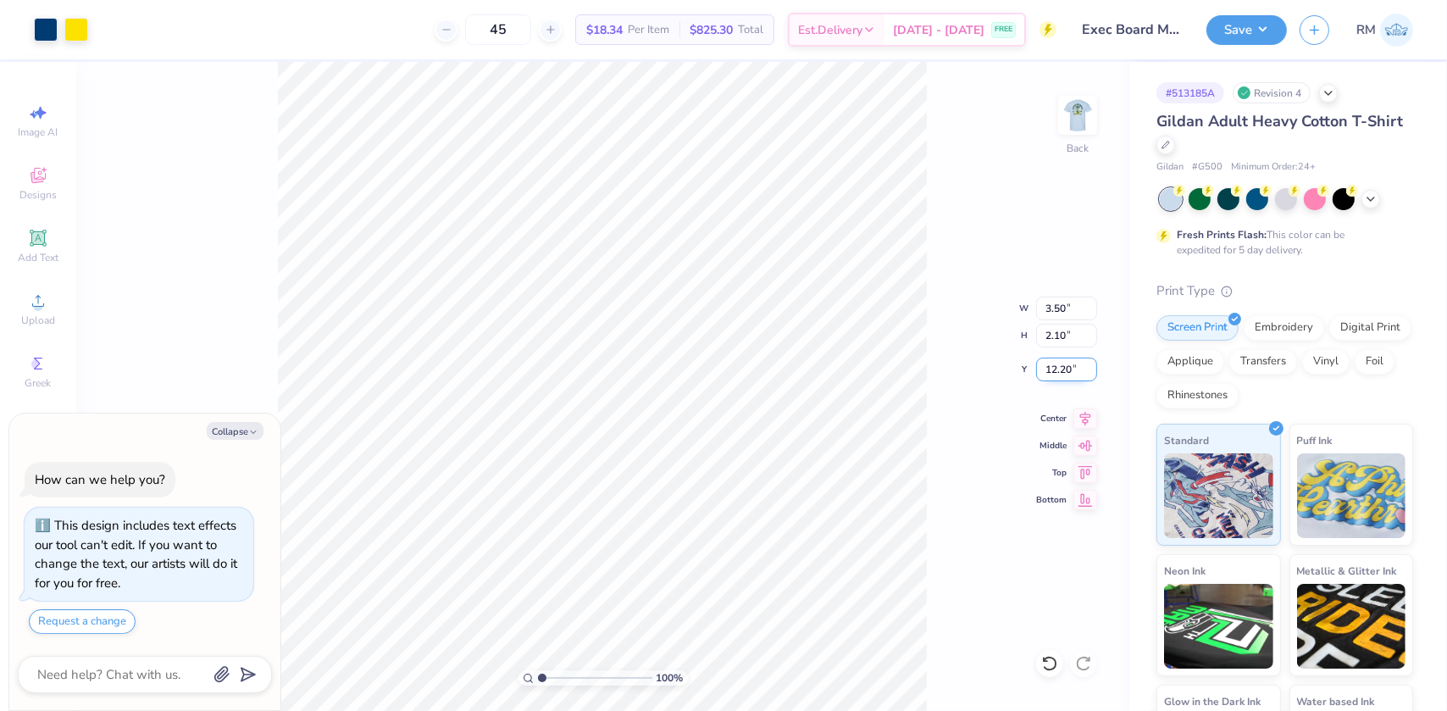
click at [1050, 363] on input "12.20" at bounding box center [1066, 369] width 61 height 24
type input "3"
type textarea "x"
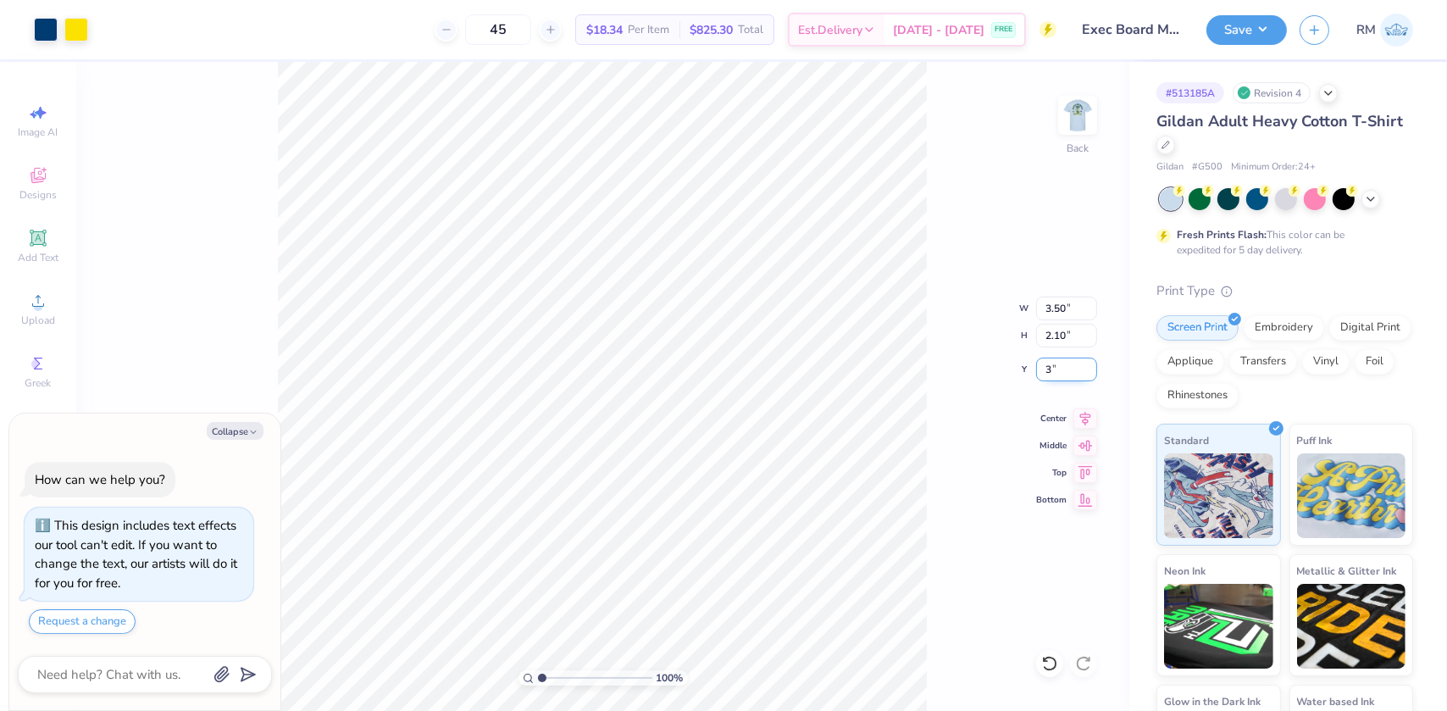
type input "3.00"
click at [1080, 138] on img at bounding box center [1078, 115] width 68 height 68
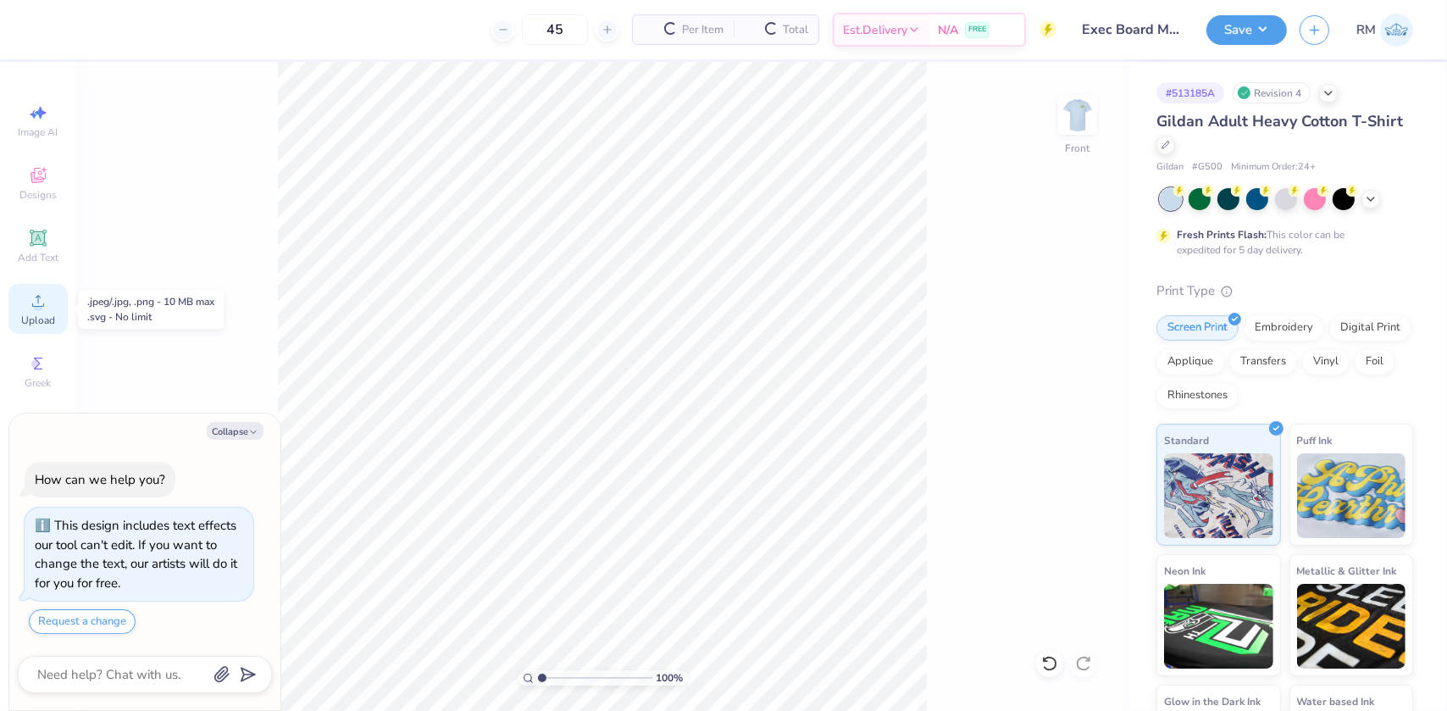
click at [42, 305] on icon at bounding box center [38, 301] width 20 height 20
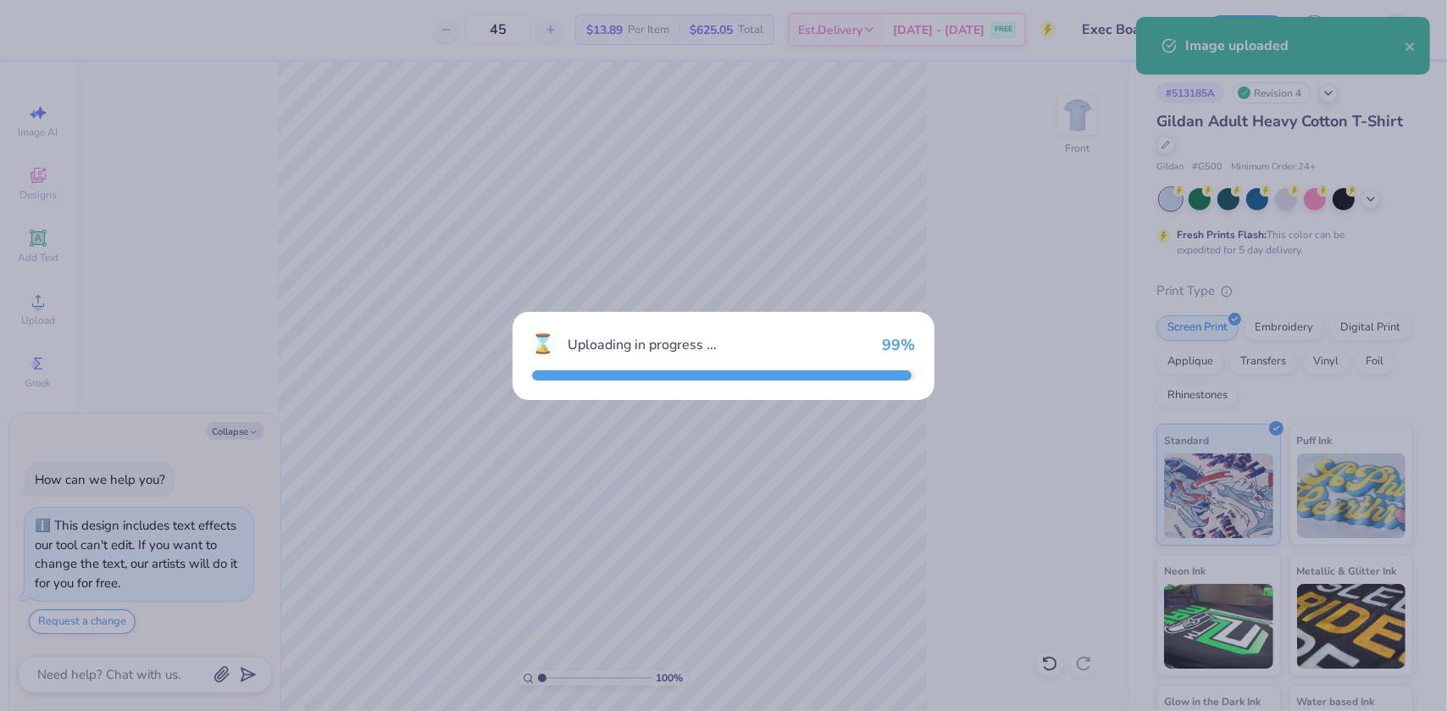
type textarea "x"
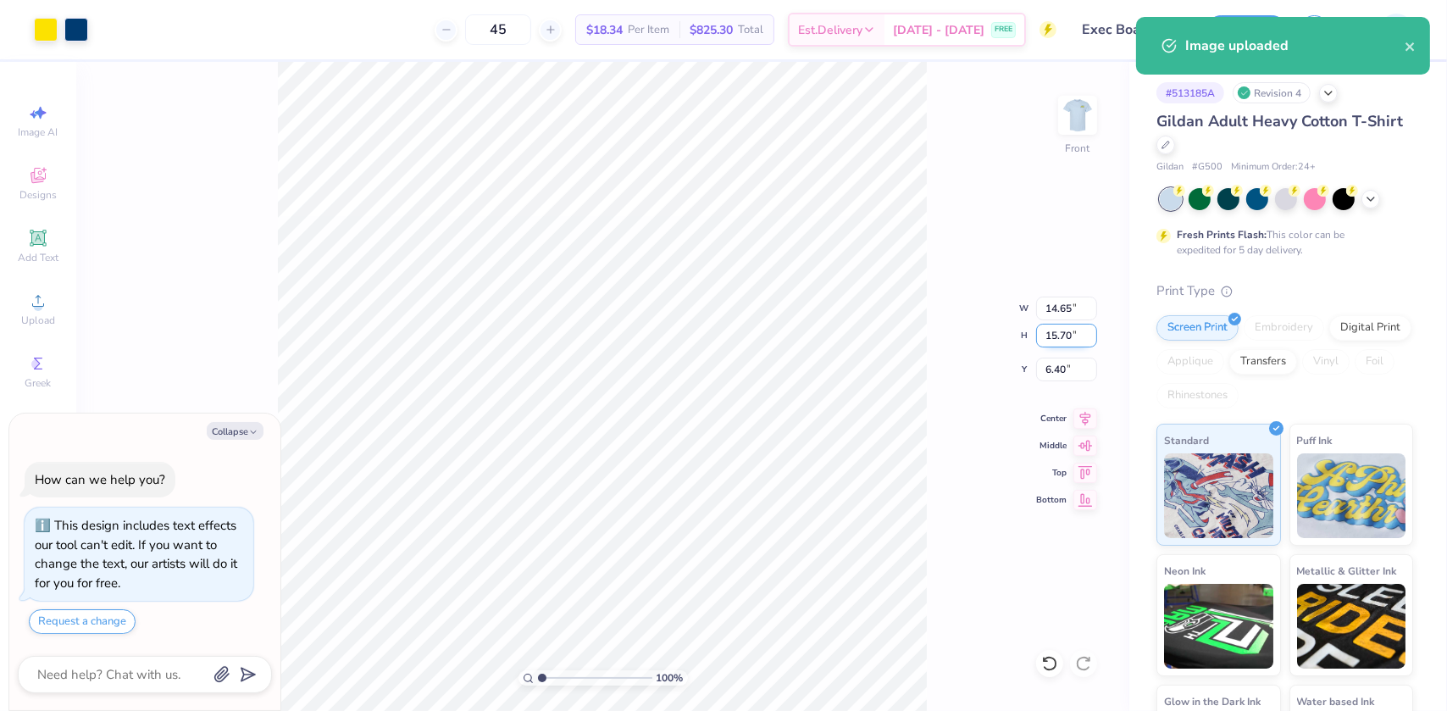
click at [1067, 331] on input "15.70" at bounding box center [1066, 336] width 61 height 24
type input "10.5"
type textarea "x"
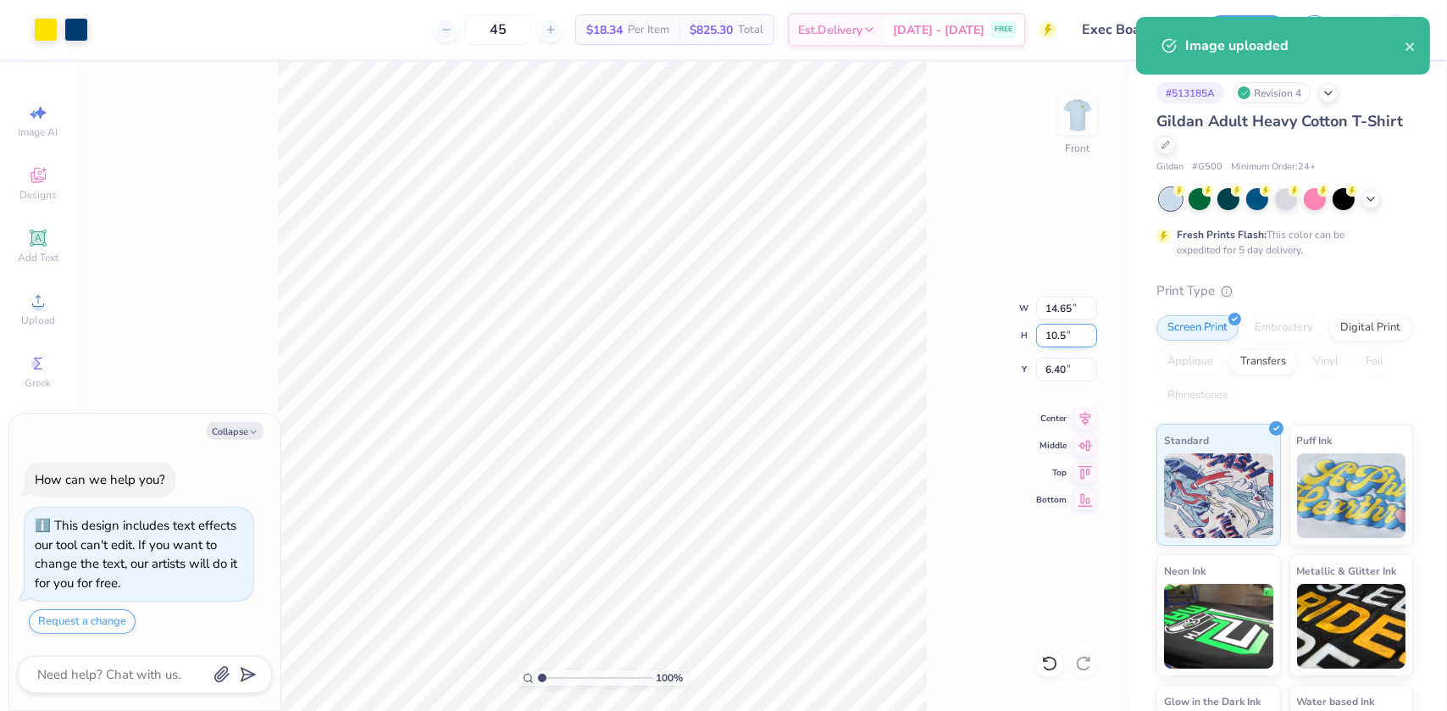
type input "9.80"
type input "10.50"
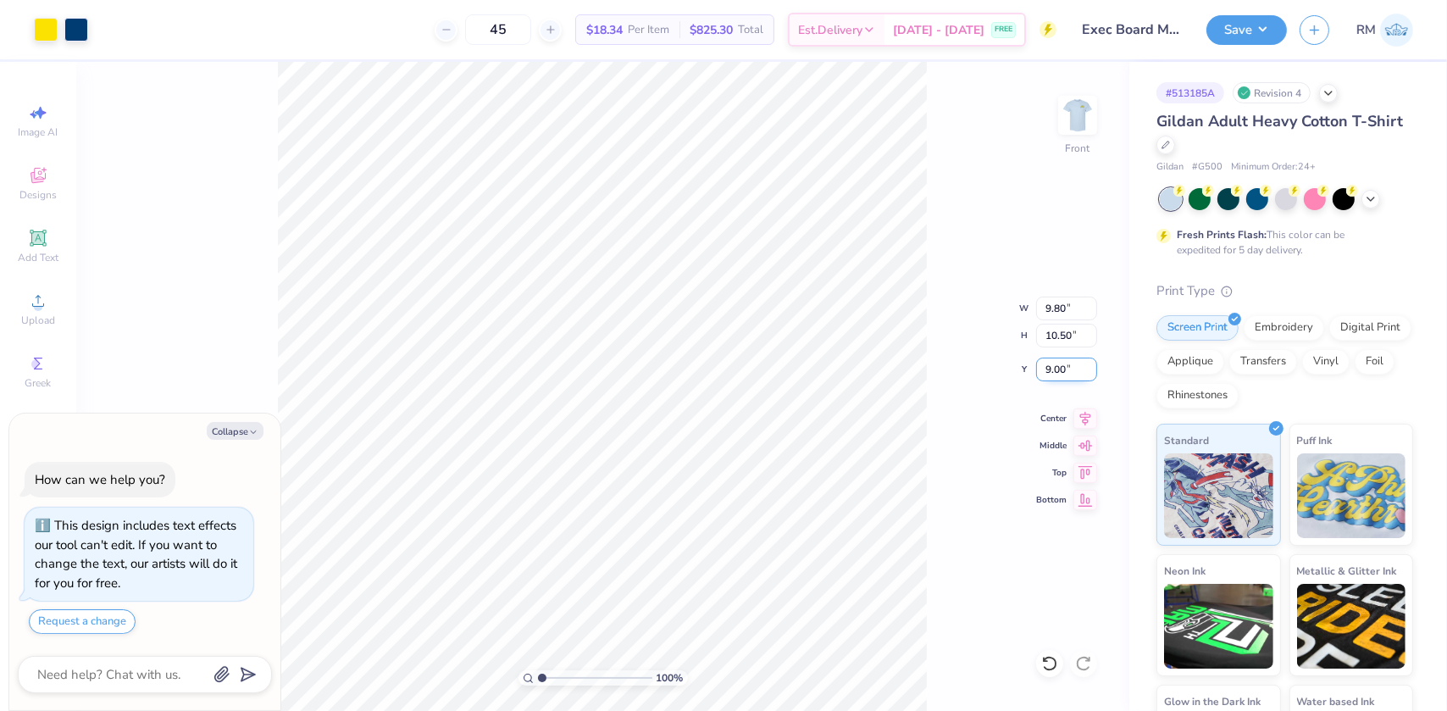
click at [1059, 364] on input "9.00" at bounding box center [1066, 369] width 61 height 24
type input "3"
type textarea "x"
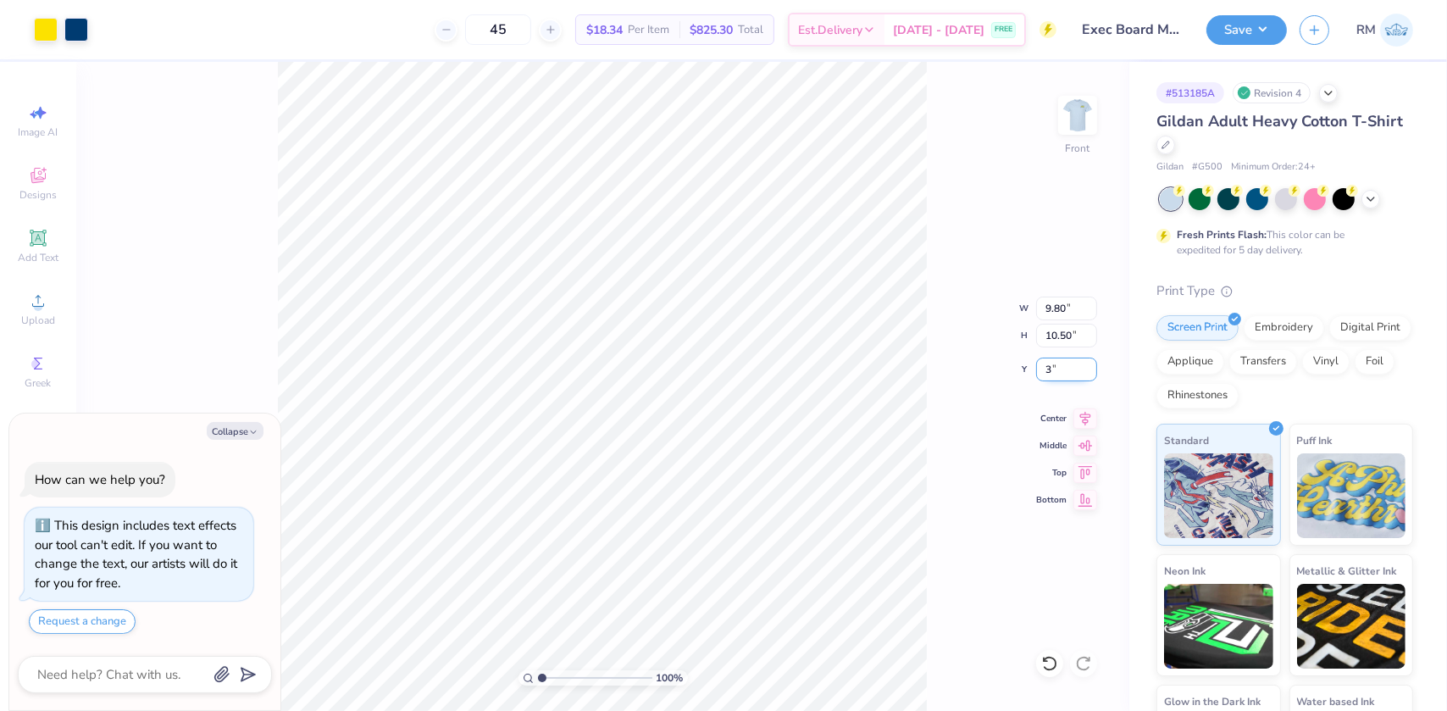
type input "3.00"
click at [1083, 419] on icon at bounding box center [1085, 415] width 11 height 14
click at [1265, 27] on button "Save" at bounding box center [1246, 28] width 80 height 30
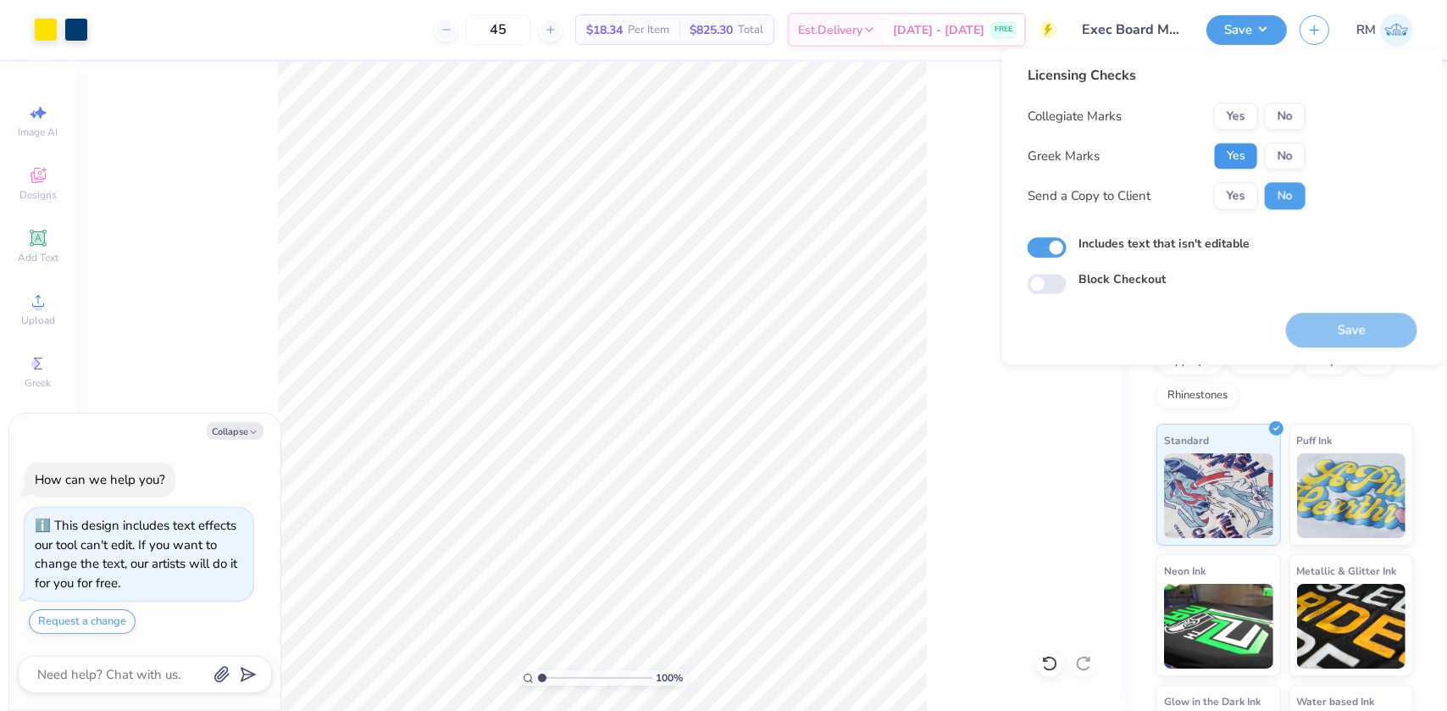
click at [1231, 147] on button "Yes" at bounding box center [1236, 155] width 44 height 27
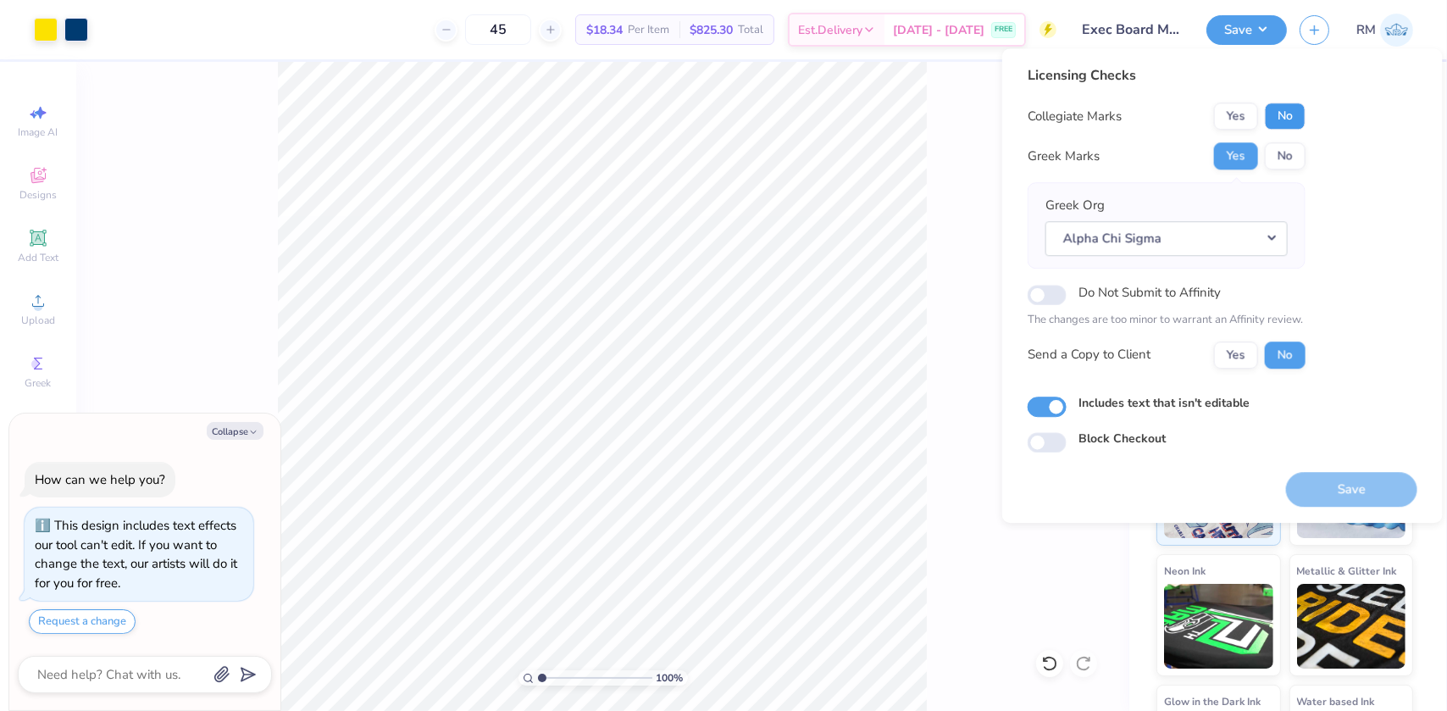
click at [1299, 120] on button "No" at bounding box center [1285, 115] width 41 height 27
click at [1313, 475] on button "Save" at bounding box center [1351, 489] width 131 height 35
type textarea "x"
